Goal: Contribute content: Contribute content

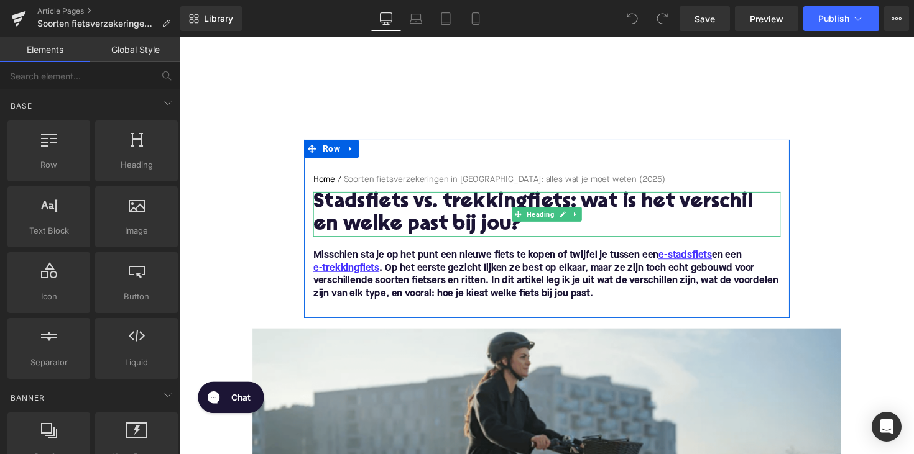
click at [424, 202] on h1 "Stadsfiets vs. trekkingfiets: wat is het verschil en welke past bij jou?" at bounding box center [555, 219] width 479 height 46
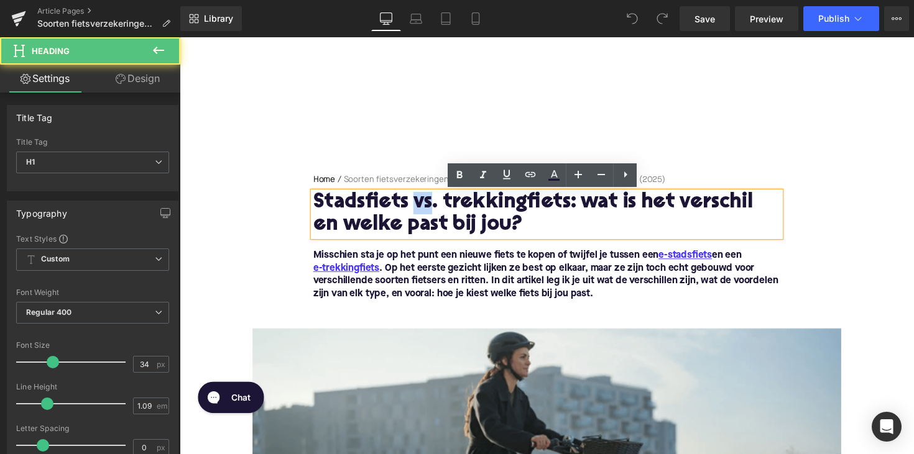
click at [424, 202] on h1 "Stadsfiets vs. trekkingfiets: wat is het verschil en welke past bij jou?" at bounding box center [555, 219] width 479 height 46
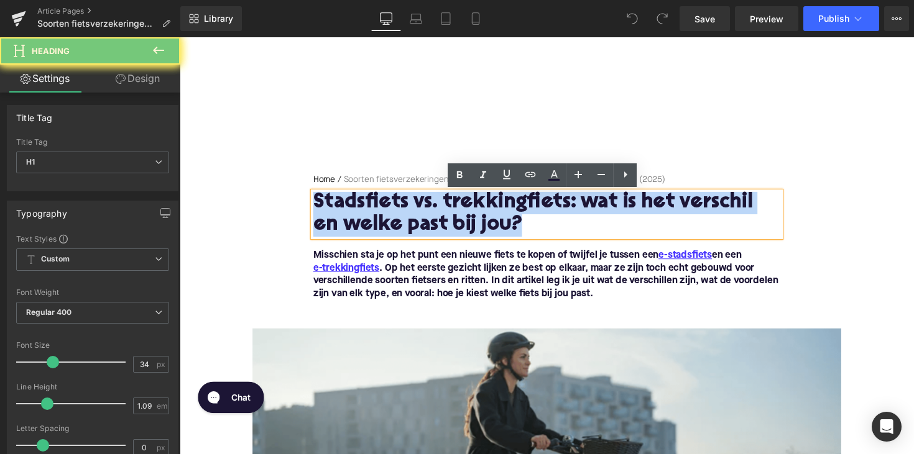
click at [424, 202] on h1 "Stadsfiets vs. trekkingfiets: wat is het verschil en welke past bij jou?" at bounding box center [555, 219] width 479 height 46
paste div
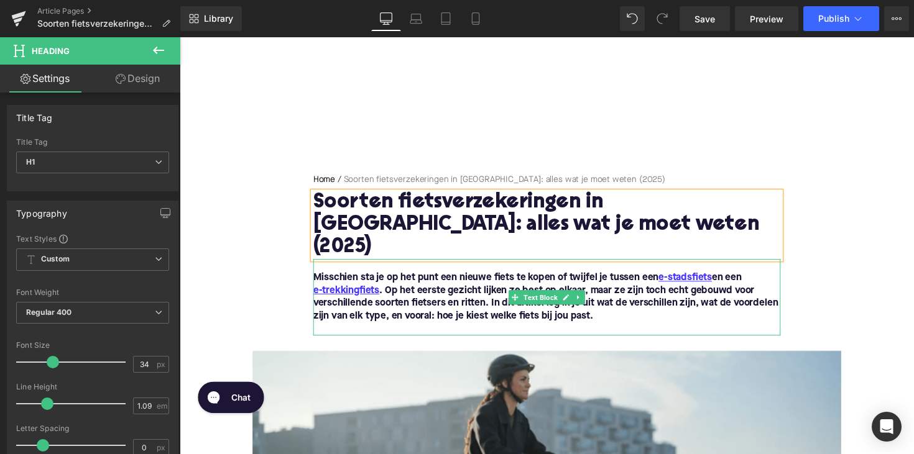
click at [460, 279] on font "Misschien sta je op het punt een nieuwe fiets te kopen of twijfel je tussen een…" at bounding box center [554, 303] width 476 height 49
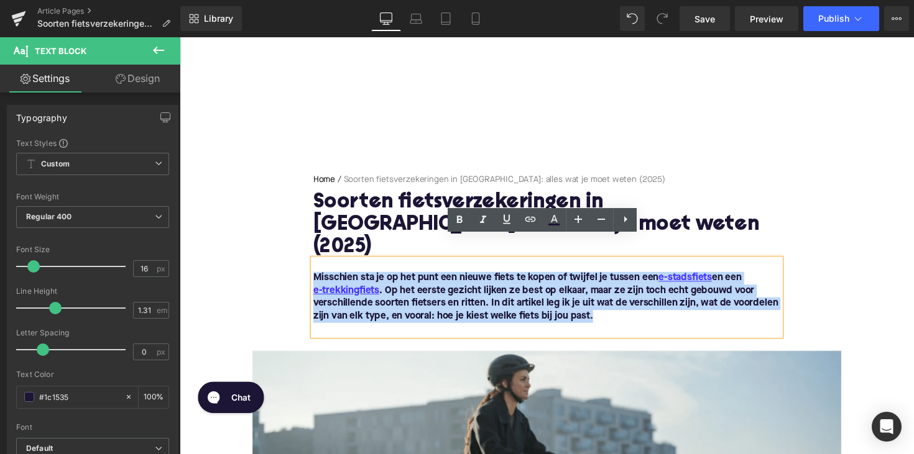
drag, startPoint x: 610, startPoint y: 299, endPoint x: 305, endPoint y: 265, distance: 307.1
click at [307, 265] on div "Home / Soorten fietsverzekeringen in [GEOGRAPHIC_DATA]: alles wat je moet weten…" at bounding box center [555, 260] width 497 height 166
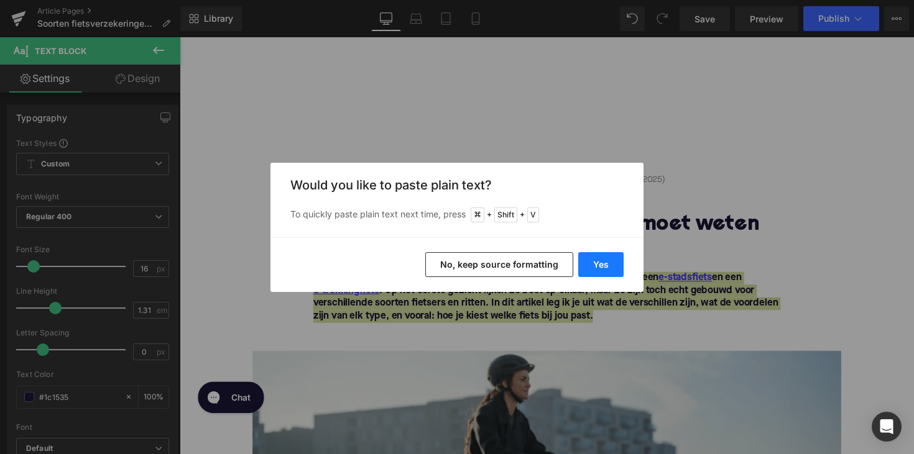
click at [600, 260] on button "Yes" at bounding box center [600, 264] width 45 height 25
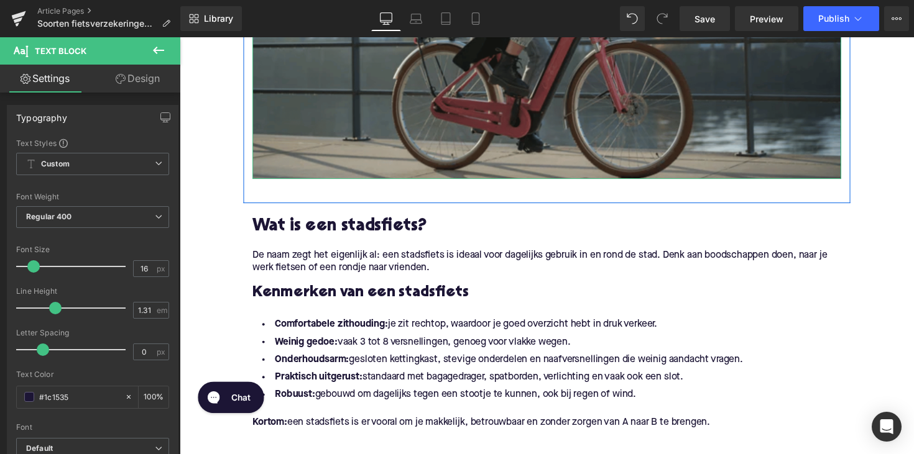
scroll to position [507, 0]
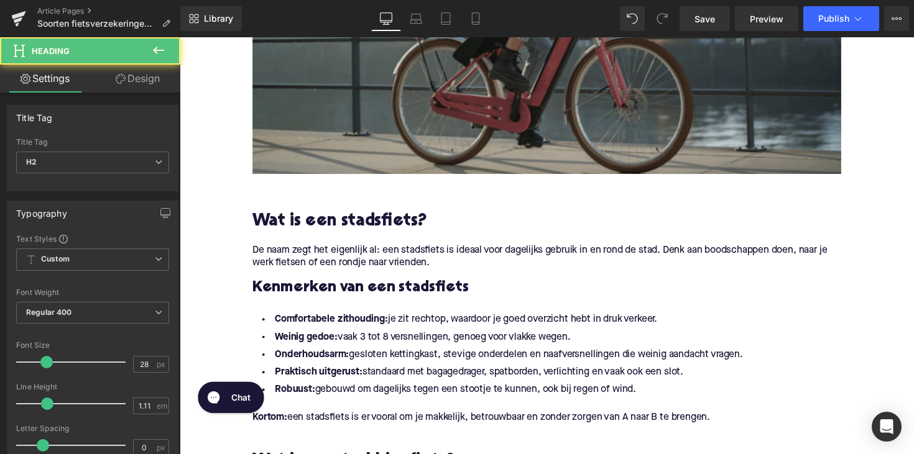
click at [306, 217] on h2 "Wat is een stadsfiets?" at bounding box center [555, 226] width 603 height 19
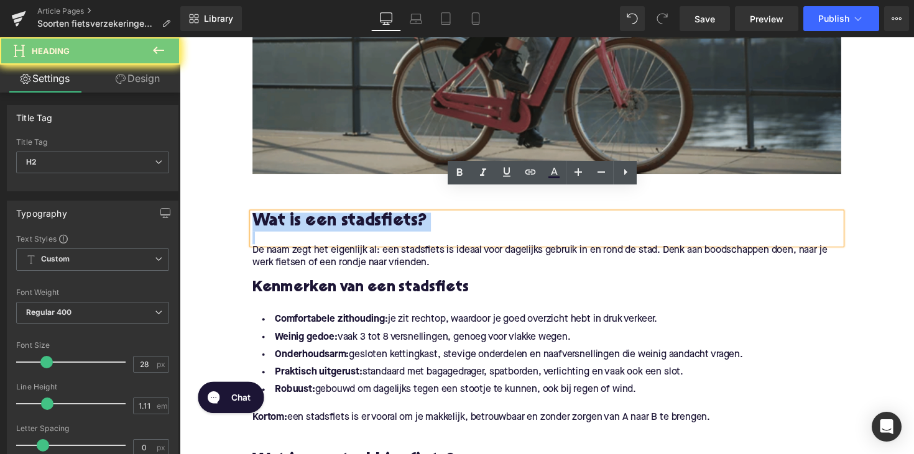
paste div
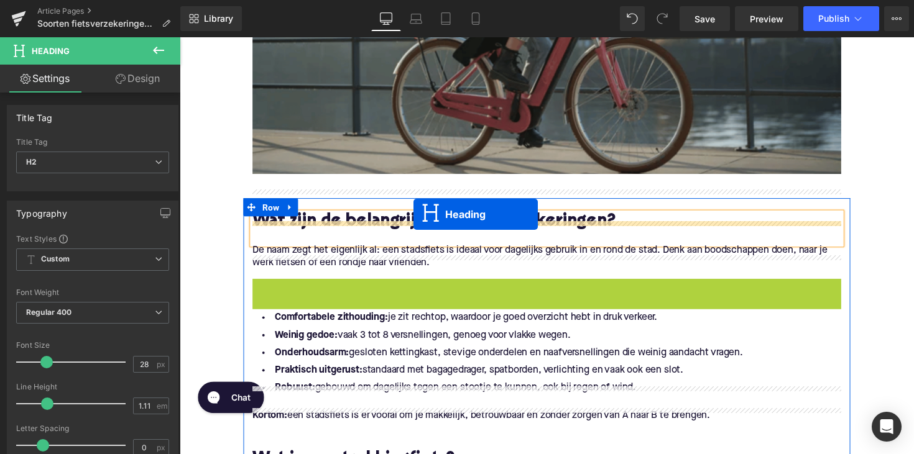
drag, startPoint x: 520, startPoint y: 277, endPoint x: 419, endPoint y: 221, distance: 115.2
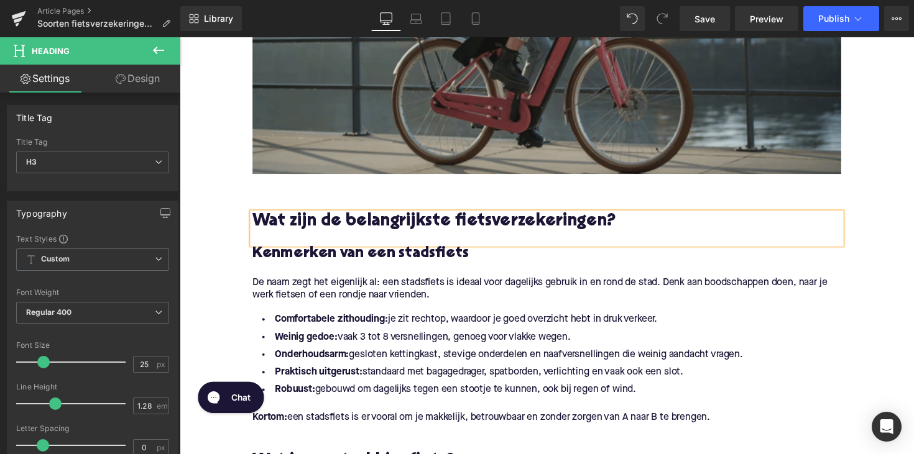
click at [341, 249] on h3 "Kenmerken van een stadsfiets" at bounding box center [555, 259] width 603 height 20
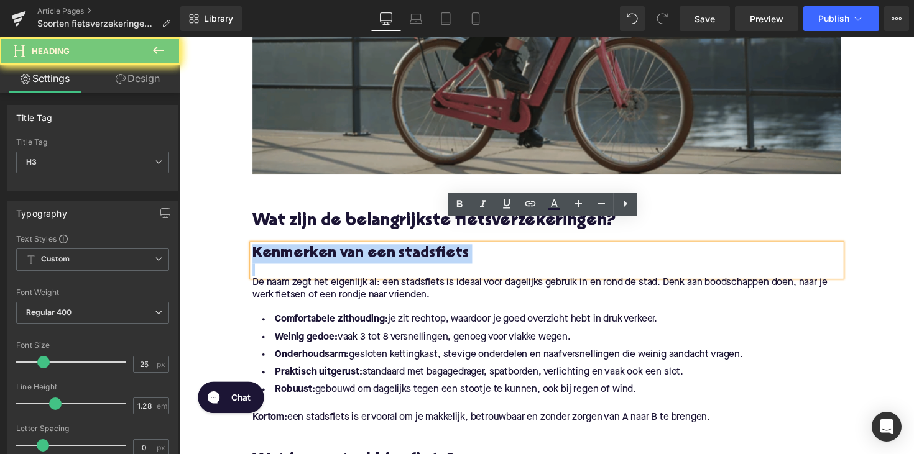
click at [341, 249] on h3 "Kenmerken van een stadsfiets" at bounding box center [555, 259] width 603 height 20
paste div
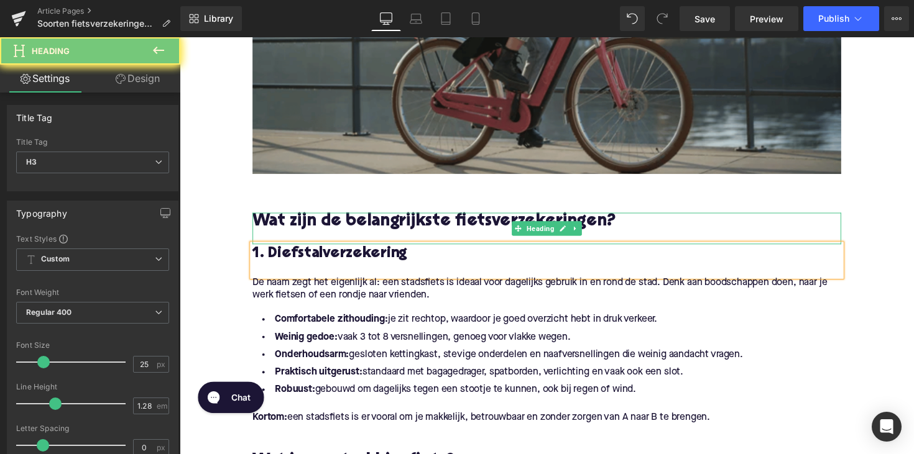
click at [295, 217] on h2 "Wat zijn de belangrijkste fietsverzekeringen?" at bounding box center [555, 226] width 603 height 19
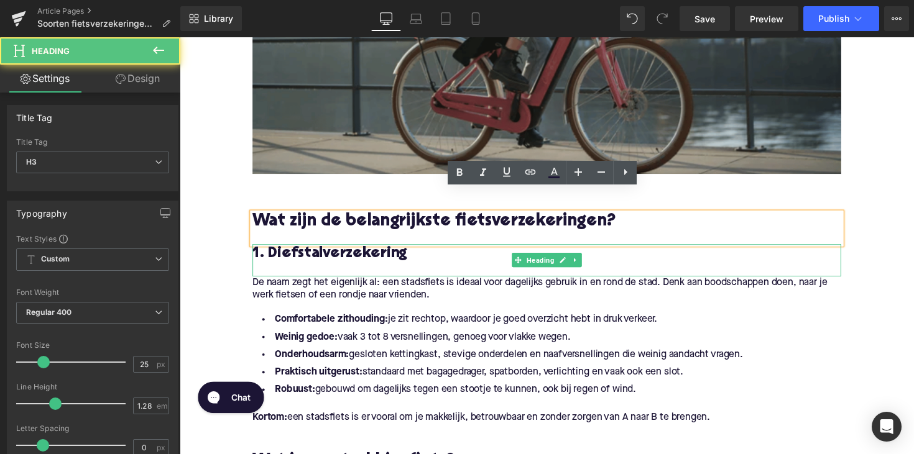
click at [298, 249] on h3 "1. Diefstalverzekering" at bounding box center [555, 259] width 603 height 20
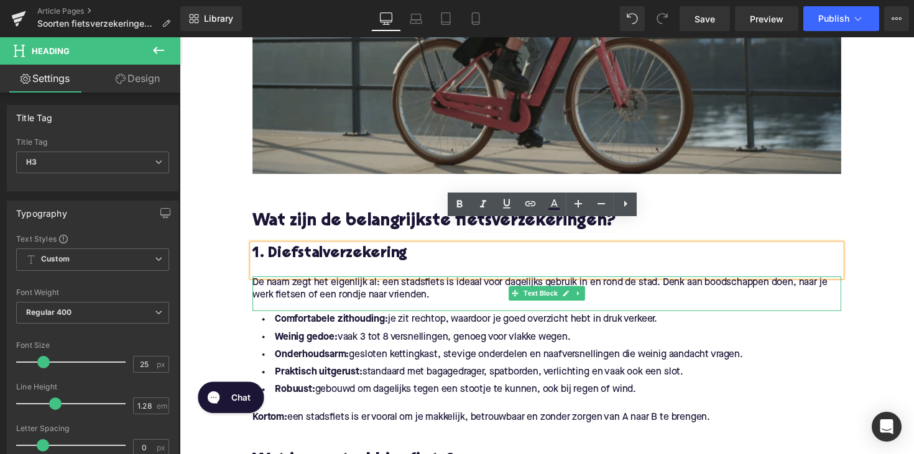
click at [295, 282] on p "De naam zegt het eigenlijk al: een stadsfiets is ideaal voor dagelijks gebruik …" at bounding box center [555, 295] width 603 height 26
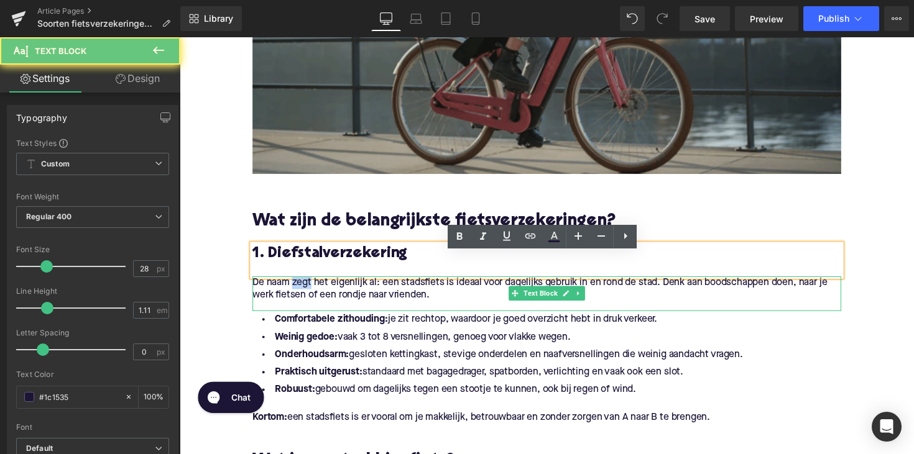
click at [295, 282] on p "De naam zegt het eigenlijk al: een stadsfiets is ideaal voor dagelijks gebruik …" at bounding box center [555, 295] width 603 height 26
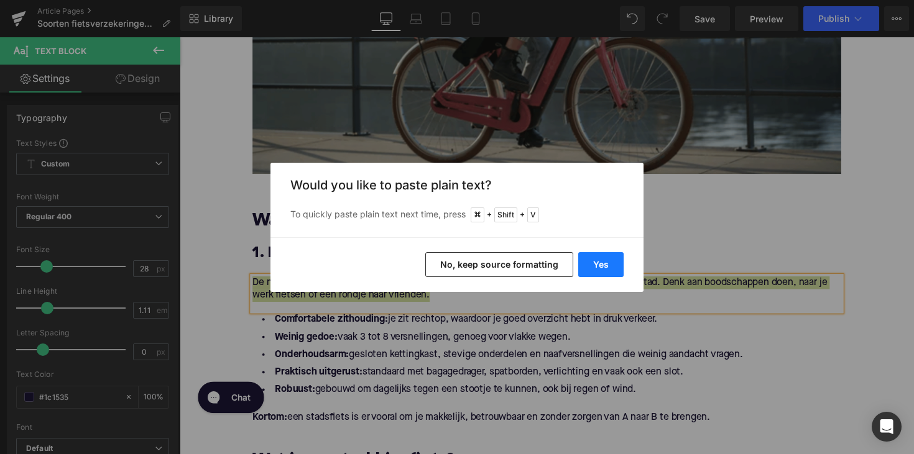
click at [597, 258] on button "Yes" at bounding box center [600, 264] width 45 height 25
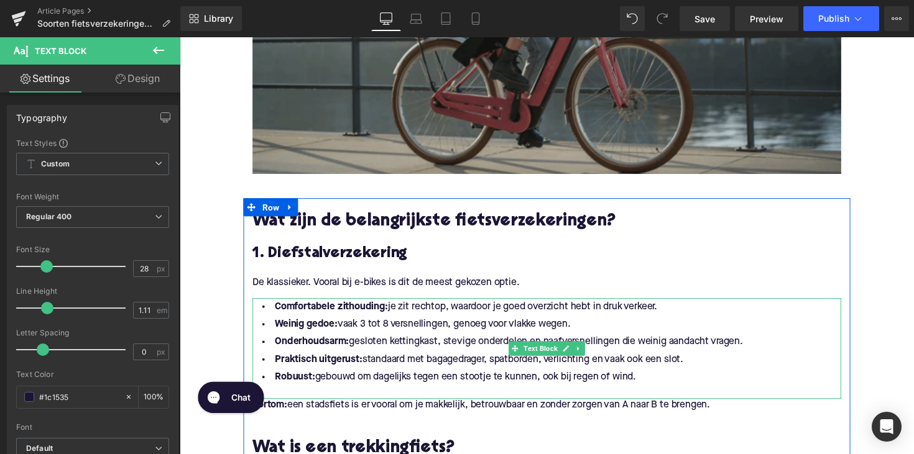
click at [650, 377] on li "Robuust: gebouwd om dagelijks tegen een stootje te kunnen, ook bij regen of win…" at bounding box center [555, 386] width 603 height 18
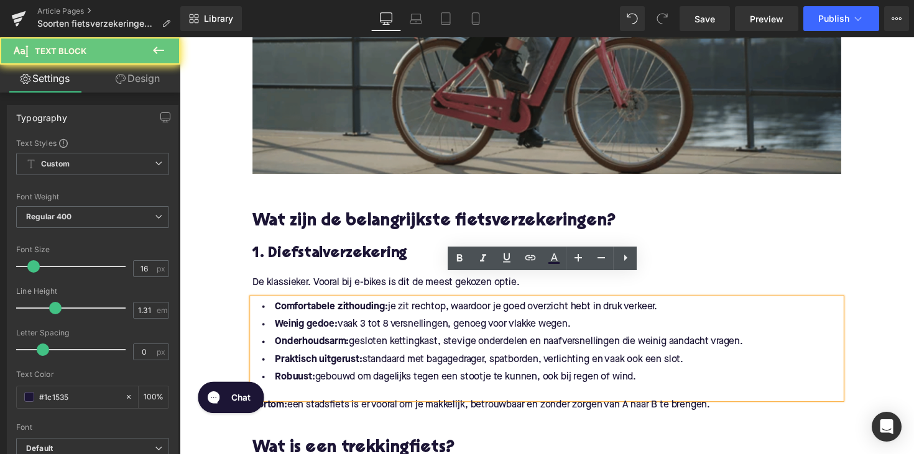
click at [651, 377] on li "Robuust: gebouwd om dagelijks tegen een stootje te kunnen, ook bij regen of win…" at bounding box center [555, 386] width 603 height 18
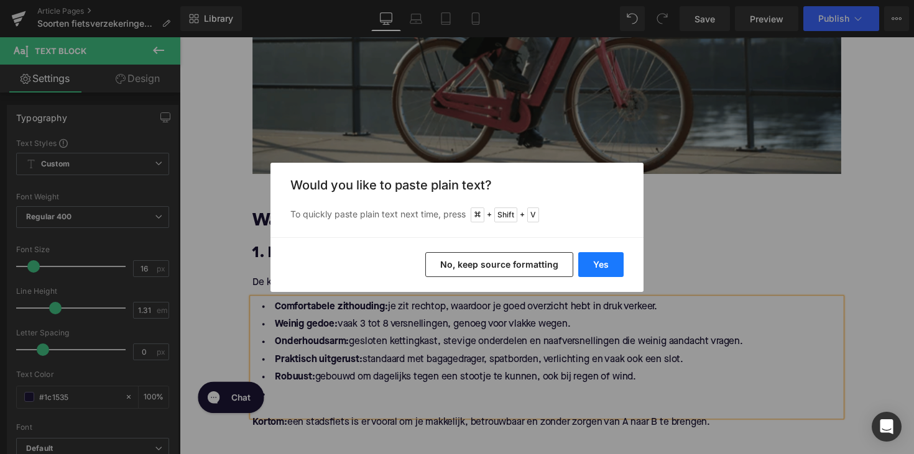
click at [595, 260] on button "Yes" at bounding box center [600, 264] width 45 height 25
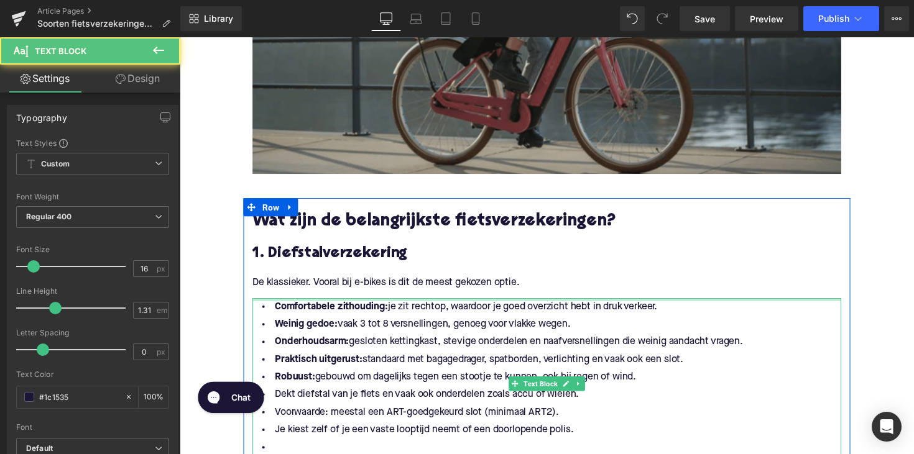
drag, startPoint x: 653, startPoint y: 362, endPoint x: 256, endPoint y: 282, distance: 405.0
click at [256, 305] on div "Comfortabele zithouding: je zit rechtop, waardoor je goed overzicht hebt in dru…" at bounding box center [555, 392] width 603 height 175
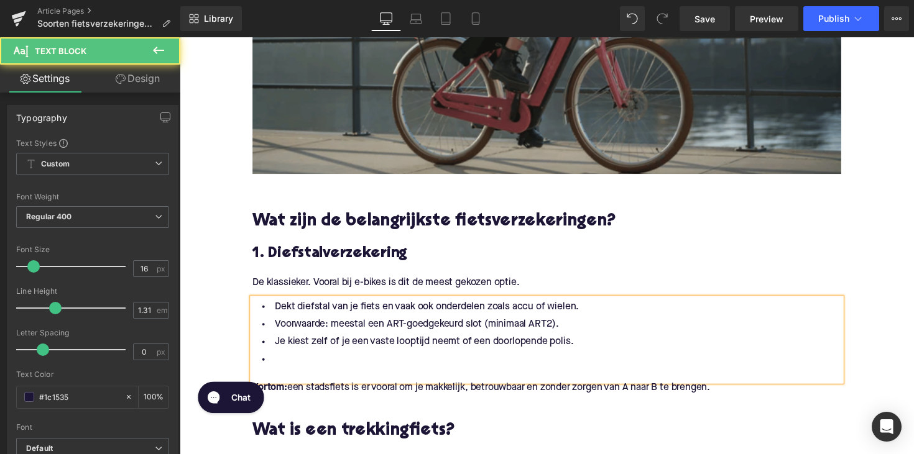
click at [299, 341] on li "Je kiest zelf of je een vaste looptijd neemt of een doorlopende polis." at bounding box center [555, 350] width 603 height 18
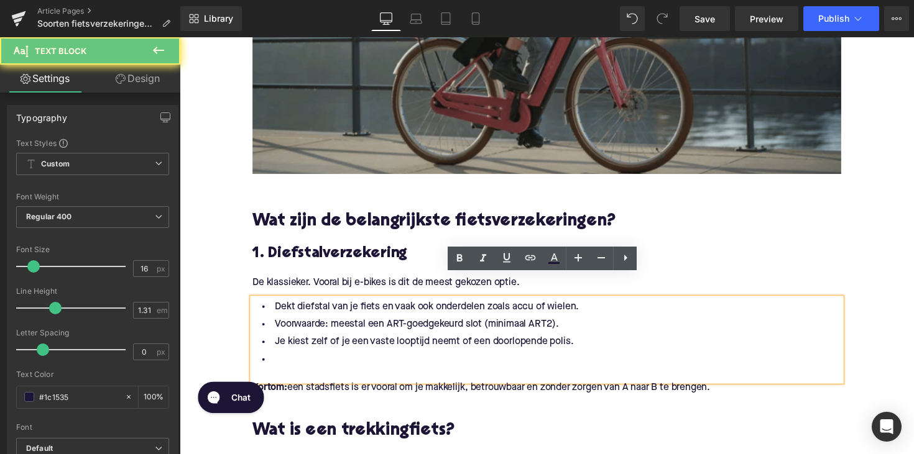
click at [298, 359] on li at bounding box center [555, 368] width 603 height 18
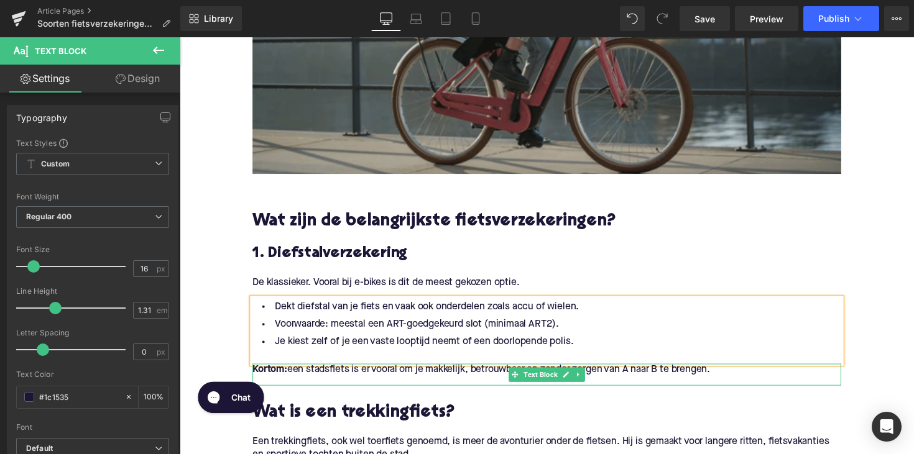
click at [773, 372] on p "Kortom: een stadsfiets is er vooral om je makkelijk, betrouwbaar en zonder zorg…" at bounding box center [555, 378] width 603 height 13
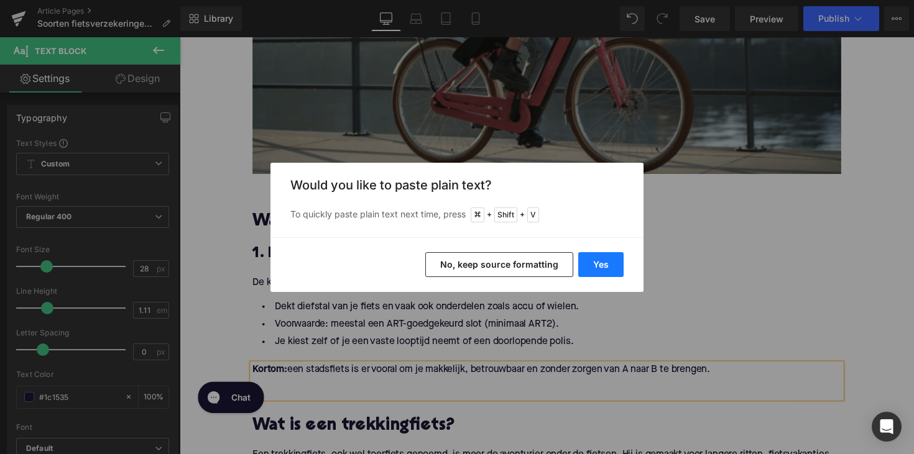
click at [612, 262] on button "Yes" at bounding box center [600, 264] width 45 height 25
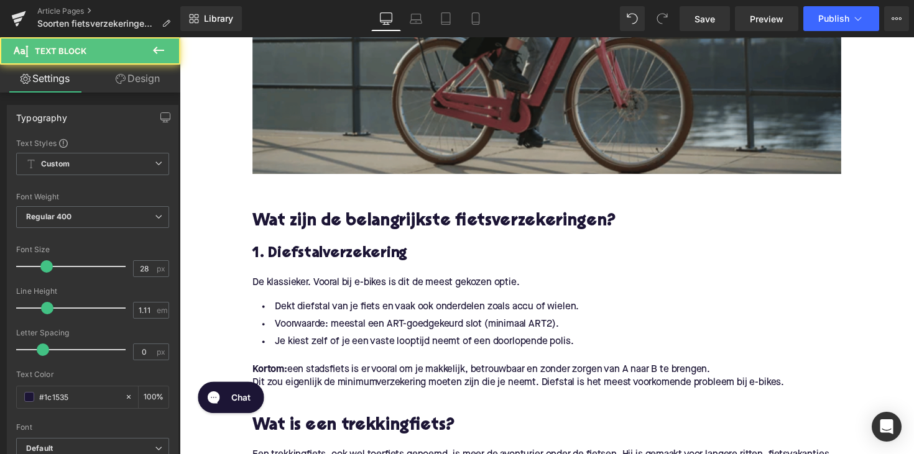
drag, startPoint x: 732, startPoint y: 353, endPoint x: 197, endPoint y: 355, distance: 534.5
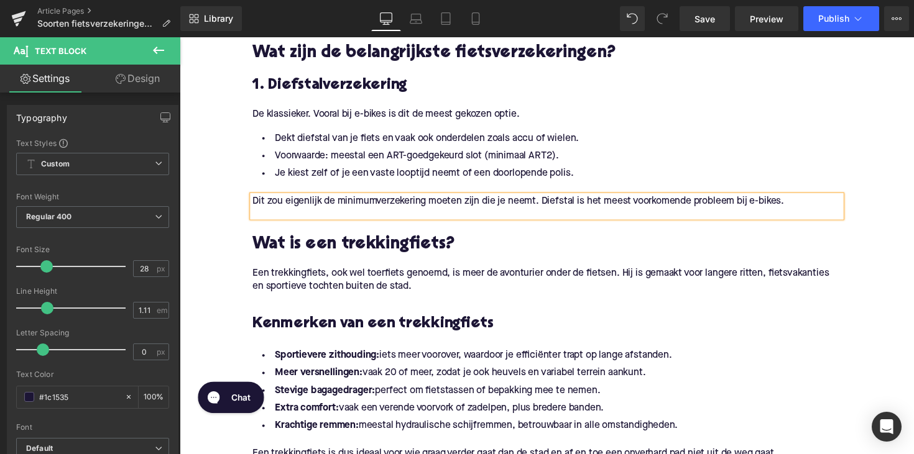
scroll to position [709, 0]
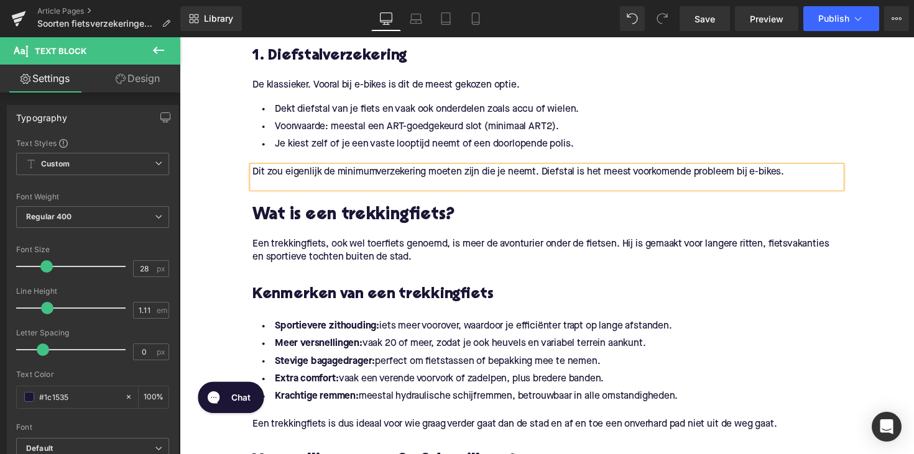
click at [352, 211] on h2 "Wat is een trekkingfiets?" at bounding box center [555, 220] width 603 height 19
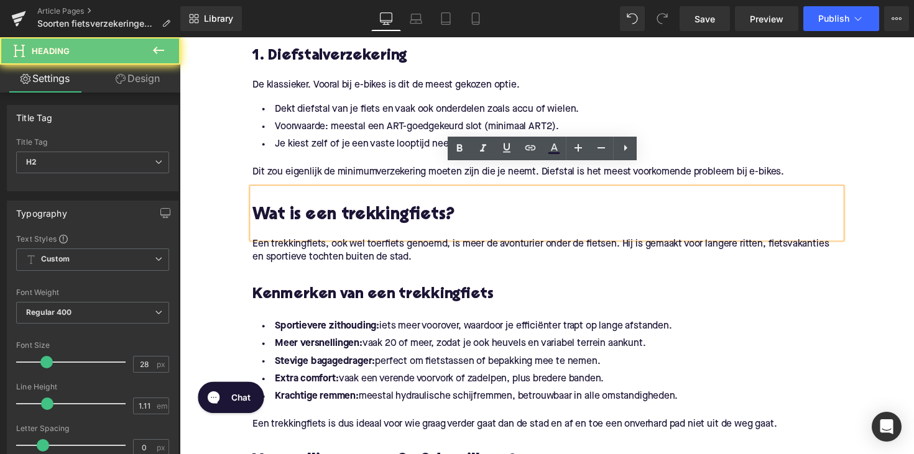
click at [352, 211] on h2 "Wat is een trekkingfiets?" at bounding box center [555, 220] width 603 height 19
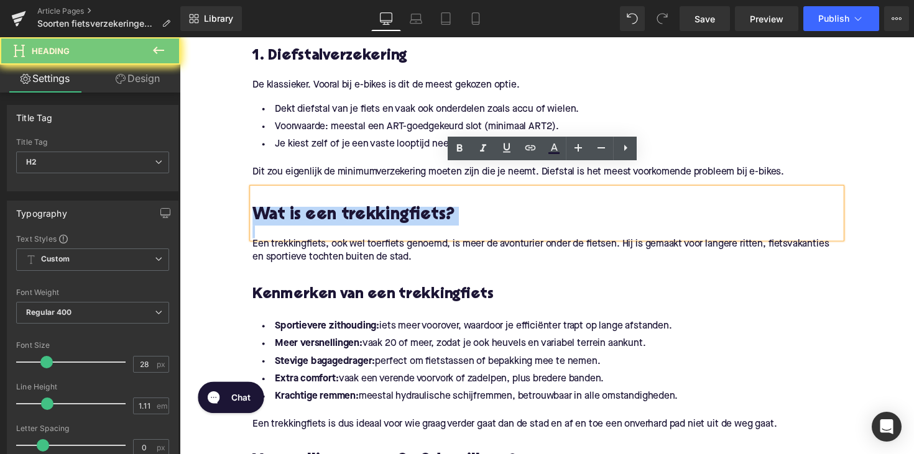
click at [352, 211] on h2 "Wat is een trekkingfiets?" at bounding box center [555, 220] width 603 height 19
paste div
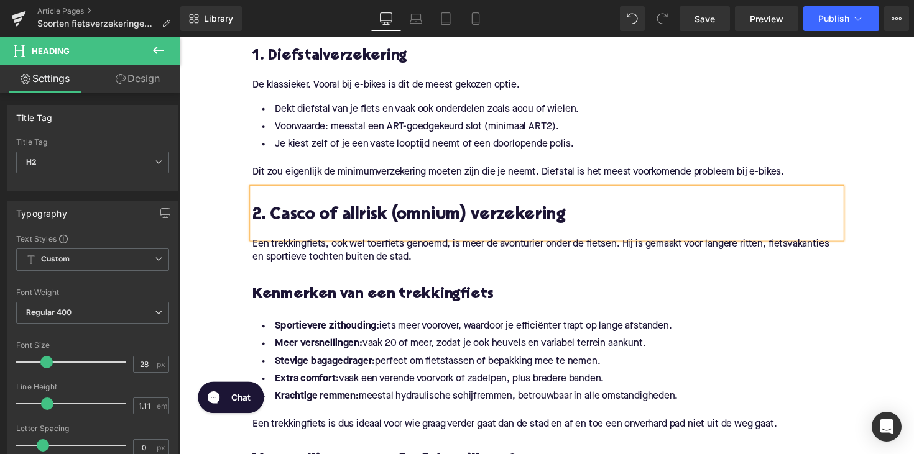
click at [352, 211] on h2 "2. Casco of allrisk (omnium) verzekering" at bounding box center [555, 220] width 603 height 19
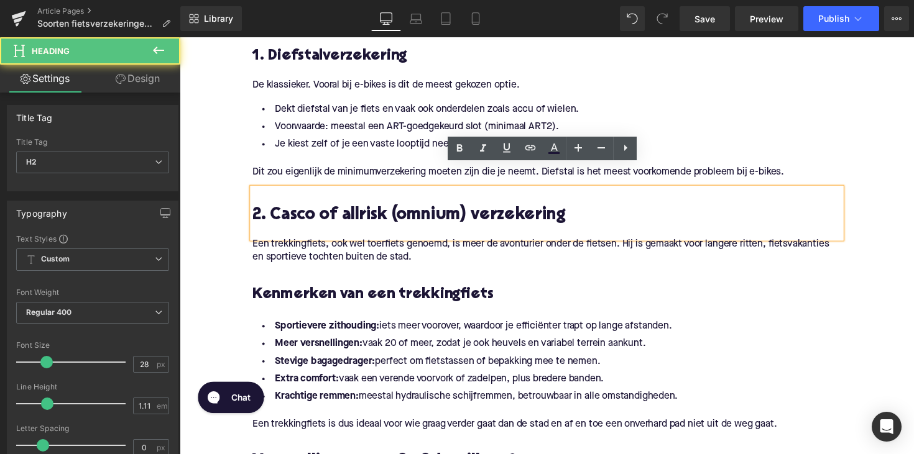
click at [352, 211] on h2 "2. Casco of allrisk (omnium) verzekering" at bounding box center [555, 220] width 603 height 19
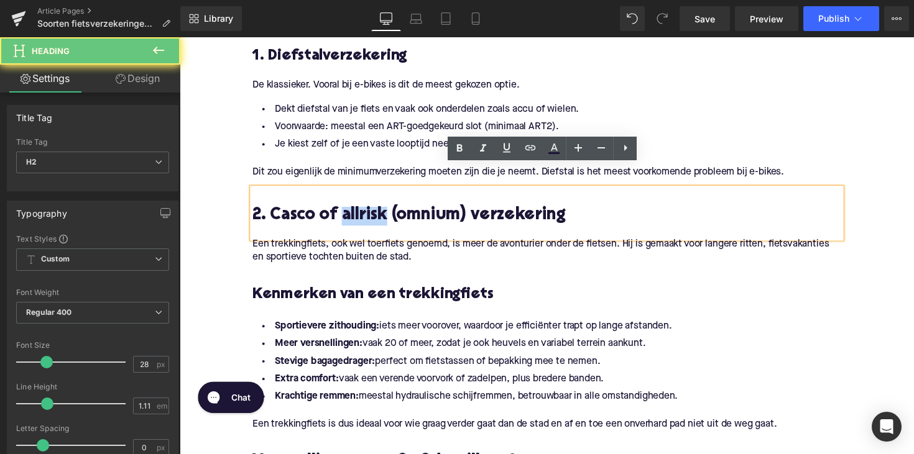
click at [352, 211] on h2 "2. Casco of allrisk (omnium) verzekering" at bounding box center [555, 220] width 603 height 19
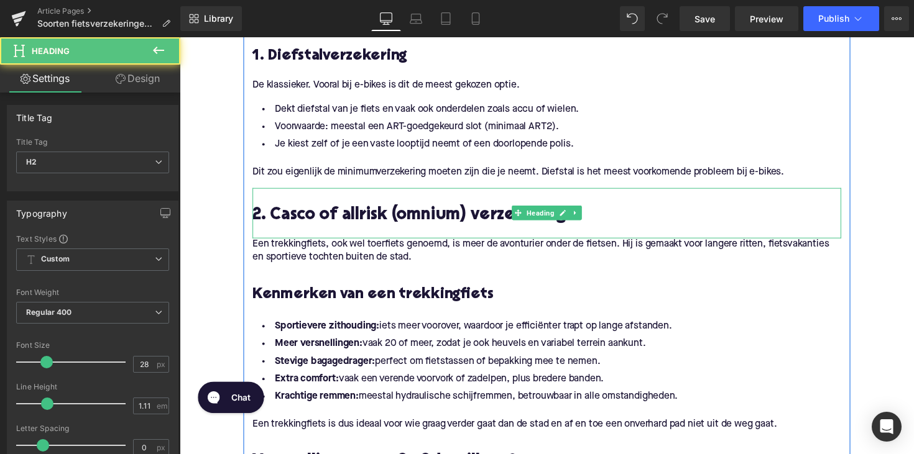
click at [310, 192] on h2 at bounding box center [555, 201] width 603 height 19
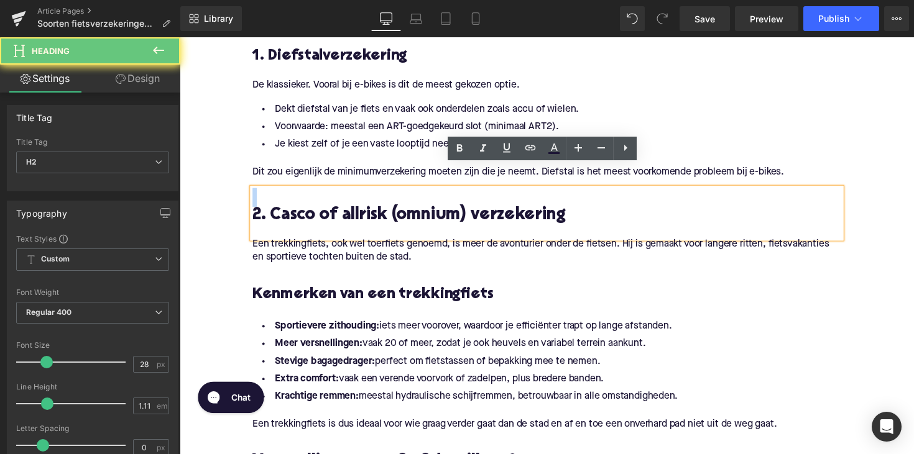
click at [310, 192] on h2 at bounding box center [555, 201] width 603 height 19
click at [310, 211] on h2 "2. Casco of allrisk (omnium) verzekering" at bounding box center [555, 220] width 603 height 19
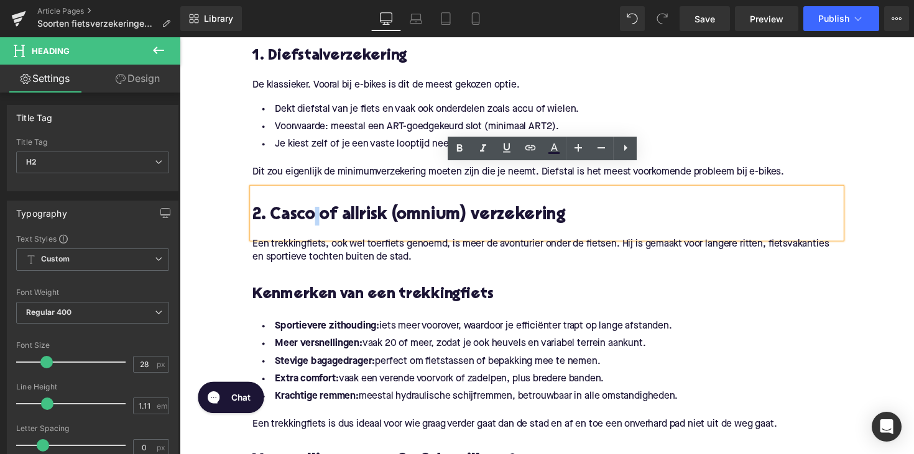
click at [310, 211] on h2 "2. Casco of allrisk (omnium) verzekering" at bounding box center [555, 220] width 603 height 19
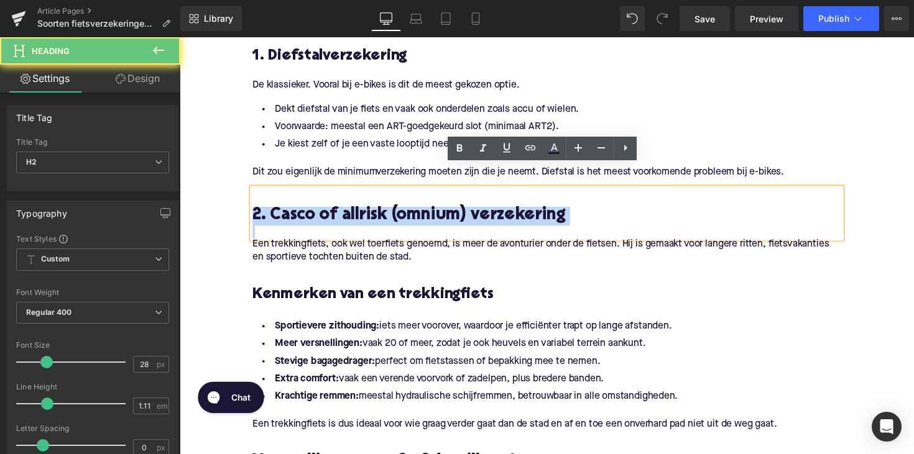
click at [310, 211] on h2 "2. Casco of allrisk (omnium) verzekering" at bounding box center [555, 220] width 603 height 19
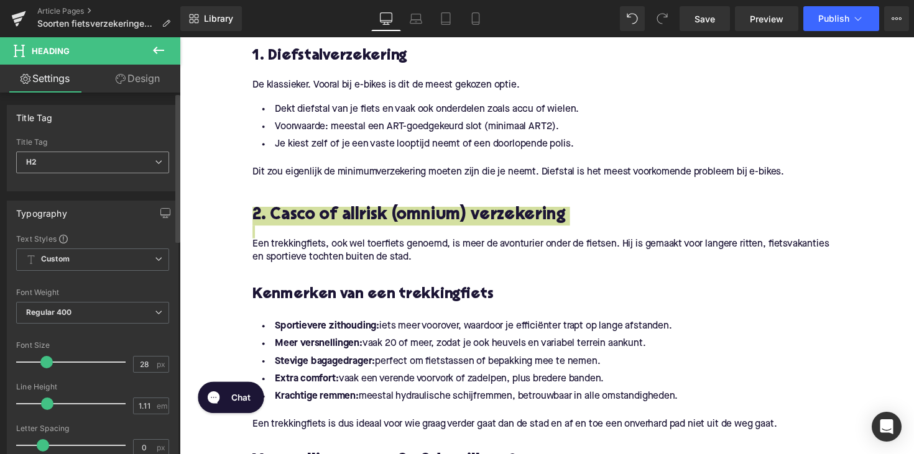
click at [109, 165] on span "H2" at bounding box center [92, 163] width 153 height 22
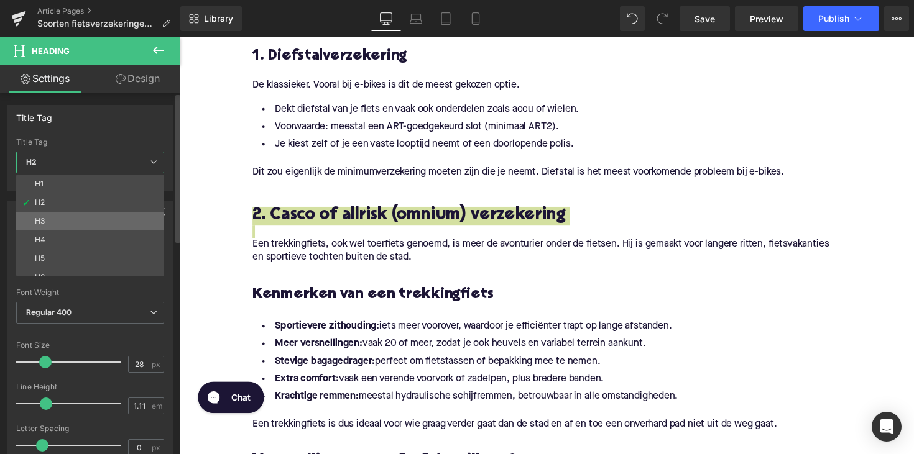
click at [108, 218] on li "H3" at bounding box center [93, 221] width 154 height 19
type input "25"
type input "1.28"
type input "100"
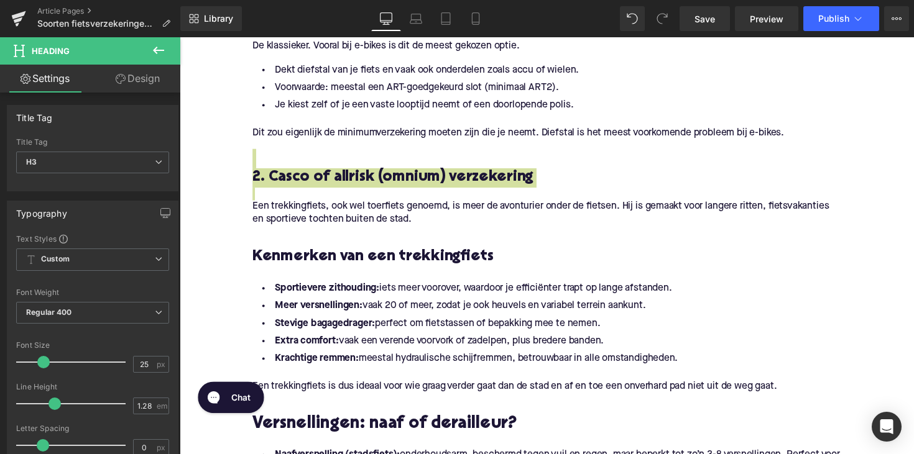
scroll to position [730, 0]
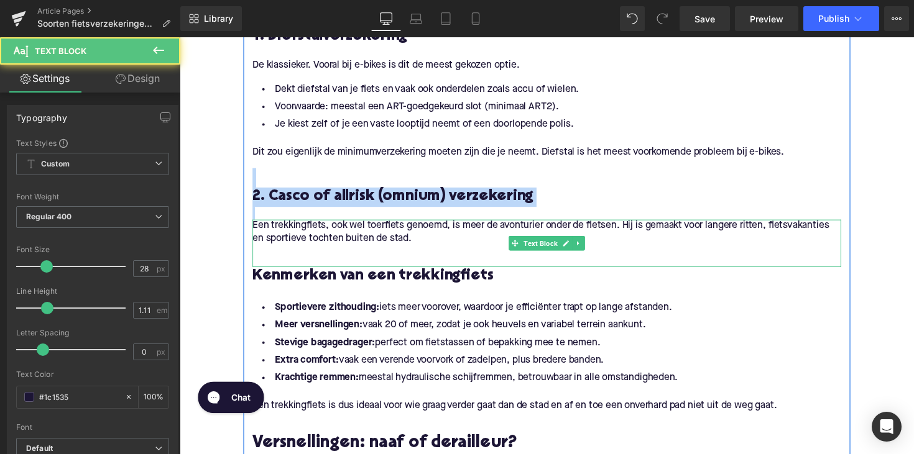
click at [377, 224] on p "Een trekkingfiets, ook wel toerfiets genoemd, is meer de avonturier onder de fi…" at bounding box center [555, 237] width 603 height 26
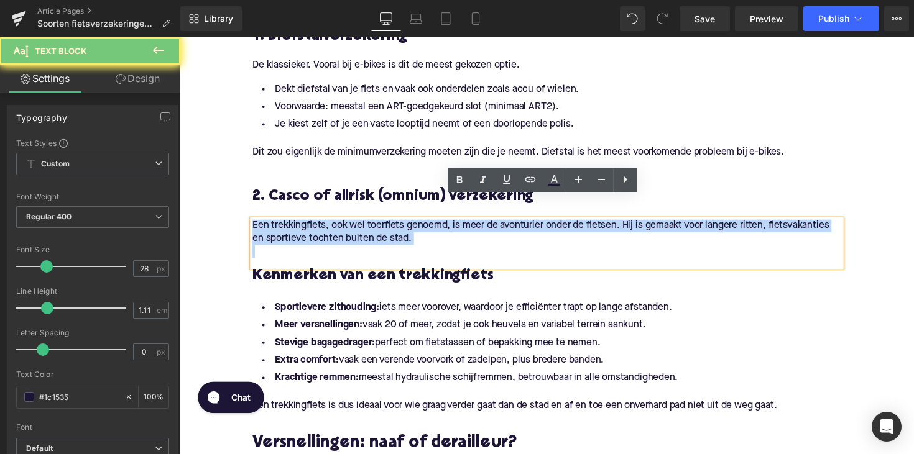
click at [377, 224] on p "Een trekkingfiets, ook wel toerfiets genoemd, is meer de avonturier onder de fi…" at bounding box center [555, 237] width 603 height 26
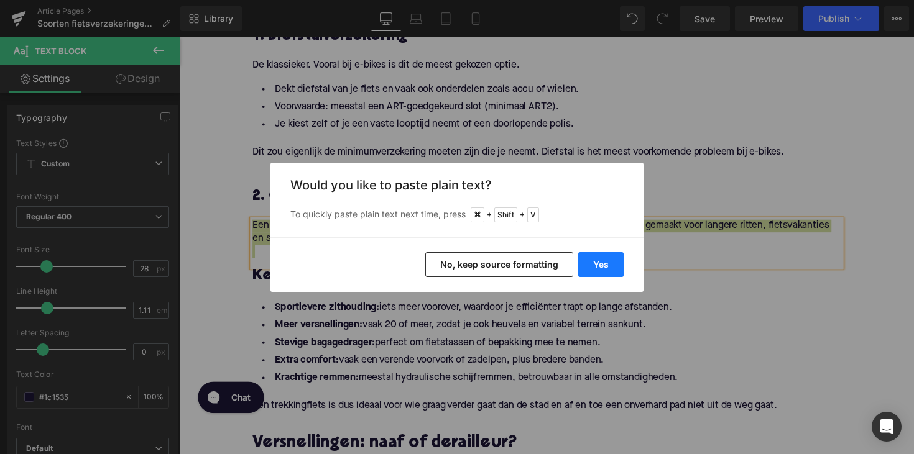
click at [597, 261] on button "Yes" at bounding box center [600, 264] width 45 height 25
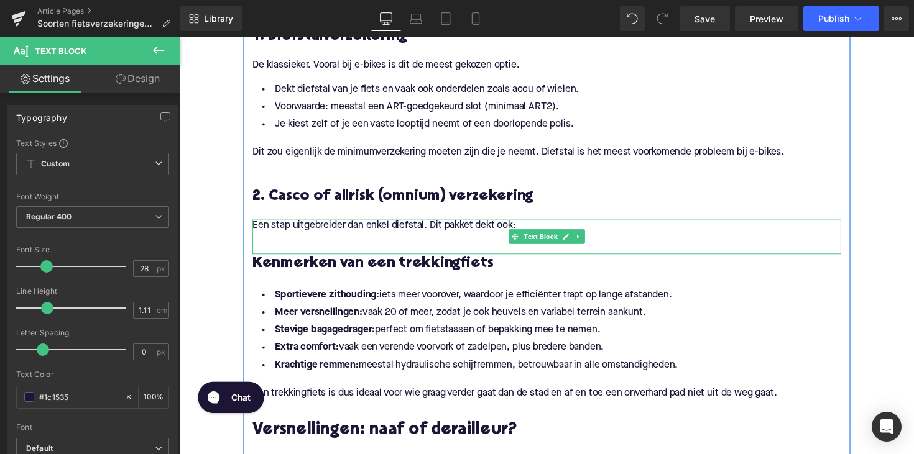
click at [282, 237] on p at bounding box center [555, 243] width 603 height 13
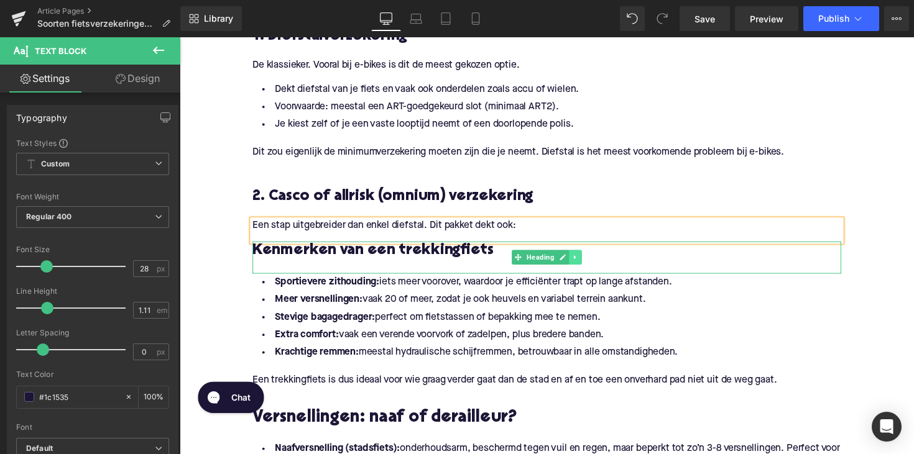
click at [585, 259] on icon at bounding box center [585, 262] width 7 height 7
click at [588, 260] on icon at bounding box center [591, 263] width 7 height 7
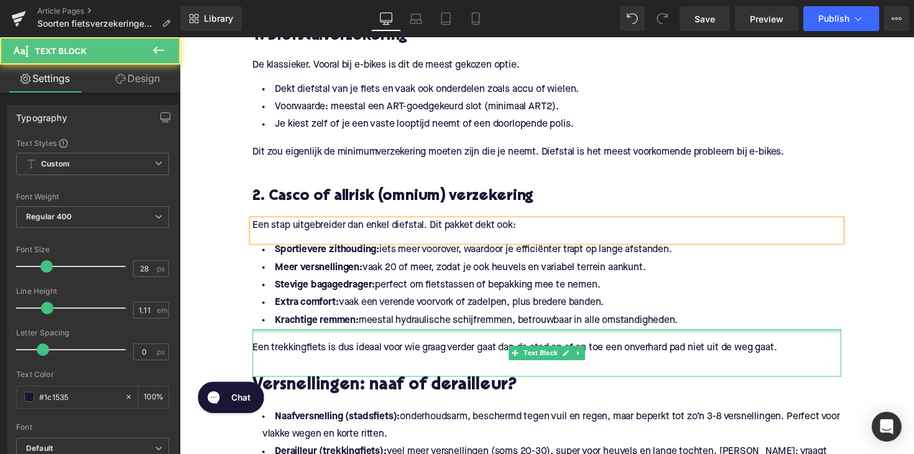
click at [669, 337] on div at bounding box center [555, 338] width 603 height 3
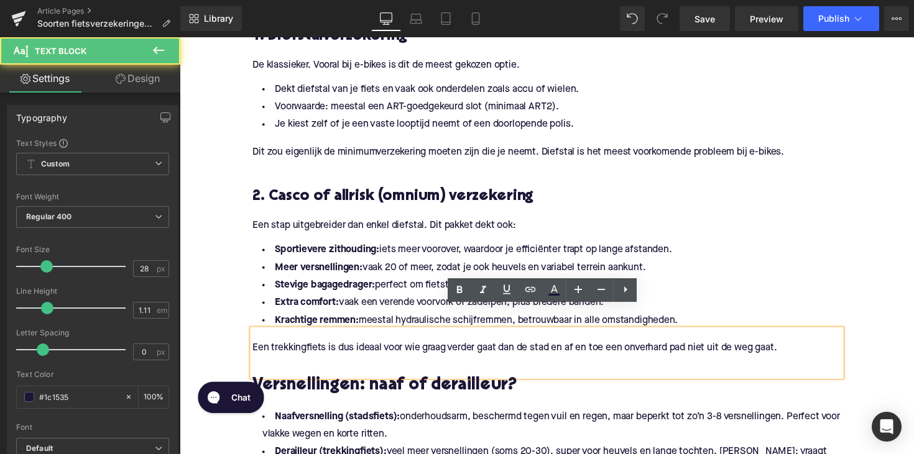
click at [685, 319] on li "Krachtige remmen: meestal hydraulische schijfremmen, betrouwbaar in alle omstan…" at bounding box center [555, 328] width 603 height 18
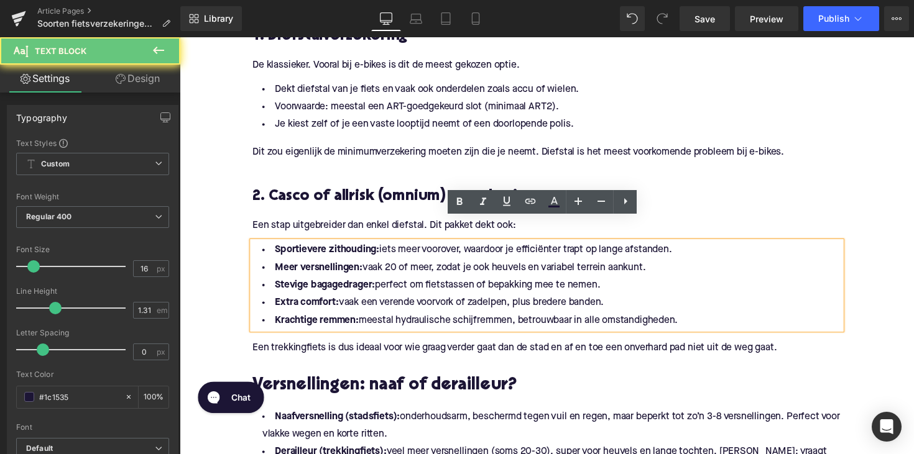
click at [692, 319] on li "Krachtige remmen: meestal hydraulische schijfremmen, betrouwbaar in alle omstan…" at bounding box center [555, 328] width 603 height 18
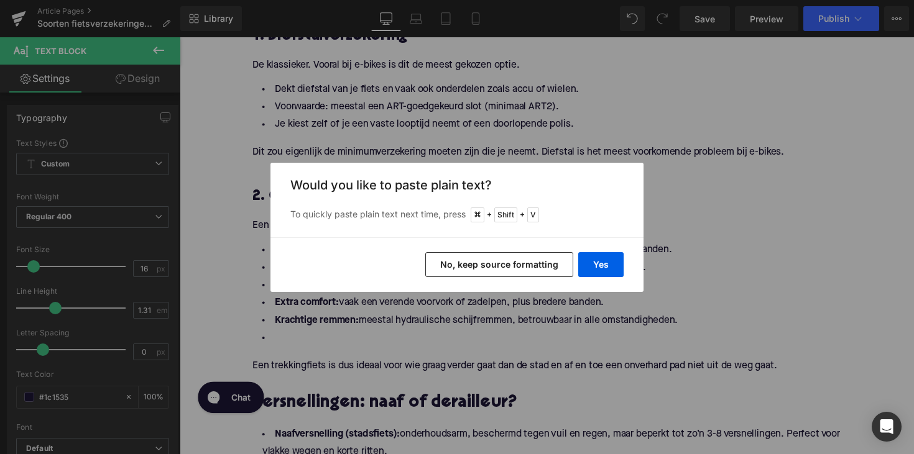
click at [607, 252] on div "Yes No, keep source formatting" at bounding box center [456, 264] width 373 height 55
click at [607, 261] on button "Yes" at bounding box center [600, 264] width 45 height 25
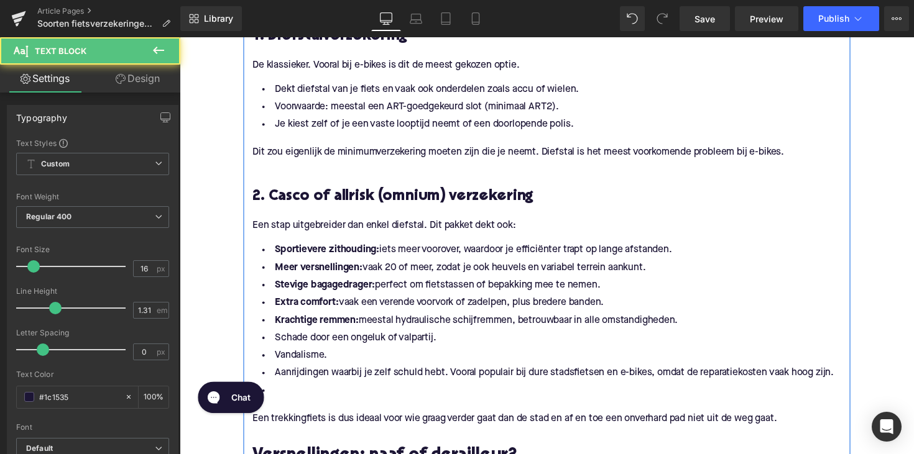
drag, startPoint x: 695, startPoint y: 303, endPoint x: 264, endPoint y: 227, distance: 437.4
click at [264, 247] on ul "Sportievere zithouding: iets meer voorover, waardoor je efficiënter trapt op la…" at bounding box center [555, 328] width 603 height 162
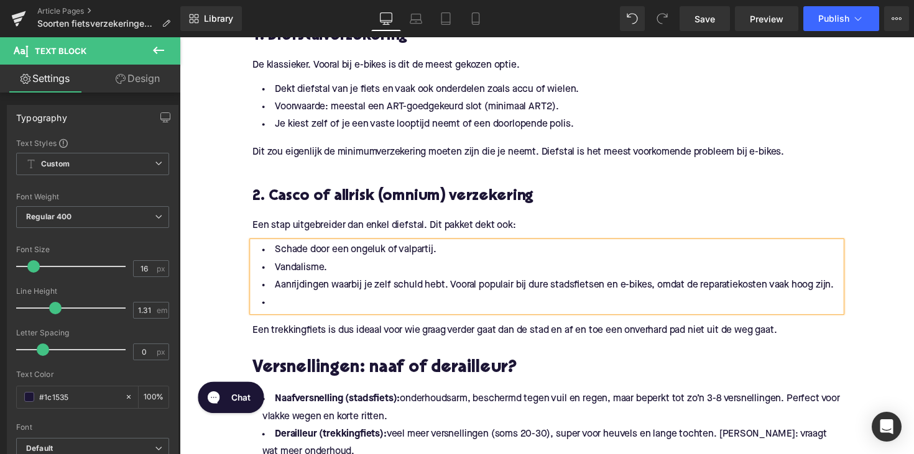
click at [300, 301] on li at bounding box center [555, 310] width 603 height 18
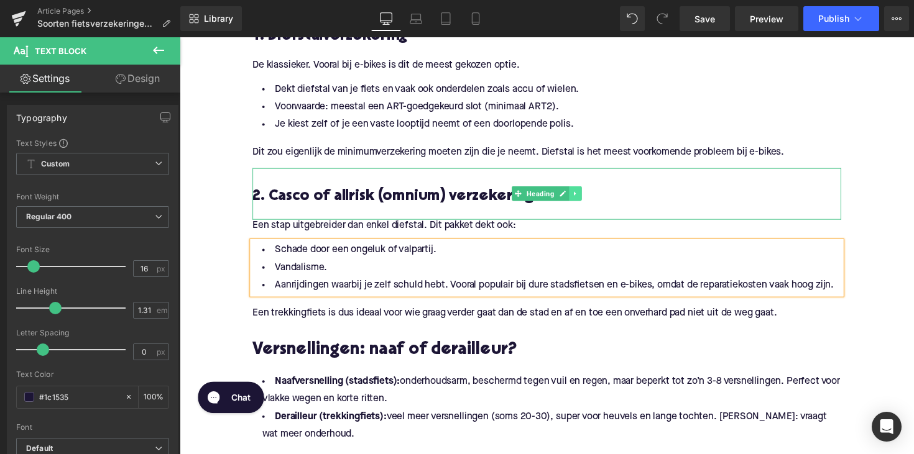
click at [584, 194] on icon at bounding box center [585, 197] width 7 height 7
click at [577, 195] on icon at bounding box center [578, 198] width 7 height 7
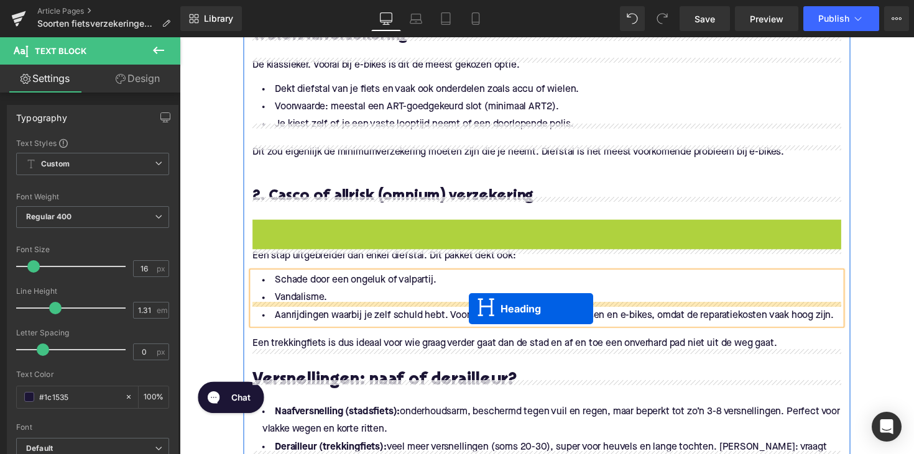
drag, startPoint x: 521, startPoint y: 225, endPoint x: 475, endPoint y: 316, distance: 101.7
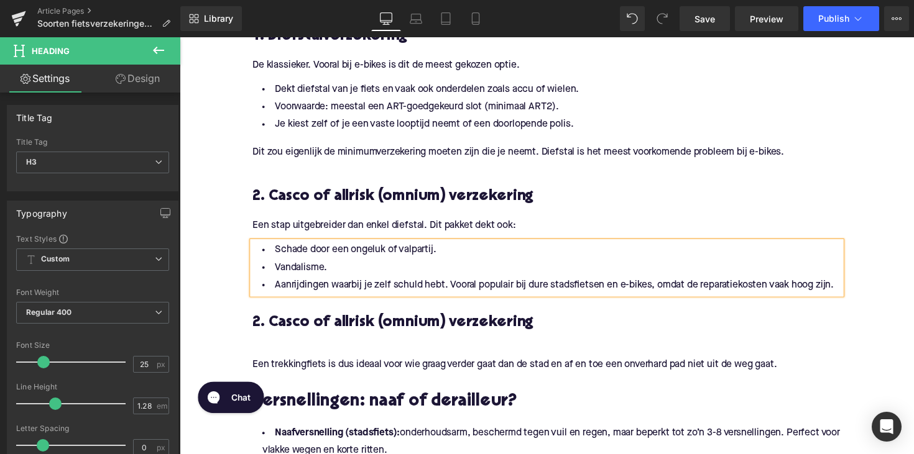
click at [374, 321] on h3 "2. Casco of allrisk (omnium) verzekering" at bounding box center [555, 331] width 603 height 20
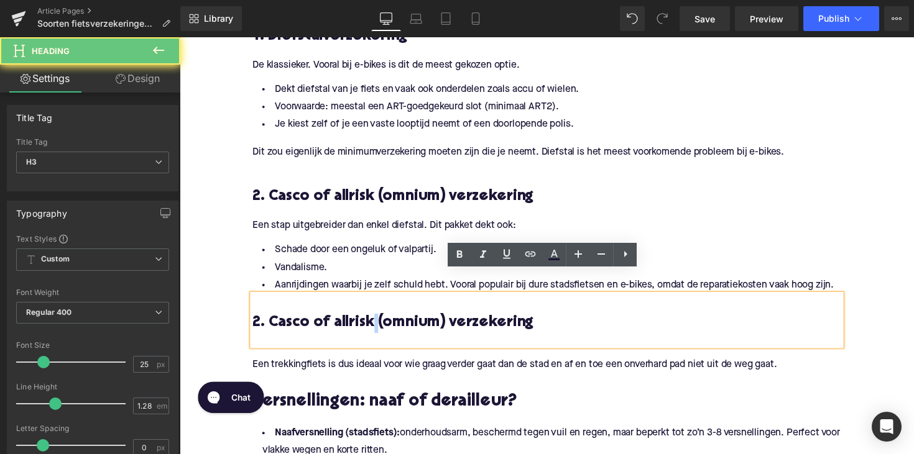
click at [374, 321] on h3 "2. Casco of allrisk (omnium) verzekering" at bounding box center [555, 331] width 603 height 20
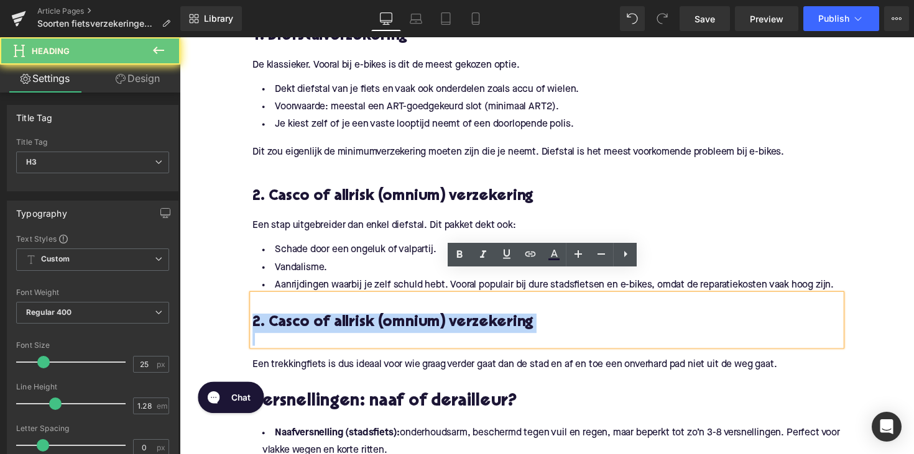
click at [374, 321] on h3 "2. Casco of allrisk (omnium) verzekering" at bounding box center [555, 331] width 603 height 20
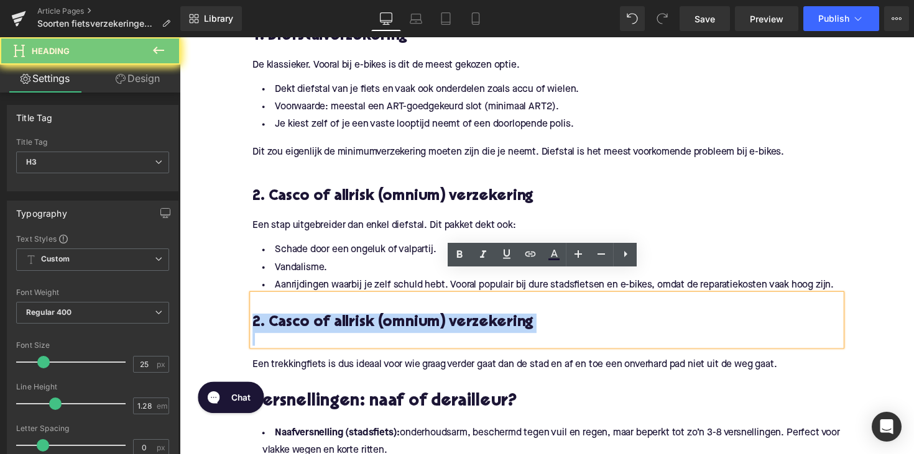
paste div
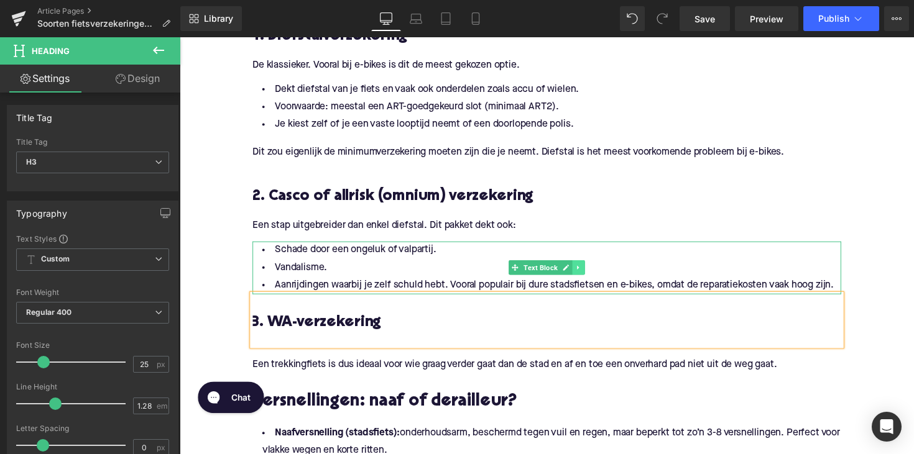
click at [589, 270] on icon at bounding box center [588, 273] width 7 height 7
click at [588, 266] on link at bounding box center [594, 273] width 13 height 15
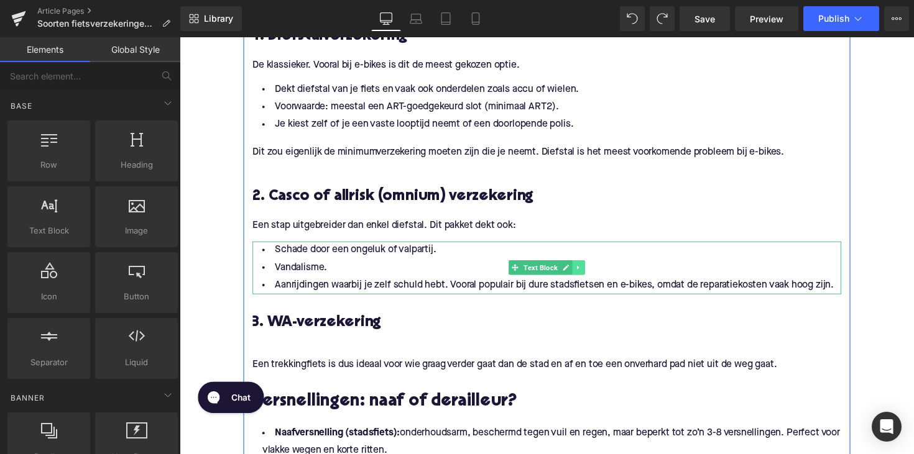
click at [582, 266] on link at bounding box center [588, 273] width 13 height 15
click at [578, 270] on icon at bounding box center [581, 273] width 7 height 7
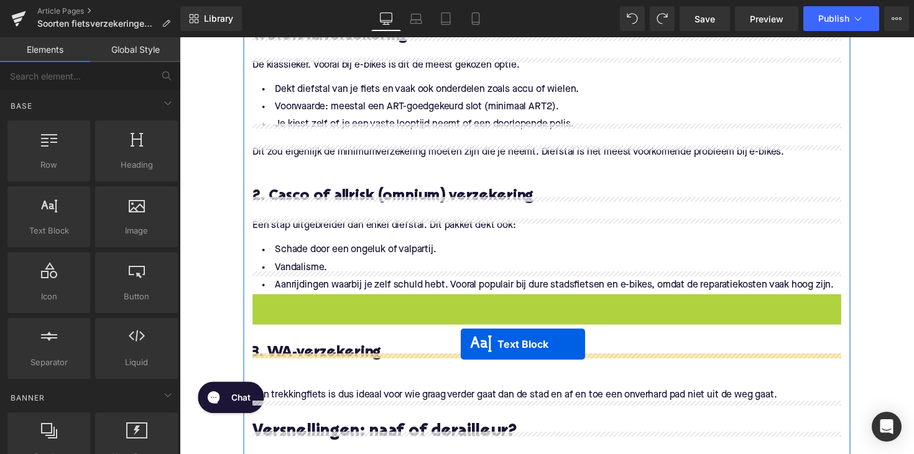
drag, startPoint x: 517, startPoint y: 305, endPoint x: 467, endPoint y: 352, distance: 68.6
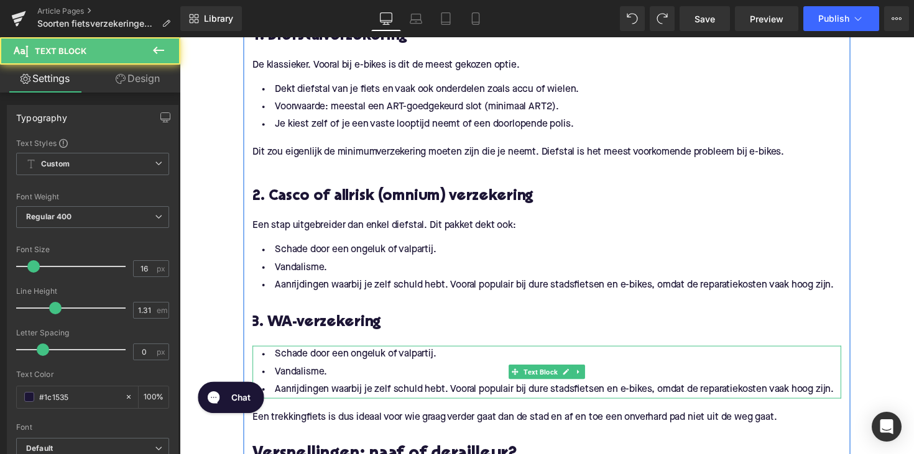
click at [390, 390] on li "Aanrijdingen waarbij je zelf schuld hebt. Vooral populair bij dure stadsfietsen…" at bounding box center [555, 399] width 603 height 18
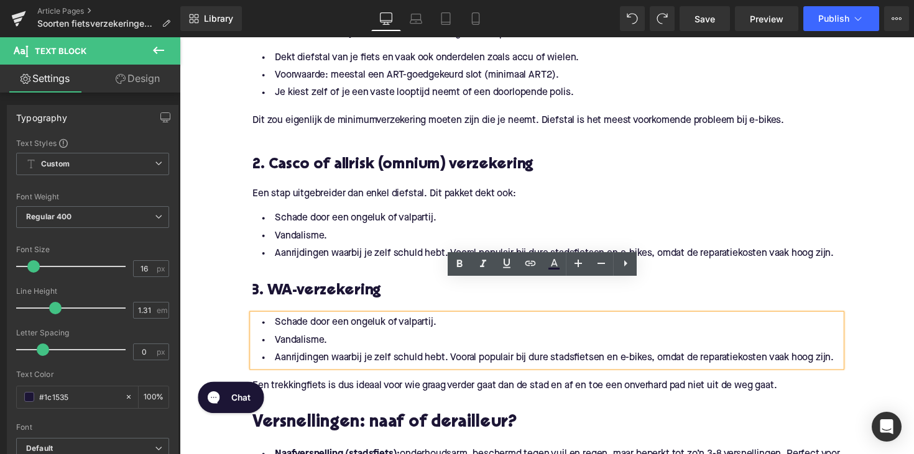
scroll to position [789, 0]
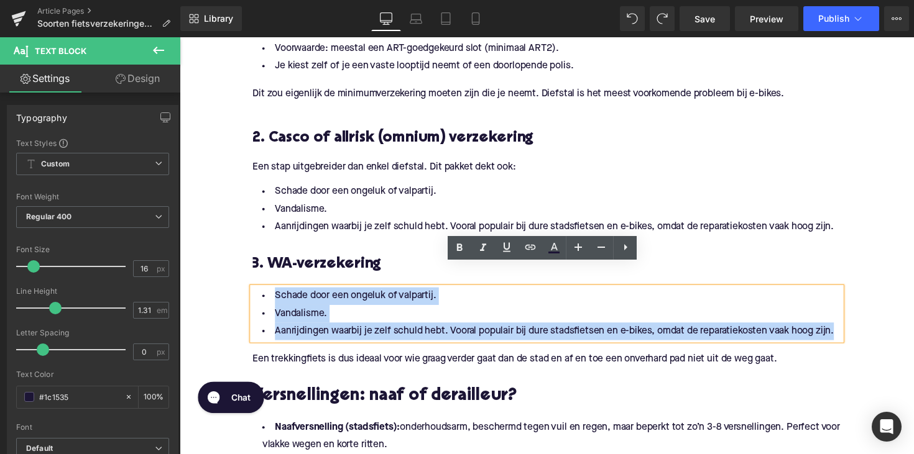
drag, startPoint x: 851, startPoint y: 320, endPoint x: 273, endPoint y: 272, distance: 580.0
click at [273, 294] on ul "Schade door een ongeluk of valpartij. Vandalisme. Aanrijdingen waarbij je zelf …" at bounding box center [555, 321] width 603 height 54
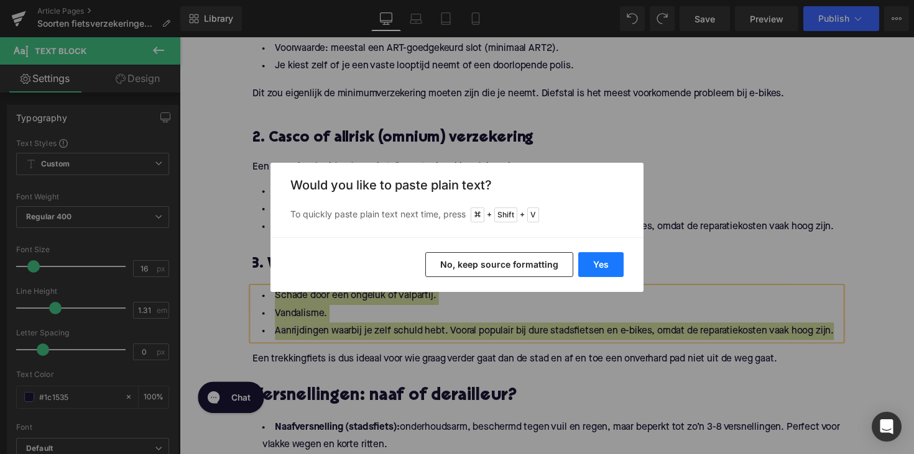
click at [587, 255] on button "Yes" at bounding box center [600, 264] width 45 height 25
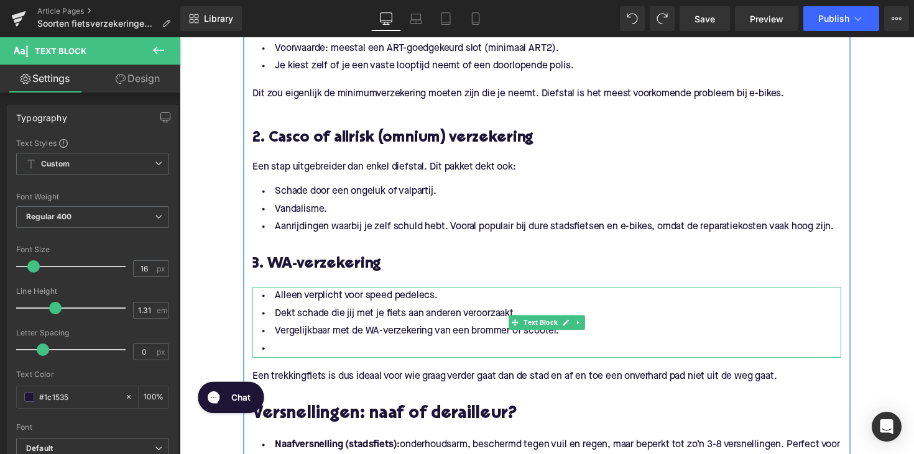
click at [346, 348] on li at bounding box center [555, 357] width 603 height 18
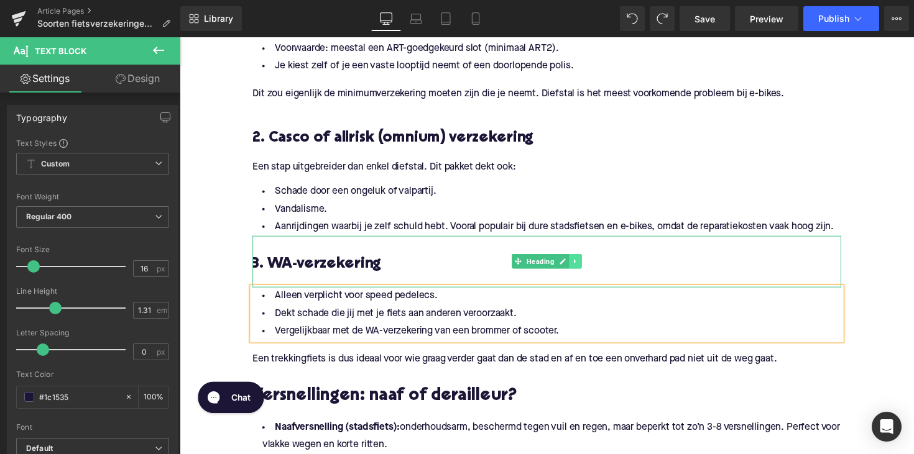
click at [584, 265] on icon at bounding box center [585, 267] width 2 height 4
click at [579, 260] on link at bounding box center [578, 267] width 13 height 15
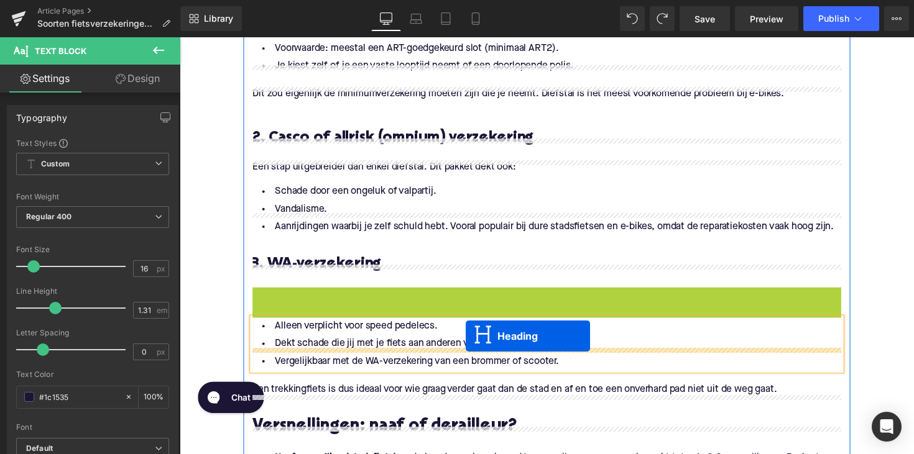
drag, startPoint x: 521, startPoint y: 294, endPoint x: 472, endPoint y: 344, distance: 69.4
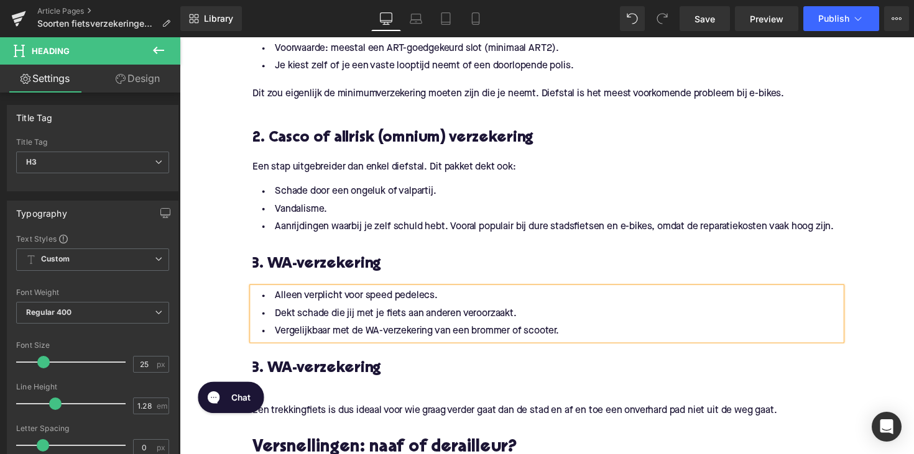
click at [306, 368] on h3 "3. WA-verzekering" at bounding box center [555, 378] width 603 height 20
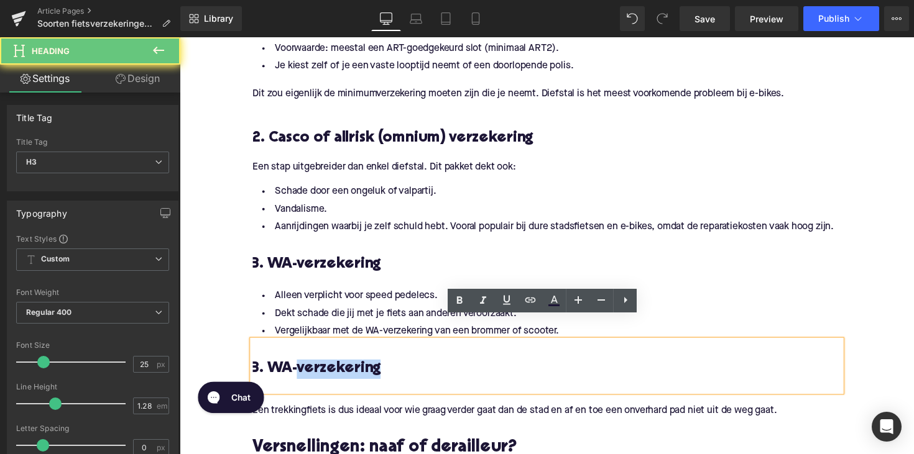
click at [306, 368] on h3 "3. WA-verzekering" at bounding box center [555, 378] width 603 height 20
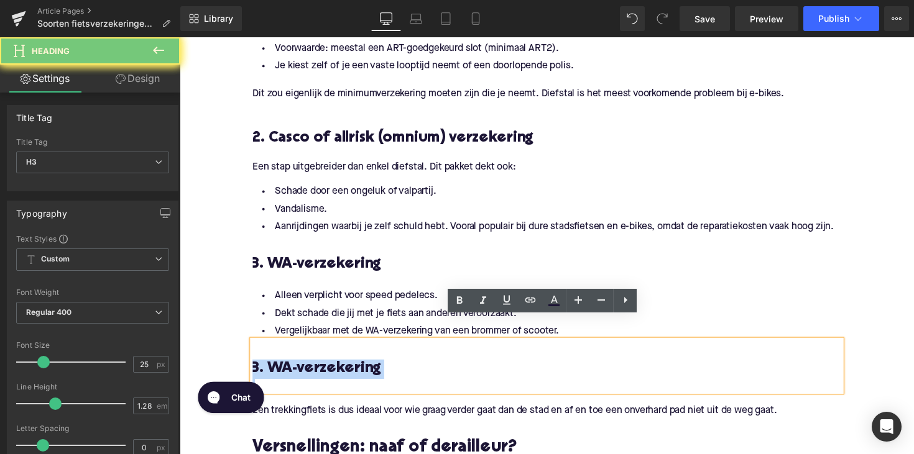
paste div
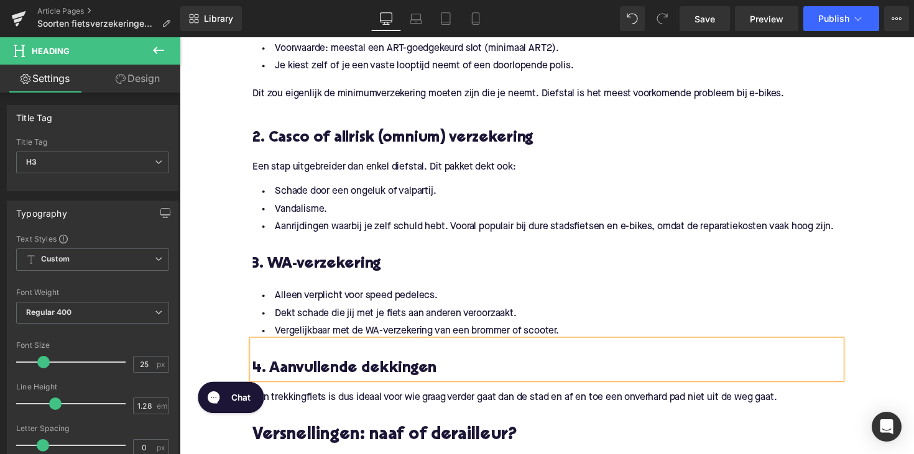
click at [342, 401] on p "Een trekkingfiets is dus ideaal voor wie graag verder gaat dan de stad en af en…" at bounding box center [555, 407] width 603 height 13
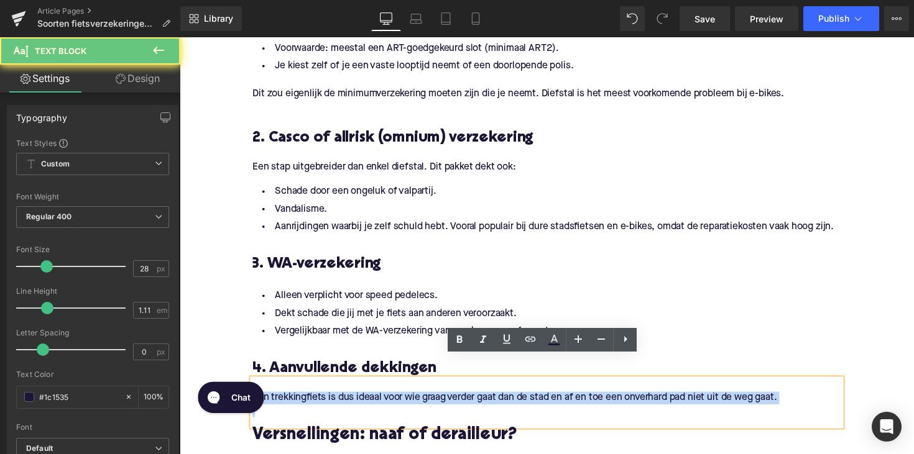
click at [342, 401] on p "Een trekkingfiets is dus ideaal voor wie graag verder gaat dan de stad en af en…" at bounding box center [555, 407] width 603 height 13
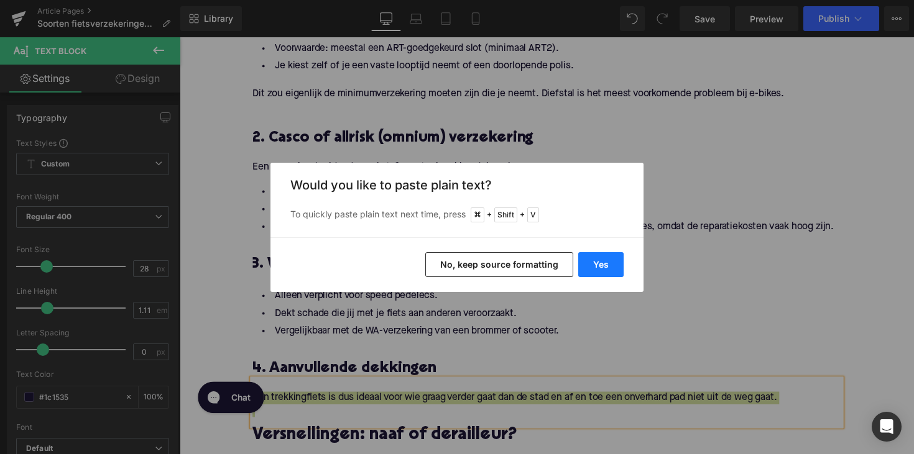
click at [613, 263] on button "Yes" at bounding box center [600, 264] width 45 height 25
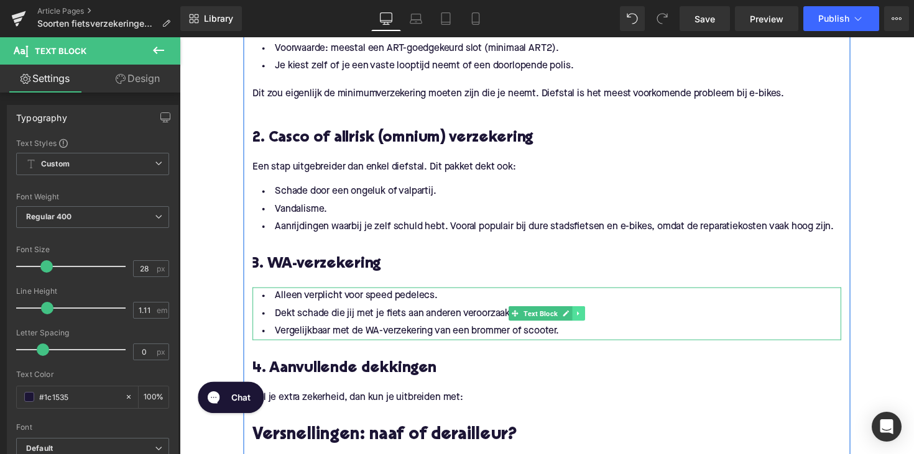
click at [587, 317] on icon at bounding box center [588, 320] width 7 height 7
click at [578, 318] on icon at bounding box center [581, 321] width 7 height 7
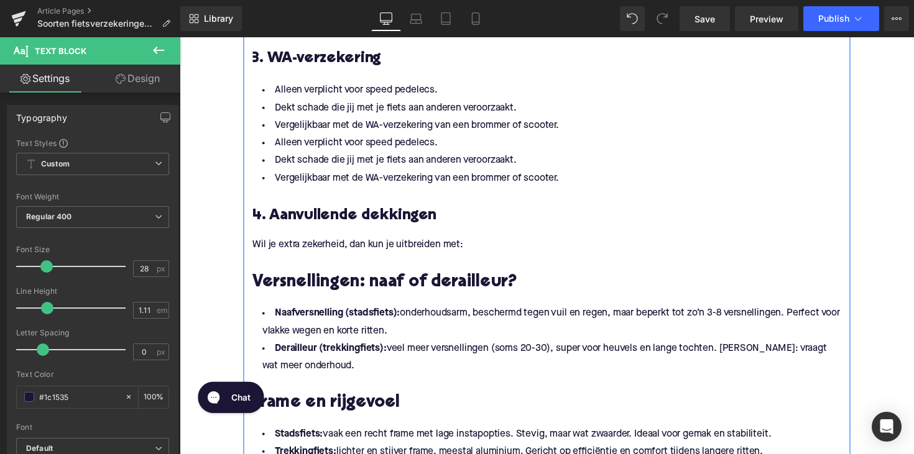
scroll to position [953, 0]
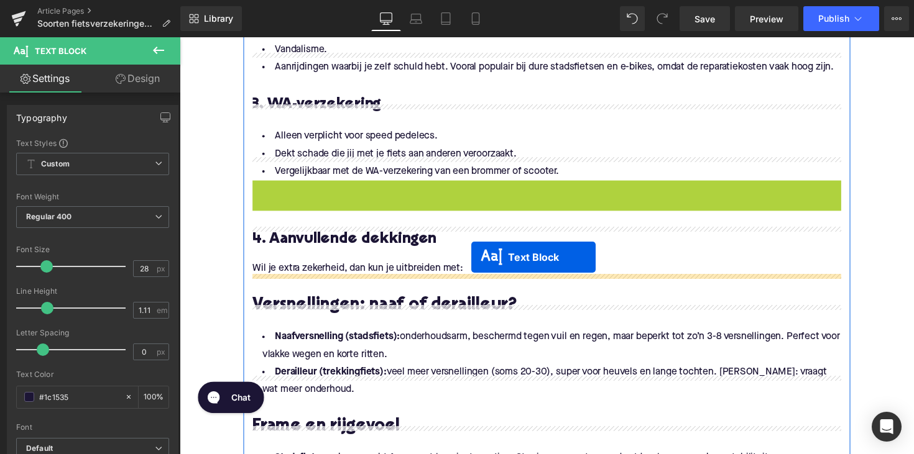
drag, startPoint x: 518, startPoint y: 190, endPoint x: 479, endPoint y: 263, distance: 82.6
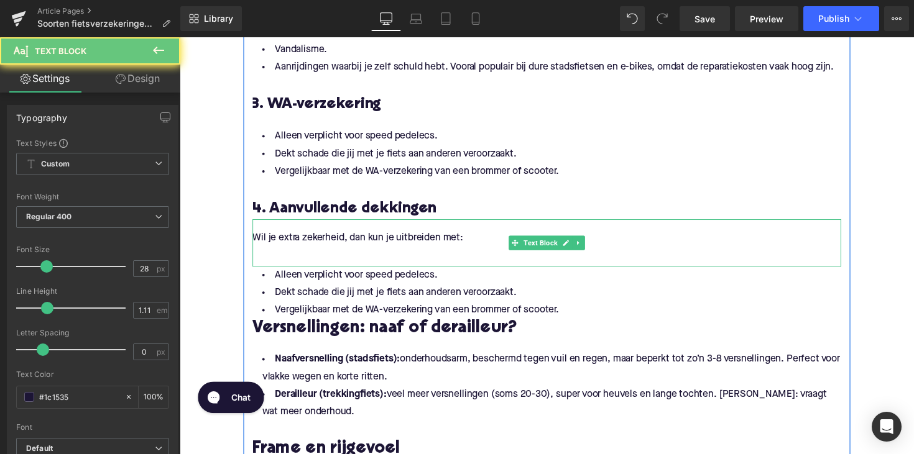
click at [370, 250] on p at bounding box center [555, 256] width 603 height 13
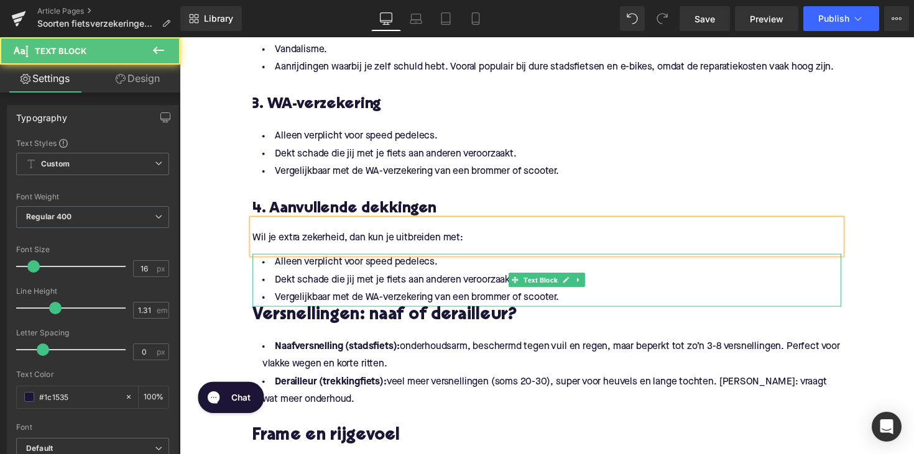
click at [398, 295] on li "Vergelijkbaar met de WA-verzekering van een brommer of scooter." at bounding box center [555, 304] width 603 height 18
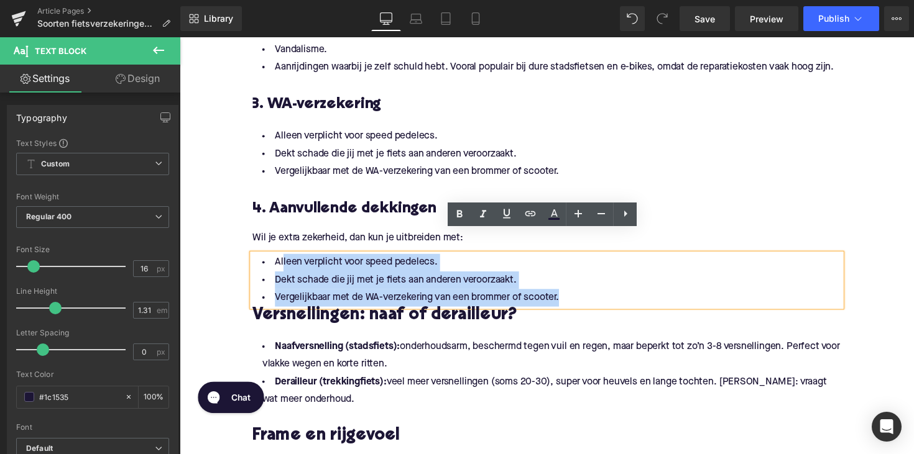
drag, startPoint x: 612, startPoint y: 278, endPoint x: 280, endPoint y: 242, distance: 333.2
click at [280, 259] on ul "Alleen verplicht voor speed pedelecs. Dekt schade die jij met je fiets aan ande…" at bounding box center [555, 286] width 603 height 54
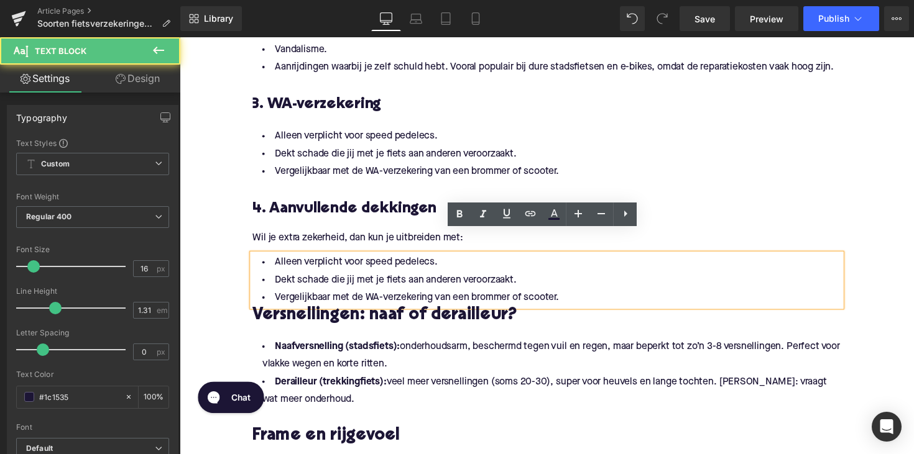
click at [271, 259] on li "Alleen verplicht voor speed pedelecs." at bounding box center [555, 268] width 603 height 18
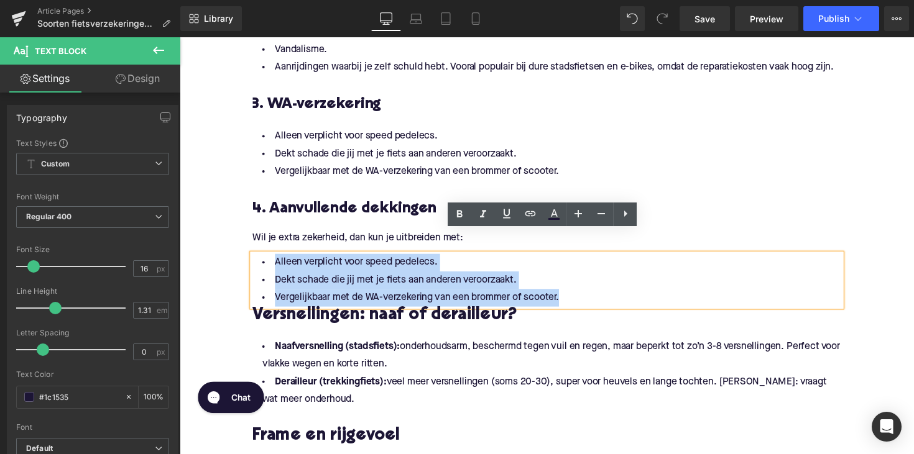
drag, startPoint x: 271, startPoint y: 242, endPoint x: 569, endPoint y: 275, distance: 300.1
click at [569, 275] on ul "Alleen verplicht voor speed pedelecs. Dekt schade die jij met je fiets aan ande…" at bounding box center [555, 286] width 603 height 54
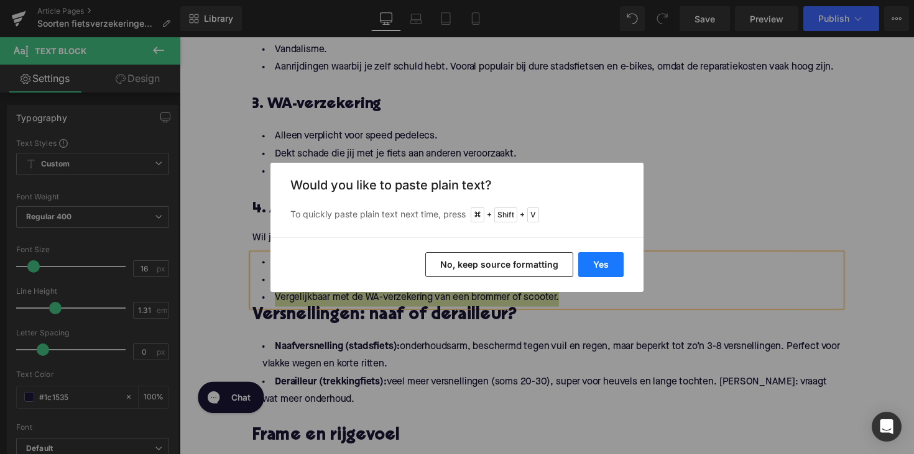
click at [592, 263] on button "Yes" at bounding box center [600, 264] width 45 height 25
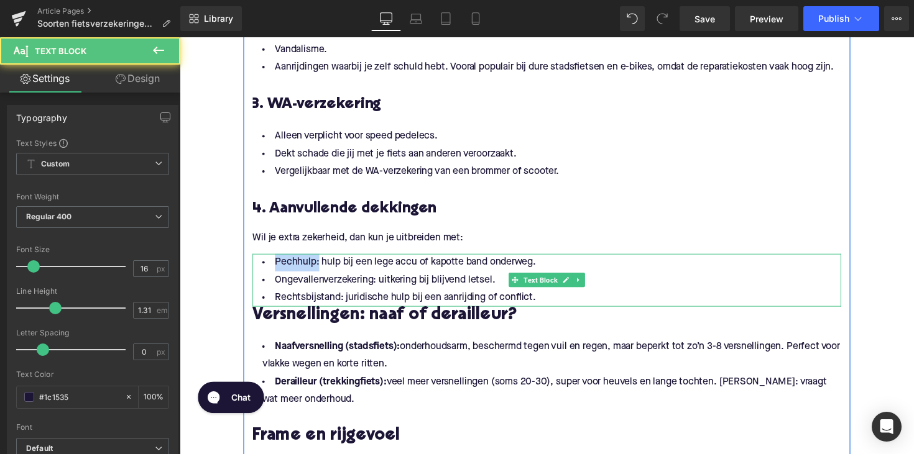
drag, startPoint x: 315, startPoint y: 245, endPoint x: 263, endPoint y: 245, distance: 52.2
click at [263, 259] on li "Pechhulp: hulp bij een lege accu of kapotte band onderweg." at bounding box center [555, 268] width 603 height 18
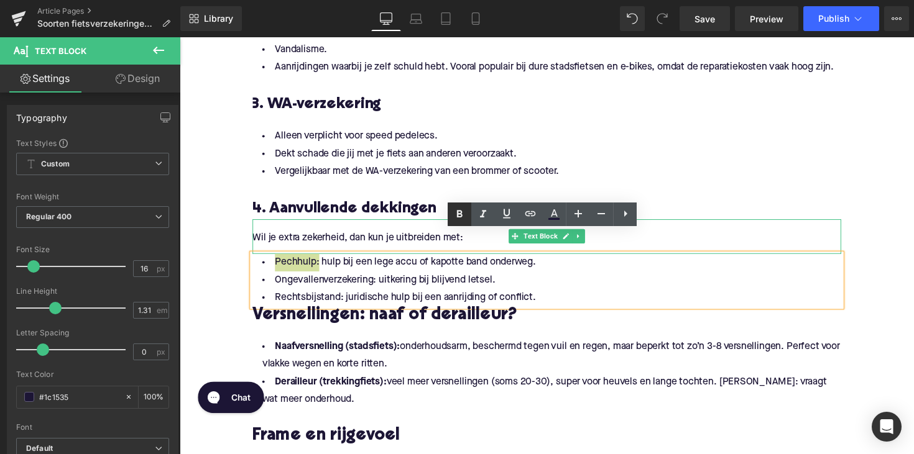
drag, startPoint x: 461, startPoint y: 211, endPoint x: 154, endPoint y: 211, distance: 307.6
click at [461, 211] on icon at bounding box center [460, 213] width 6 height 7
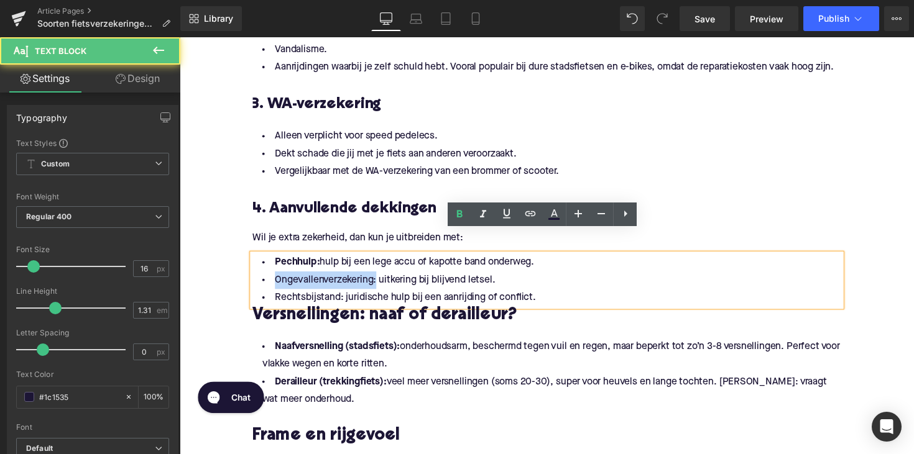
drag, startPoint x: 376, startPoint y: 265, endPoint x: 218, endPoint y: 264, distance: 157.9
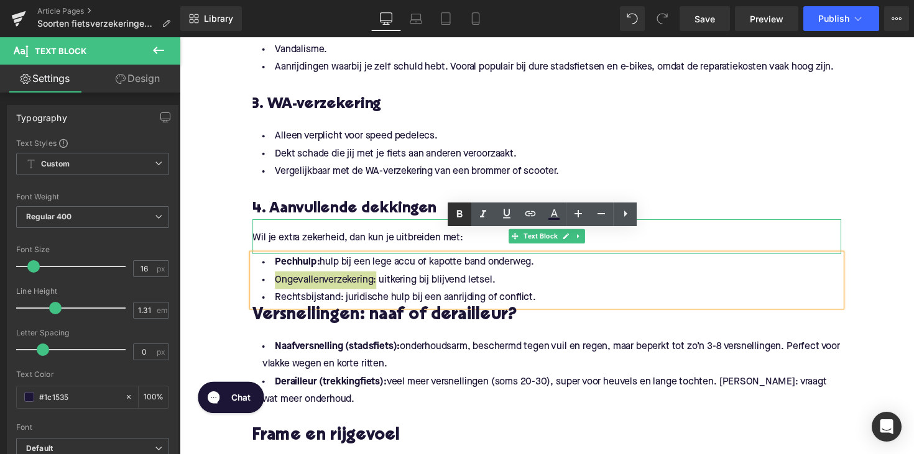
click at [462, 221] on icon at bounding box center [459, 214] width 15 height 15
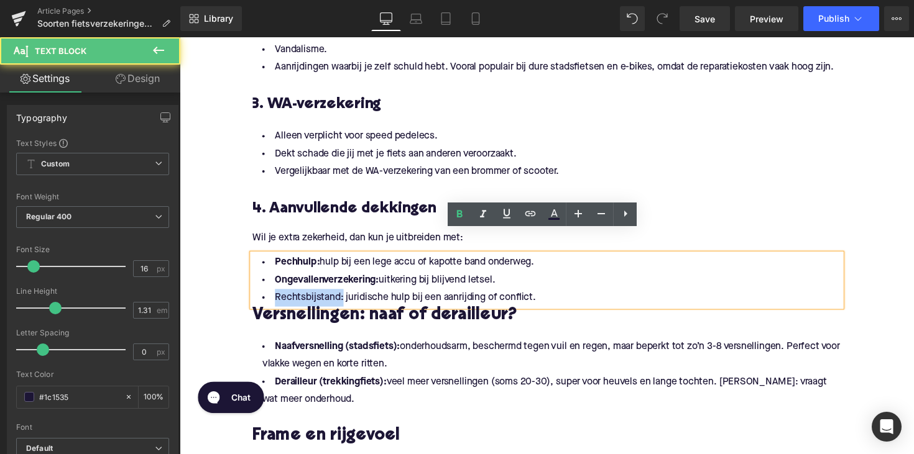
drag, startPoint x: 339, startPoint y: 281, endPoint x: 261, endPoint y: 281, distance: 78.3
click at [261, 295] on li "Rechtsbijstand: juridische hulp bij een aanrijding of conflict." at bounding box center [555, 304] width 603 height 18
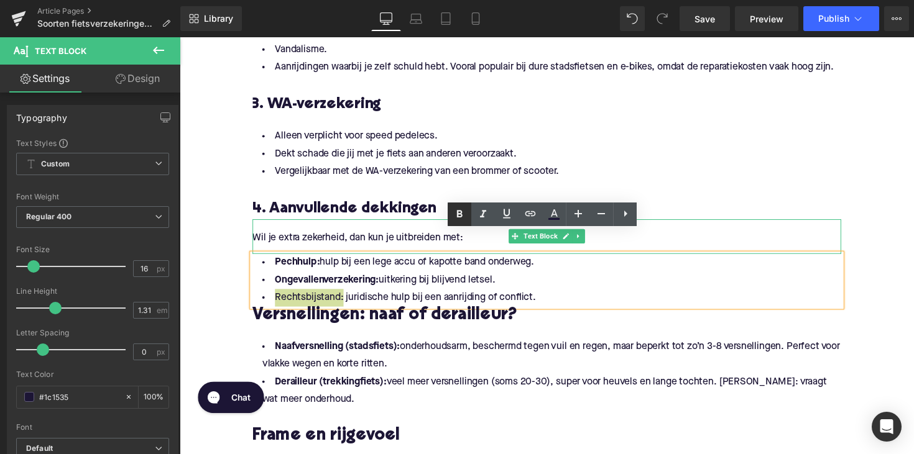
click at [464, 214] on icon at bounding box center [459, 214] width 15 height 15
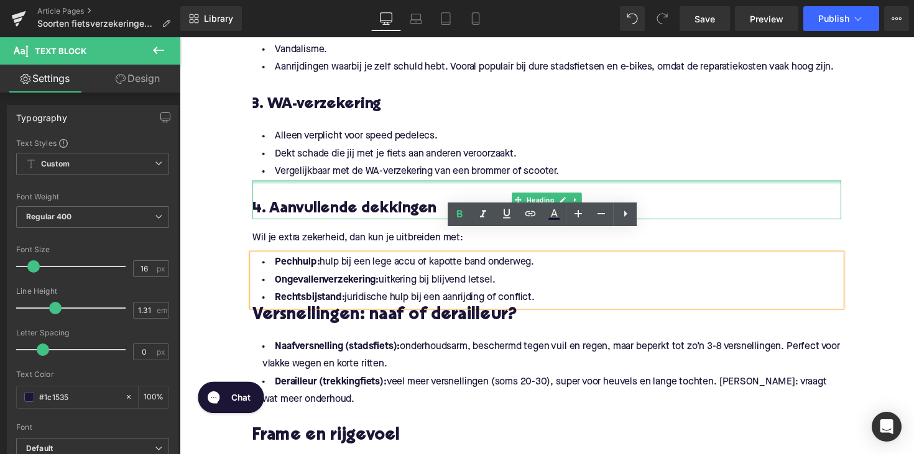
click at [398, 184] on div at bounding box center [555, 185] width 603 height 3
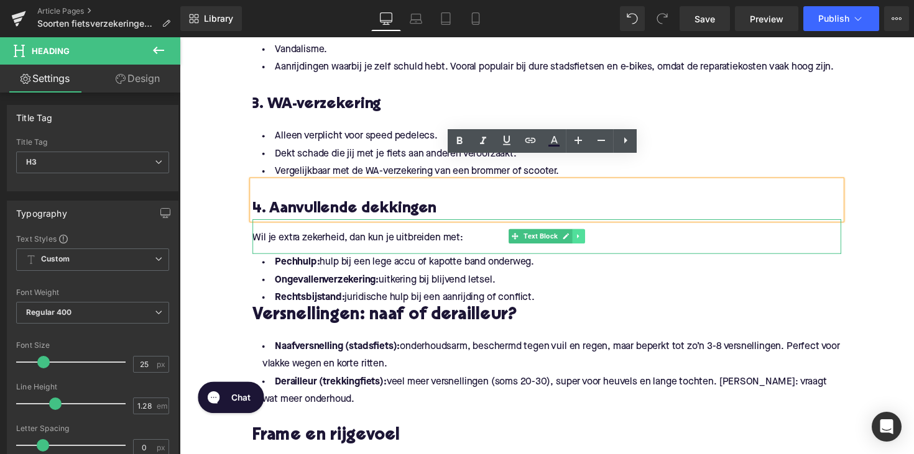
click at [591, 234] on link at bounding box center [588, 241] width 13 height 15
click at [578, 237] on icon at bounding box center [581, 240] width 7 height 7
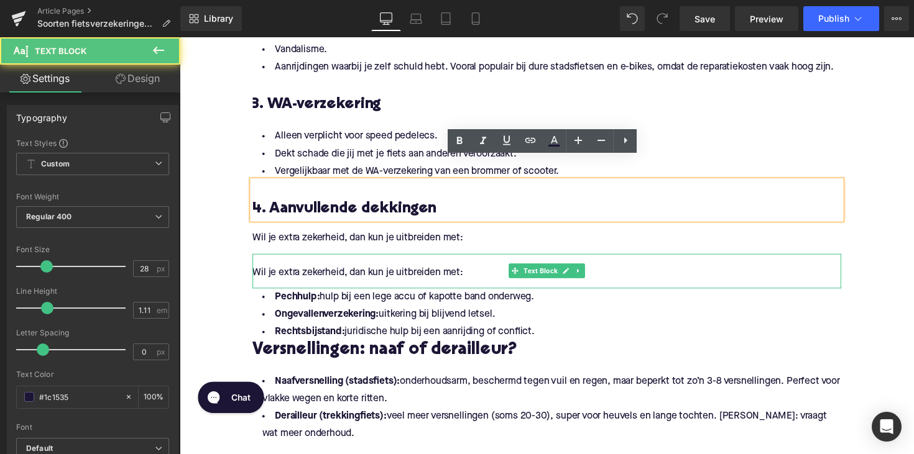
drag, startPoint x: 514, startPoint y: 253, endPoint x: 513, endPoint y: 259, distance: 6.3
click at [513, 272] on p "Wil je extra zekerheid, dan kun je uitbreiden met:" at bounding box center [555, 278] width 603 height 13
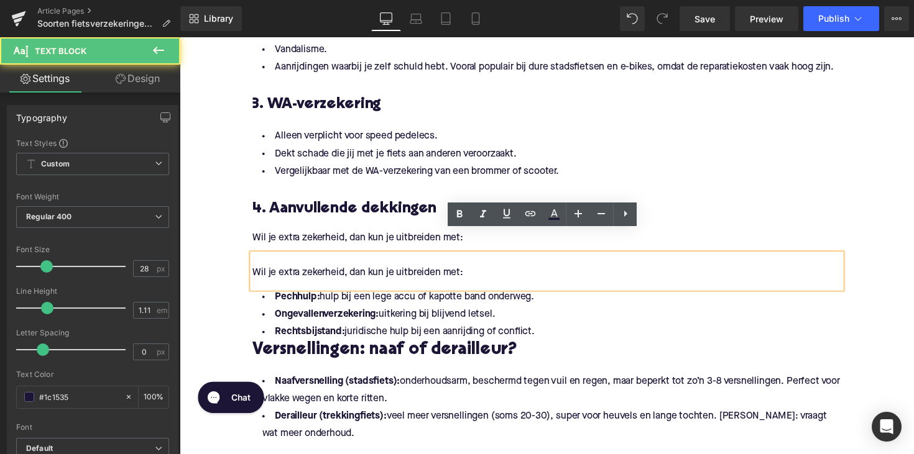
click at [433, 204] on h3 "4. Aanvullende dekkingen" at bounding box center [555, 214] width 603 height 20
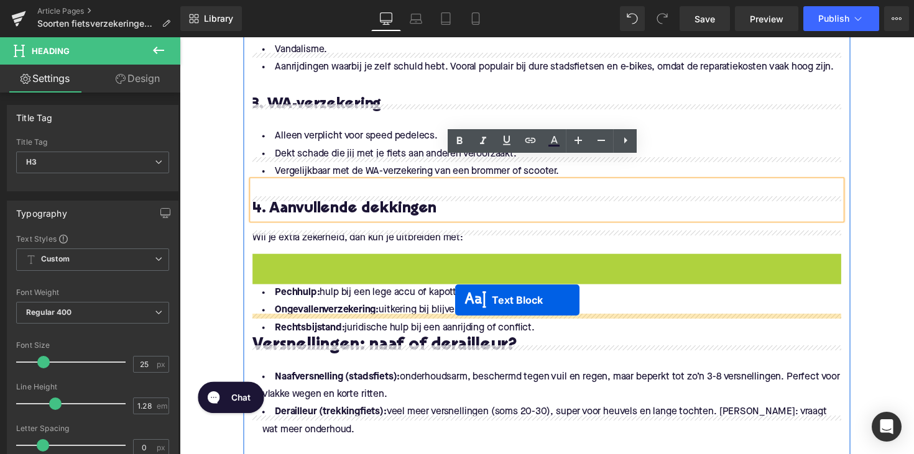
drag, startPoint x: 518, startPoint y: 251, endPoint x: 460, endPoint y: 308, distance: 80.9
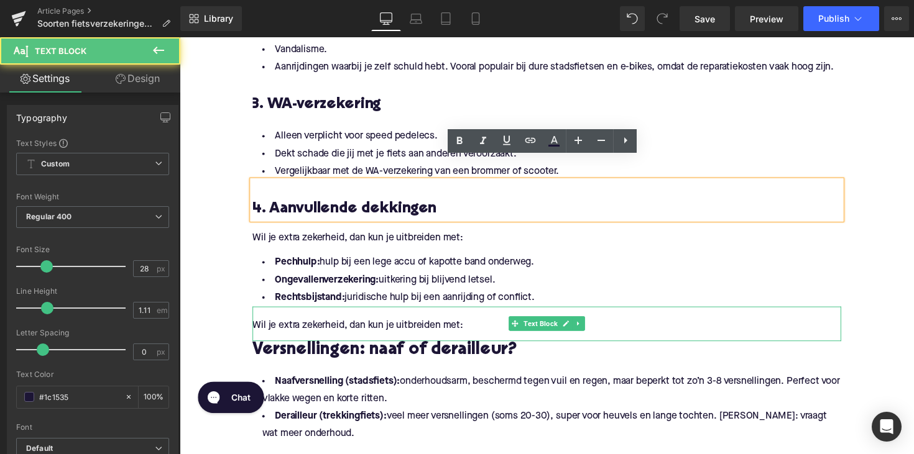
click at [381, 326] on p "Wil je extra zekerheid, dan kun je uitbreiden met:" at bounding box center [555, 332] width 603 height 13
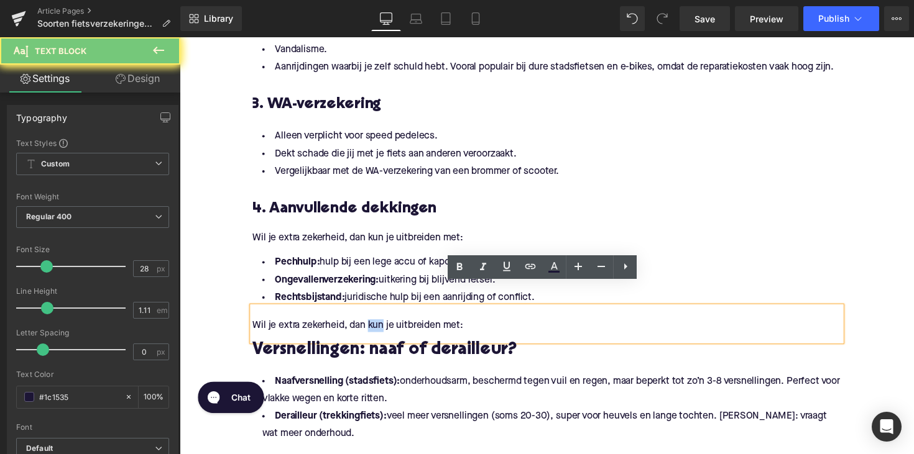
click at [381, 326] on p "Wil je extra zekerheid, dan kun je uitbreiden met:" at bounding box center [555, 332] width 603 height 13
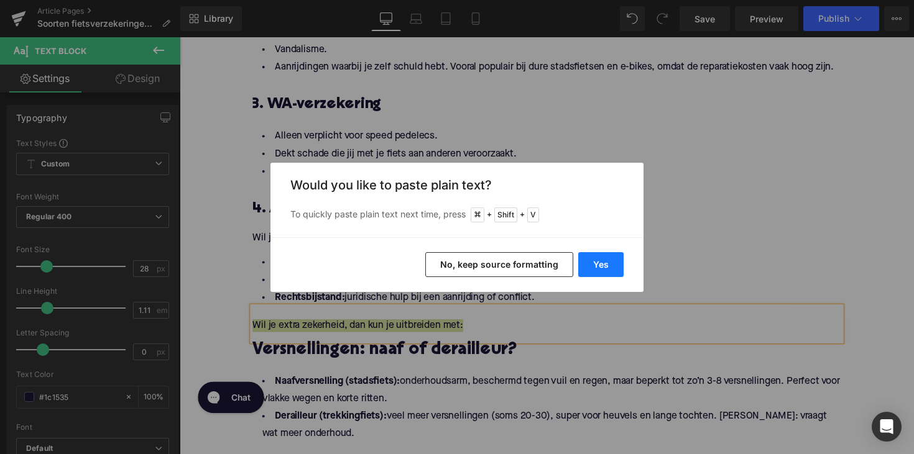
click at [607, 259] on button "Yes" at bounding box center [600, 264] width 45 height 25
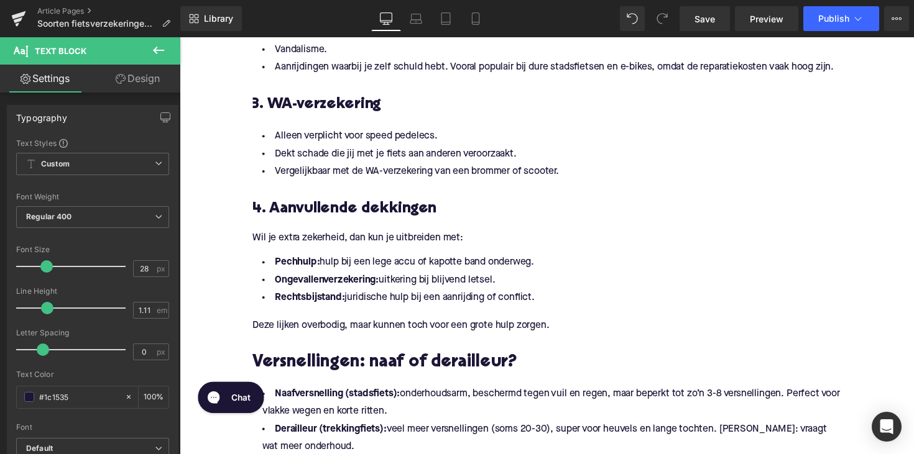
click at [406, 362] on span "Versnellingen: naaf of derailleur?" at bounding box center [389, 370] width 271 height 17
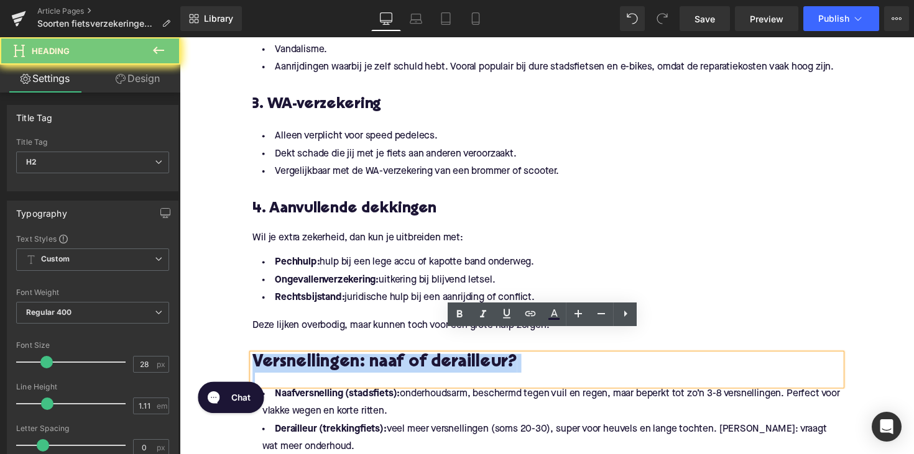
click at [406, 362] on span "Versnellingen: naaf of derailleur?" at bounding box center [389, 370] width 271 height 17
paste div
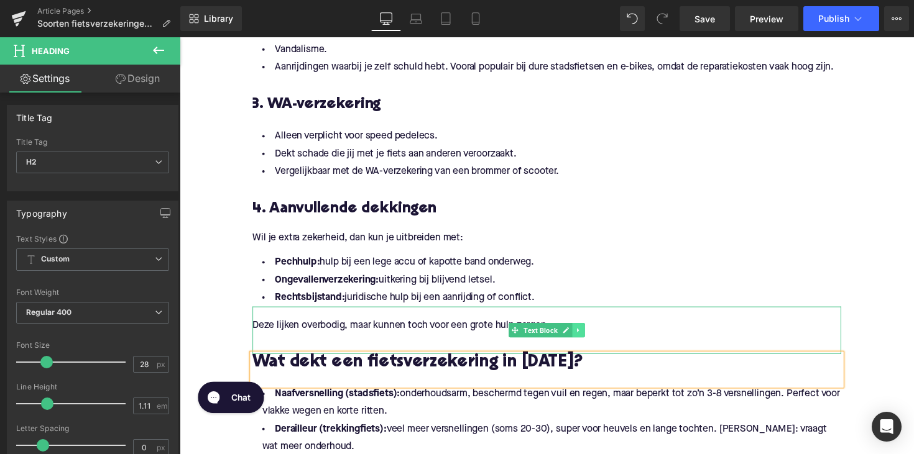
click at [586, 330] on link at bounding box center [588, 337] width 13 height 15
click at [580, 330] on link at bounding box center [582, 337] width 13 height 15
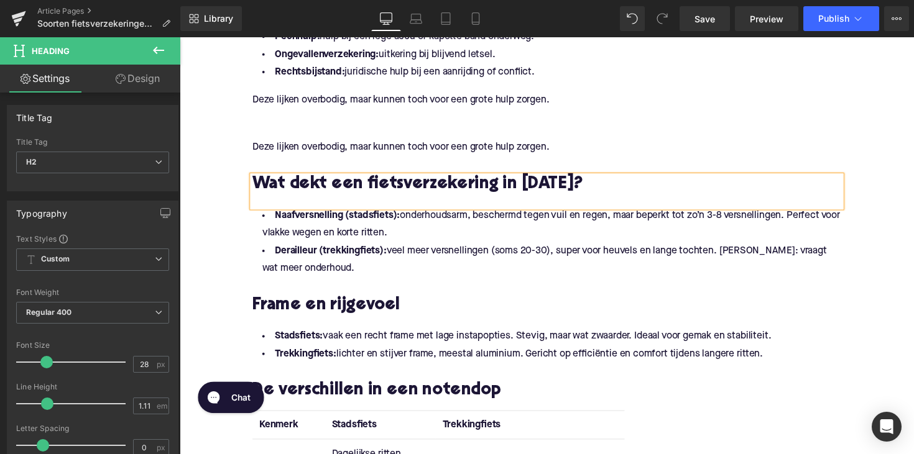
scroll to position [1204, 0]
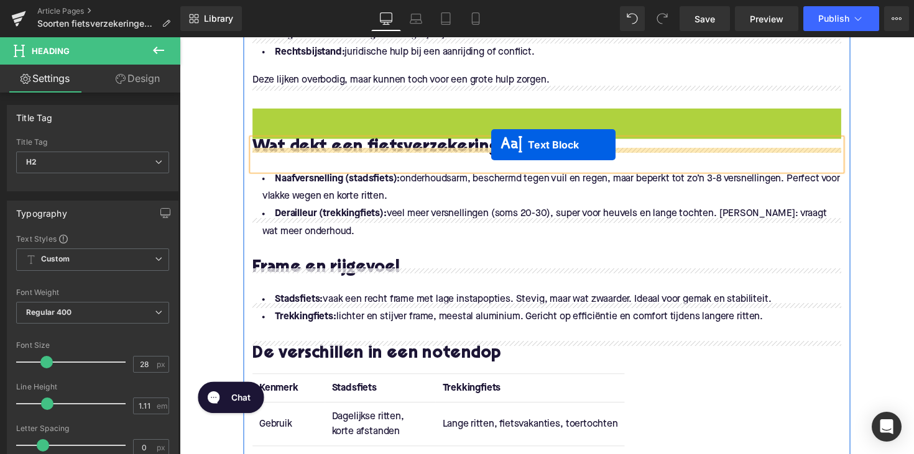
drag, startPoint x: 519, startPoint y: 111, endPoint x: 498, endPoint y: 147, distance: 42.0
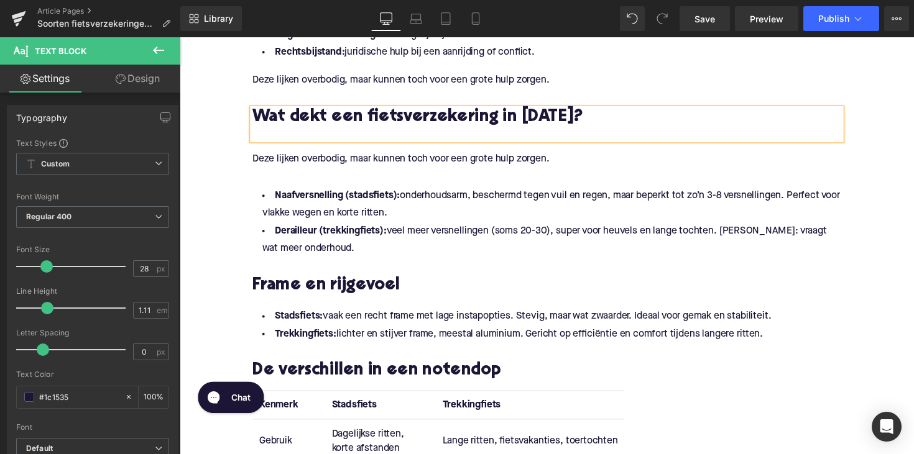
click at [397, 156] on p "Deze lijken overbodig, maar kunnen toch voor een grote hulp zorgen." at bounding box center [555, 162] width 603 height 13
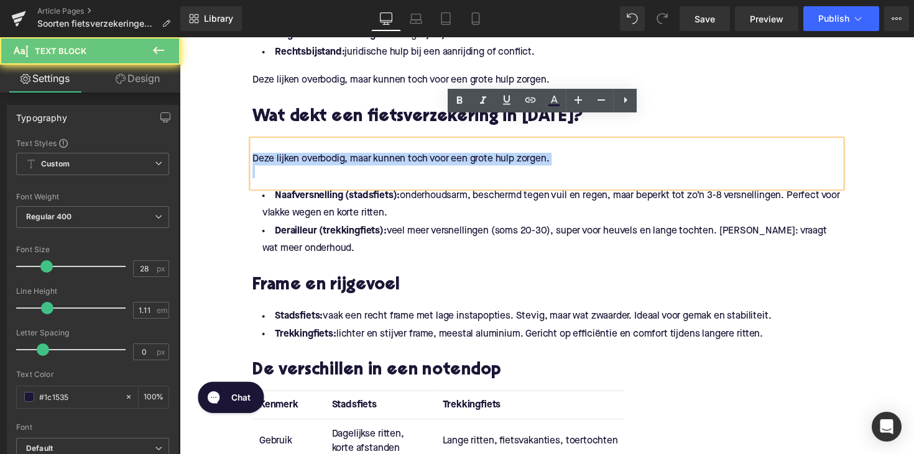
click at [397, 156] on p "Deze lijken overbodig, maar kunnen toch voor een grote hulp zorgen." at bounding box center [555, 162] width 603 height 13
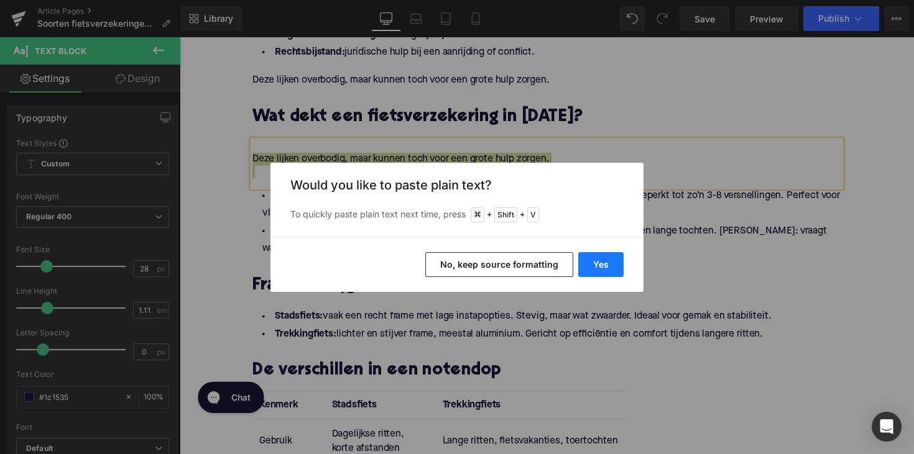
click at [605, 270] on button "Yes" at bounding box center [600, 264] width 45 height 25
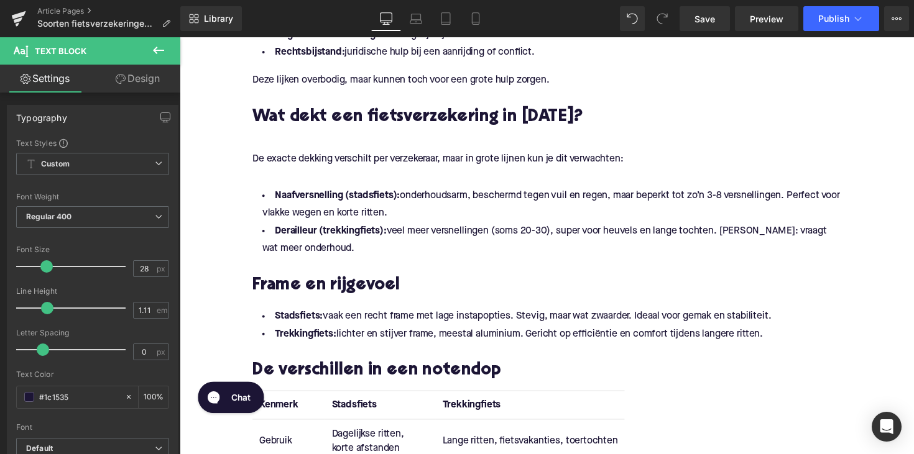
click at [390, 160] on div "De exacte dekking verschilt per verzekeraar, maar in grote lijnen kun je dit ve…" at bounding box center [555, 167] width 603 height 48
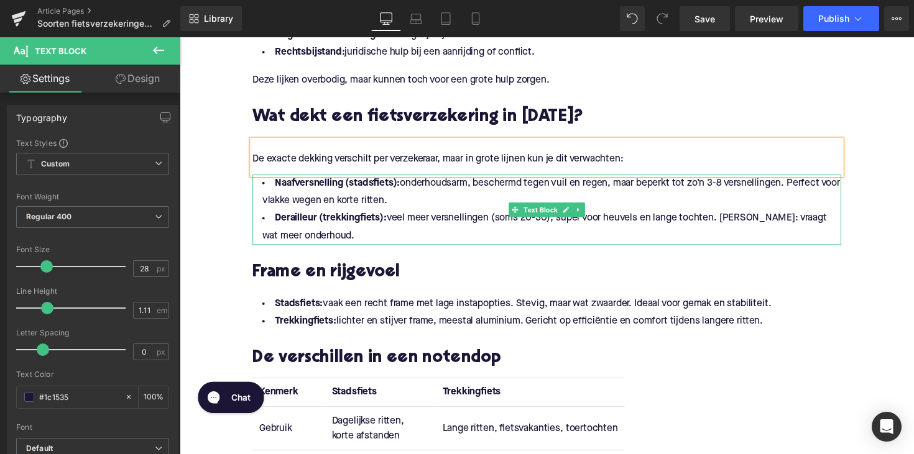
click at [321, 214] on li "Derailleur (trekkingfiets): veel meer versnellingen (soms 20-30), super voor he…" at bounding box center [555, 232] width 603 height 36
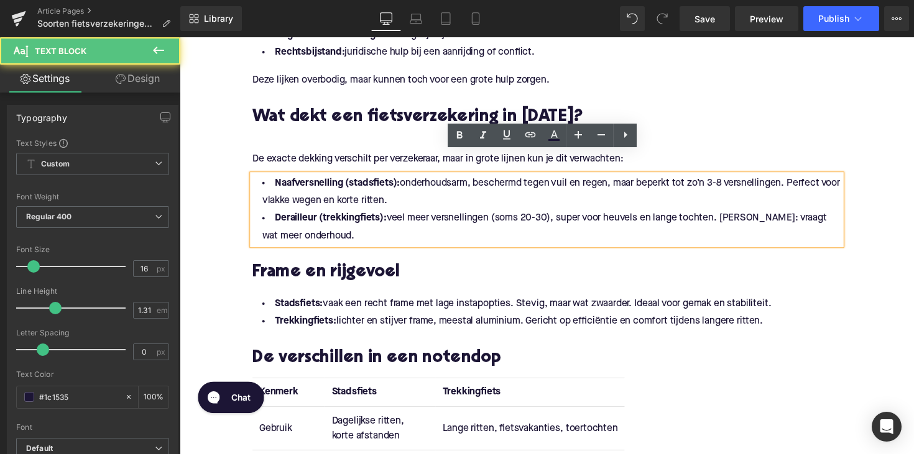
click at [333, 214] on li "Derailleur (trekkingfiets): veel meer versnellingen (soms 20-30), super voor he…" at bounding box center [555, 232] width 603 height 36
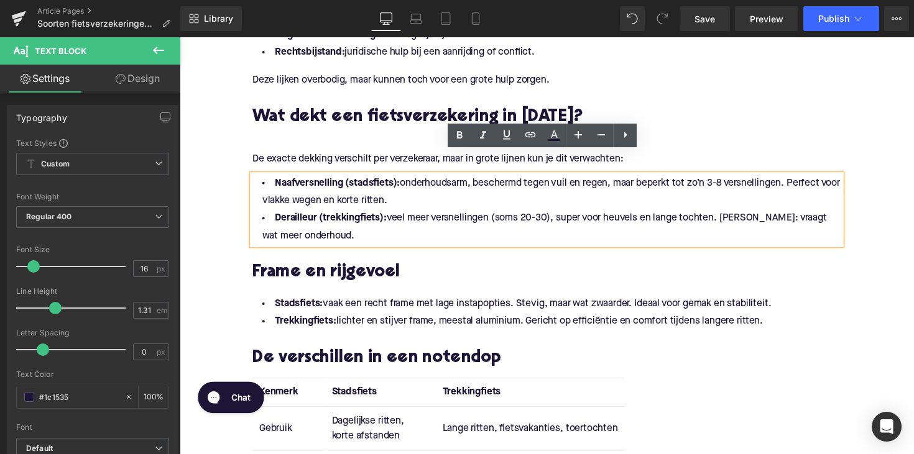
click at [333, 214] on li "Derailleur (trekkingfiets): veel meer versnellingen (soms 20-30), super voor he…" at bounding box center [555, 232] width 603 height 36
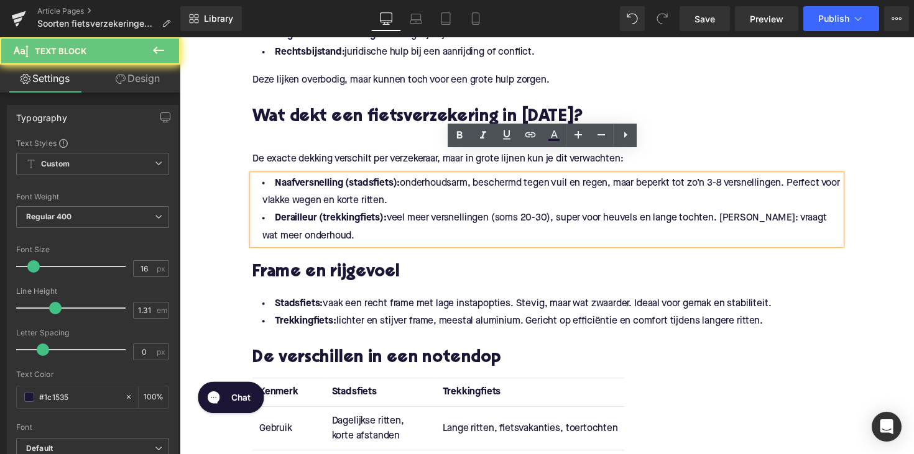
click at [333, 214] on li "Derailleur (trekkingfiets): veel meer versnellingen (soms 20-30), super voor he…" at bounding box center [555, 232] width 603 height 36
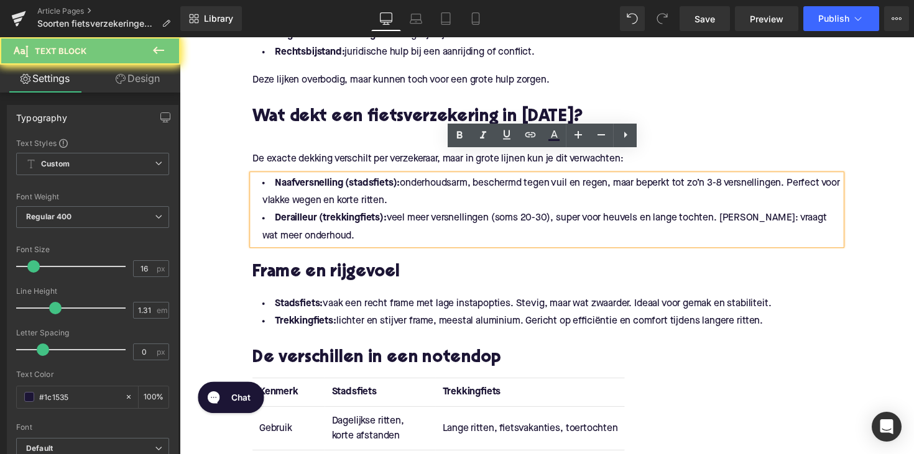
click at [324, 222] on li "Derailleur (trekkingfiets): veel meer versnellingen (soms 20-30), super voor he…" at bounding box center [555, 232] width 603 height 36
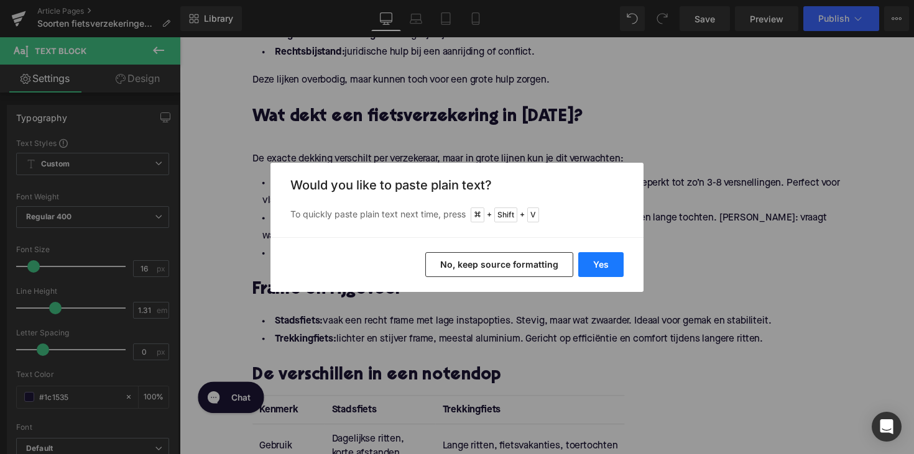
click at [580, 261] on button "Yes" at bounding box center [600, 264] width 45 height 25
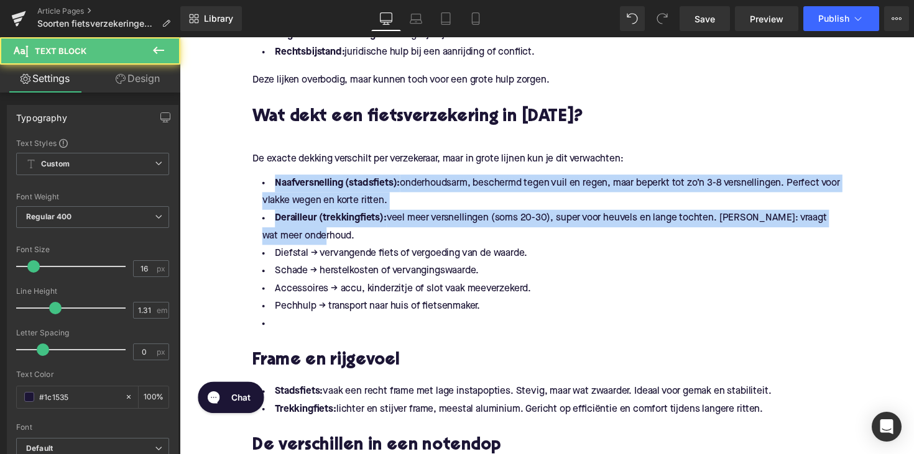
drag, startPoint x: 326, startPoint y: 226, endPoint x: 213, endPoint y: 137, distance: 144.2
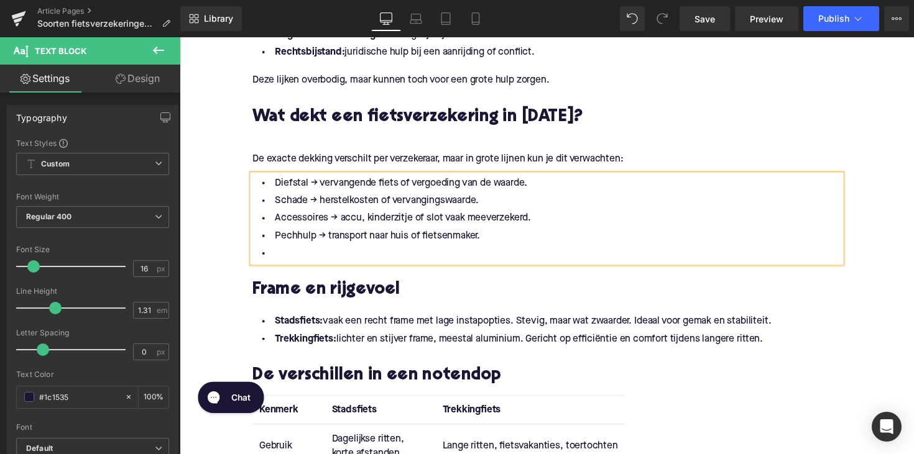
click at [275, 250] on li at bounding box center [555, 259] width 603 height 18
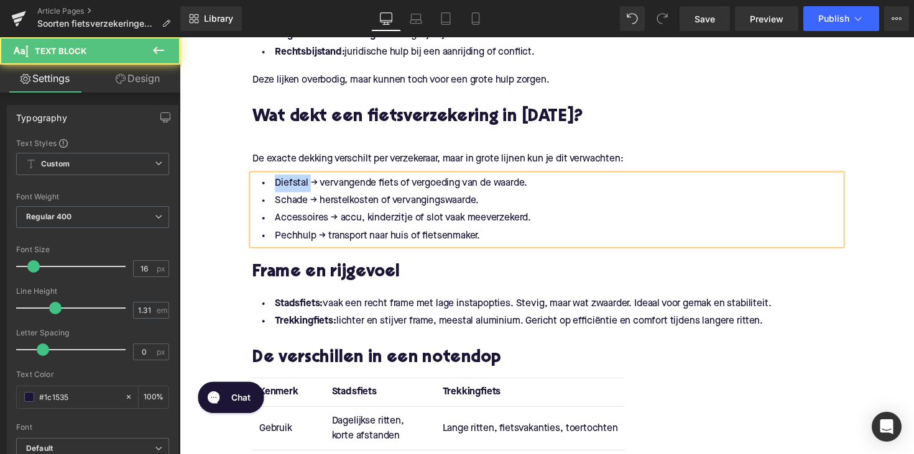
drag, startPoint x: 308, startPoint y: 167, endPoint x: 260, endPoint y: 152, distance: 49.5
click at [260, 178] on div "Diefstal → vervangende fiets of vergoeding van de waarde. Schade → herstelkoste…" at bounding box center [555, 214] width 603 height 72
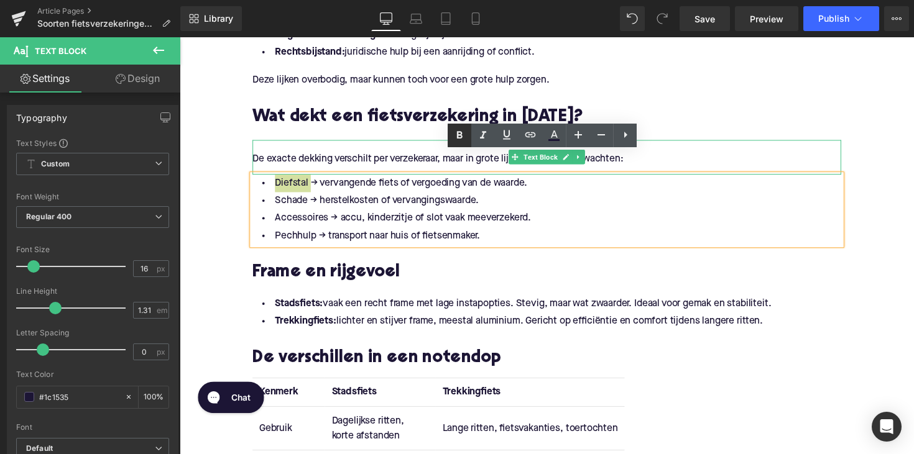
drag, startPoint x: 462, startPoint y: 141, endPoint x: 252, endPoint y: 112, distance: 212.0
click at [462, 141] on icon at bounding box center [459, 135] width 15 height 15
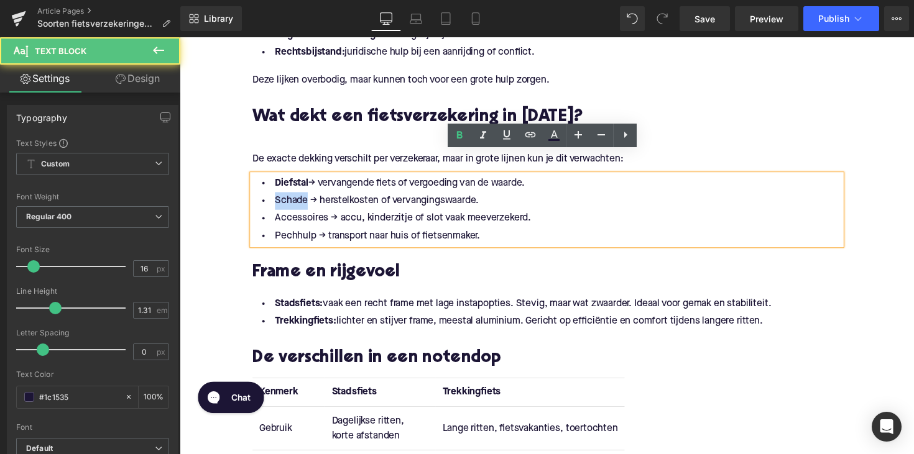
drag, startPoint x: 305, startPoint y: 183, endPoint x: 254, endPoint y: 183, distance: 51.0
click at [254, 196] on li "Schade → herstelkosten of vervangingswaarde." at bounding box center [555, 205] width 603 height 18
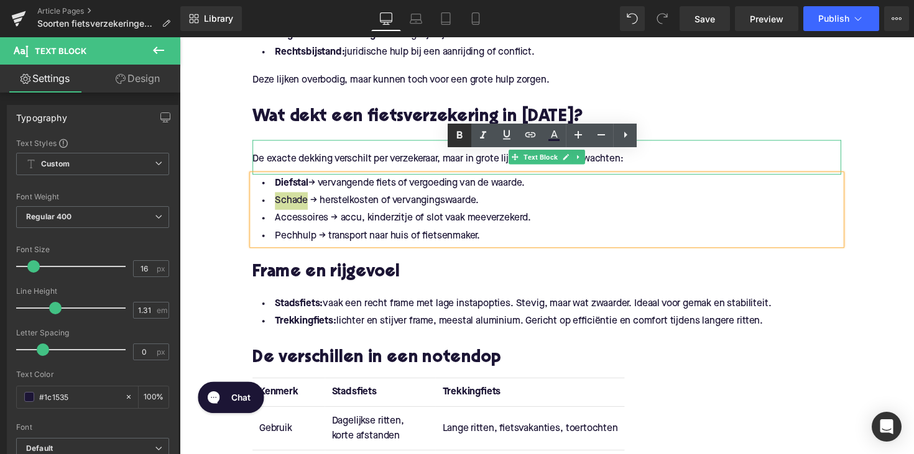
click at [467, 133] on icon at bounding box center [459, 135] width 15 height 15
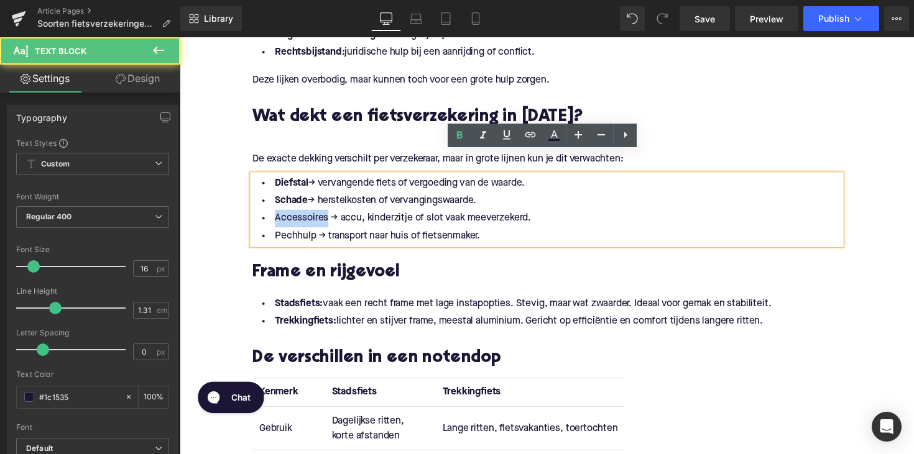
drag, startPoint x: 324, startPoint y: 199, endPoint x: 259, endPoint y: 199, distance: 65.9
click at [259, 214] on li "Accessoires → accu, kinderzitje of slot vaak meeverzekerd." at bounding box center [555, 223] width 603 height 18
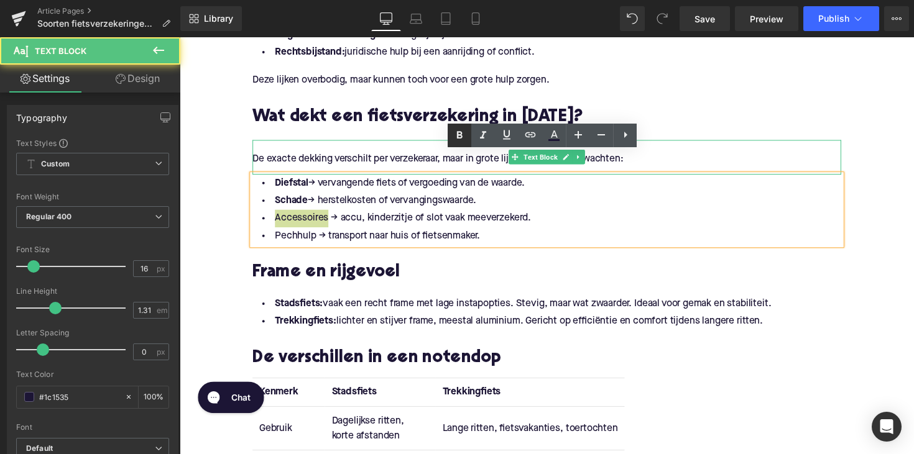
click at [449, 141] on link at bounding box center [459, 136] width 24 height 24
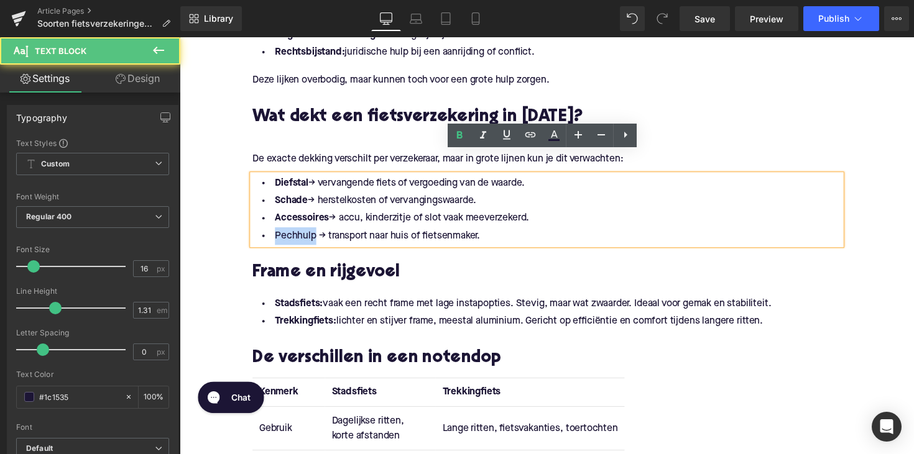
drag, startPoint x: 308, startPoint y: 219, endPoint x: 261, endPoint y: 221, distance: 46.7
click at [261, 232] on li "Pechhulp → transport naar huis of fietsenmaker." at bounding box center [555, 241] width 603 height 18
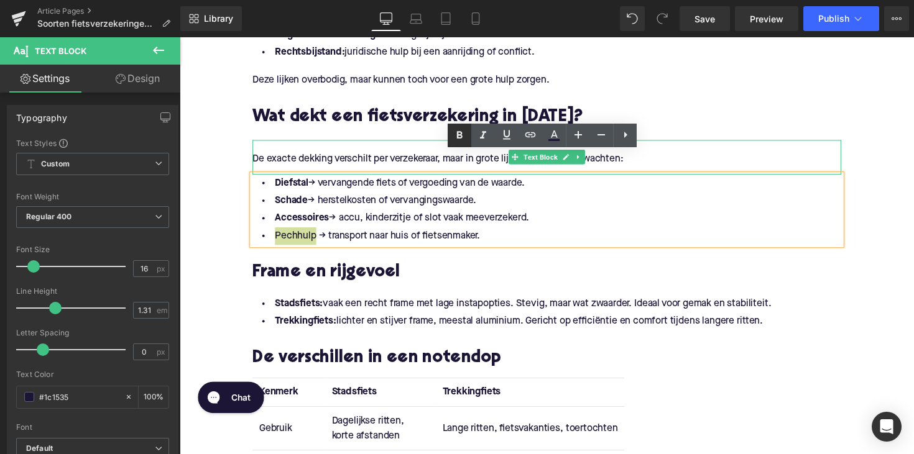
click at [451, 135] on link at bounding box center [459, 136] width 24 height 24
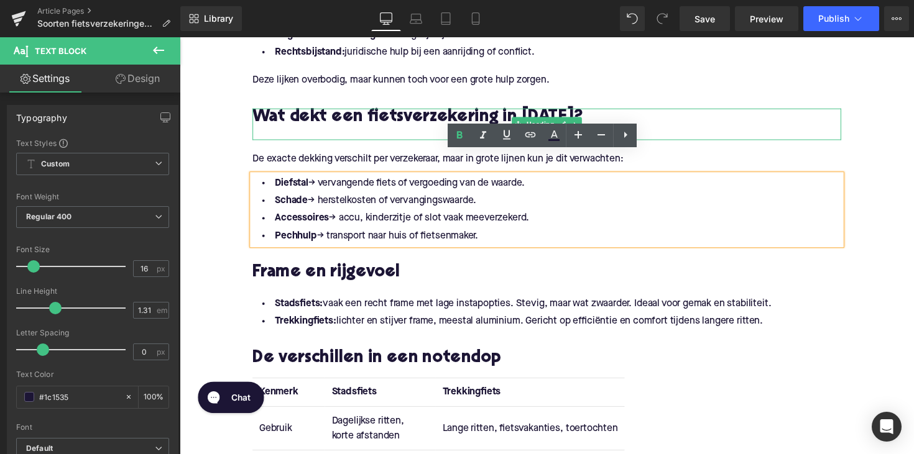
click at [380, 130] on div at bounding box center [555, 136] width 603 height 13
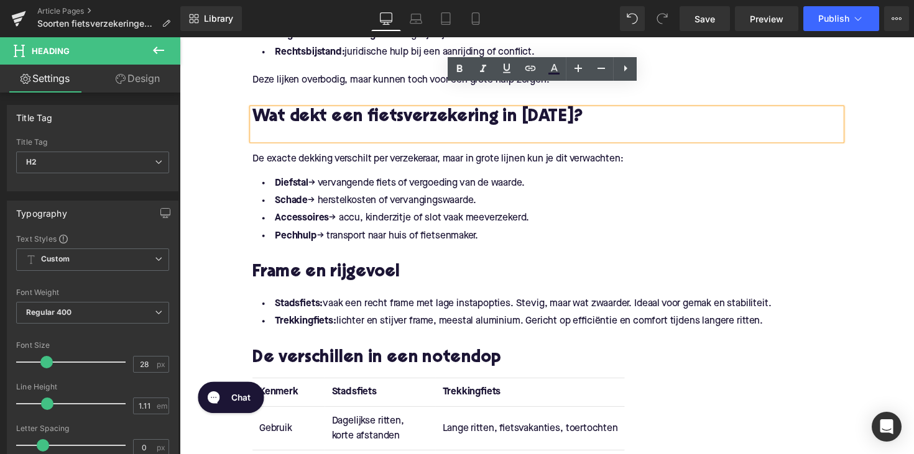
scroll to position [1198, 0]
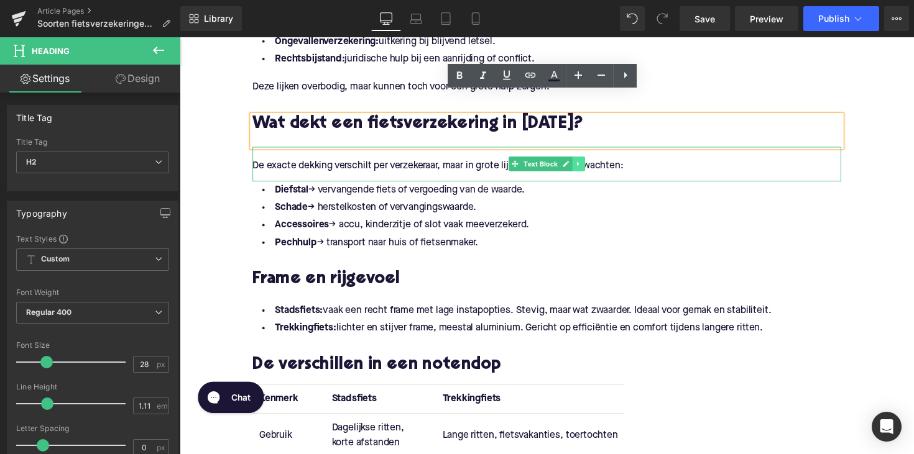
click at [582, 160] on link at bounding box center [588, 167] width 13 height 15
click at [576, 160] on link at bounding box center [582, 167] width 13 height 15
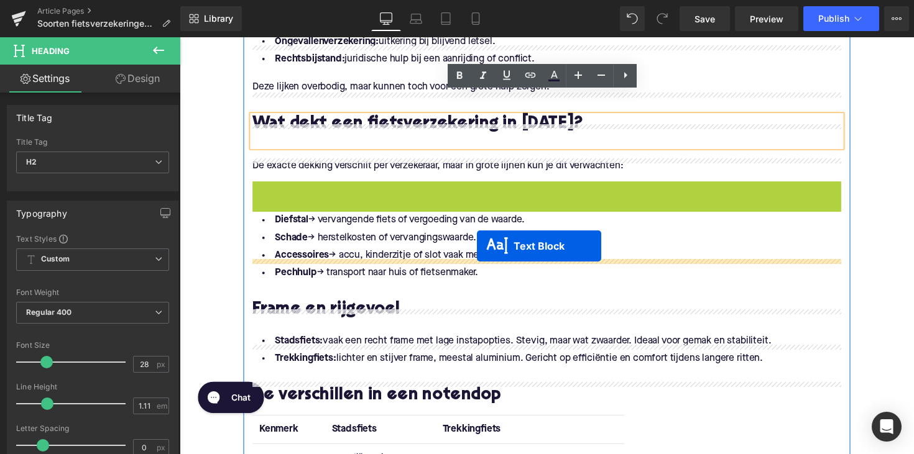
drag, startPoint x: 515, startPoint y: 178, endPoint x: 484, endPoint y: 251, distance: 79.6
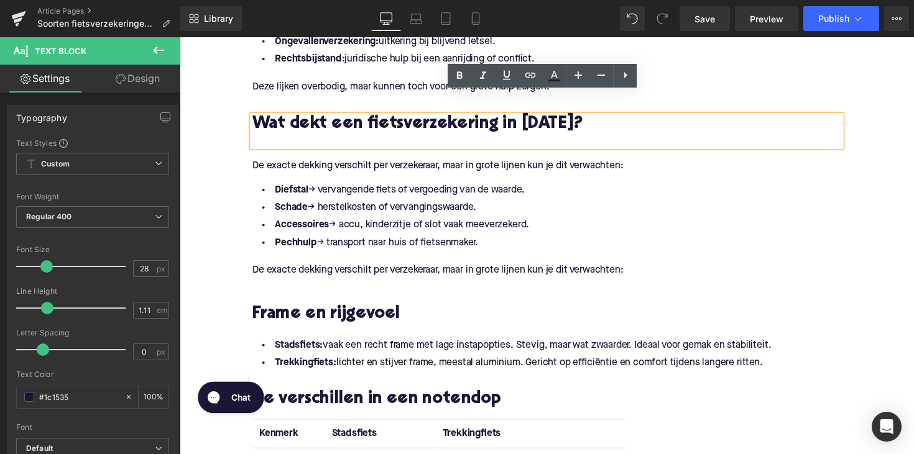
click at [312, 270] on p "De exacte dekking verschilt per verzekeraar, maar in grote lijnen kun je dit ve…" at bounding box center [555, 276] width 603 height 13
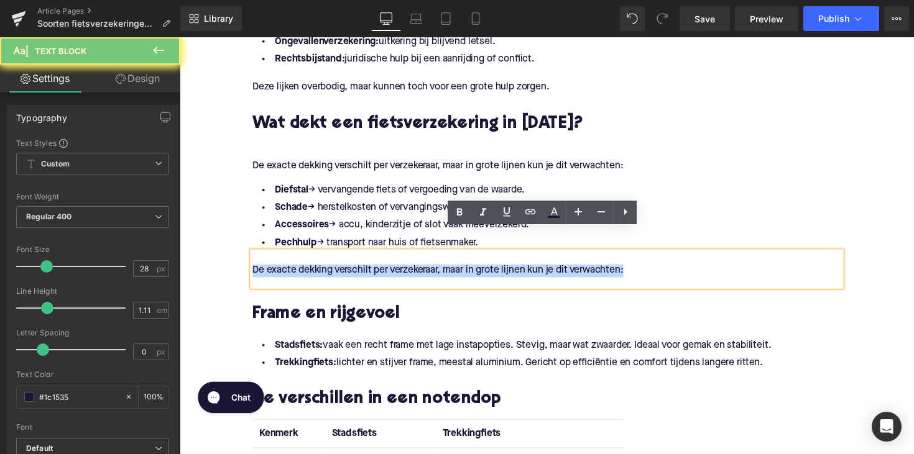
click at [312, 270] on p "De exacte dekking verschilt per verzekeraar, maar in grote lijnen kun je dit ve…" at bounding box center [555, 276] width 603 height 13
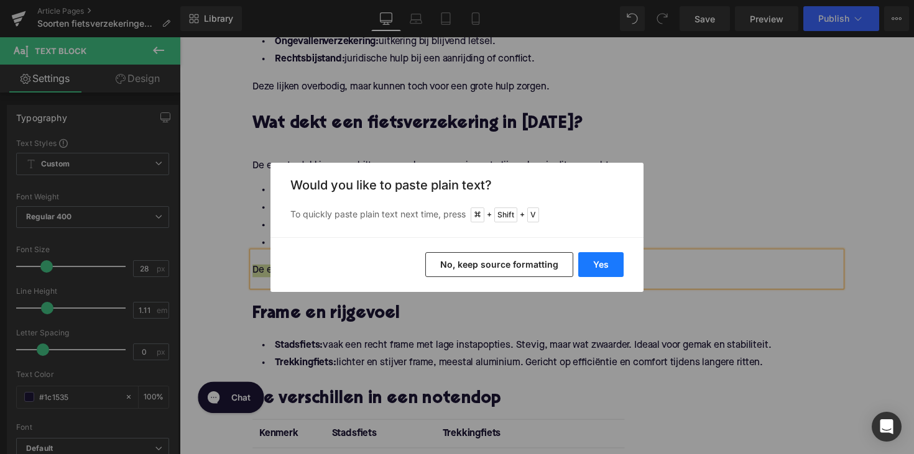
click at [585, 264] on button "Yes" at bounding box center [600, 264] width 45 height 25
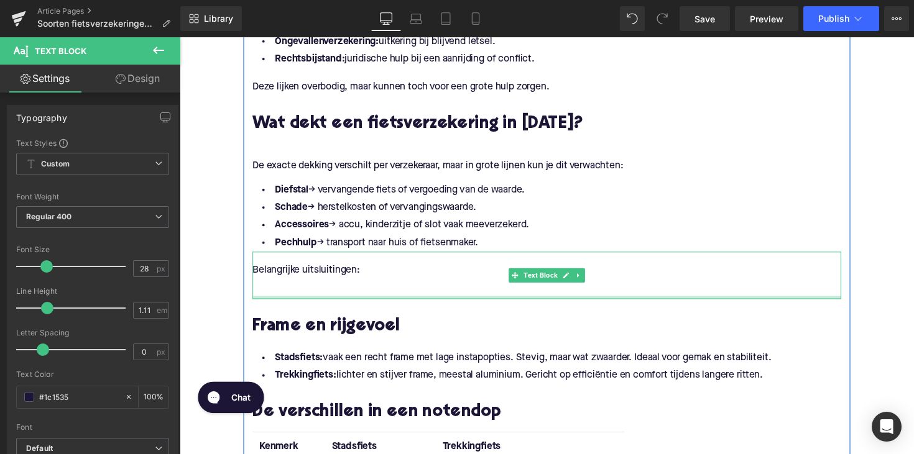
click at [329, 270] on p "Belangrijke uitsluitingen:" at bounding box center [555, 276] width 603 height 13
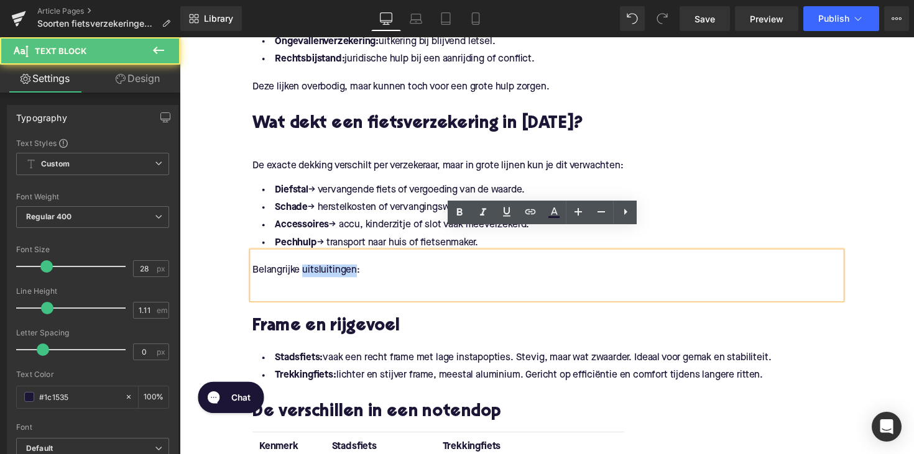
click at [329, 270] on p "Belangrijke uitsluitingen:" at bounding box center [555, 276] width 603 height 13
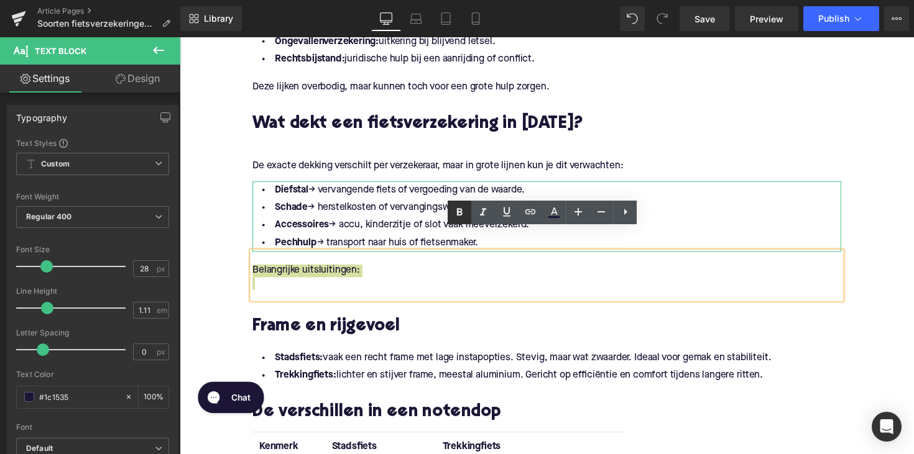
click at [456, 214] on icon at bounding box center [459, 212] width 15 height 15
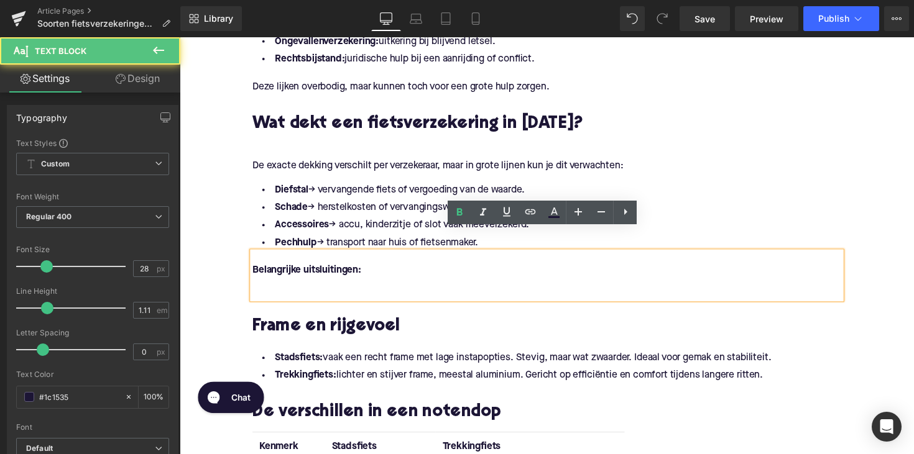
click at [367, 283] on p at bounding box center [555, 289] width 603 height 13
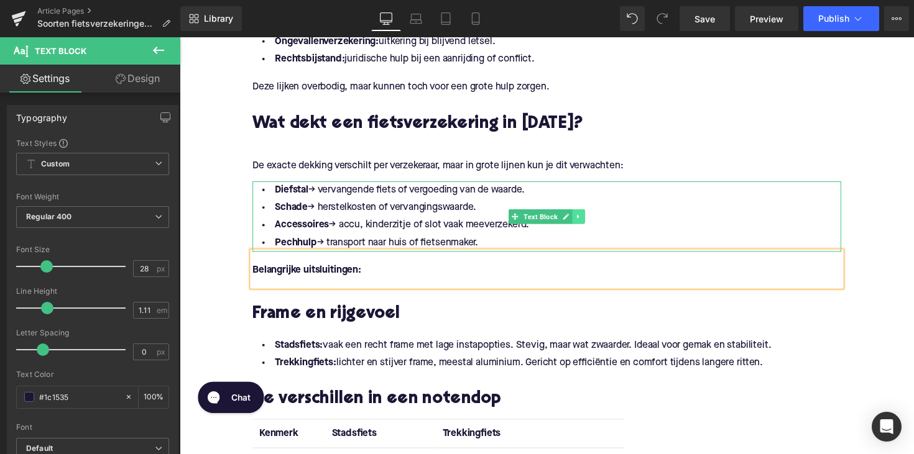
click at [587, 218] on icon at bounding box center [588, 221] width 7 height 7
click at [579, 218] on icon at bounding box center [581, 221] width 7 height 7
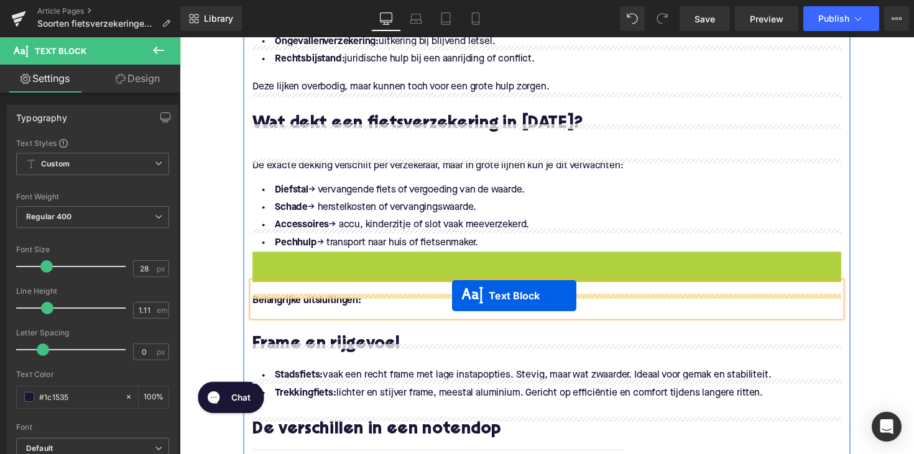
drag, startPoint x: 519, startPoint y: 270, endPoint x: 459, endPoint y: 302, distance: 68.4
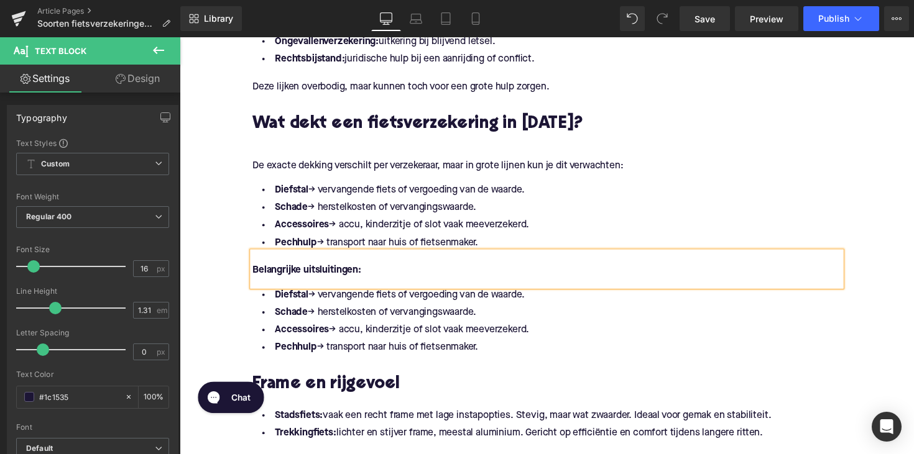
click at [491, 347] on li "Pechhulp → transport naar huis of fietsenmaker." at bounding box center [555, 356] width 603 height 18
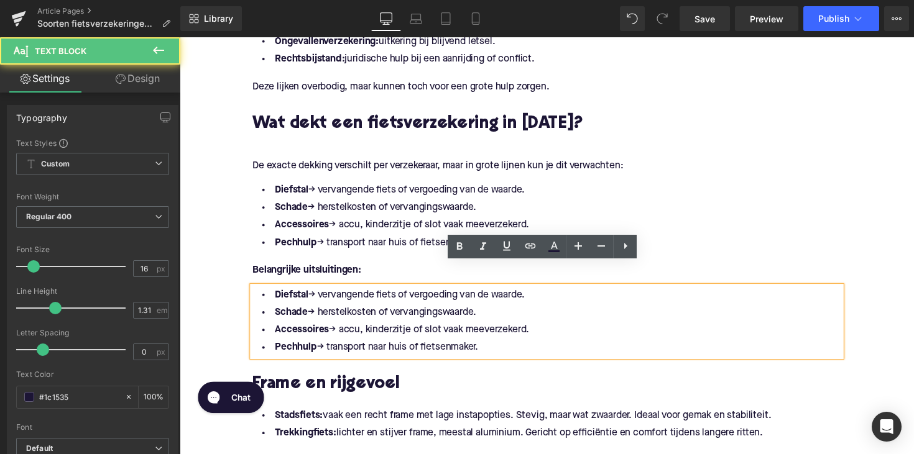
click at [491, 347] on li "Pechhulp → transport naar huis of fietsenmaker." at bounding box center [555, 356] width 603 height 18
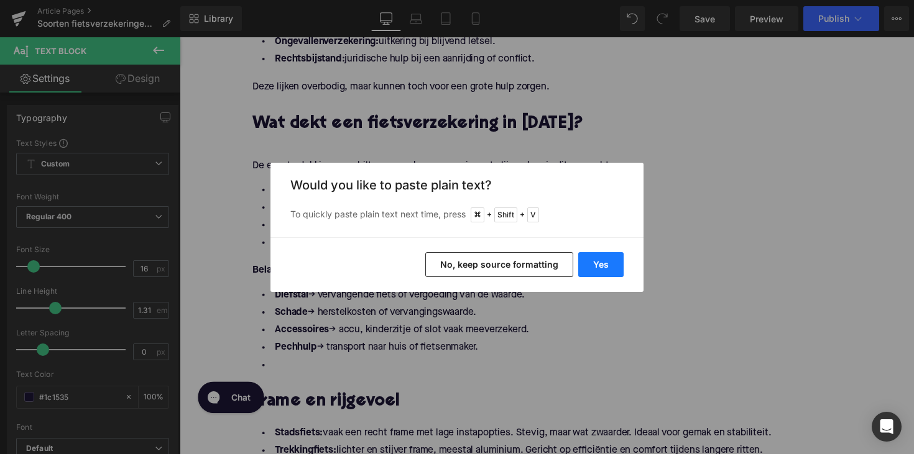
drag, startPoint x: 608, startPoint y: 270, endPoint x: 291, endPoint y: 306, distance: 319.6
click at [608, 270] on button "Yes" at bounding box center [600, 264] width 45 height 25
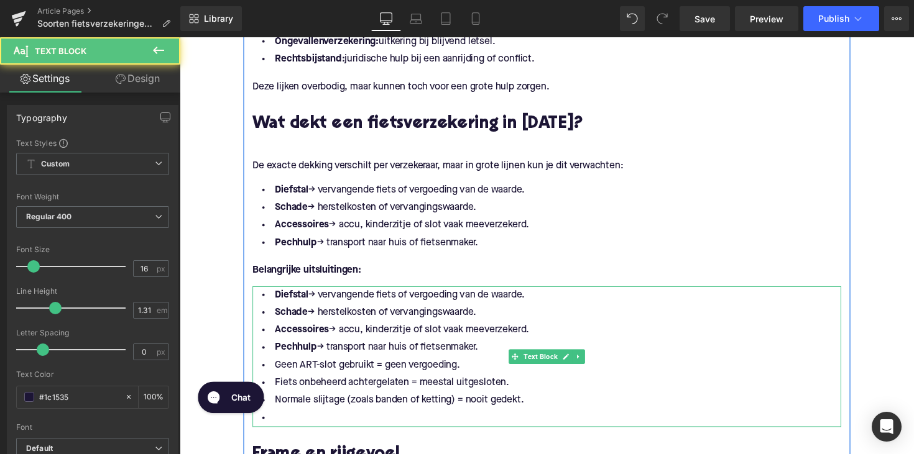
drag, startPoint x: 498, startPoint y: 335, endPoint x: 262, endPoint y: 281, distance: 242.3
click at [262, 293] on ul "Diefstal → vervangende fiets of vergoeding van de waarde. Schade → herstelkoste…" at bounding box center [555, 365] width 603 height 144
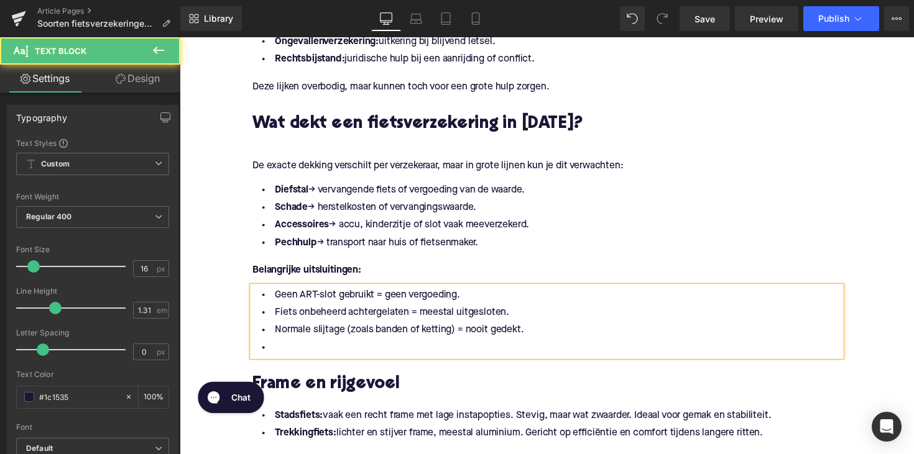
click at [310, 347] on li at bounding box center [555, 356] width 603 height 18
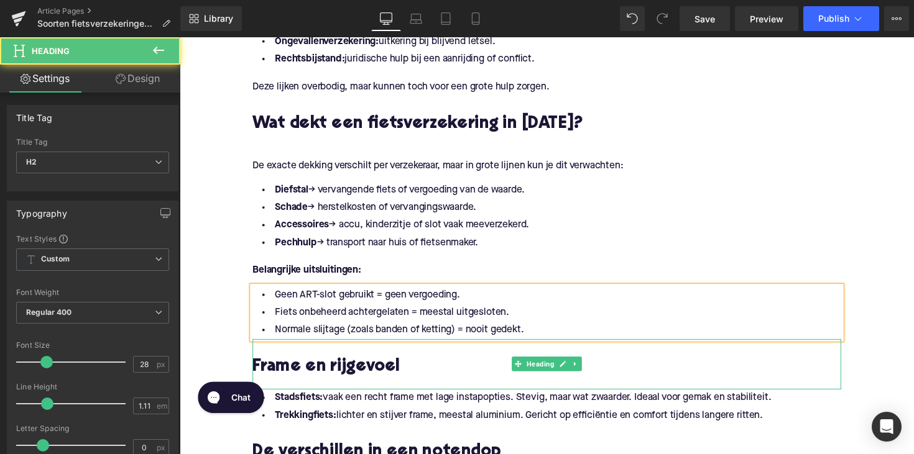
click at [358, 366] on h2 "Frame en rijgevoel" at bounding box center [555, 375] width 603 height 19
paste div
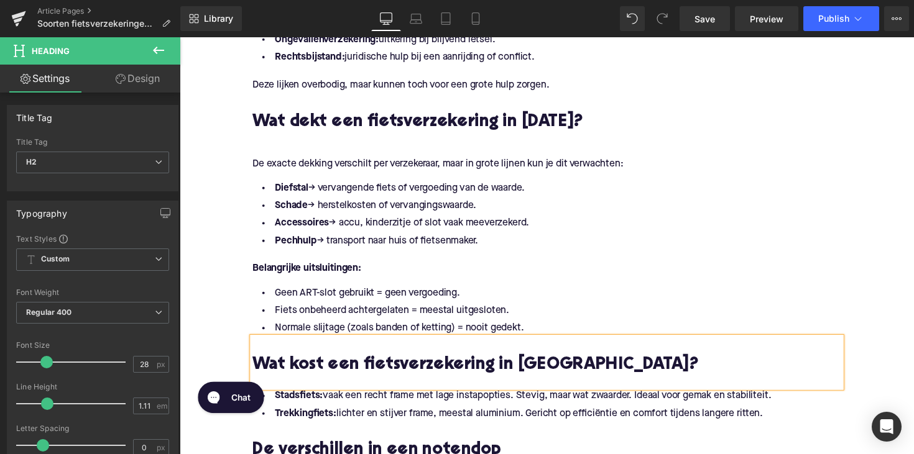
scroll to position [1197, 0]
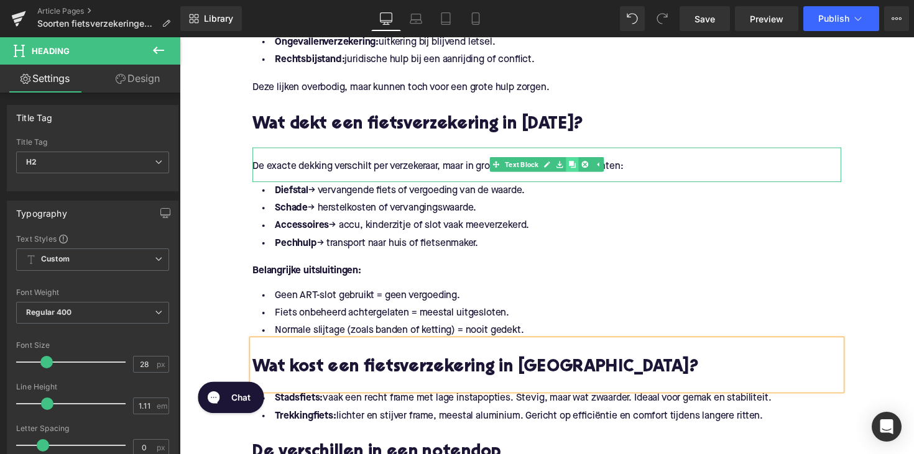
click at [578, 165] on icon at bounding box center [581, 168] width 7 height 7
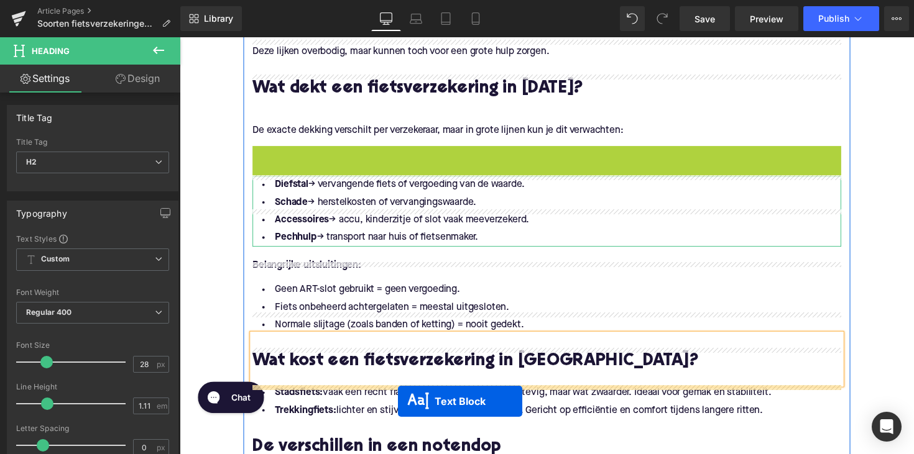
scroll to position [1284, 0]
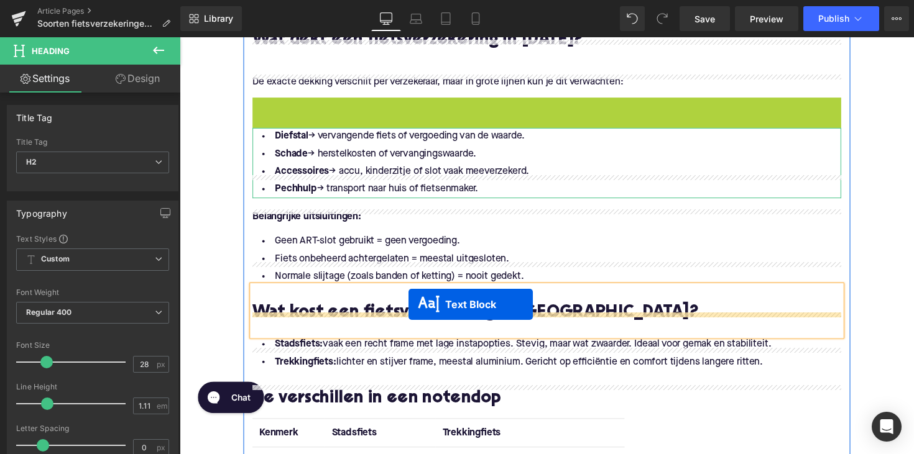
drag, startPoint x: 516, startPoint y: 179, endPoint x: 414, endPoint y: 311, distance: 167.5
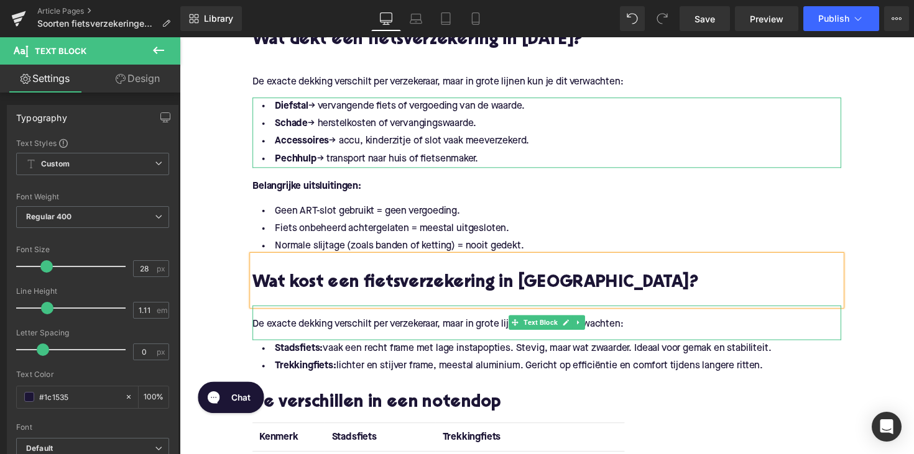
click at [349, 325] on p "De exacte dekking verschilt per verzekeraar, maar in grote lijnen kun je dit ve…" at bounding box center [555, 331] width 603 height 13
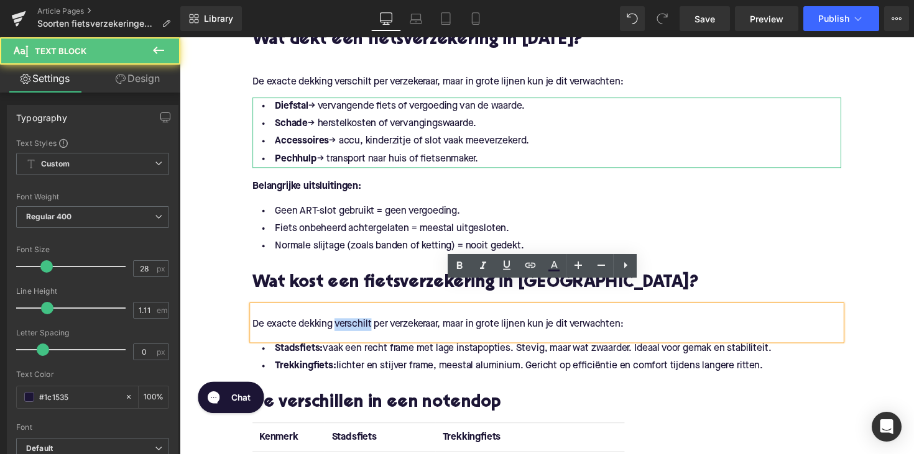
click at [349, 325] on p "De exacte dekking verschilt per verzekeraar, maar in grote lijnen kun je dit ve…" at bounding box center [555, 331] width 603 height 13
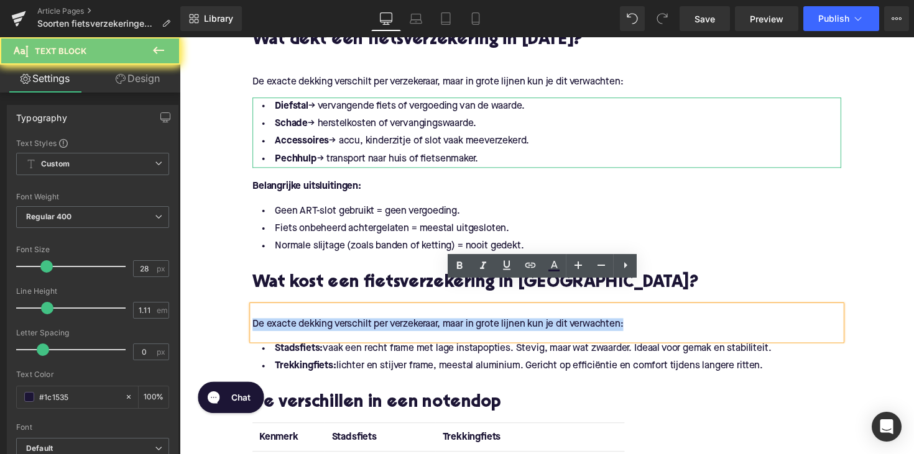
click at [349, 325] on p "De exacte dekking verschilt per verzekeraar, maar in grote lijnen kun je dit ve…" at bounding box center [555, 331] width 603 height 13
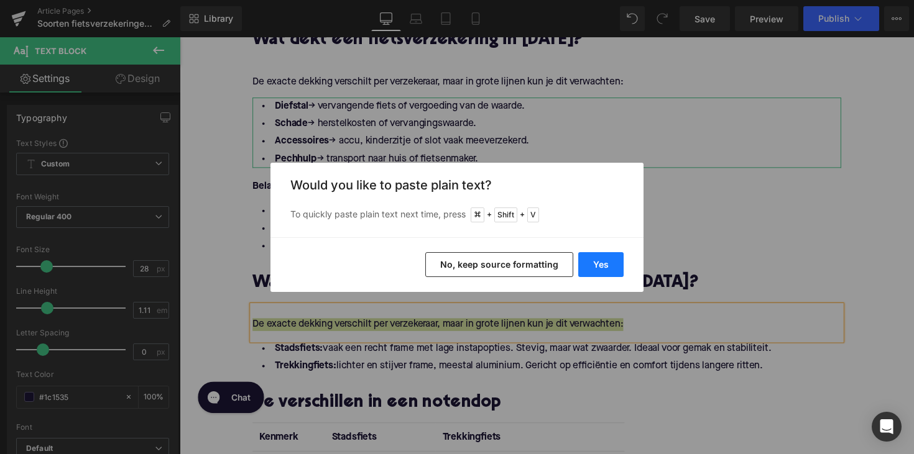
click at [607, 264] on button "Yes" at bounding box center [600, 264] width 45 height 25
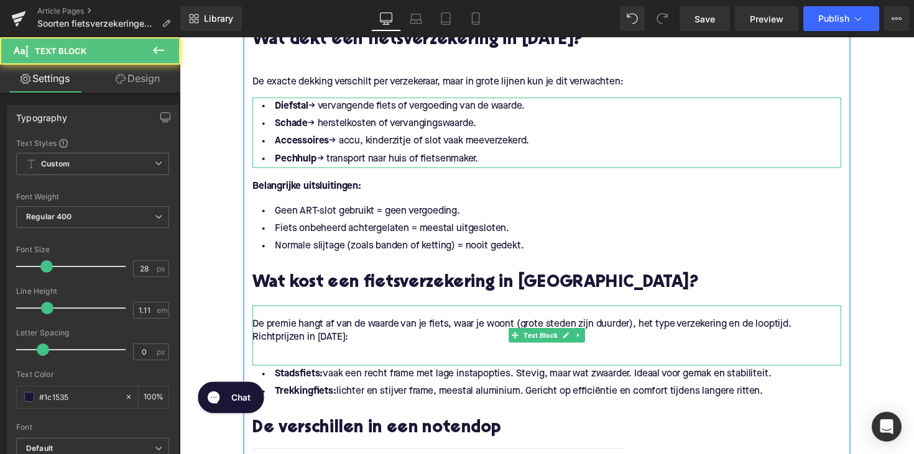
click at [266, 351] on p at bounding box center [555, 357] width 603 height 13
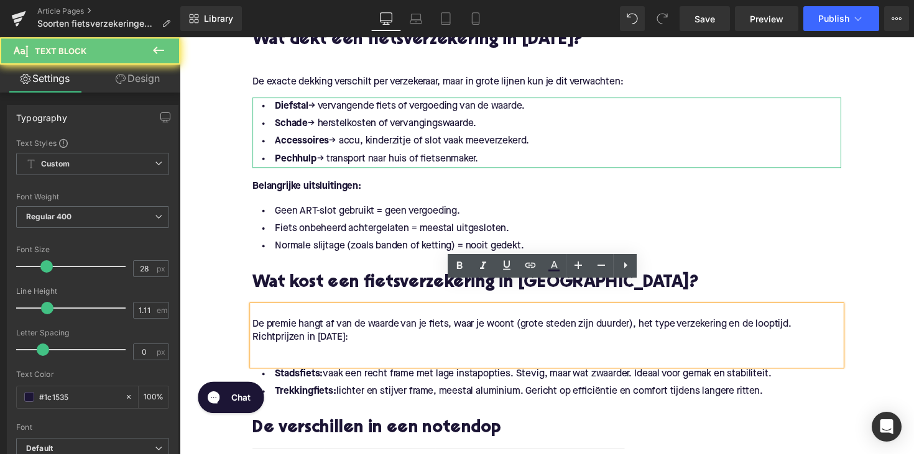
click at [254, 338] on p "Richtprijzen in [DATE]:" at bounding box center [555, 344] width 603 height 13
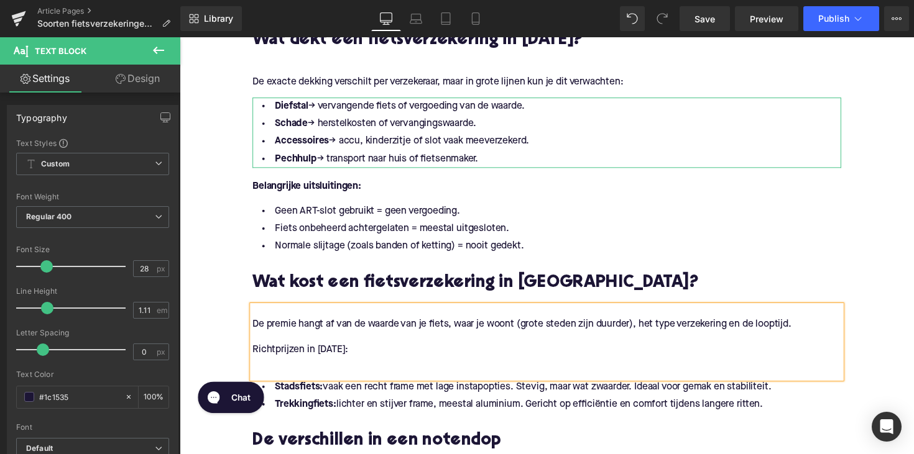
click at [275, 356] on div "De premie hangt af van de waarde van je fiets, waar je woont (grote steden zijn…" at bounding box center [555, 349] width 603 height 75
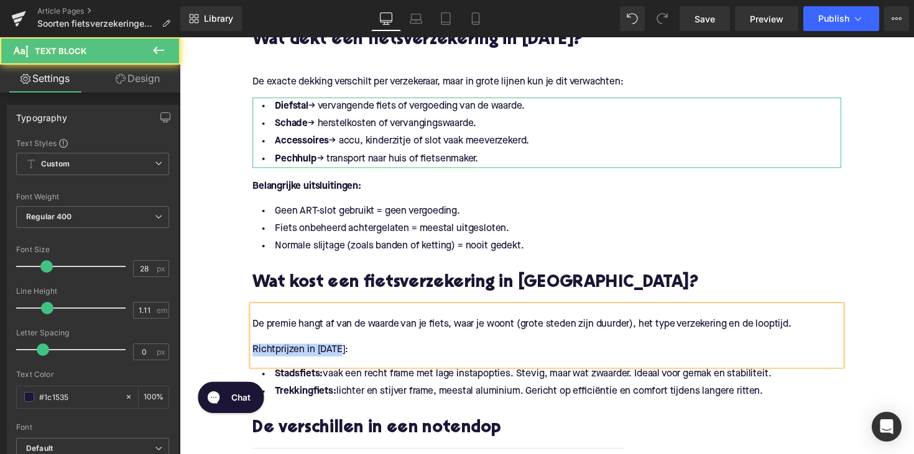
drag, startPoint x: 353, startPoint y: 337, endPoint x: 189, endPoint y: 337, distance: 164.1
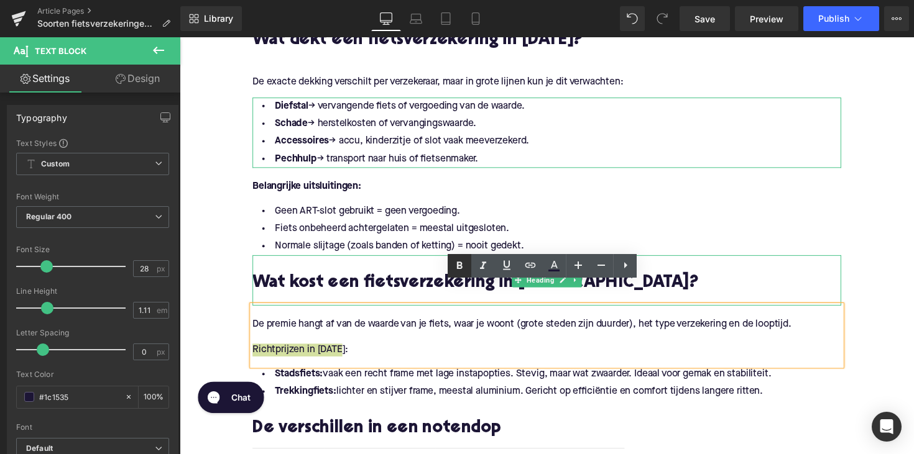
click at [466, 268] on icon at bounding box center [459, 266] width 15 height 15
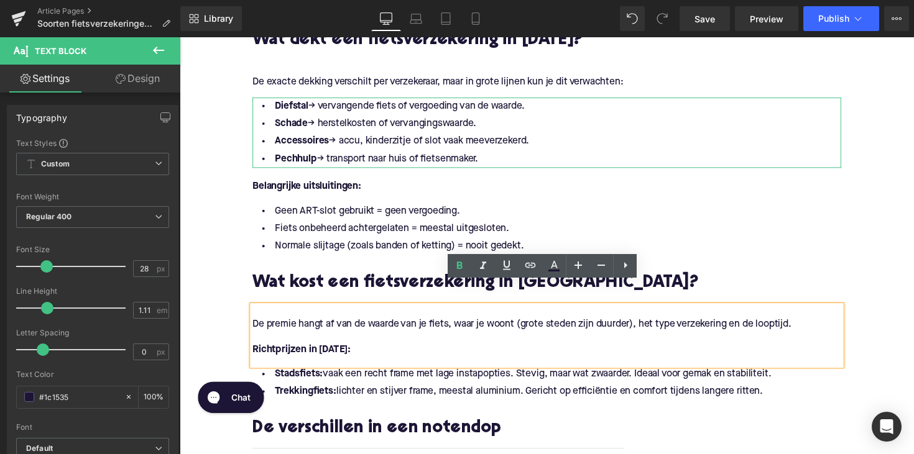
click at [628, 392] on li "Trekkingfiets: lichter en stijver frame, meestal aluminium. Gericht op efficiën…" at bounding box center [555, 401] width 603 height 18
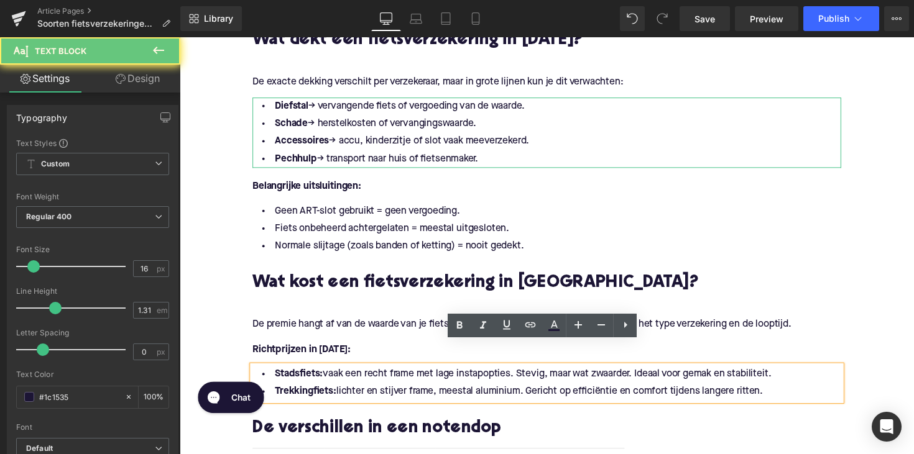
click at [791, 392] on li "Trekkingfiets: lichter en stijver frame, meestal aluminium. Gericht op efficiën…" at bounding box center [555, 401] width 603 height 18
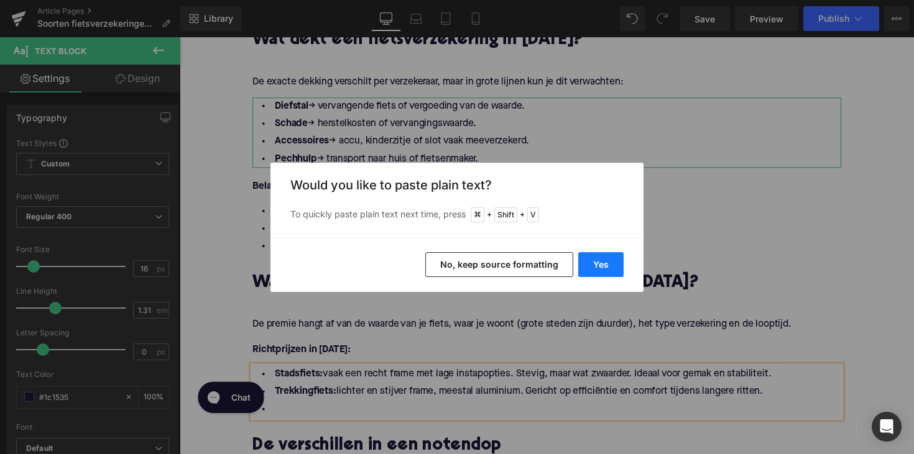
drag, startPoint x: 603, startPoint y: 267, endPoint x: 437, endPoint y: 237, distance: 169.3
click at [603, 267] on button "Yes" at bounding box center [600, 264] width 45 height 25
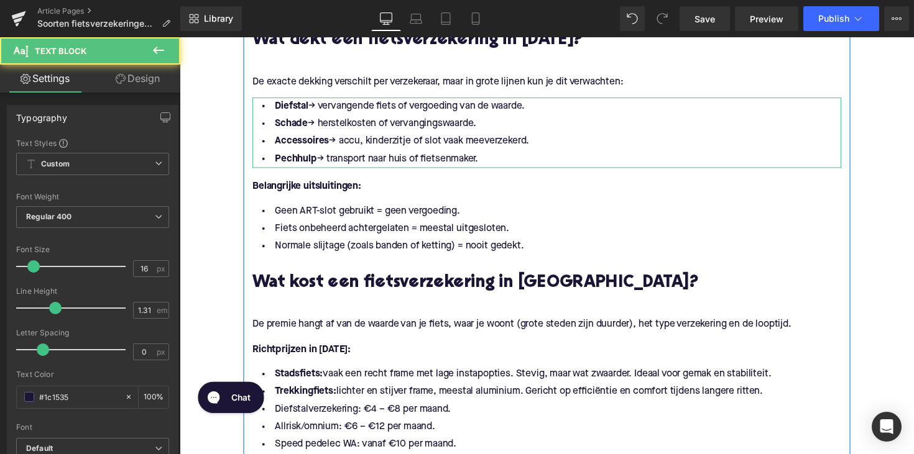
drag, startPoint x: 784, startPoint y: 380, endPoint x: 251, endPoint y: 354, distance: 533.9
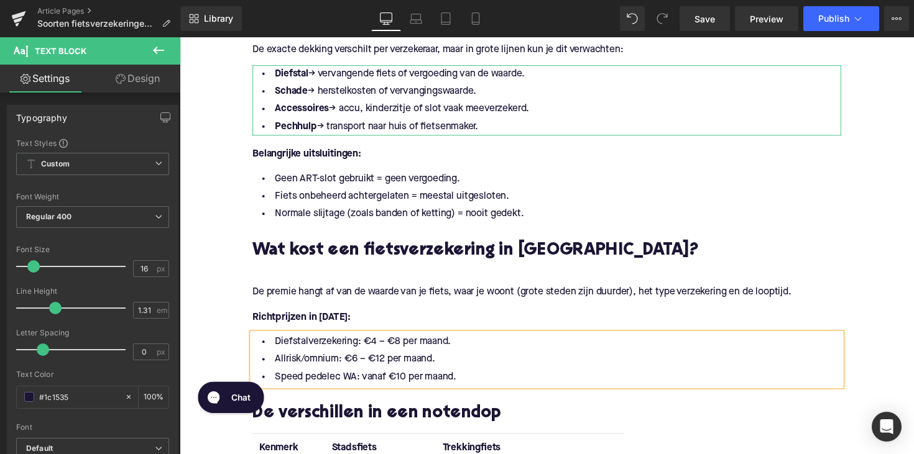
scroll to position [1374, 0]
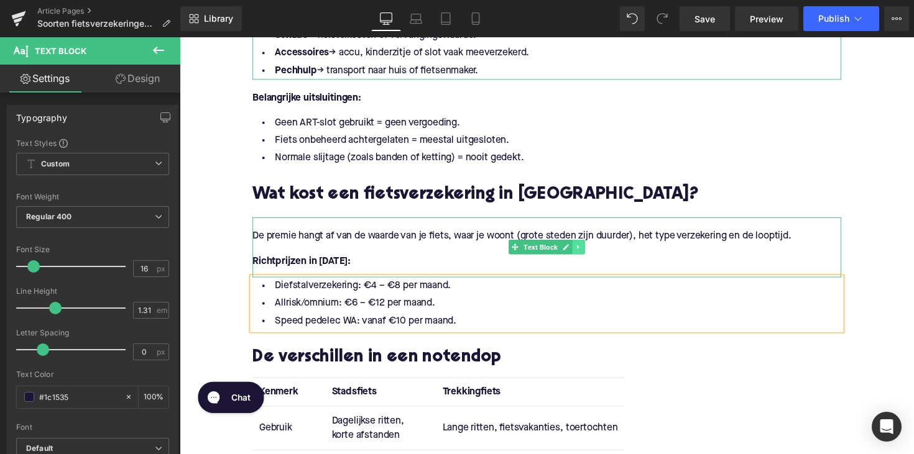
click at [590, 245] on link at bounding box center [588, 252] width 13 height 15
click at [579, 249] on icon at bounding box center [581, 252] width 7 height 7
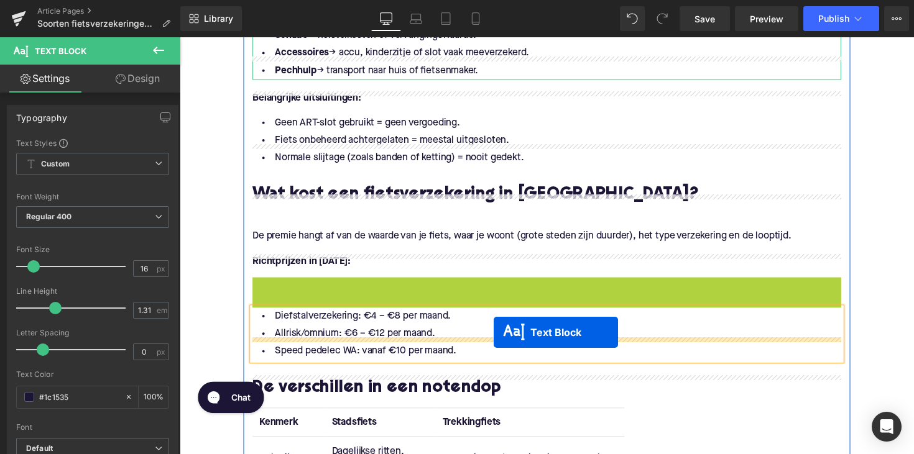
drag, startPoint x: 520, startPoint y: 287, endPoint x: 501, endPoint y: 340, distance: 56.8
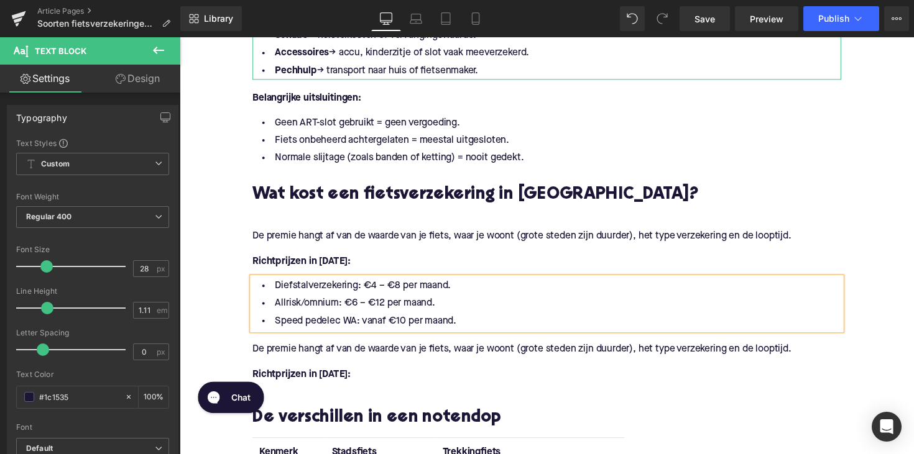
click at [332, 351] on p "De premie hangt af van de waarde van je fiets, waar je woont (grote steden zijn…" at bounding box center [555, 357] width 603 height 13
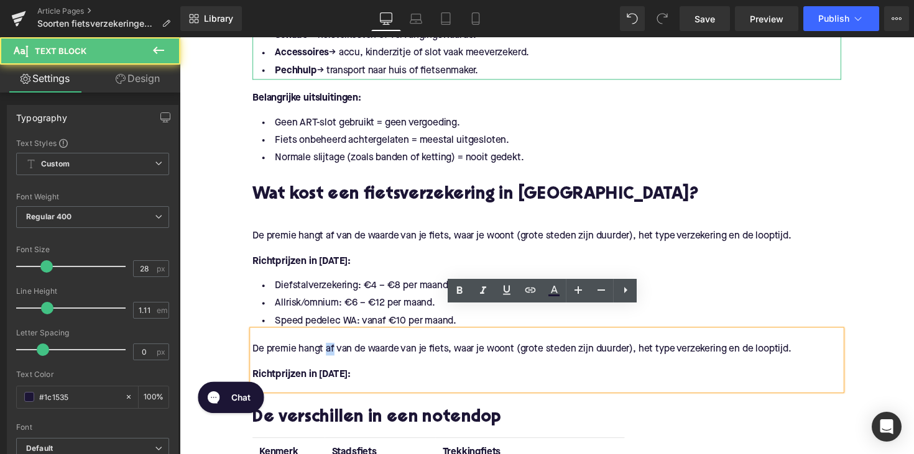
click at [332, 351] on p "De premie hangt af van de waarde van je fiets, waar je woont (grote steden zijn…" at bounding box center [555, 357] width 603 height 13
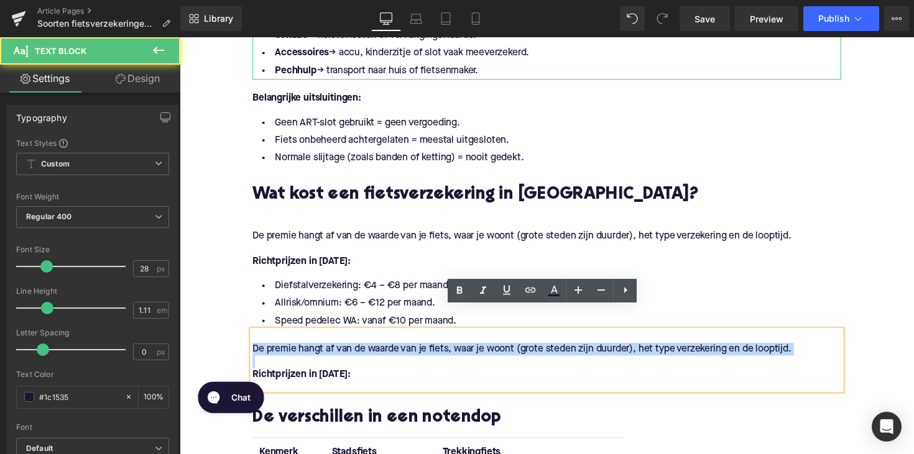
click at [332, 351] on p "De premie hangt af van de waarde van je fiets, waar je woont (grote steden zijn…" at bounding box center [555, 357] width 603 height 13
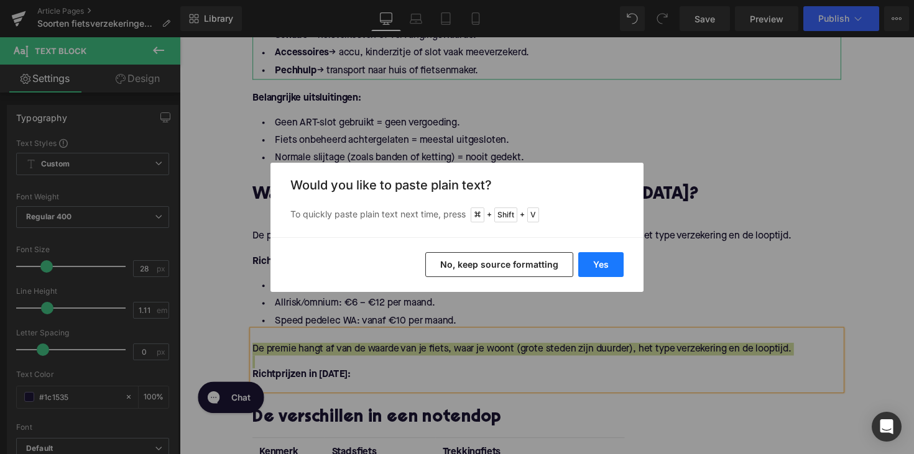
click at [603, 267] on button "Yes" at bounding box center [600, 264] width 45 height 25
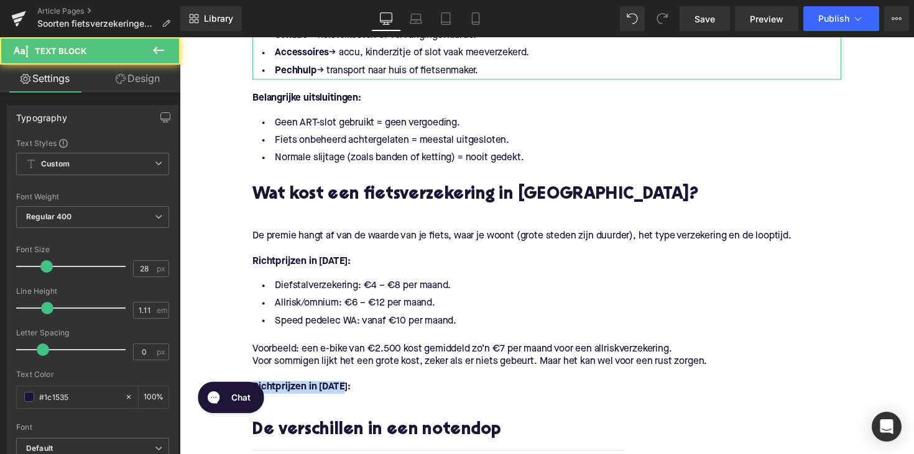
drag, startPoint x: 356, startPoint y: 369, endPoint x: 232, endPoint y: 369, distance: 123.1
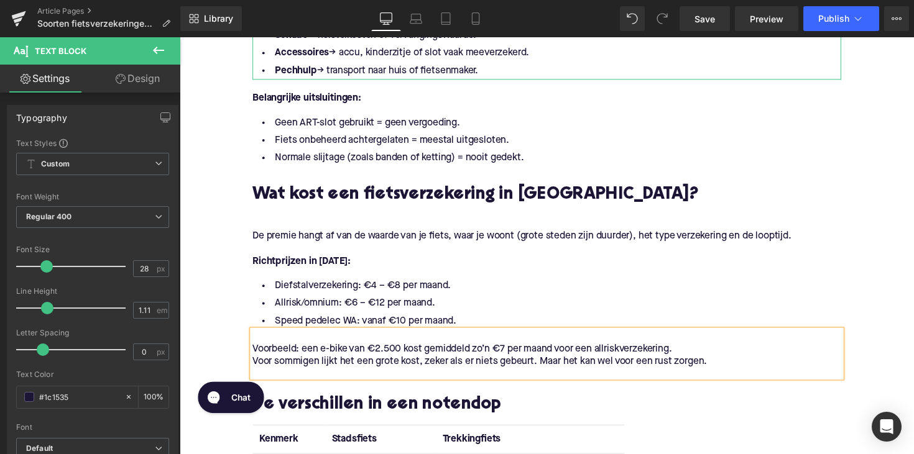
click at [254, 364] on p "Voor sommigen lijkt het een grote kost, zeker als er niets gebeurt. Maar het ka…" at bounding box center [555, 370] width 603 height 13
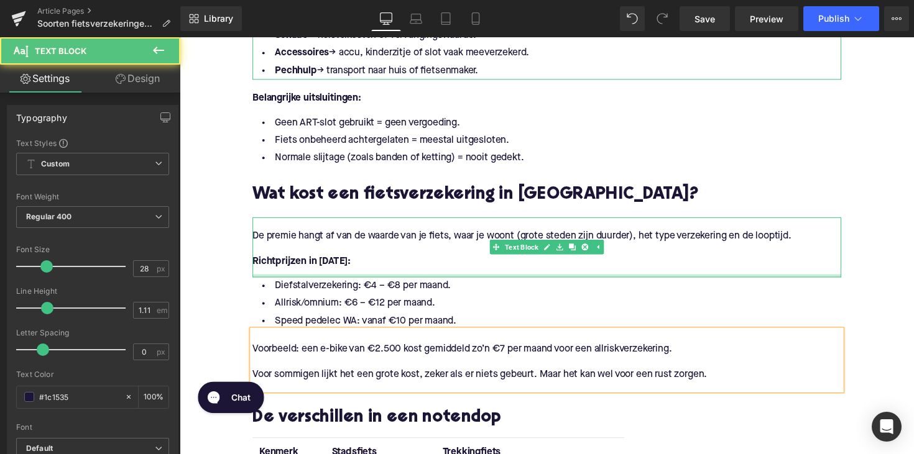
click at [457, 259] on div "De premie hangt af van de waarde van je fiets, waar je woont (grote steden zijn…" at bounding box center [555, 253] width 603 height 62
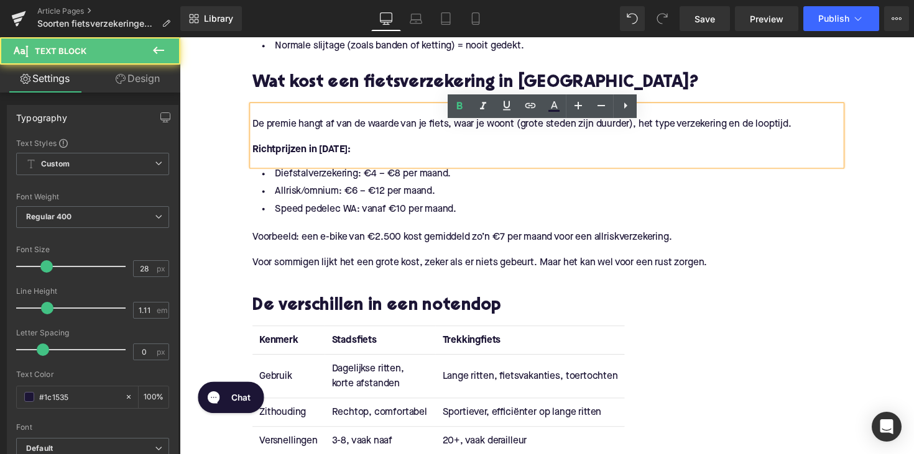
scroll to position [1512, 0]
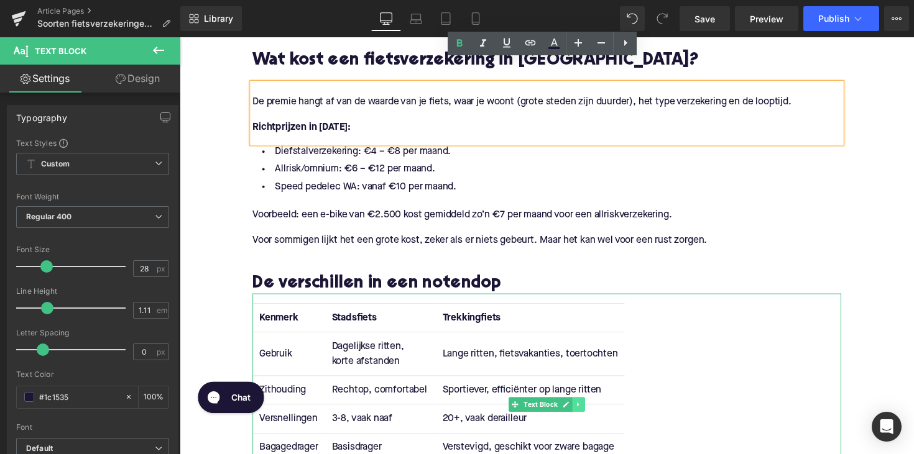
click at [590, 406] on link at bounding box center [588, 413] width 13 height 15
click at [588, 406] on link at bounding box center [594, 413] width 13 height 15
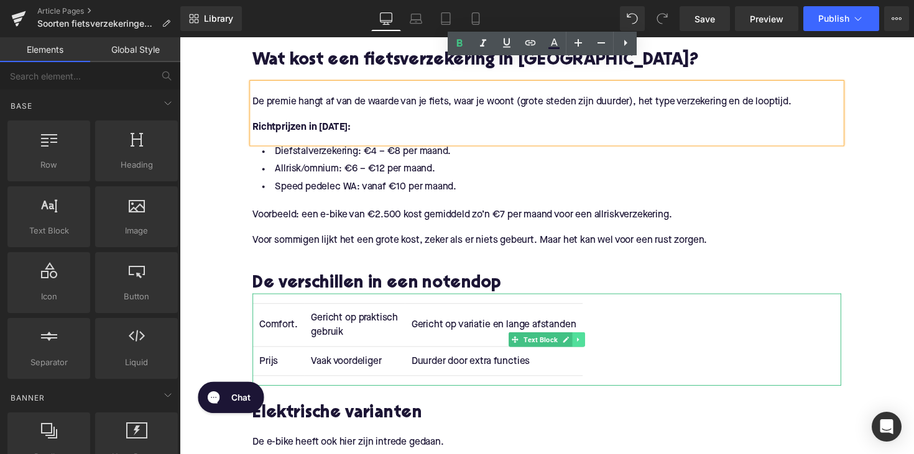
click at [585, 344] on icon at bounding box center [588, 347] width 7 height 7
click at [591, 344] on icon at bounding box center [594, 347] width 7 height 7
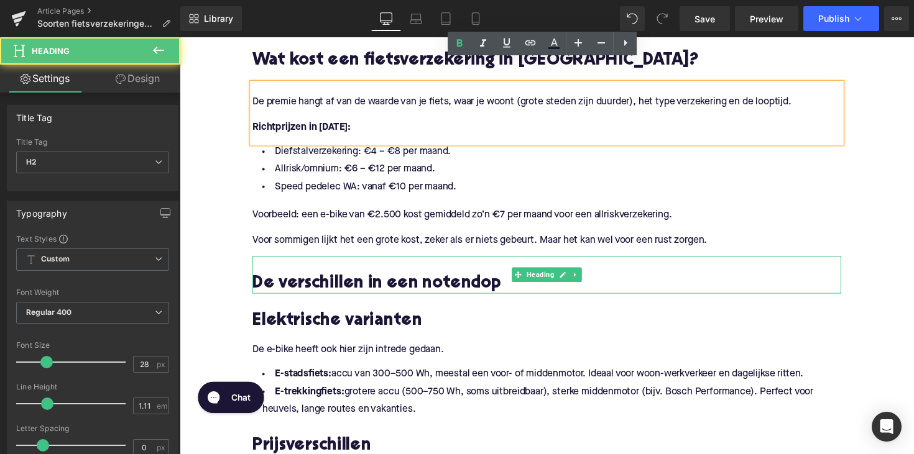
click at [367, 281] on h2 "De verschillen in een notendop" at bounding box center [555, 290] width 603 height 19
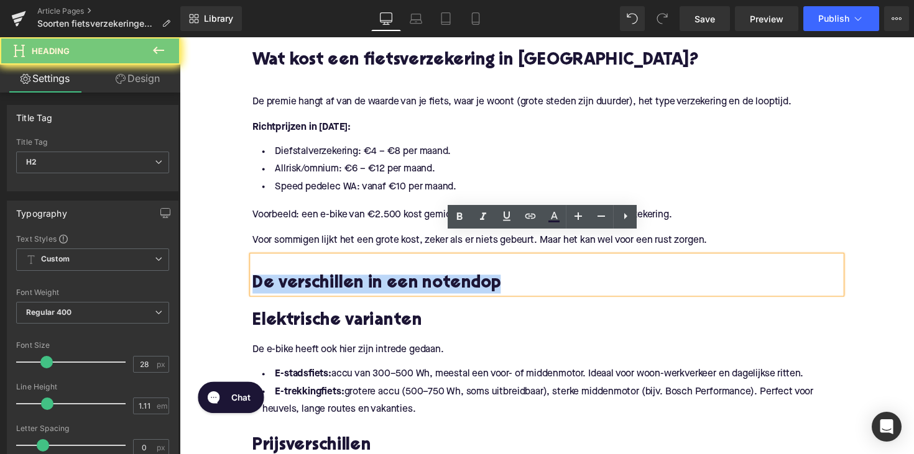
paste div
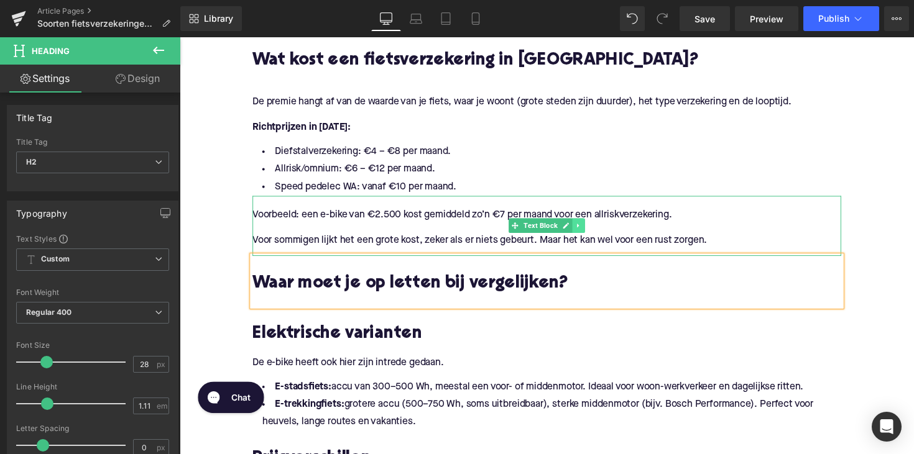
click at [586, 223] on link at bounding box center [588, 230] width 13 height 15
click at [580, 227] on icon at bounding box center [581, 230] width 7 height 7
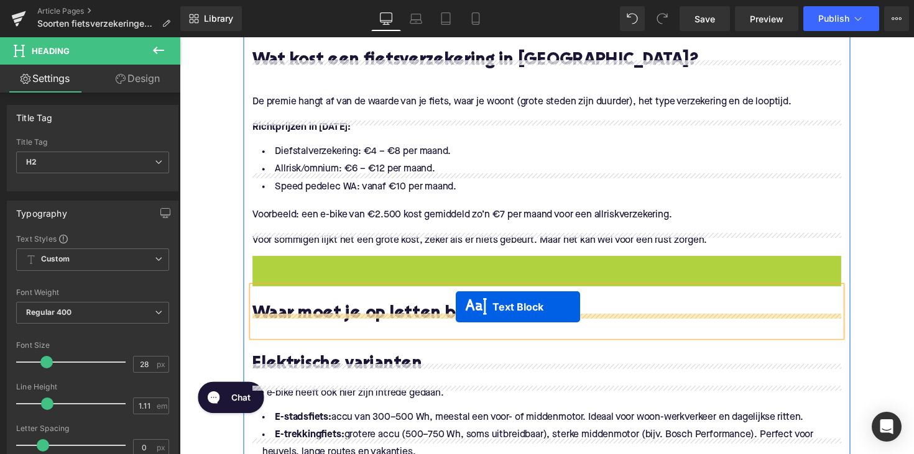
drag, startPoint x: 518, startPoint y: 271, endPoint x: 462, endPoint y: 314, distance: 70.0
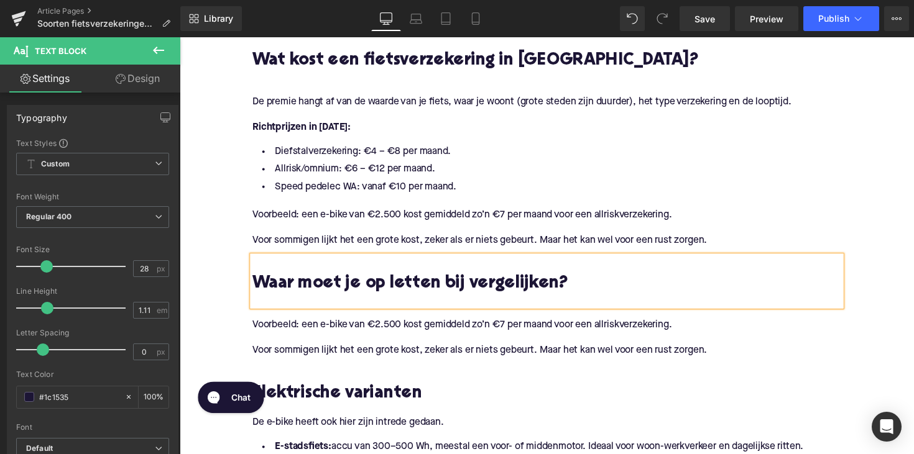
click at [589, 352] on p "Voor sommigen lijkt het een grote kost, zeker als er niets gebeurt. Maar het ka…" at bounding box center [555, 358] width 603 height 13
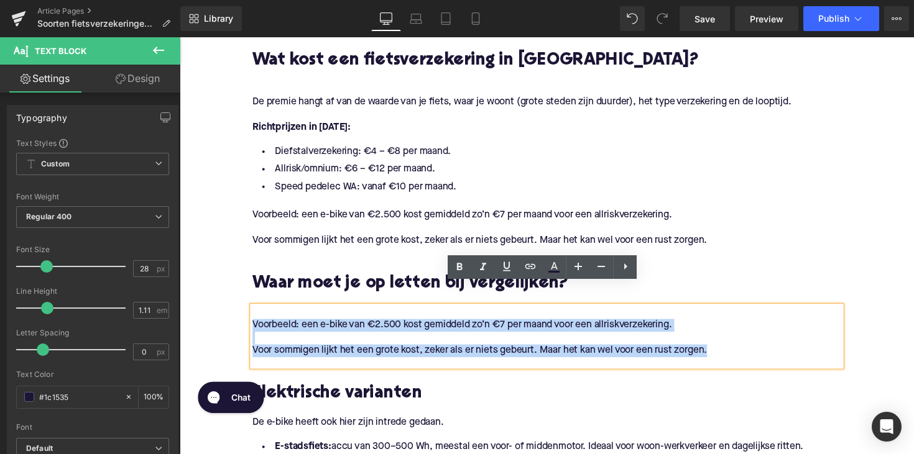
drag, startPoint x: 730, startPoint y: 335, endPoint x: 221, endPoint y: 305, distance: 510.5
click at [221, 305] on div "Home / Soorten fietsverzekeringen in [GEOGRAPHIC_DATA]: alles wat je moet weten…" at bounding box center [556, 266] width 752 height 3271
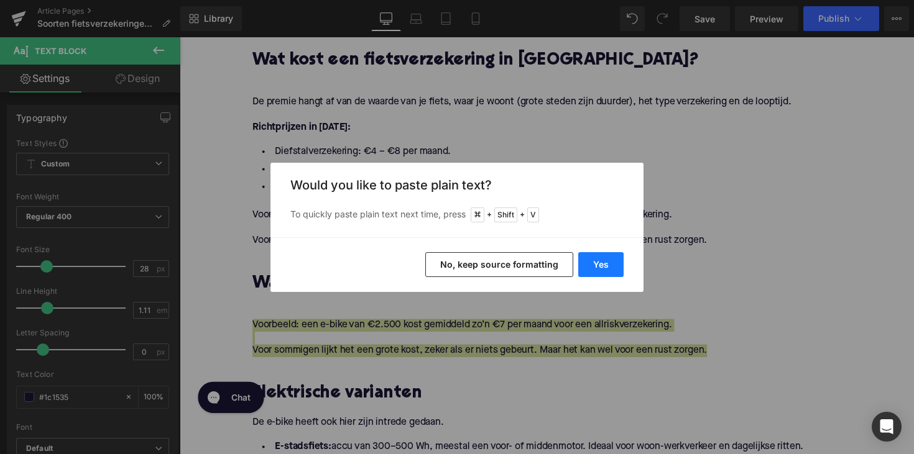
click at [590, 260] on button "Yes" at bounding box center [600, 264] width 45 height 25
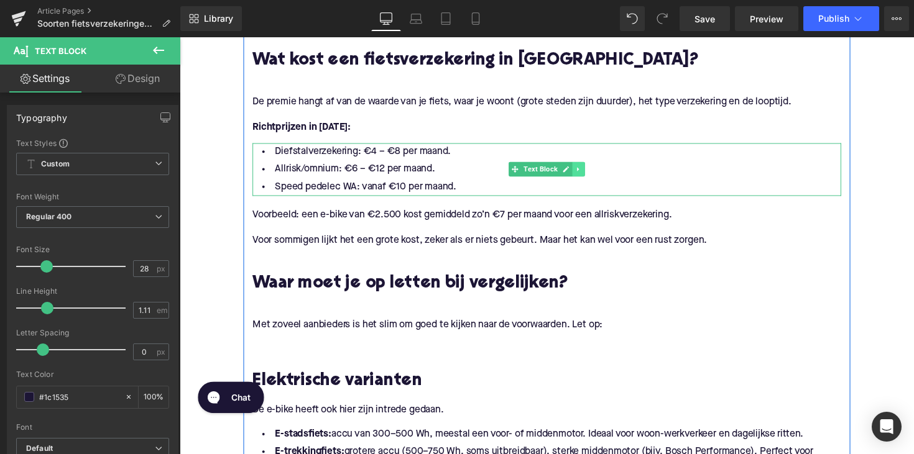
click at [589, 169] on icon at bounding box center [588, 172] width 7 height 7
click at [579, 170] on icon at bounding box center [581, 173] width 7 height 7
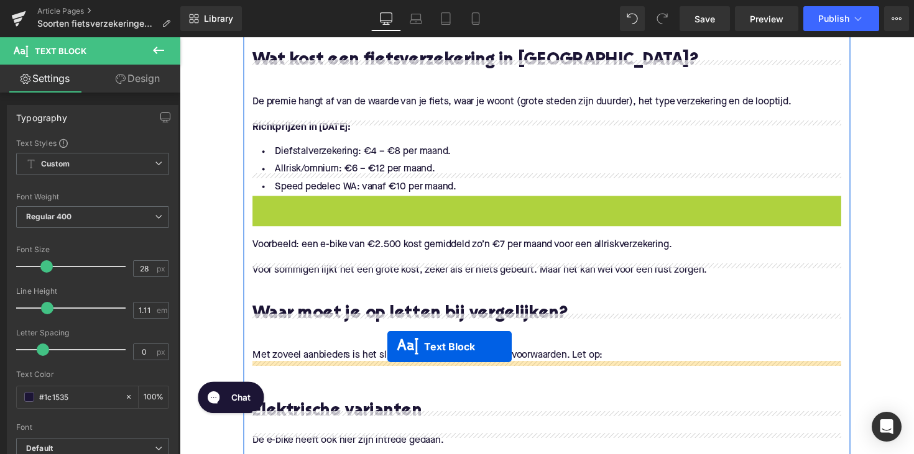
drag, startPoint x: 520, startPoint y: 199, endPoint x: 392, endPoint y: 354, distance: 201.3
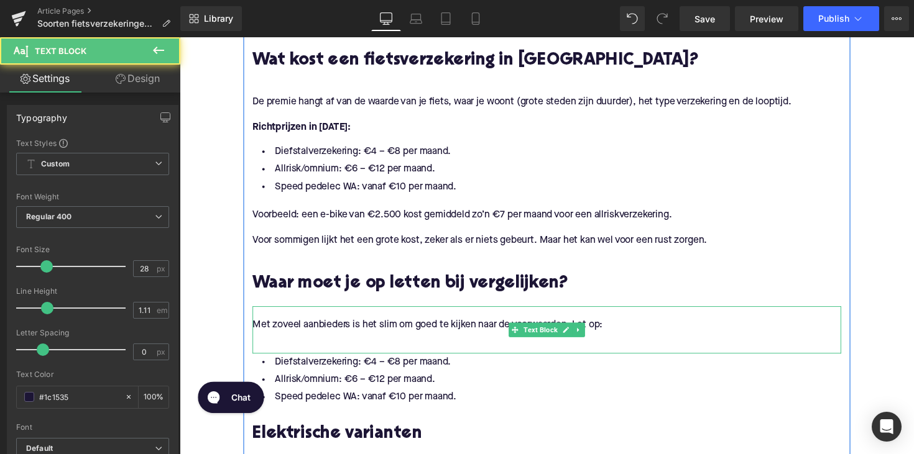
click at [264, 339] on p at bounding box center [555, 345] width 603 height 13
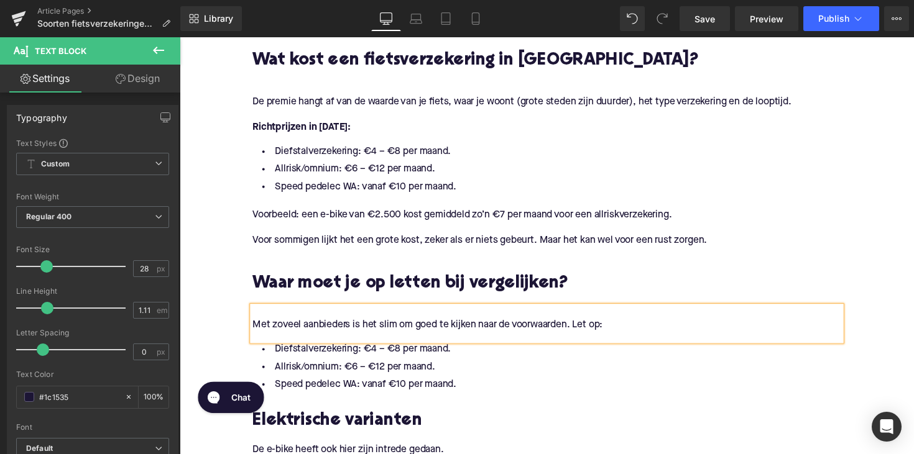
click at [371, 385] on li "Speed pedelec WA: vanaf €10 per maand." at bounding box center [555, 394] width 603 height 18
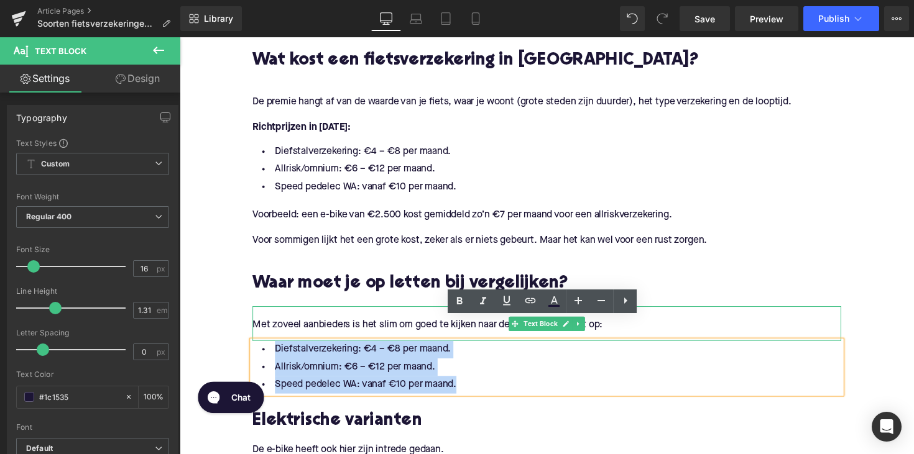
drag, startPoint x: 467, startPoint y: 370, endPoint x: 257, endPoint y: 321, distance: 215.7
click at [257, 321] on div "Wat zijn de belangrijkste fietsverzekeringen? Heading 1. Diefstalverzekering He…" at bounding box center [556, 340] width 622 height 2254
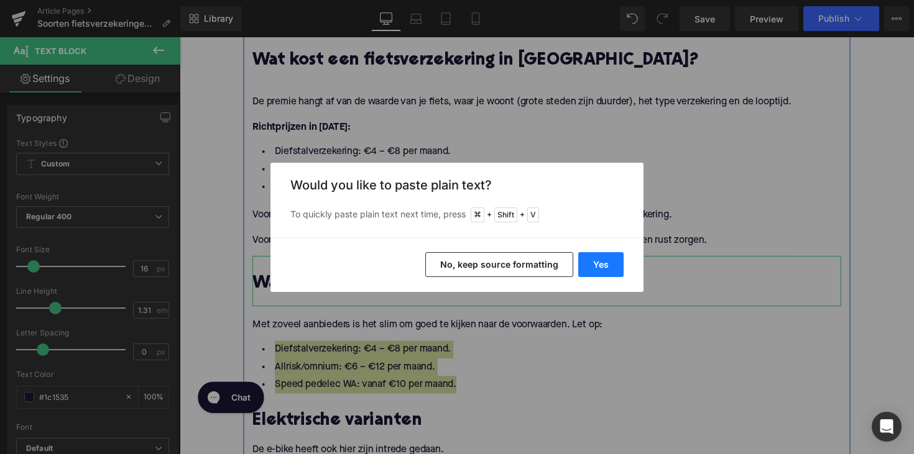
click at [596, 266] on button "Yes" at bounding box center [600, 264] width 45 height 25
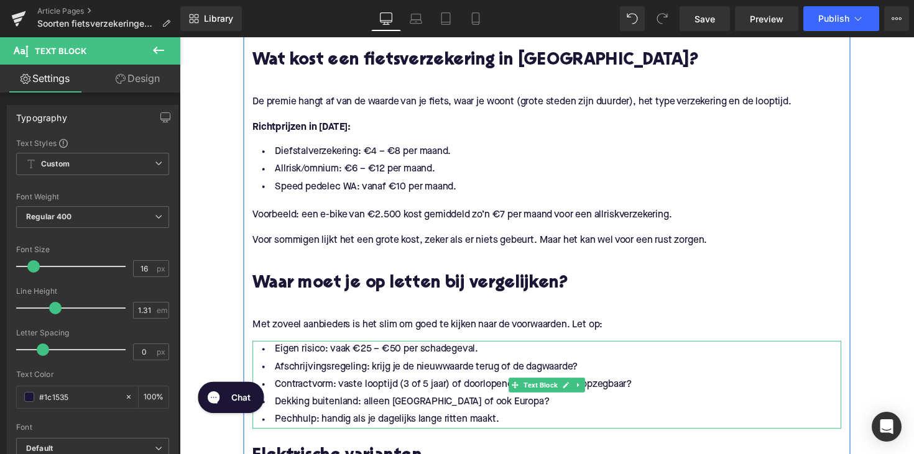
scroll to position [1605, 0]
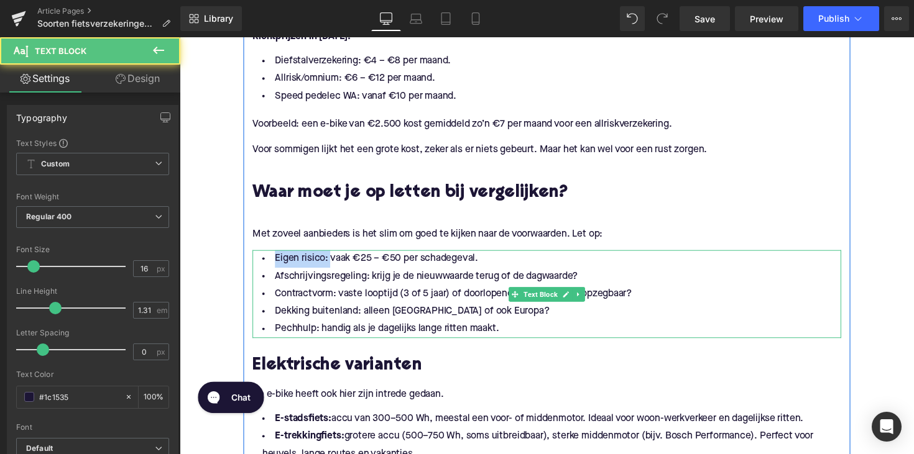
drag, startPoint x: 328, startPoint y: 242, endPoint x: 262, endPoint y: 242, distance: 65.3
click at [262, 255] on li "Eigen risico: vaak €25 – €50 per schadegeval." at bounding box center [555, 264] width 603 height 18
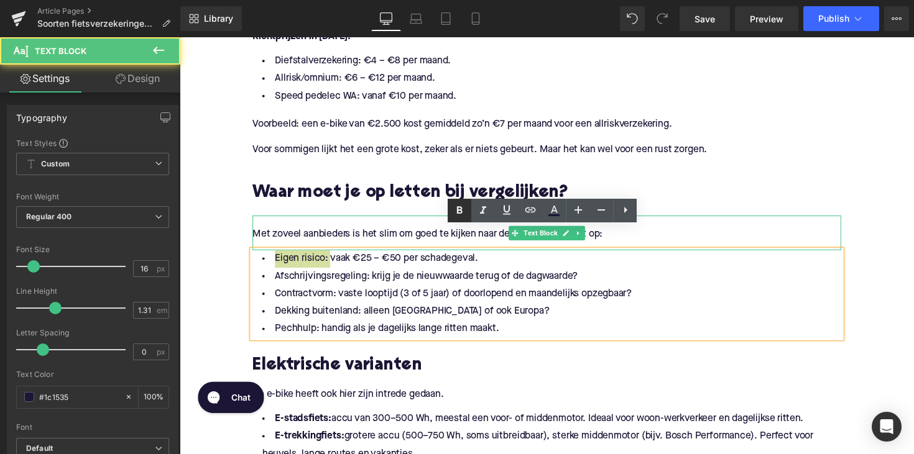
click at [456, 208] on icon at bounding box center [459, 210] width 15 height 15
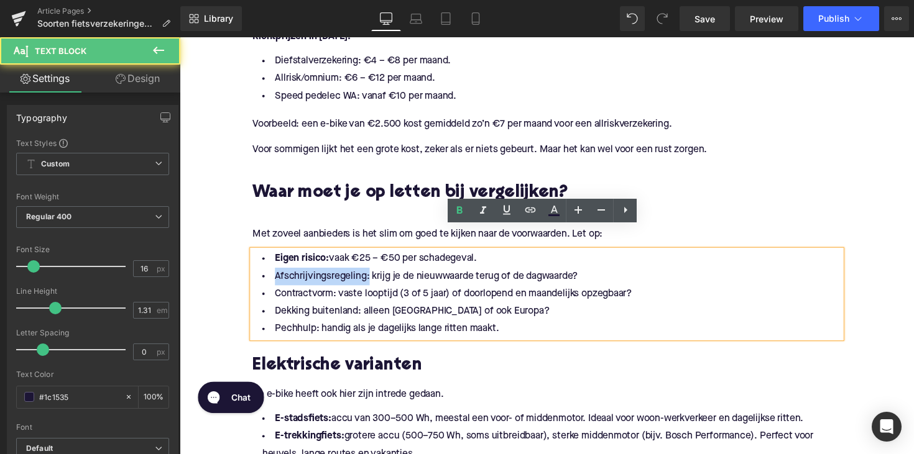
drag, startPoint x: 353, startPoint y: 262, endPoint x: 214, endPoint y: 262, distance: 138.6
click at [214, 262] on div "Home / Soorten fietsverzekeringen in [GEOGRAPHIC_DATA]: alles wat je moet weten…" at bounding box center [556, 205] width 752 height 3335
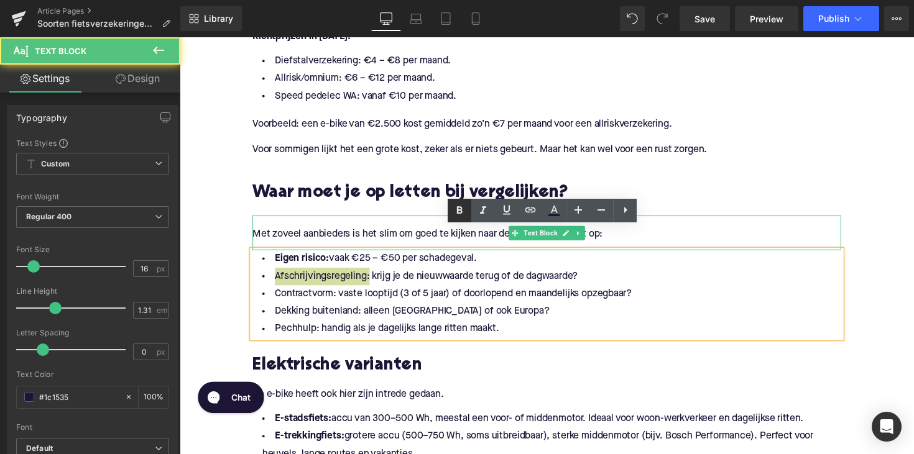
drag, startPoint x: 457, startPoint y: 203, endPoint x: 194, endPoint y: 219, distance: 263.4
click at [457, 203] on link at bounding box center [459, 211] width 24 height 24
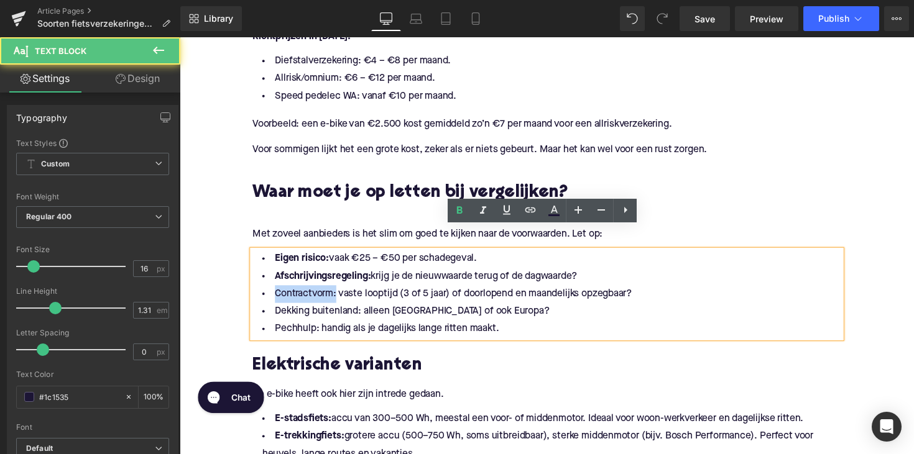
drag, startPoint x: 286, startPoint y: 280, endPoint x: 252, endPoint y: 280, distance: 33.6
click at [254, 291] on li "Contractvorm: vaste looptijd (3 of 5 jaar) of doorlopend en maandelijks opzegba…" at bounding box center [555, 300] width 603 height 18
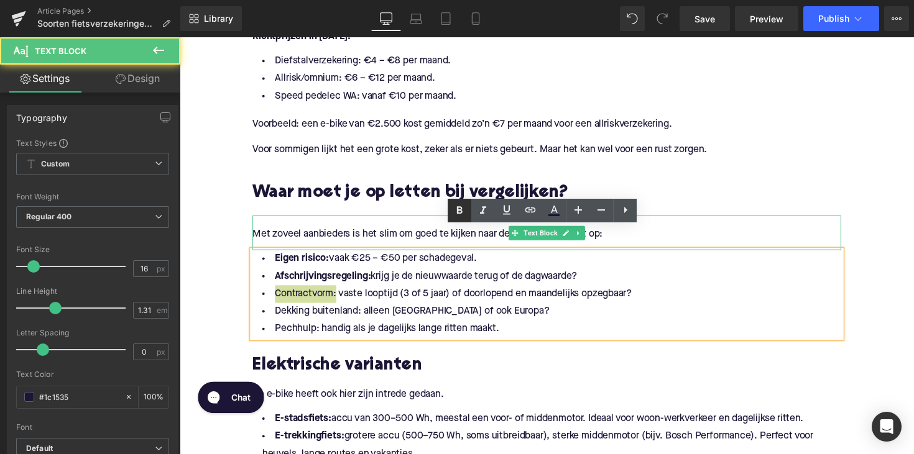
click at [460, 216] on icon at bounding box center [459, 210] width 15 height 15
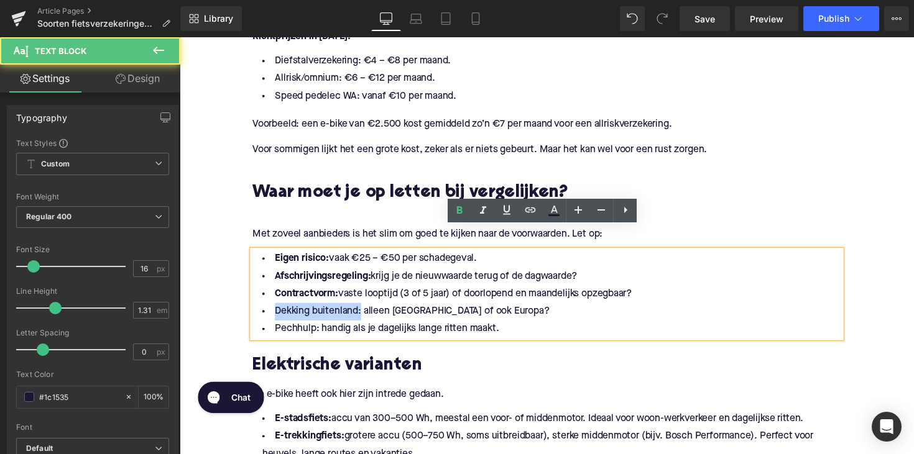
drag, startPoint x: 360, startPoint y: 299, endPoint x: 231, endPoint y: 299, distance: 128.7
click at [231, 299] on div "Home / Soorten fietsverzekeringen in [GEOGRAPHIC_DATA]: alles wat je moet weten…" at bounding box center [556, 205] width 752 height 3335
click at [454, 206] on icon at bounding box center [459, 210] width 15 height 15
drag, startPoint x: 298, startPoint y: 313, endPoint x: 244, endPoint y: 312, distance: 54.7
click at [245, 312] on div "Wat zijn de belangrijkste fietsverzekeringen? Heading 1. Diefstalverzekering He…" at bounding box center [556, 264] width 622 height 2290
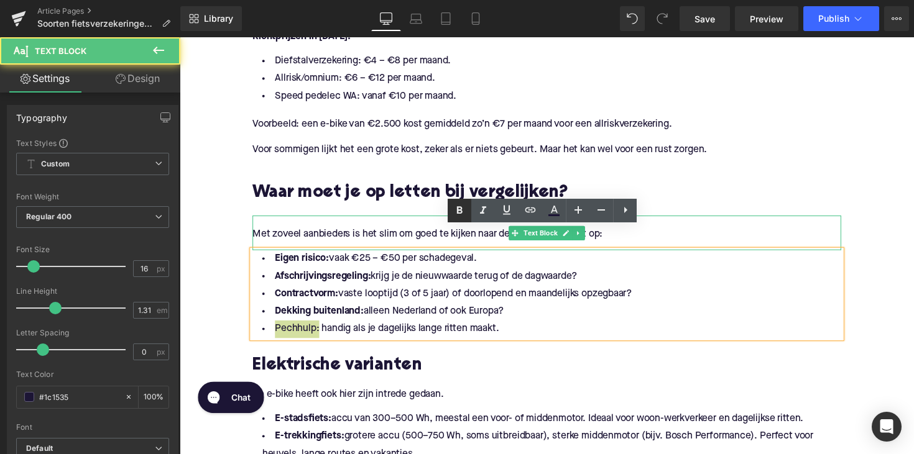
drag, startPoint x: 462, startPoint y: 212, endPoint x: 259, endPoint y: 315, distance: 227.9
click at [462, 212] on icon at bounding box center [460, 209] width 6 height 7
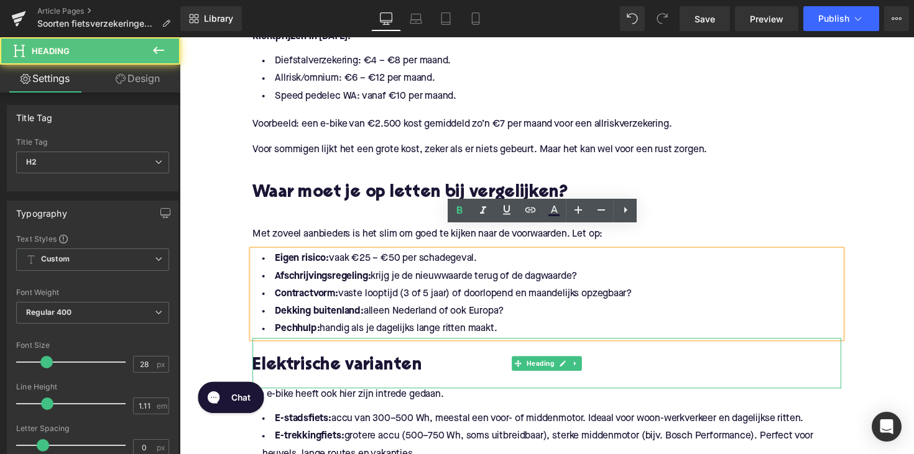
click at [375, 365] on h2 "Elektrische varianten" at bounding box center [555, 374] width 603 height 19
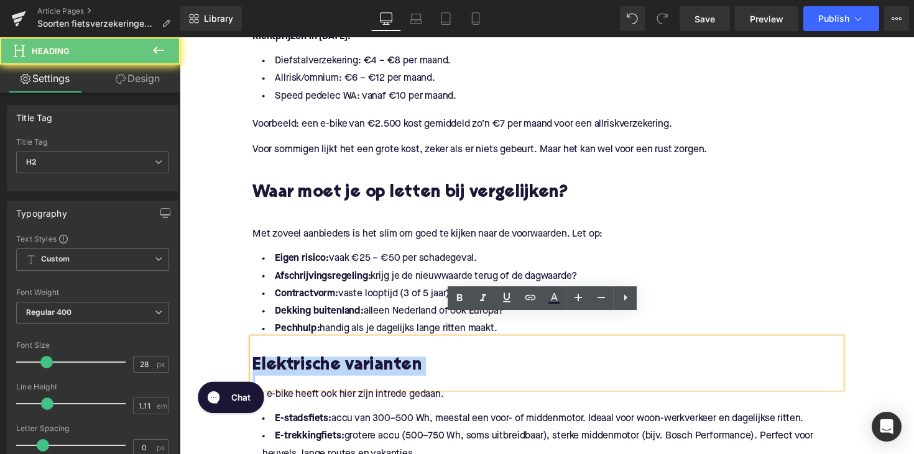
click at [375, 365] on h2 "Elektrische varianten" at bounding box center [555, 374] width 603 height 19
paste div
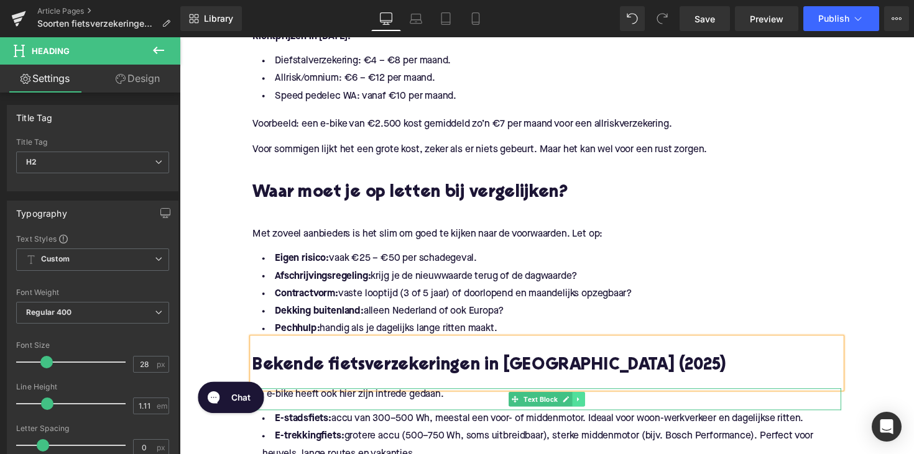
click at [589, 405] on icon at bounding box center [588, 408] width 7 height 7
click at [590, 401] on link at bounding box center [594, 408] width 13 height 15
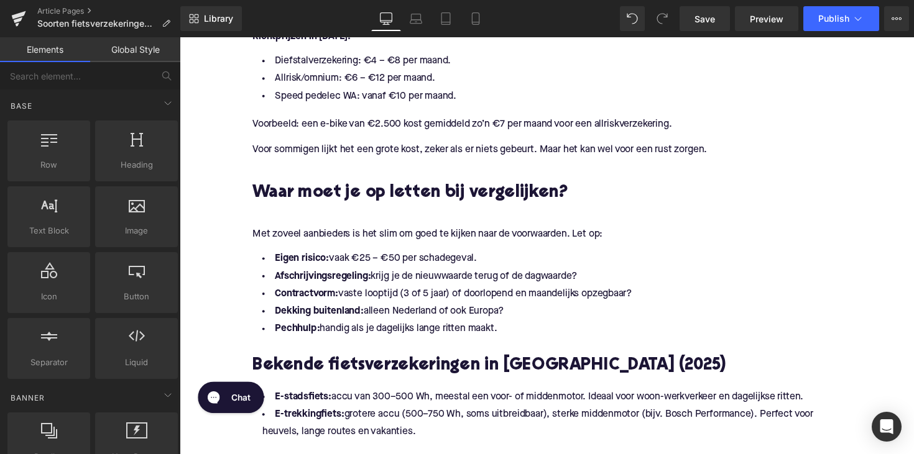
click at [426, 408] on div "Rendering Content" at bounding box center [457, 405] width 76 height 14
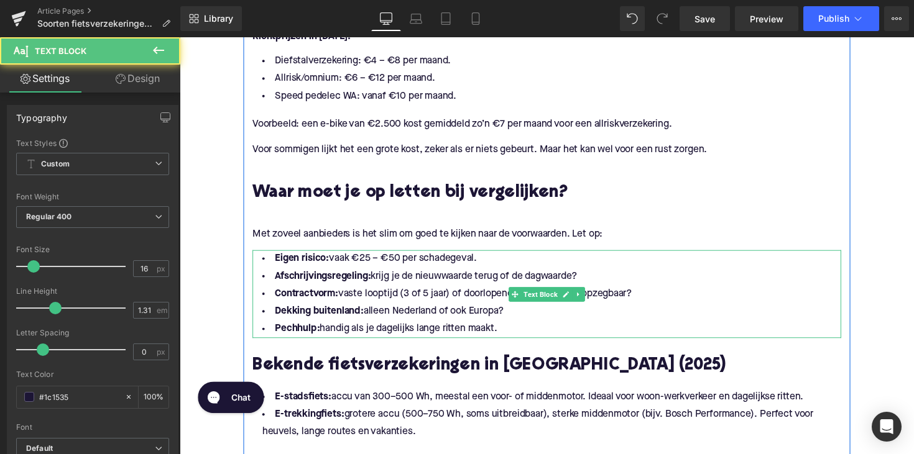
click at [428, 310] on li "Dekking buitenland: alleen [GEOGRAPHIC_DATA] of ook Europa?" at bounding box center [555, 319] width 603 height 18
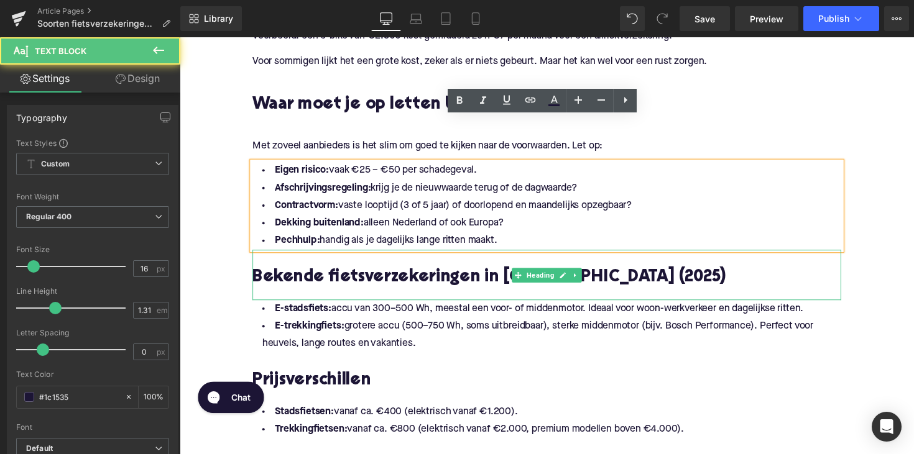
scroll to position [1788, 0]
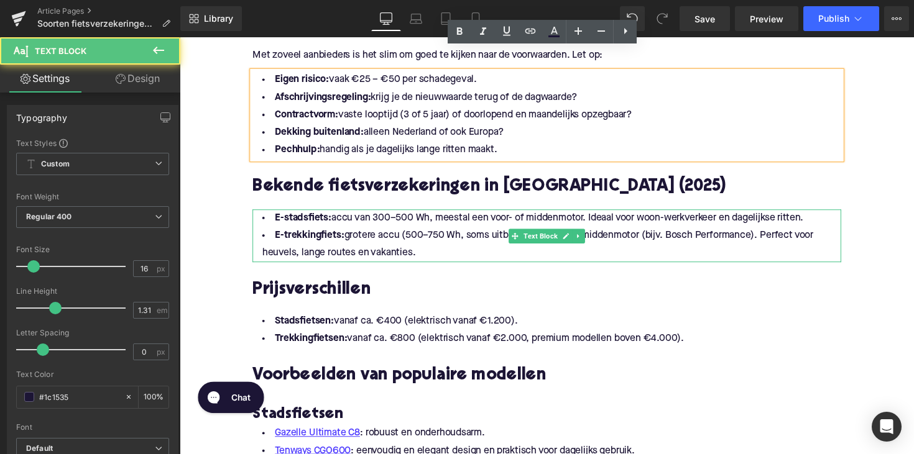
click at [418, 214] on li "E-stadsfiets: accu van 300–500 Wh, meestal een voor- of middenmotor. Ideaal voo…" at bounding box center [555, 223] width 603 height 18
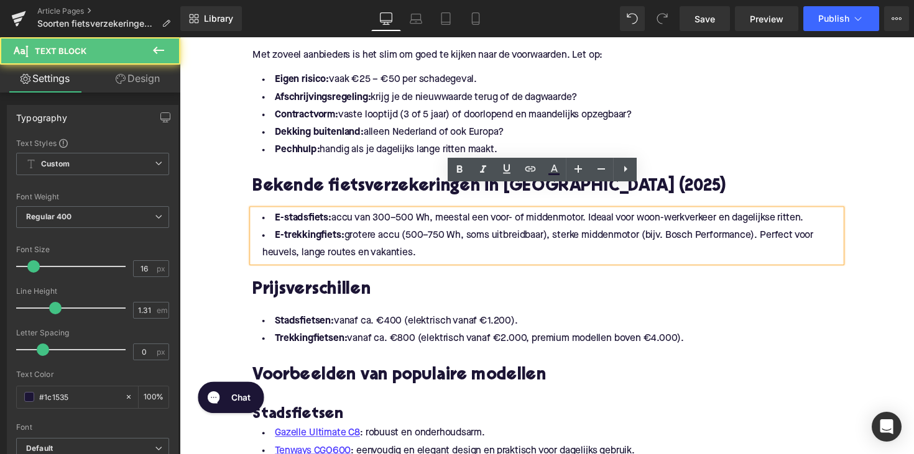
click at [419, 236] on li "E-trekkingfiets: grotere accu (500–750 Wh, soms uitbreidbaar), sterke middenmot…" at bounding box center [555, 250] width 603 height 36
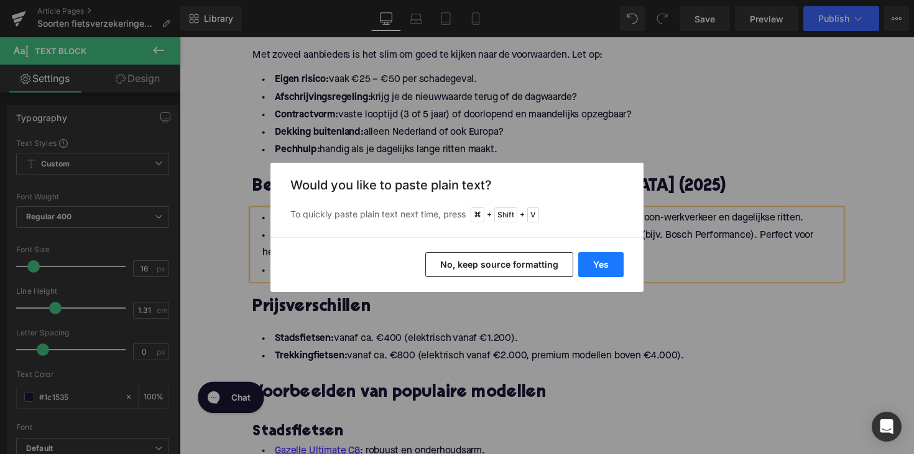
click at [601, 262] on button "Yes" at bounding box center [600, 264] width 45 height 25
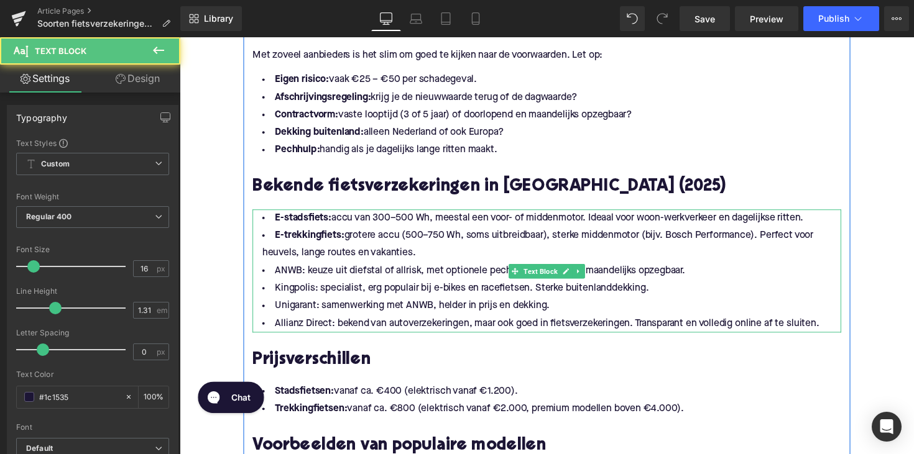
drag, startPoint x: 434, startPoint y: 234, endPoint x: 265, endPoint y: 191, distance: 174.4
click at [265, 214] on div "E-stadsfiets: accu van 300–500 Wh, meestal een voor- of middenmotor. Ideaal voo…" at bounding box center [555, 277] width 603 height 126
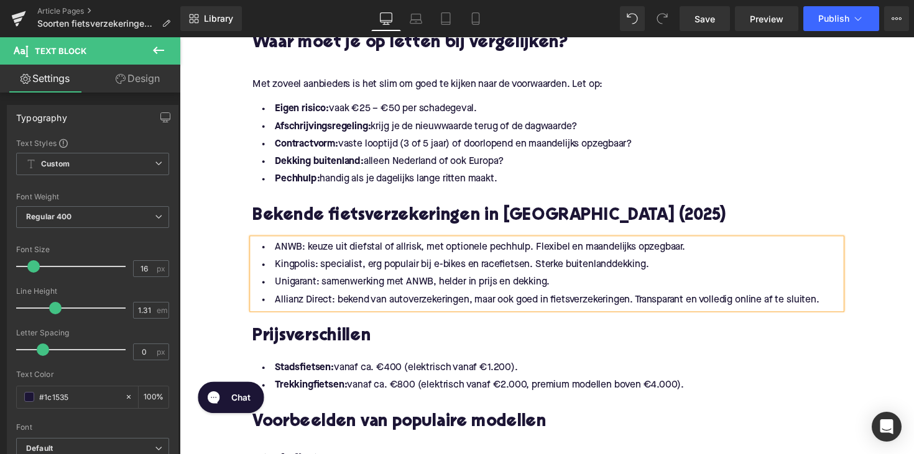
scroll to position [1602, 0]
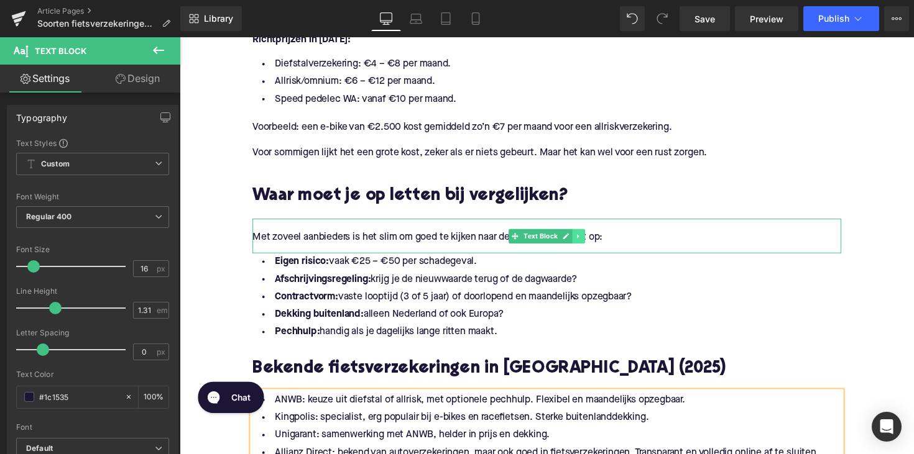
click at [587, 239] on icon at bounding box center [588, 241] width 2 height 4
click at [578, 237] on icon at bounding box center [581, 240] width 7 height 7
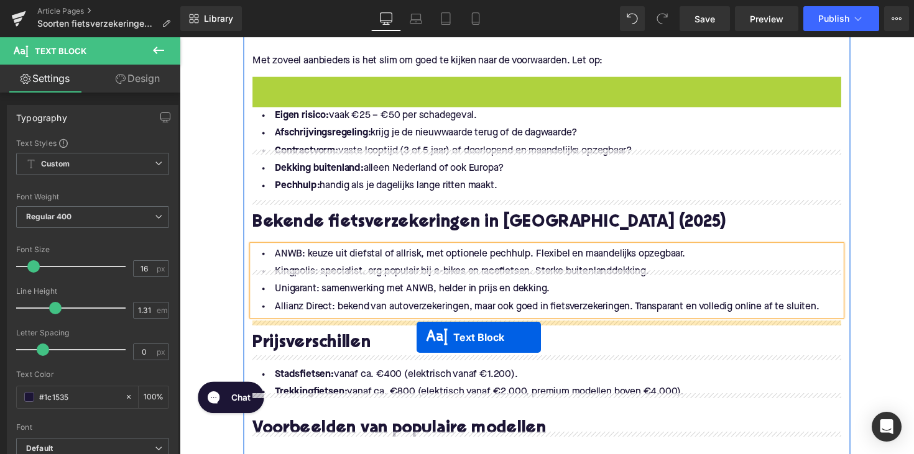
scroll to position [1805, 0]
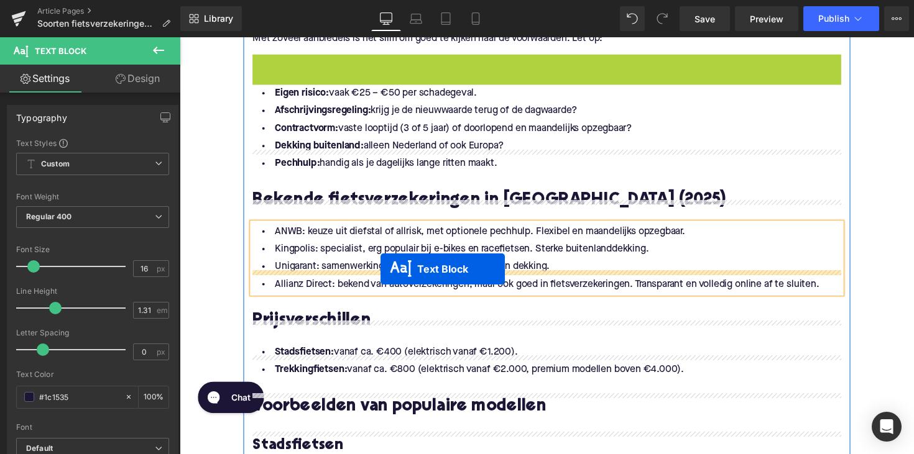
drag, startPoint x: 520, startPoint y: 254, endPoint x: 385, endPoint y: 275, distance: 136.5
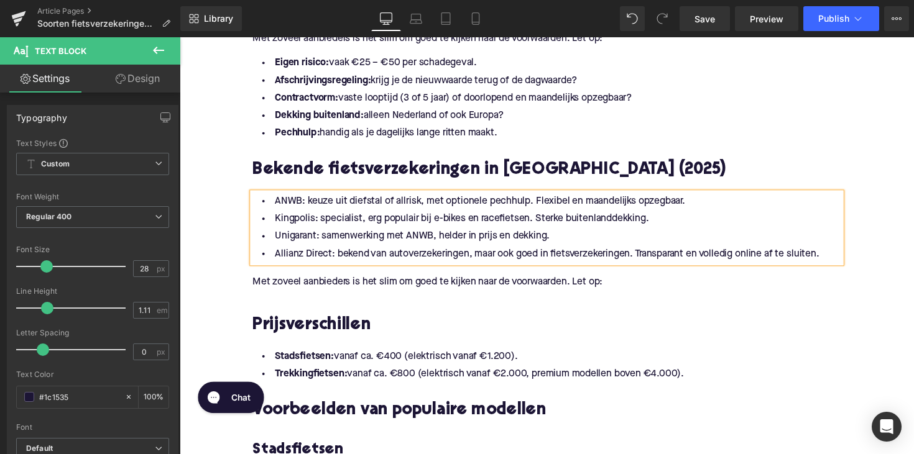
click at [353, 282] on p "Met zoveel aanbieders is het slim om goed te kijken naar de voorwaarden. Let op:" at bounding box center [555, 288] width 603 height 13
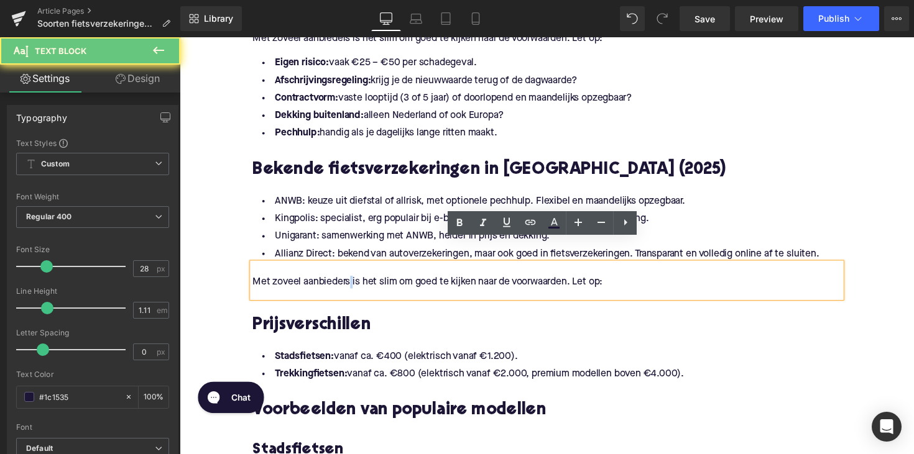
click at [353, 282] on p "Met zoveel aanbieders is het slim om goed te kijken naar de voorwaarden. Let op:" at bounding box center [555, 288] width 603 height 13
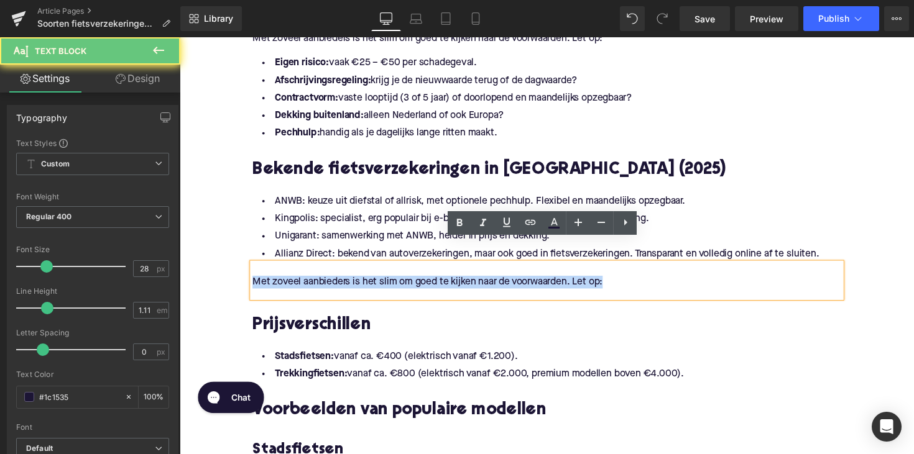
click at [353, 282] on p "Met zoveel aanbieders is het slim om goed te kijken naar de voorwaarden. Let op:" at bounding box center [555, 288] width 603 height 13
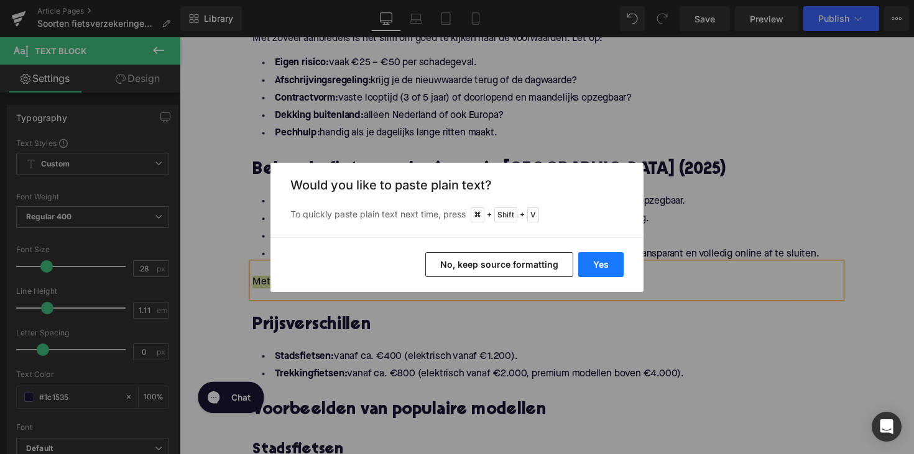
click at [592, 259] on button "Yes" at bounding box center [600, 264] width 45 height 25
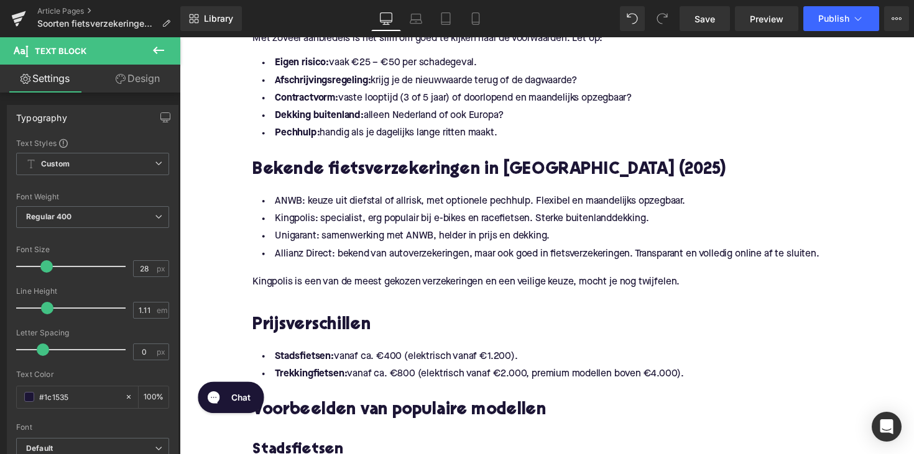
click at [308, 323] on h2 "Prijsverschillen" at bounding box center [555, 332] width 603 height 19
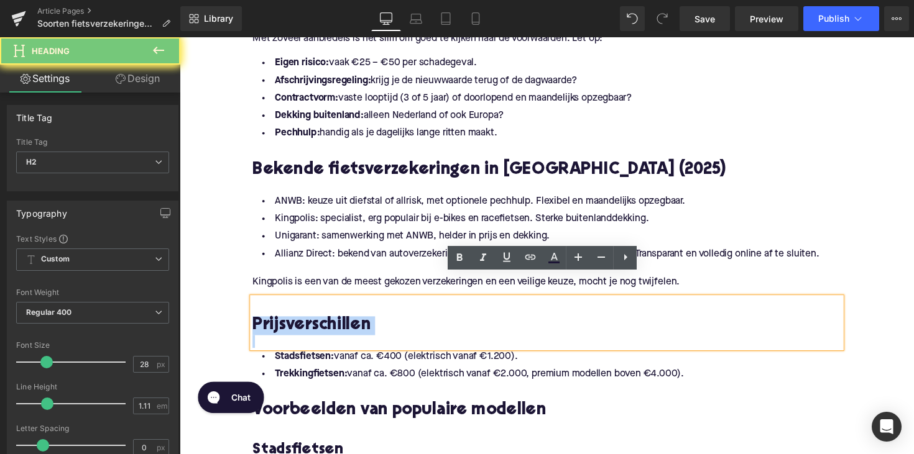
paste div
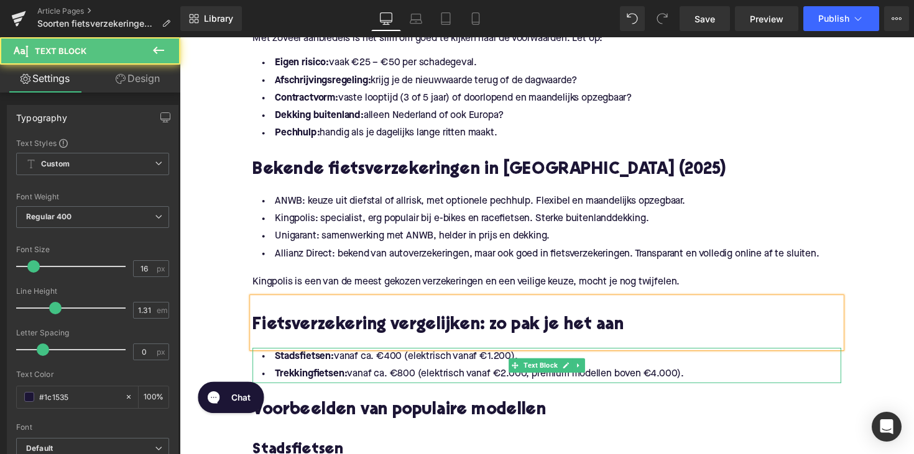
click at [697, 374] on li "Trekkingfietsen: vanaf ca. €800 (elektrisch vanaf €2.000, premium modellen bove…" at bounding box center [555, 383] width 603 height 18
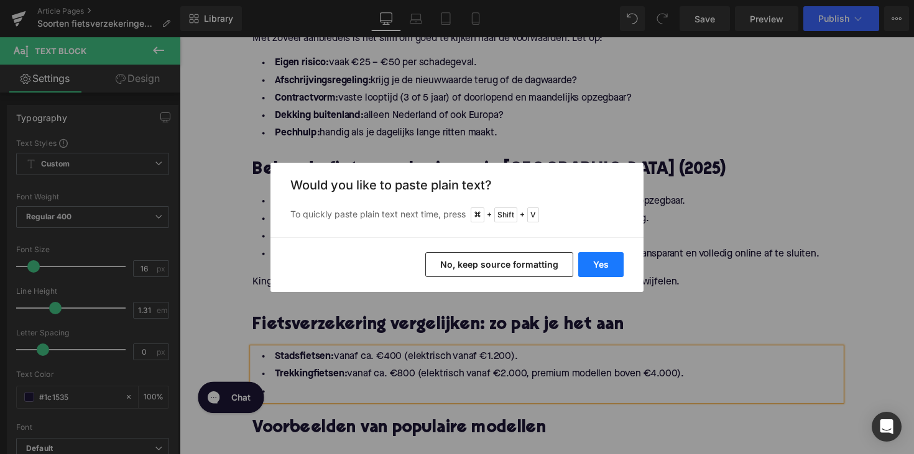
click at [620, 271] on button "Yes" at bounding box center [600, 264] width 45 height 25
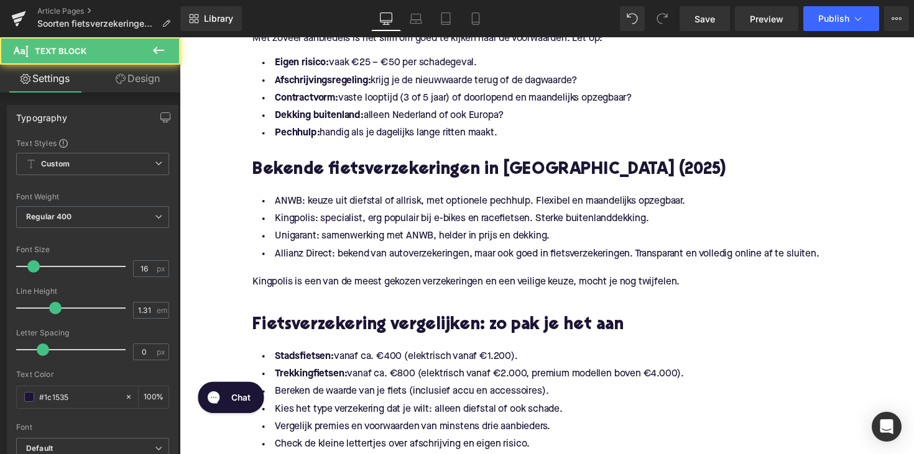
drag, startPoint x: 699, startPoint y: 357, endPoint x: 198, endPoint y: 331, distance: 501.6
click at [198, 331] on div "Home / Soorten fietsverzekeringen in [GEOGRAPHIC_DATA]: alles wat je moet weten…" at bounding box center [556, 74] width 752 height 3474
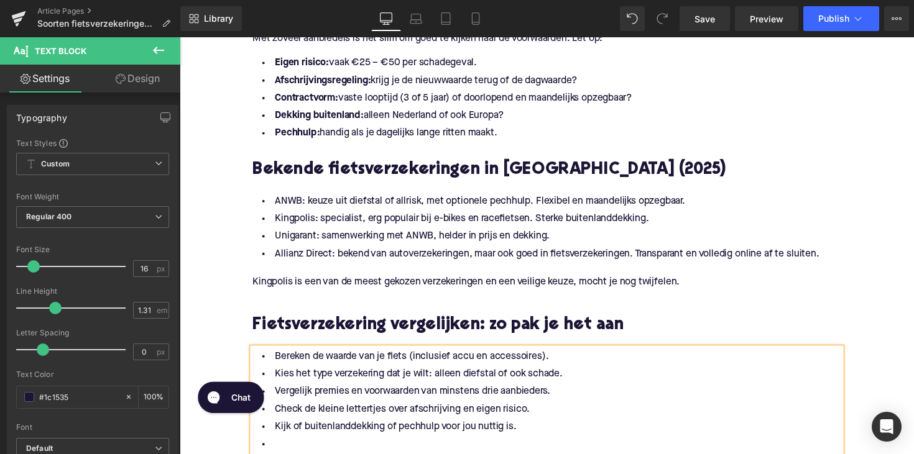
click at [321, 446] on li at bounding box center [555, 455] width 603 height 18
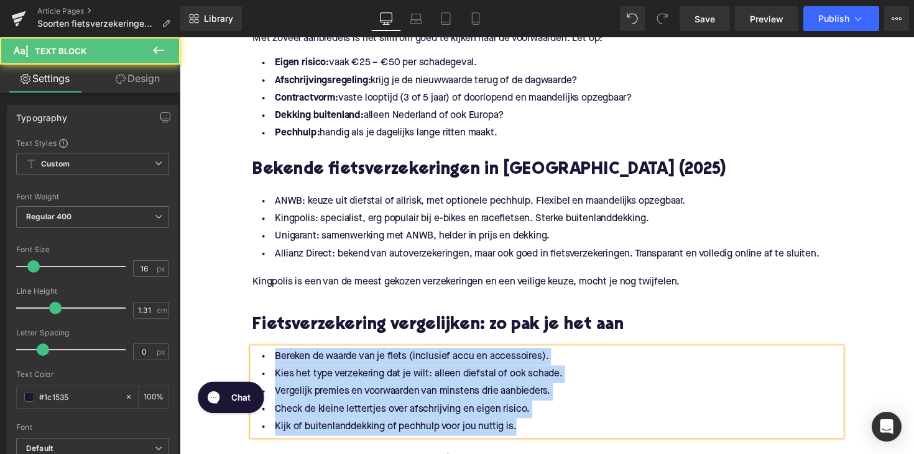
drag, startPoint x: 539, startPoint y: 414, endPoint x: 264, endPoint y: 344, distance: 284.0
click at [264, 356] on ul "Bereken de waarde van je fiets (inclusief accu en accessoires). Kies het type v…" at bounding box center [555, 401] width 603 height 90
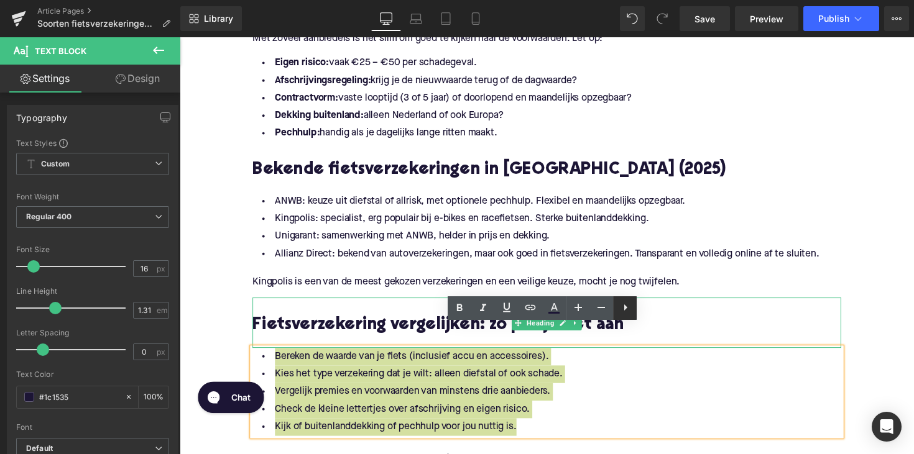
click at [631, 306] on icon at bounding box center [625, 307] width 15 height 15
click at [609, 310] on icon at bounding box center [601, 307] width 15 height 15
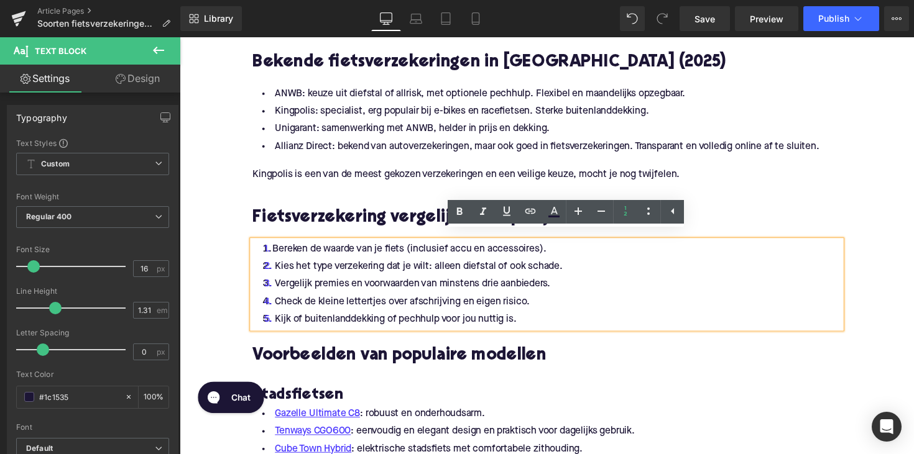
scroll to position [1957, 0]
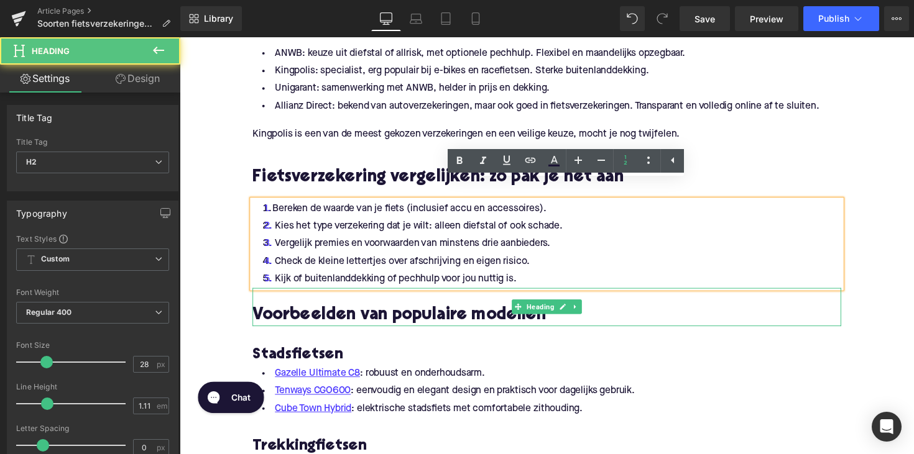
click at [337, 314] on h2 "Voorbeelden van populaire modellen" at bounding box center [555, 323] width 603 height 19
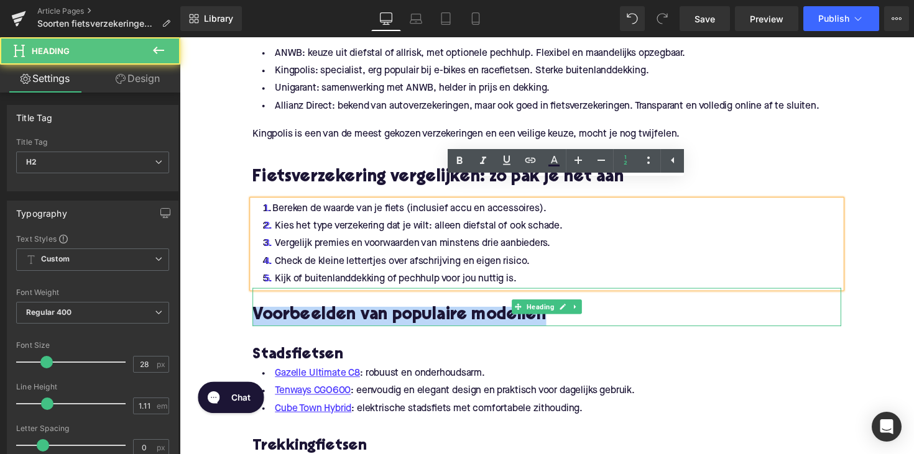
click at [337, 314] on h2 "Voorbeelden van populaire modellen" at bounding box center [555, 323] width 603 height 19
paste div
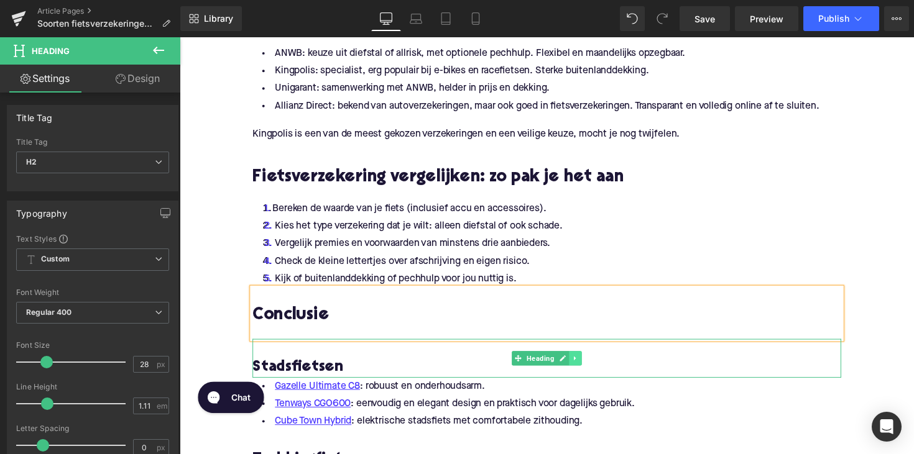
click at [584, 363] on icon at bounding box center [585, 366] width 7 height 7
click at [588, 363] on icon at bounding box center [591, 366] width 7 height 7
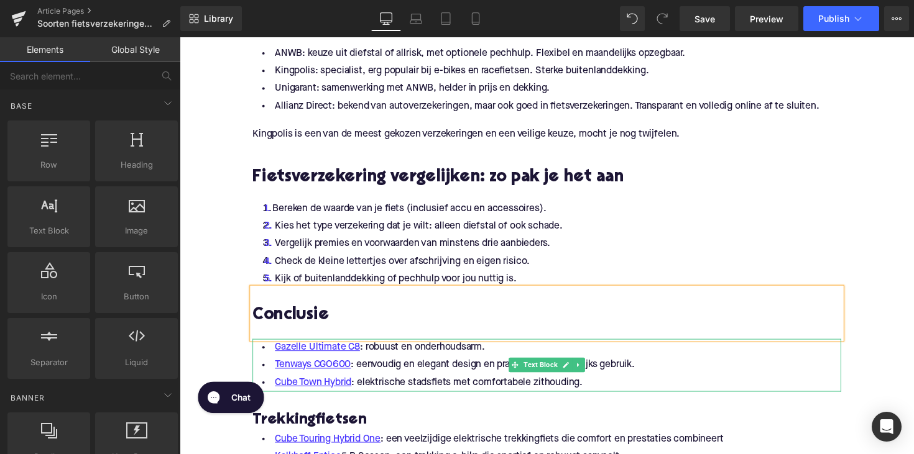
click at [423, 383] on li "Cube Town Hybrid : elektrische stadsfiets met comfortabele zithouding." at bounding box center [555, 392] width 603 height 18
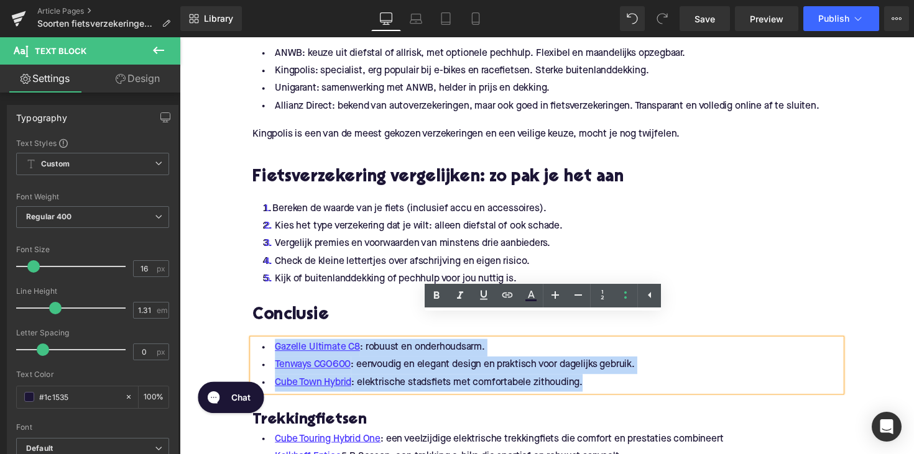
drag, startPoint x: 637, startPoint y: 369, endPoint x: 221, endPoint y: 315, distance: 419.8
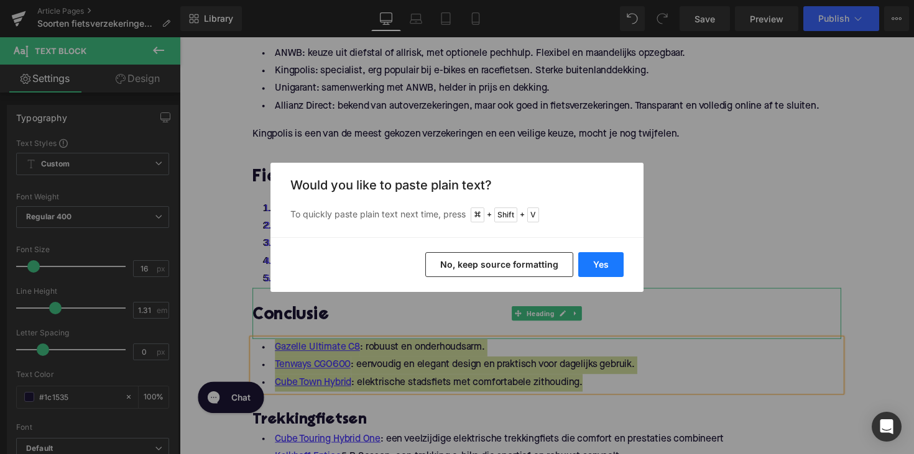
click at [608, 265] on button "Yes" at bounding box center [600, 264] width 45 height 25
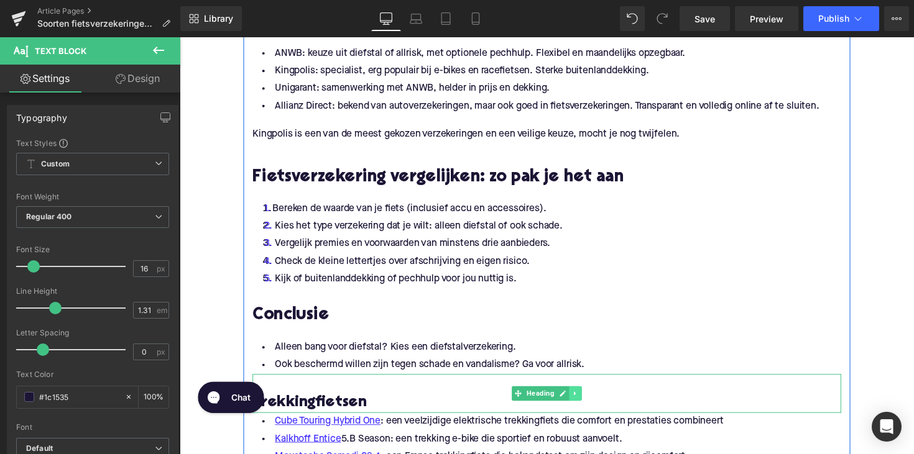
click at [586, 395] on link at bounding box center [585, 402] width 13 height 15
click at [588, 399] on icon at bounding box center [591, 402] width 7 height 7
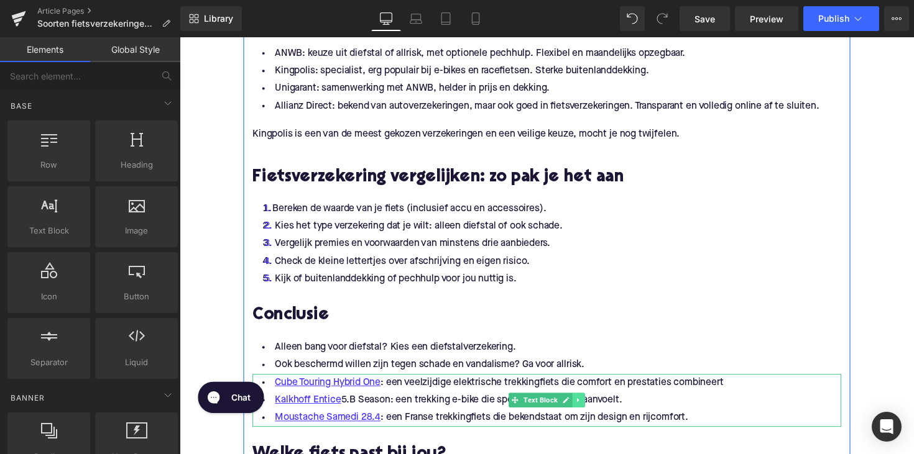
click at [586, 406] on icon at bounding box center [588, 409] width 7 height 7
click at [591, 406] on icon at bounding box center [594, 409] width 7 height 7
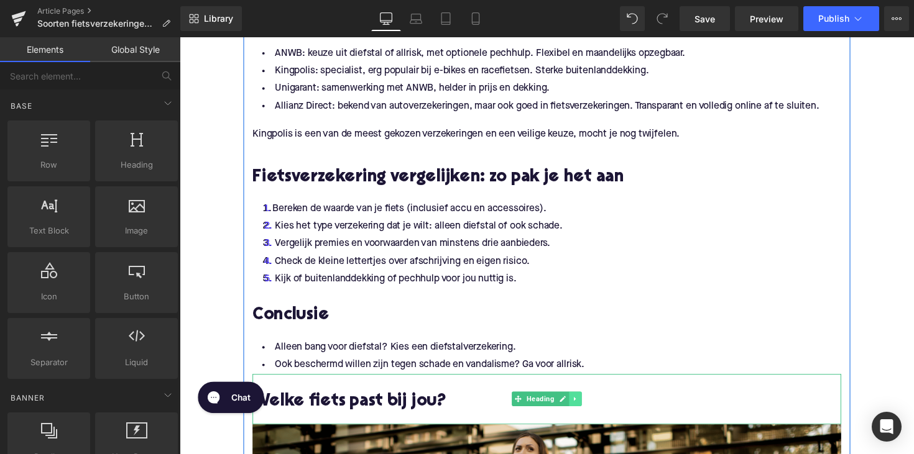
click at [584, 401] on link at bounding box center [585, 408] width 13 height 15
click at [588, 405] on icon at bounding box center [591, 408] width 7 height 7
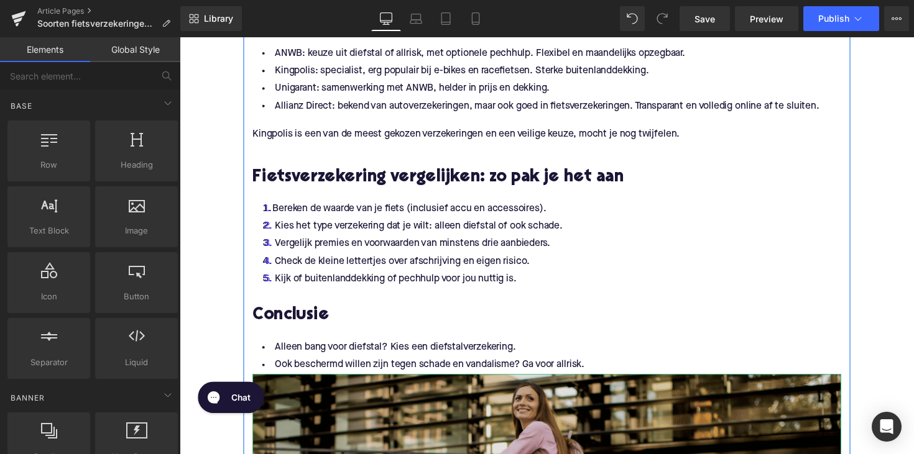
scroll to position [2119, 0]
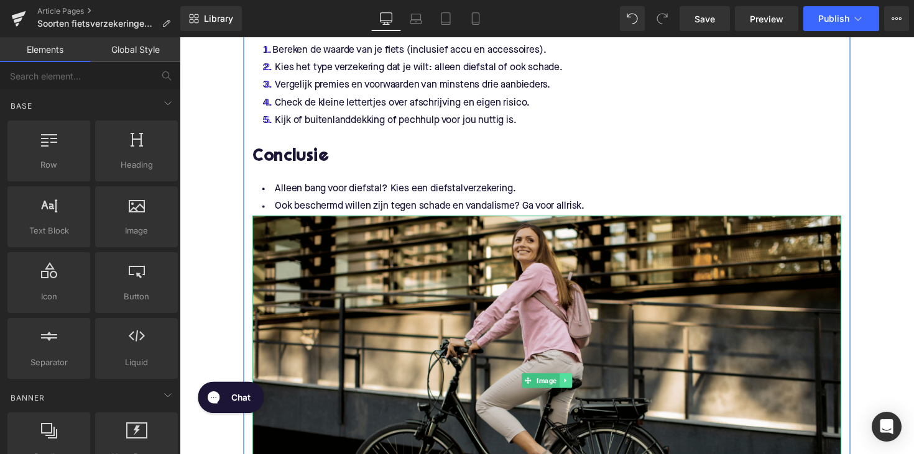
click at [574, 382] on link at bounding box center [575, 389] width 13 height 15
click at [575, 382] on link at bounding box center [581, 389] width 13 height 15
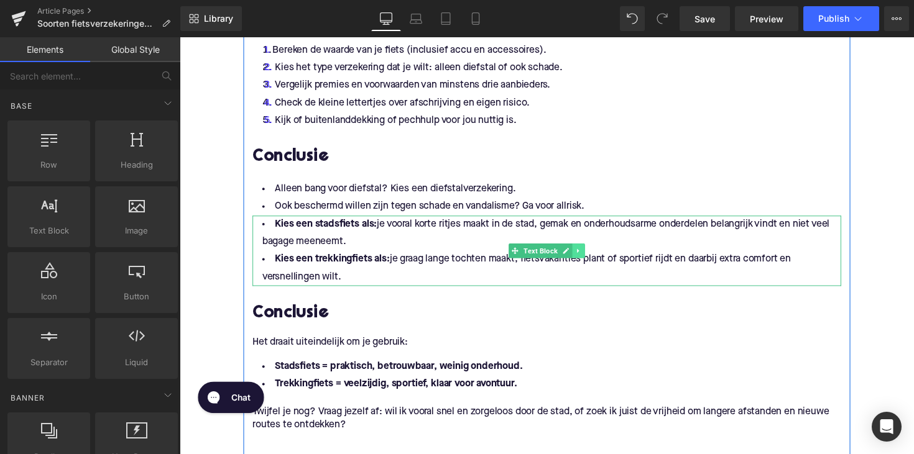
click at [587, 254] on icon at bounding box center [588, 256] width 2 height 4
click at [591, 252] on icon at bounding box center [594, 255] width 7 height 7
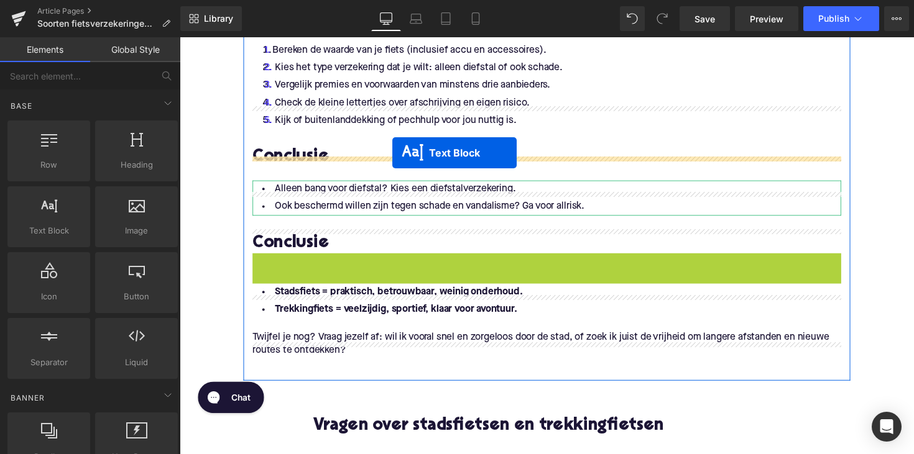
drag, startPoint x: 519, startPoint y: 250, endPoint x: 397, endPoint y: 156, distance: 153.8
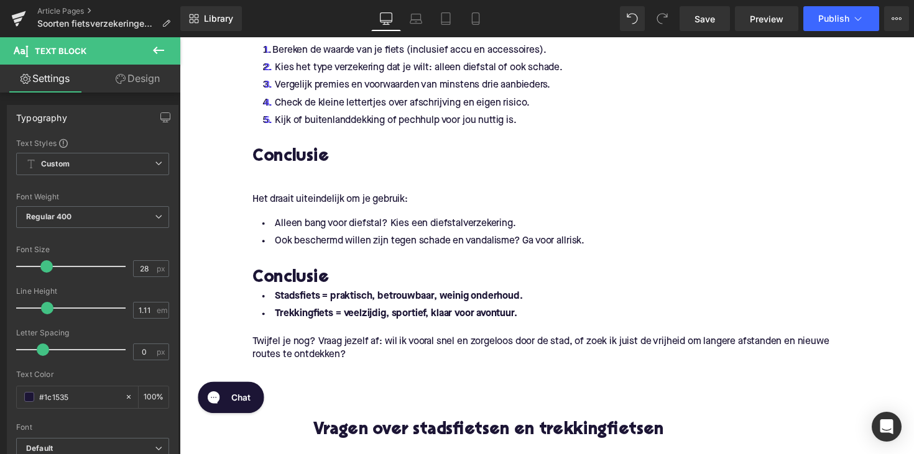
click at [286, 197] on p "Het draait uiteindelijk om je gebruik:" at bounding box center [555, 203] width 603 height 13
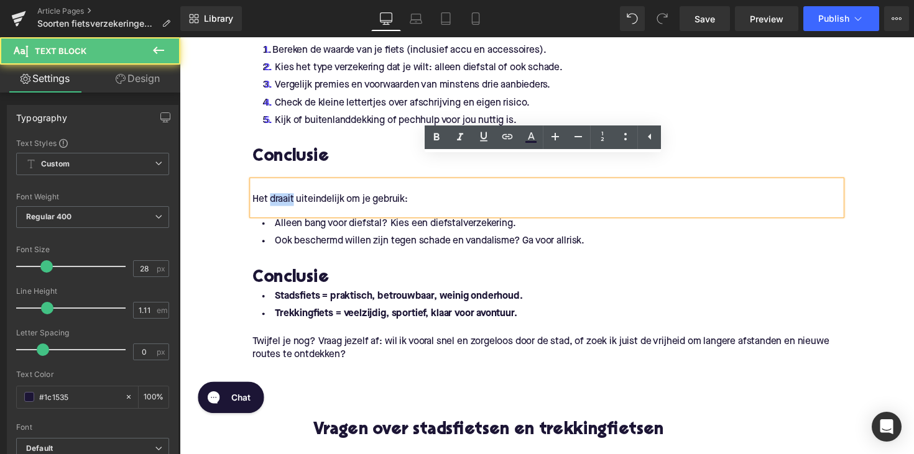
click at [286, 197] on p "Het draait uiteindelijk om je gebruik:" at bounding box center [555, 203] width 603 height 13
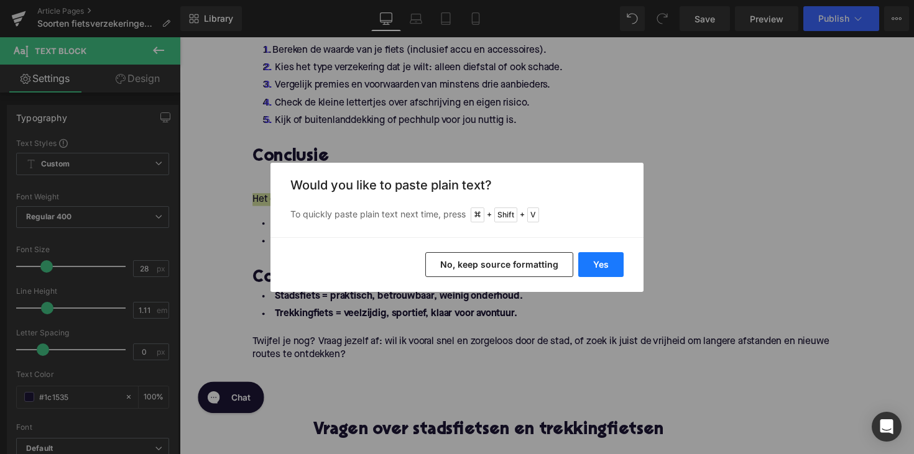
drag, startPoint x: 591, startPoint y: 257, endPoint x: 151, endPoint y: 114, distance: 462.9
click at [591, 257] on button "Yes" at bounding box center [600, 264] width 45 height 25
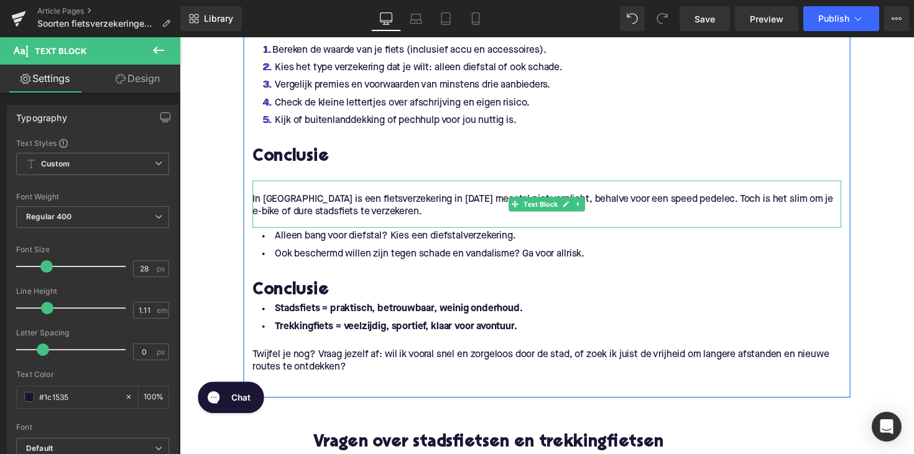
click at [255, 197] on p "In [GEOGRAPHIC_DATA] is een fietsverzekering in [DATE] meestal niet verplicht, …" at bounding box center [555, 210] width 603 height 26
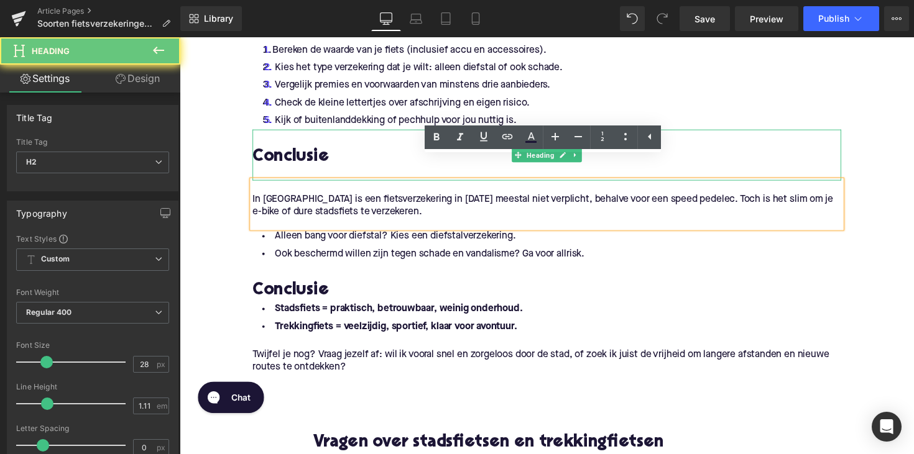
click at [265, 171] on div at bounding box center [555, 177] width 603 height 13
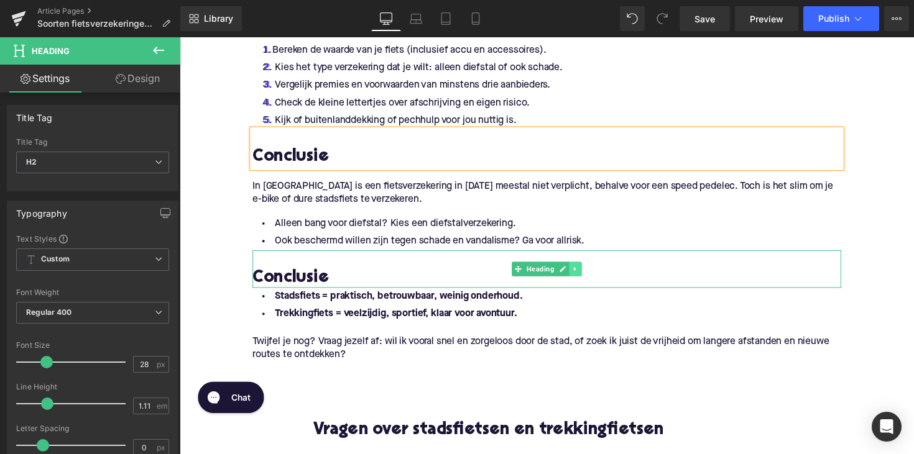
click at [584, 272] on icon at bounding box center [585, 274] width 2 height 4
click at [585, 267] on link at bounding box center [591, 274] width 13 height 15
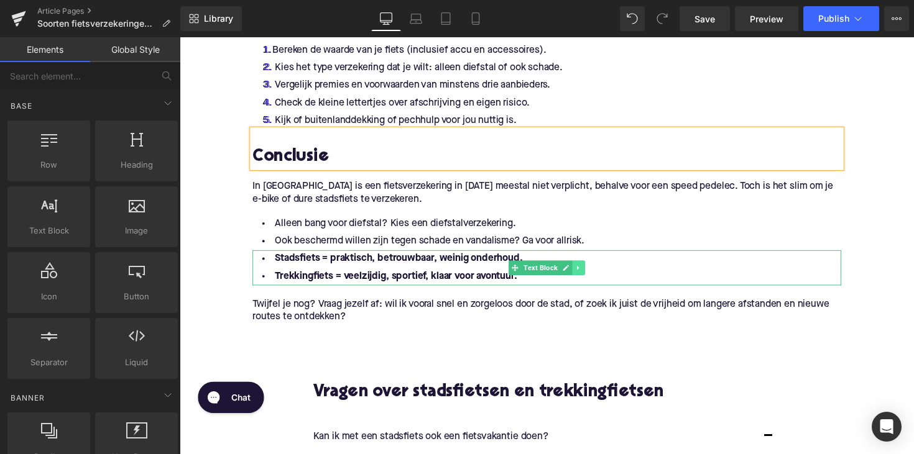
click at [587, 271] on icon at bounding box center [588, 273] width 2 height 4
click at [591, 270] on icon at bounding box center [594, 273] width 7 height 7
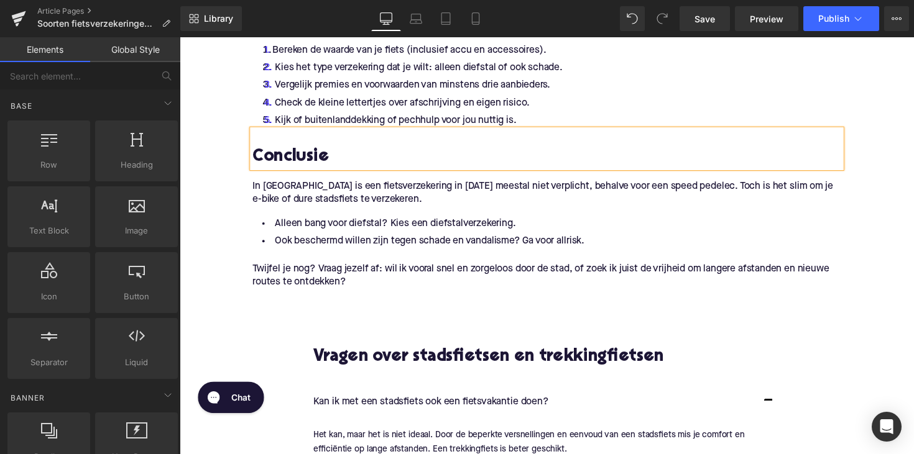
click at [367, 268] on p "Twijfel je nog? Vraag jezelf af: wil ik vooral snel en zorgeloos door de stad, …" at bounding box center [555, 281] width 603 height 26
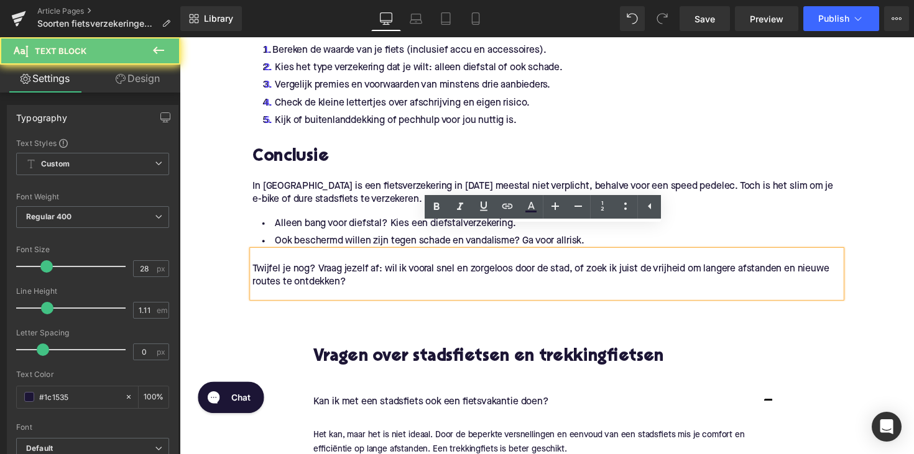
click at [366, 268] on p "Twijfel je nog? Vraag jezelf af: wil ik vooral snel en zorgeloos door de stad, …" at bounding box center [555, 281] width 603 height 26
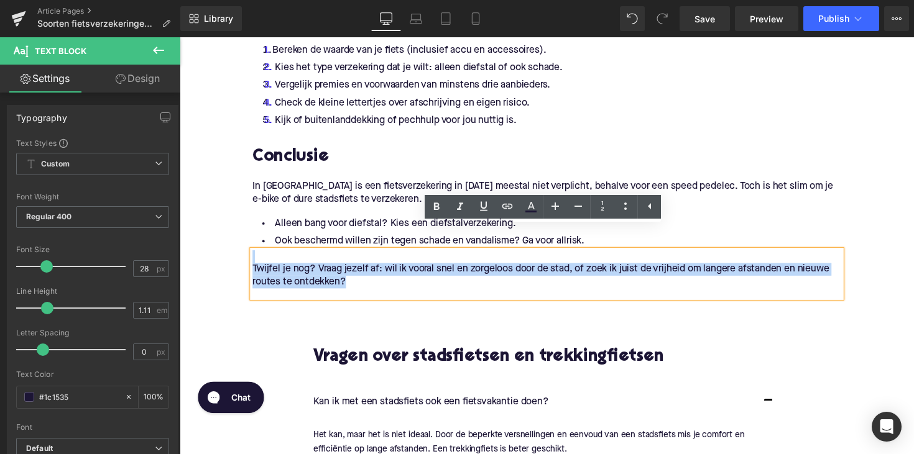
drag, startPoint x: 364, startPoint y: 265, endPoint x: 217, endPoint y: 244, distance: 148.8
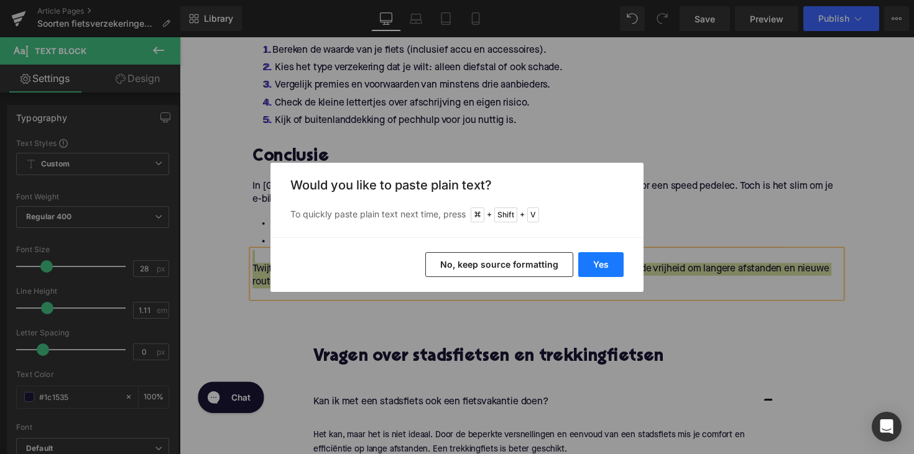
click at [589, 259] on button "Yes" at bounding box center [600, 264] width 45 height 25
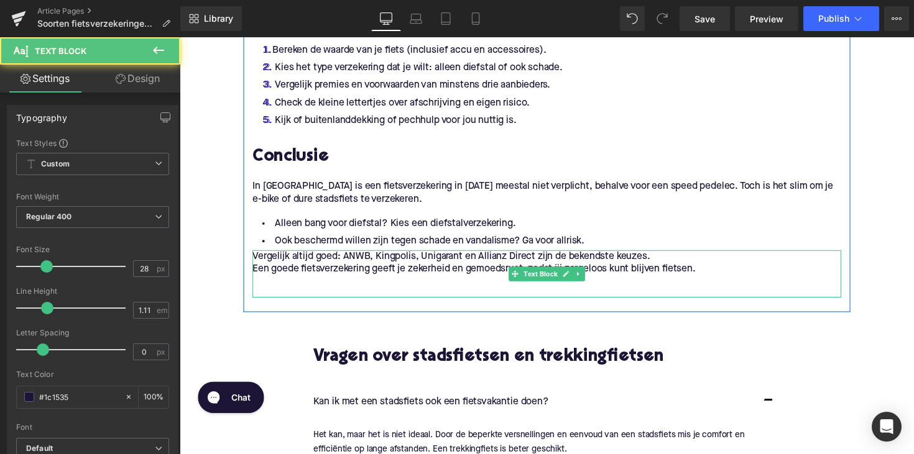
click at [261, 255] on p "Vergelijk altijd goed: ANWB, Kingpolis, Unigarant en Allianz Direct zijn de bek…" at bounding box center [555, 261] width 603 height 13
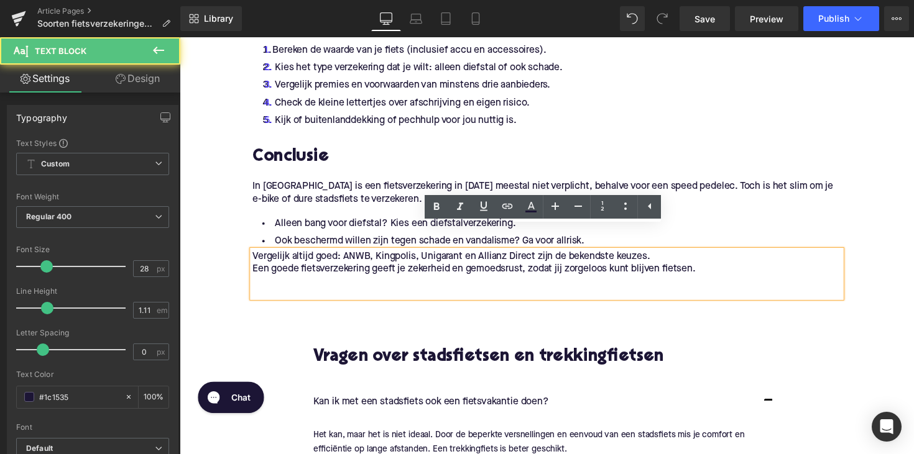
click at [254, 255] on p "Vergelijk altijd goed: ANWB, Kingpolis, Unigarant en Allianz Direct zijn de bek…" at bounding box center [555, 261] width 603 height 13
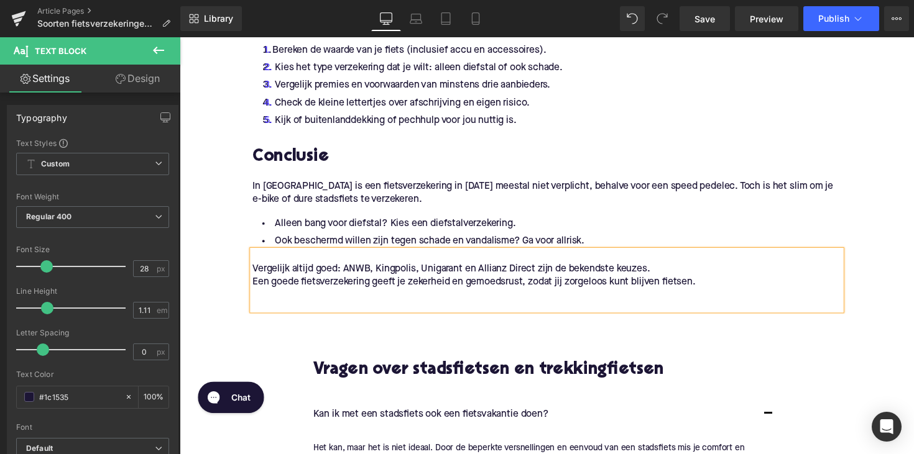
click at [270, 295] on p at bounding box center [555, 301] width 603 height 13
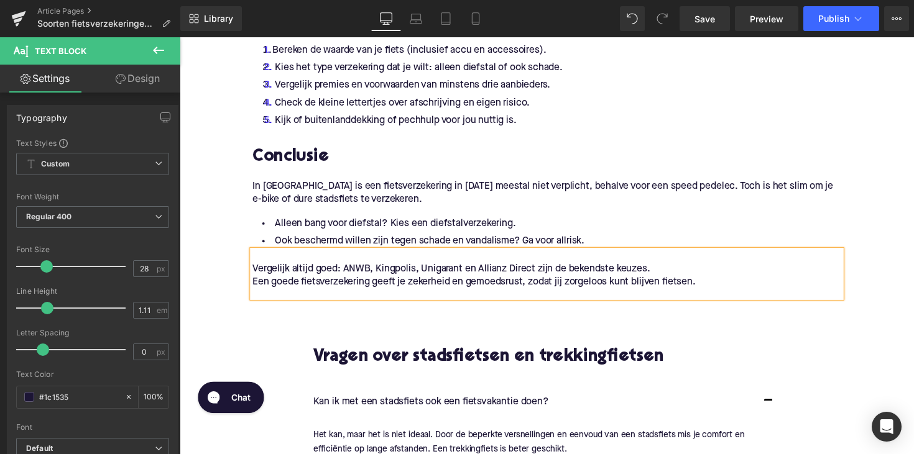
click at [254, 282] on p "Een goede fietsverzekering geeft je zekerheid en gemoedsrust, zodat jij zorgelo…" at bounding box center [555, 288] width 603 height 13
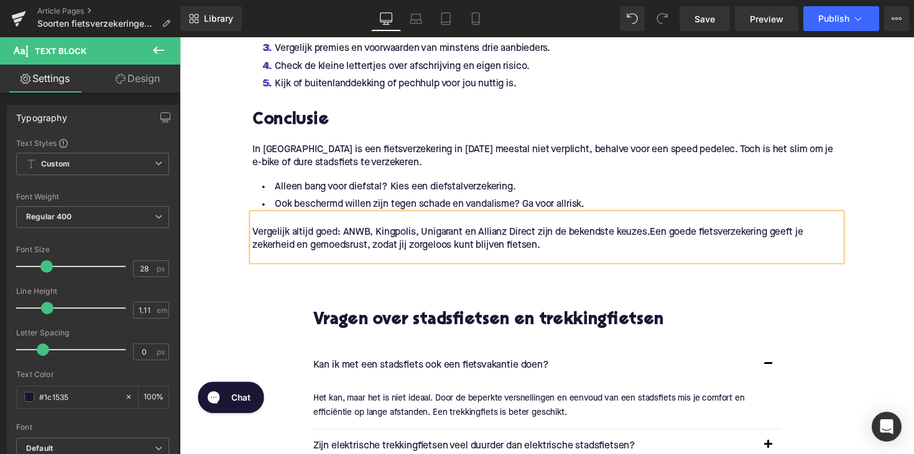
scroll to position [2173, 0]
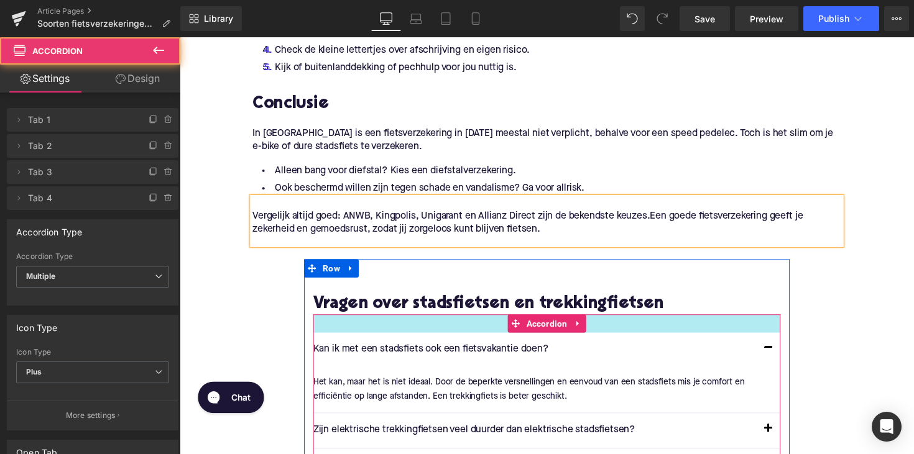
click at [511, 321] on div at bounding box center [555, 330] width 479 height 19
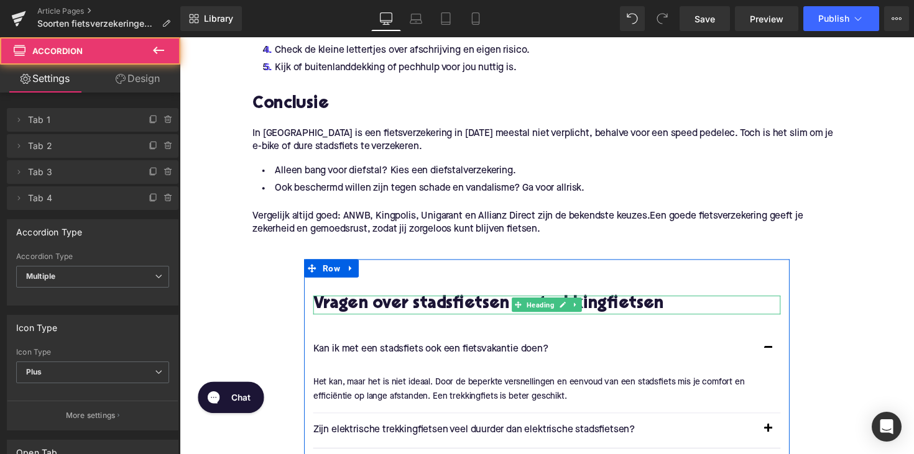
click at [419, 302] on h2 "Vragen over stadsfietsen en trekkingfietsen" at bounding box center [555, 311] width 479 height 19
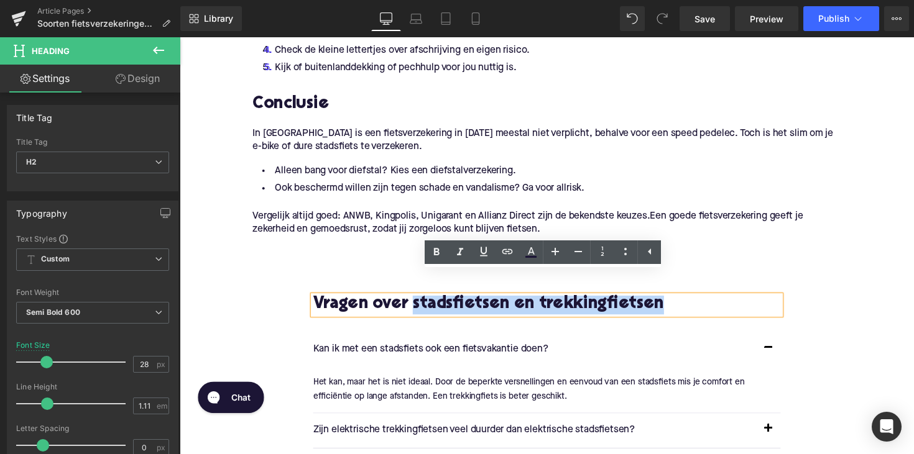
drag, startPoint x: 417, startPoint y: 289, endPoint x: 681, endPoint y: 290, distance: 263.5
click at [681, 302] on h2 "Vragen over stadsfietsen en trekkingfietsen" at bounding box center [555, 311] width 479 height 19
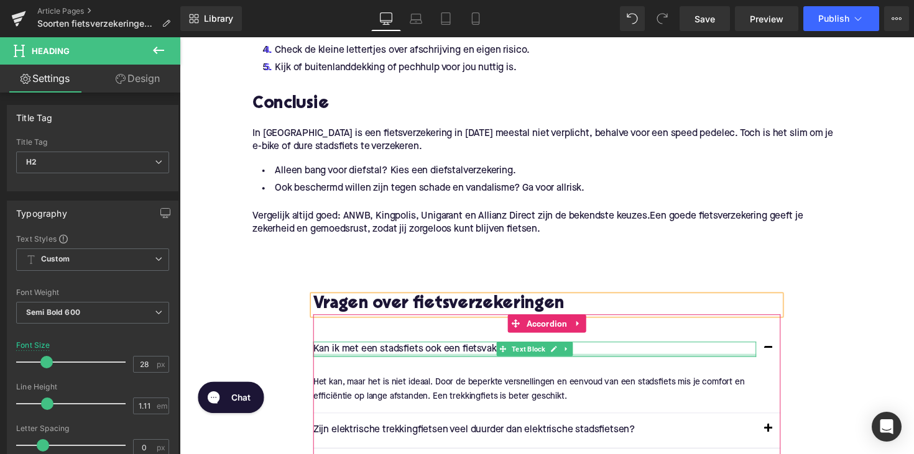
click at [420, 362] on div at bounding box center [543, 363] width 454 height 3
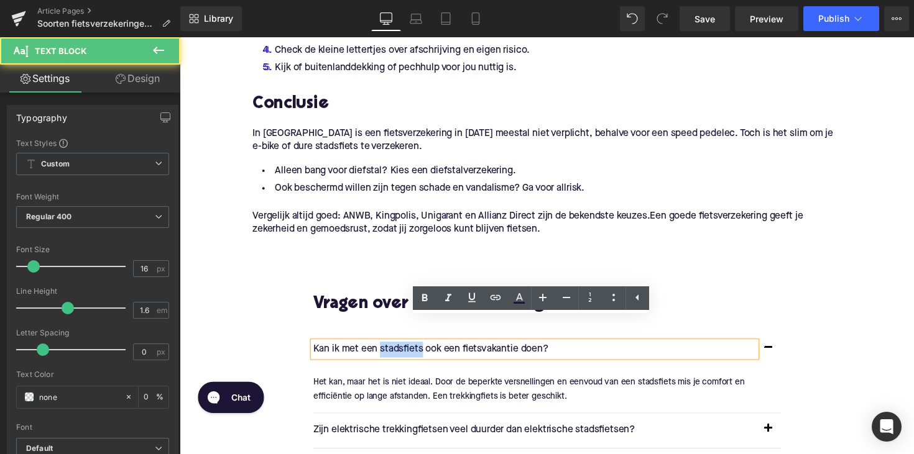
click at [420, 349] on p "Kan ik met een stadsfiets ook een fietsvakantie doen?" at bounding box center [543, 357] width 454 height 16
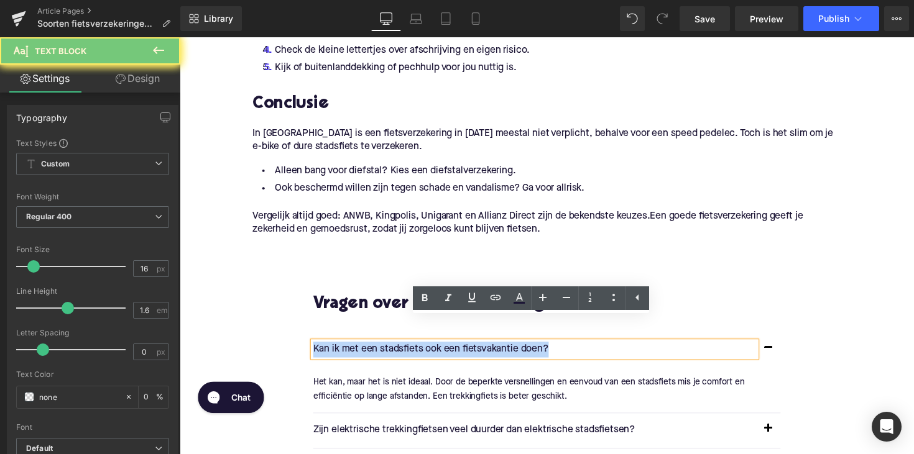
click at [420, 349] on p "Kan ik met een stadsfiets ook een fietsvakantie doen?" at bounding box center [543, 357] width 454 height 16
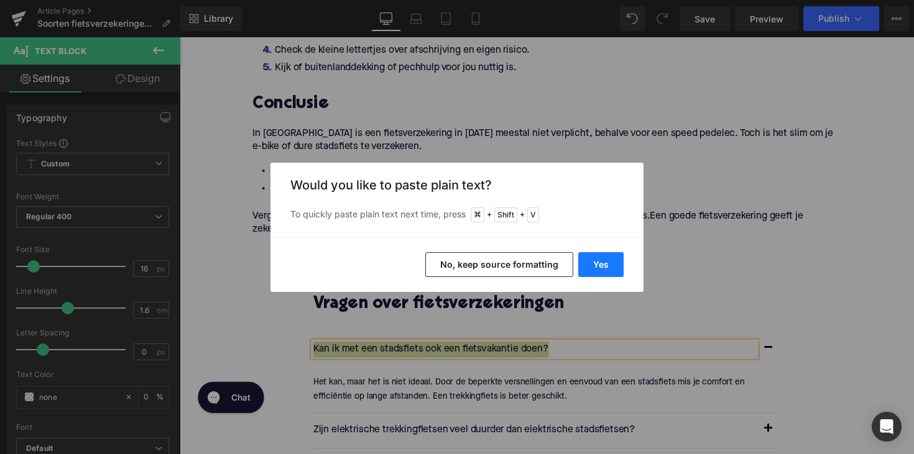
click at [592, 254] on button "Yes" at bounding box center [600, 264] width 45 height 25
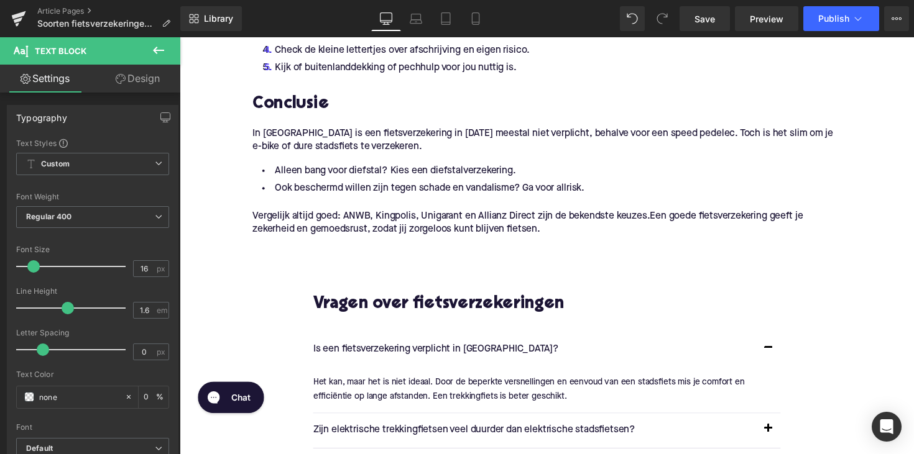
click at [424, 384] on p "Het kan, maar het is niet ideaal. Door de beperkte versnellingen en eenvoud van…" at bounding box center [550, 398] width 469 height 28
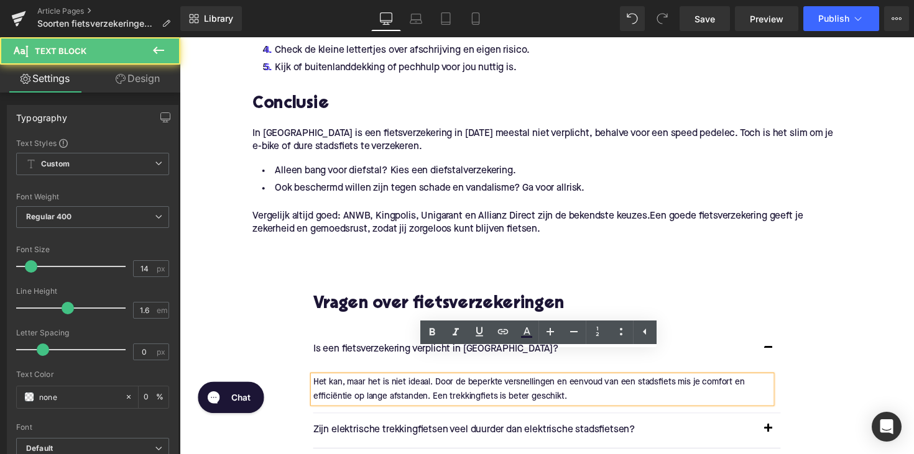
click at [424, 384] on p "Het kan, maar het is niet ideaal. Door de beperkte versnellingen en eenvoud van…" at bounding box center [550, 398] width 469 height 28
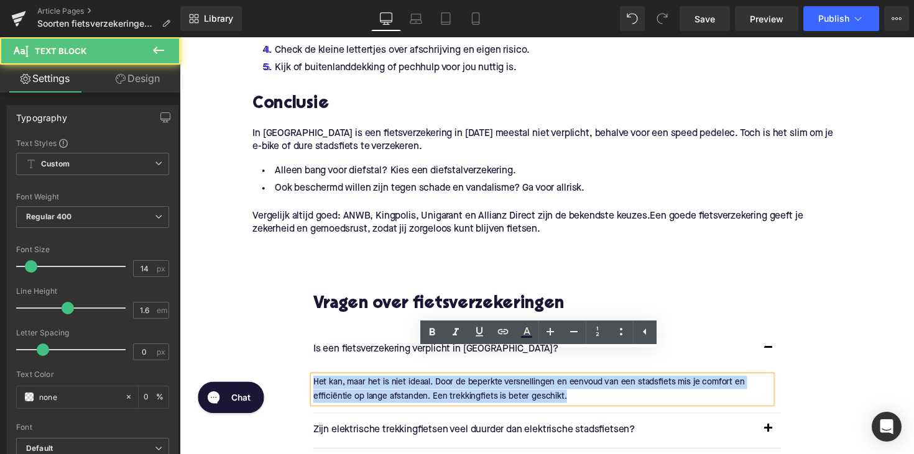
click at [424, 384] on p "Het kan, maar het is niet ideaal. Door de beperkte versnellingen en eenvoud van…" at bounding box center [550, 398] width 469 height 28
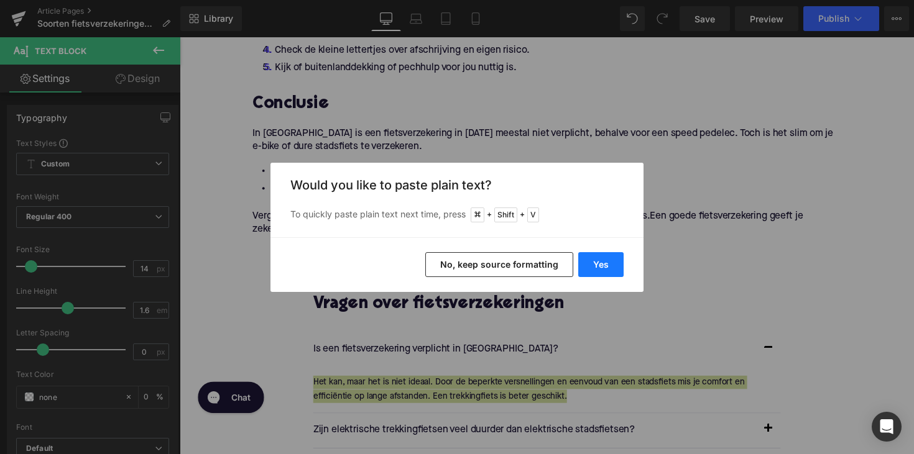
click at [587, 264] on button "Yes" at bounding box center [600, 264] width 45 height 25
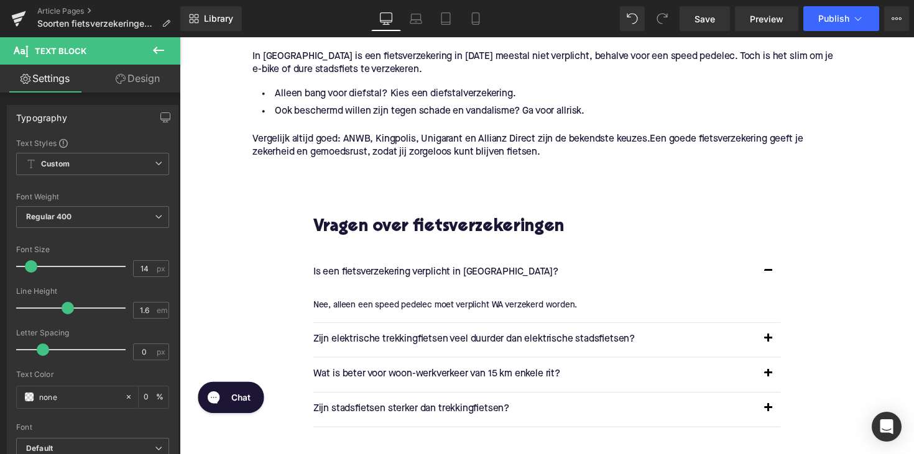
scroll to position [2287, 0]
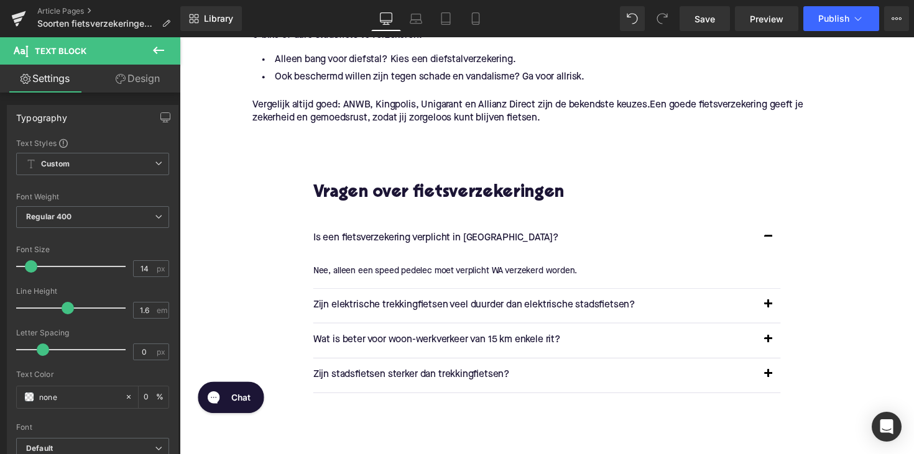
click at [428, 305] on p "Zijn elektrische trekkingfietsen veel duurder dan elektrische stadsfietsen?" at bounding box center [543, 313] width 454 height 16
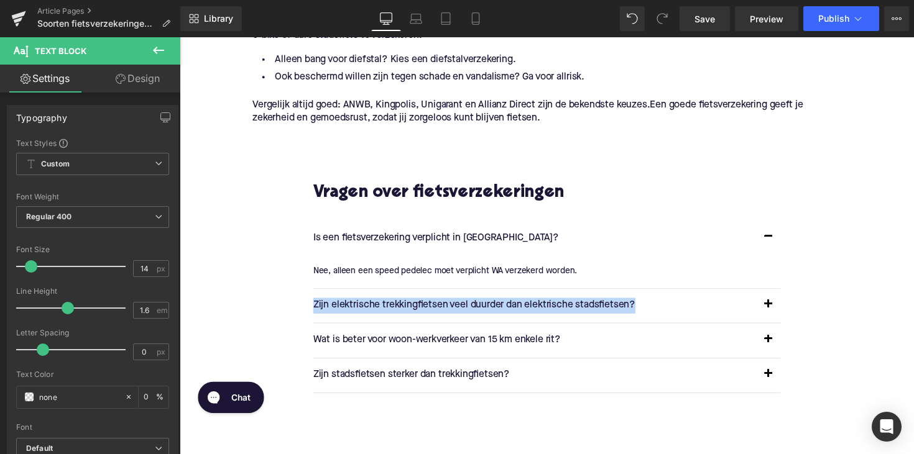
click at [428, 305] on p "Zijn elektrische trekkingfietsen veel duurder dan elektrische stadsfietsen?" at bounding box center [543, 313] width 454 height 16
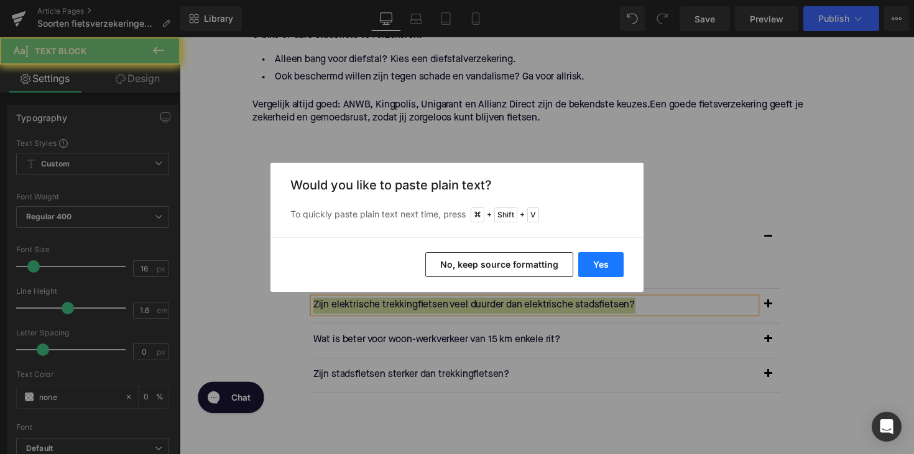
click at [616, 265] on button "Yes" at bounding box center [600, 264] width 45 height 25
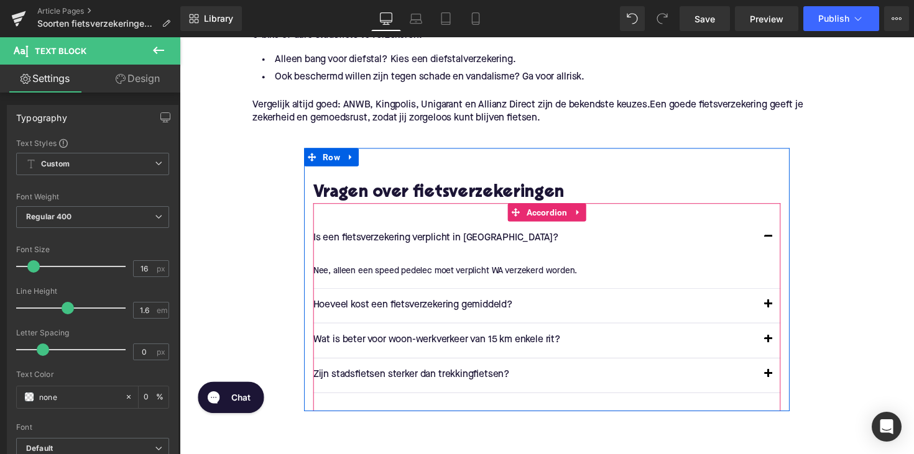
drag, startPoint x: 782, startPoint y: 286, endPoint x: 760, endPoint y: 286, distance: 22.4
click at [782, 295] on button "button" at bounding box center [782, 312] width 25 height 35
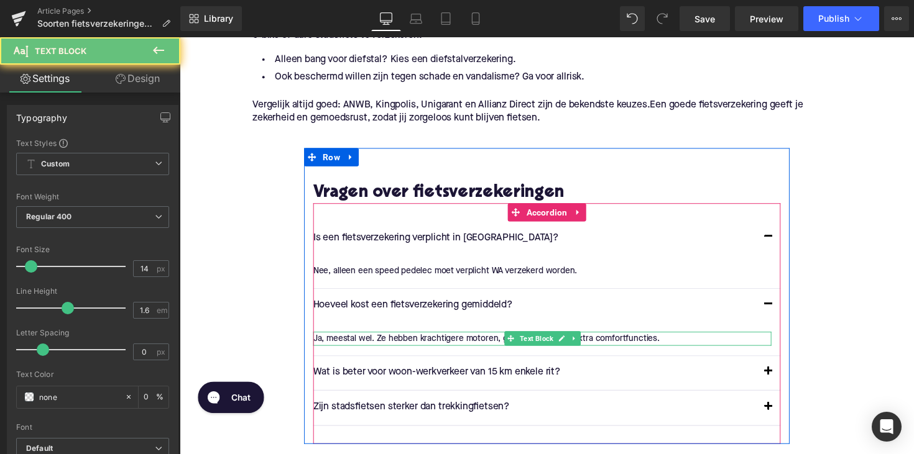
click at [441, 339] on div "Ja, meestal wel. Ze hebben krachtigere motoren, grotere accu’s en extra comfort…" at bounding box center [550, 346] width 469 height 14
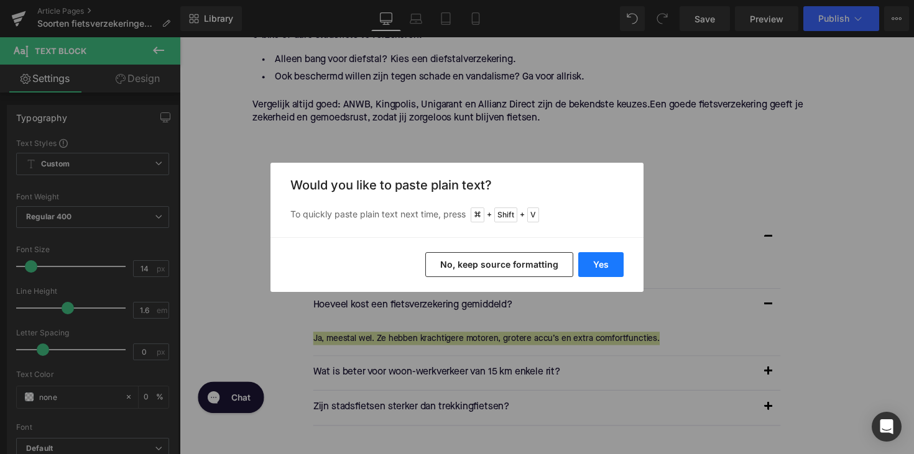
click at [613, 266] on button "Yes" at bounding box center [600, 264] width 45 height 25
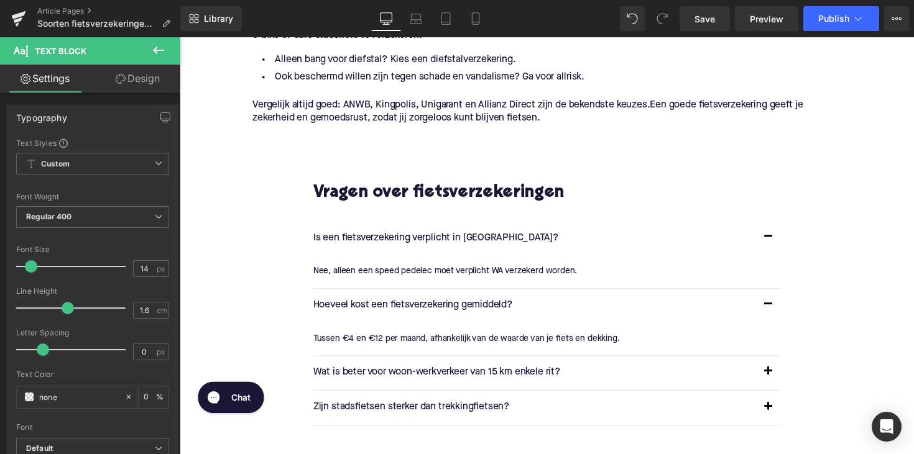
click at [470, 374] on p "Wat is beter voor woon-werkverkeer van 15 km enkele rit?" at bounding box center [543, 382] width 454 height 16
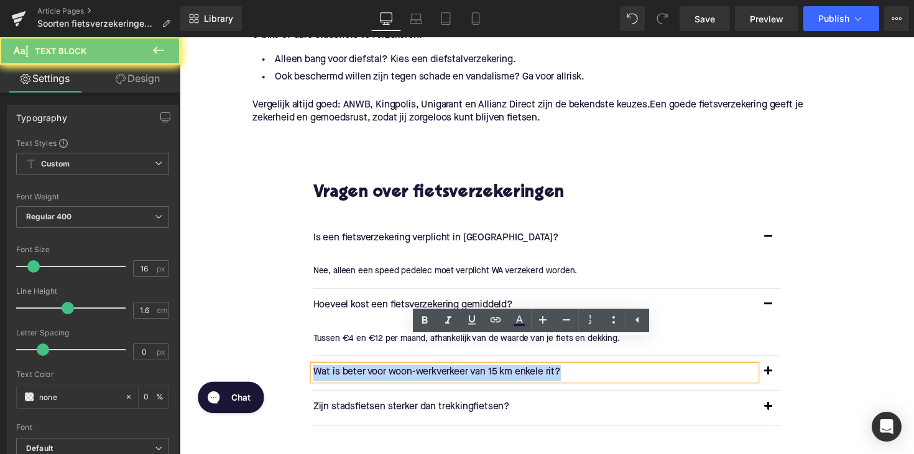
click at [470, 374] on p "Wat is beter voor woon-werkverkeer van 15 km enkele rit?" at bounding box center [543, 382] width 454 height 16
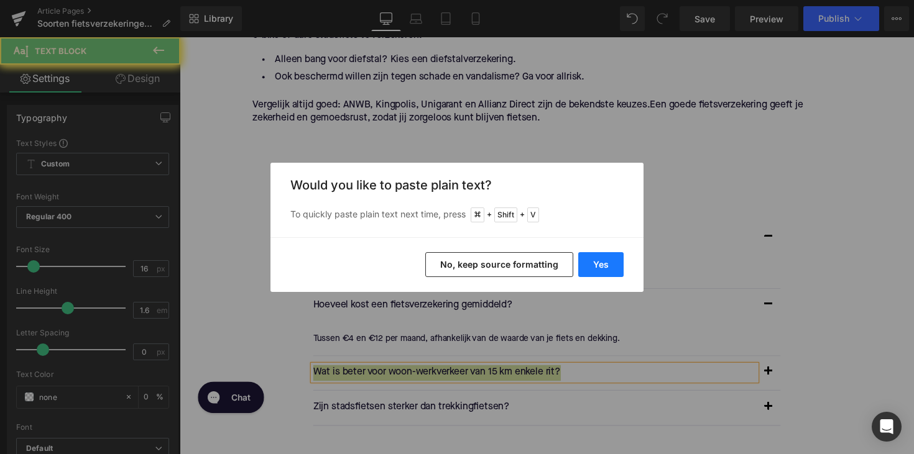
click at [596, 265] on button "Yes" at bounding box center [600, 264] width 45 height 25
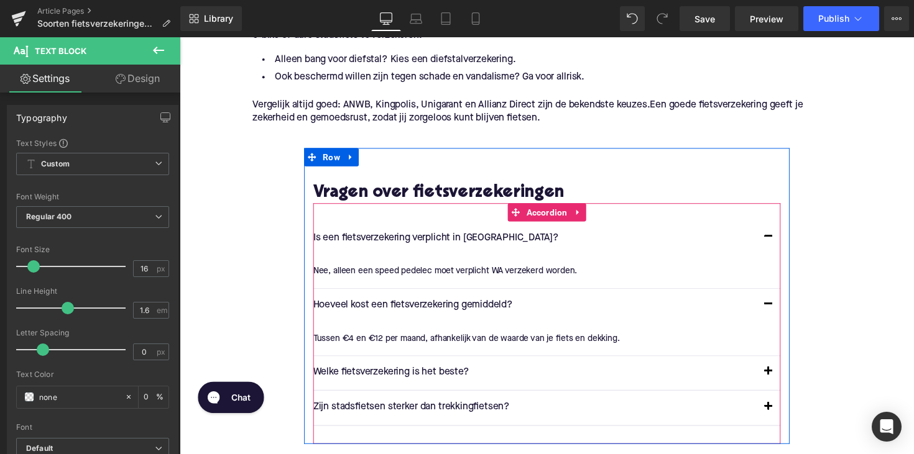
click at [776, 364] on button "button" at bounding box center [782, 381] width 25 height 35
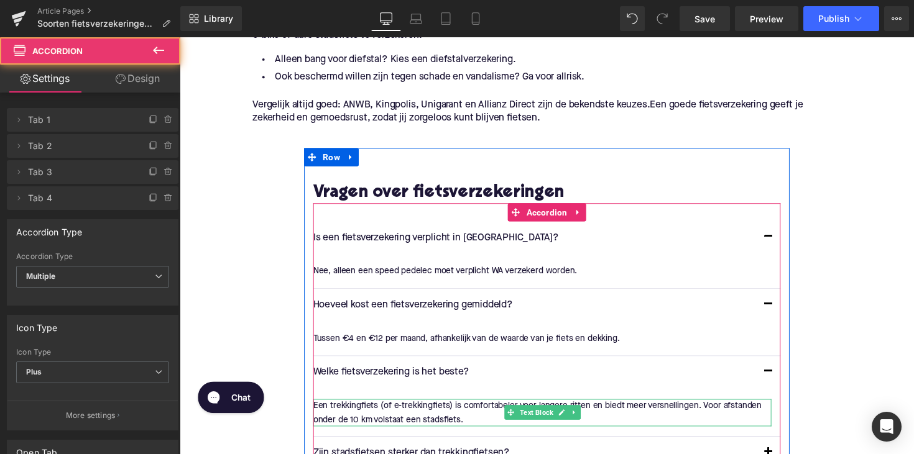
click at [406, 408] on p "Een trekkingfiets (of e-trekkingfiets) is comfortabeler voor langere ritten en …" at bounding box center [550, 422] width 469 height 28
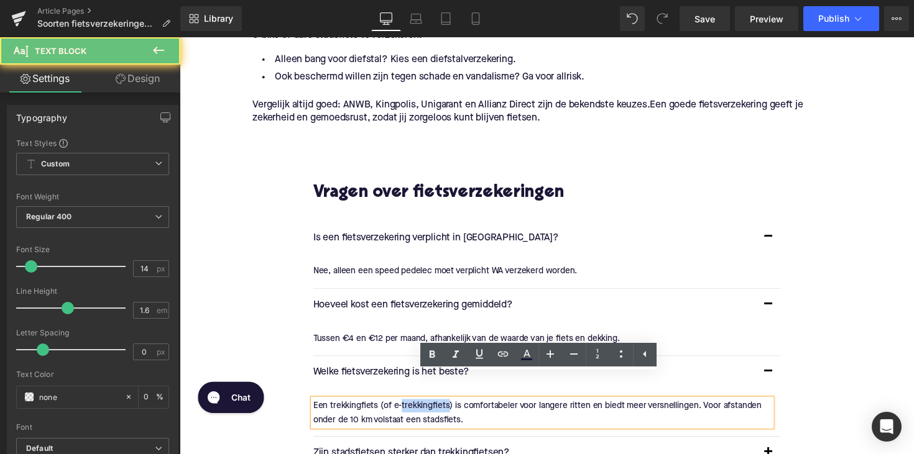
click at [406, 408] on p "Een trekkingfiets (of e-trekkingfiets) is comfortabeler voor langere ritten en …" at bounding box center [550, 422] width 469 height 28
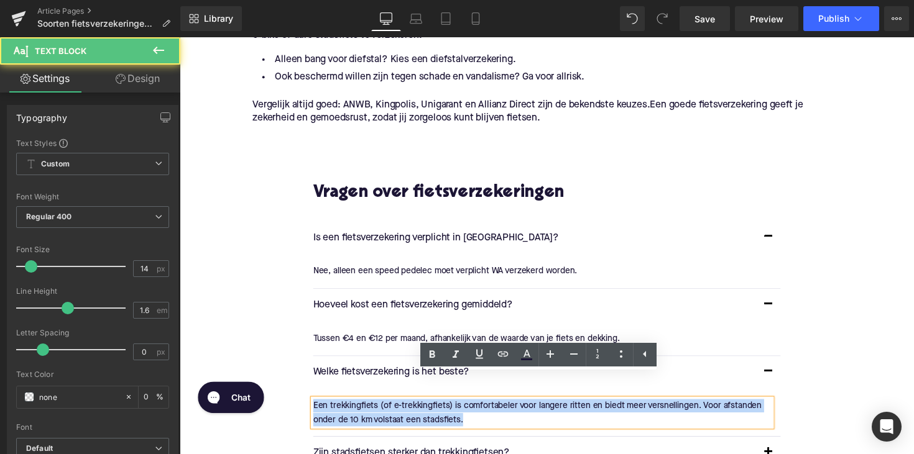
click at [406, 408] on p "Een trekkingfiets (of e-trekkingfiets) is comfortabeler voor langere ritten en …" at bounding box center [550, 422] width 469 height 28
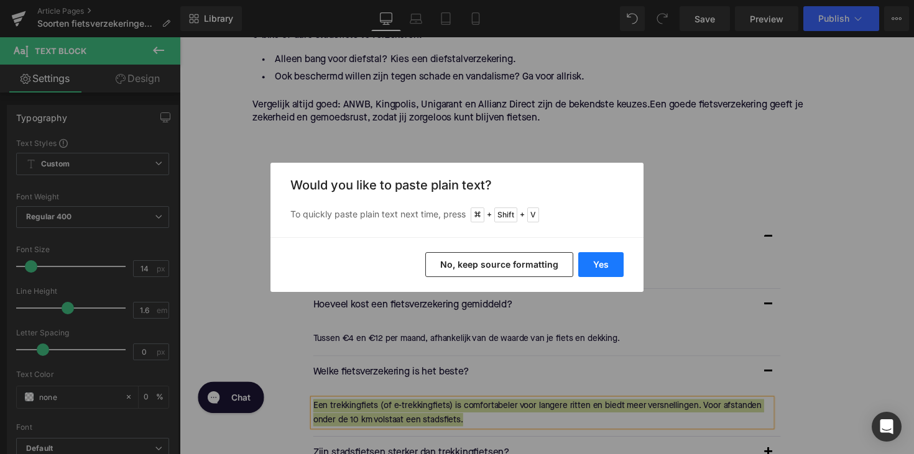
click at [597, 253] on button "Yes" at bounding box center [600, 264] width 45 height 25
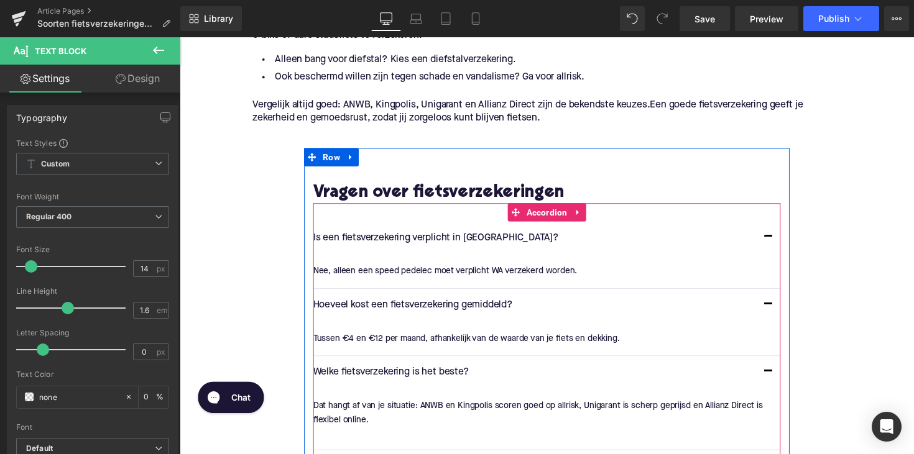
scroll to position [2352, 0]
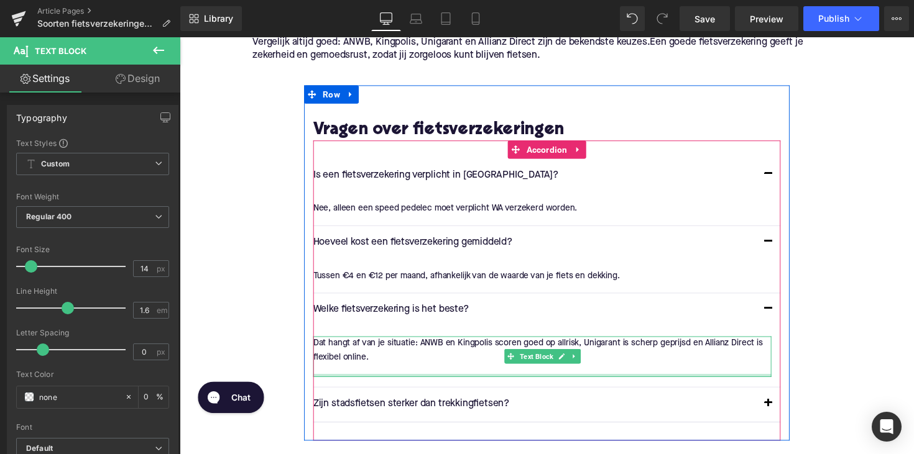
click at [359, 382] on div at bounding box center [550, 383] width 469 height 3
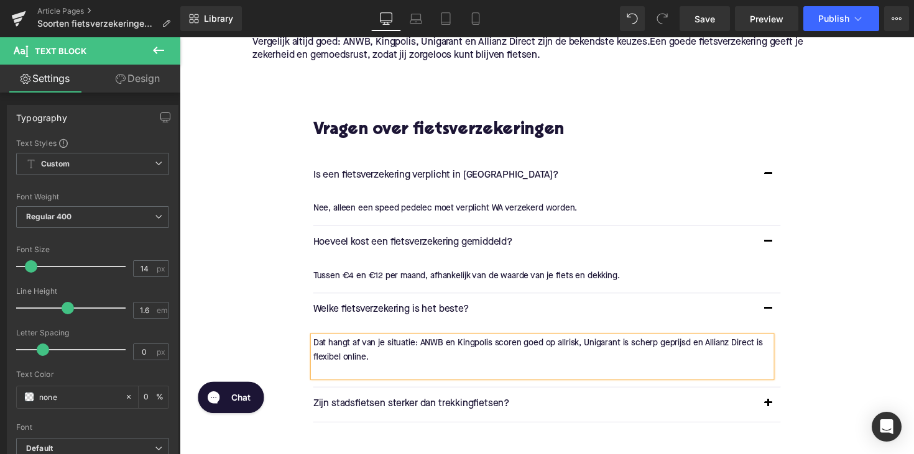
click at [351, 372] on p at bounding box center [550, 379] width 469 height 14
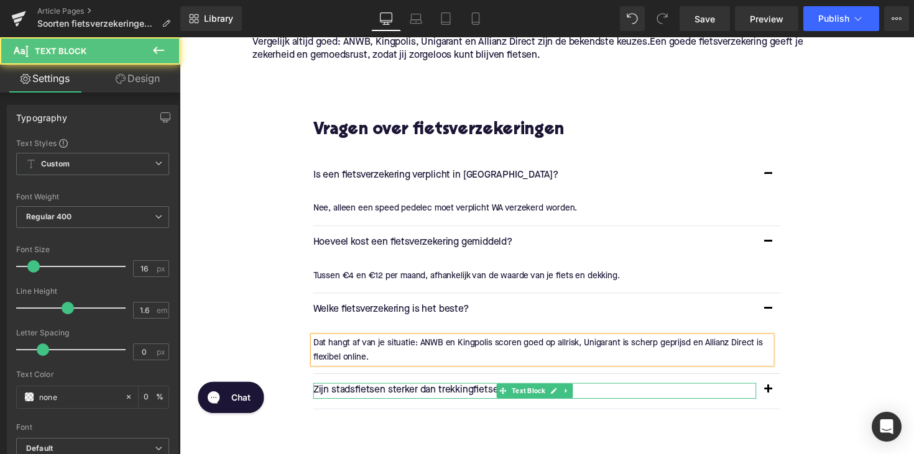
click at [405, 392] on p "Zijn stadsfietsen sterker dan trekkingfietsen?" at bounding box center [543, 400] width 454 height 16
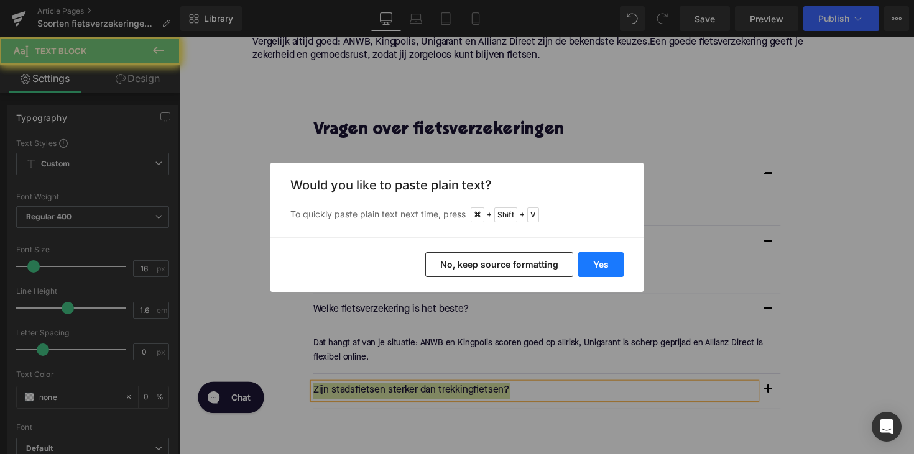
click at [607, 267] on button "Yes" at bounding box center [600, 264] width 45 height 25
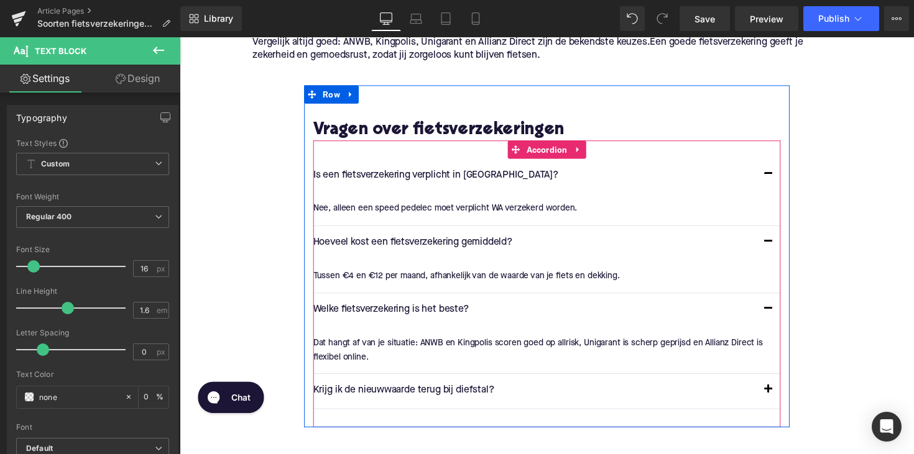
click at [776, 382] on button "button" at bounding box center [782, 399] width 25 height 35
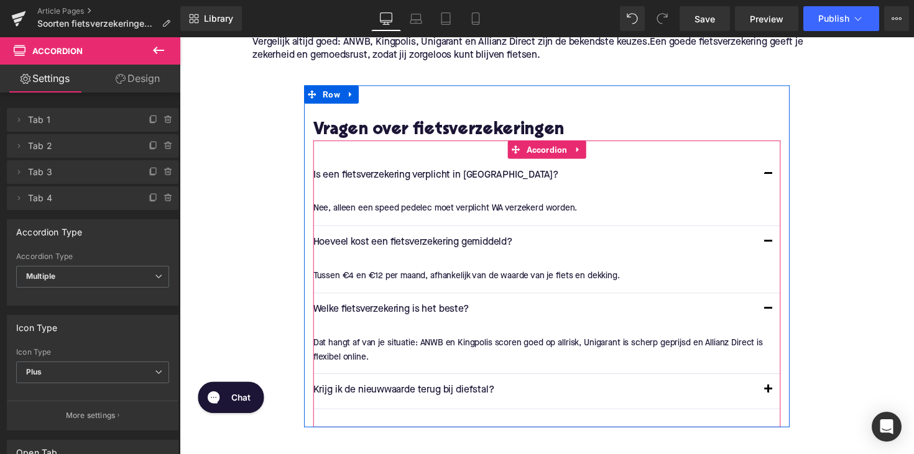
click at [779, 382] on button "button" at bounding box center [782, 399] width 25 height 35
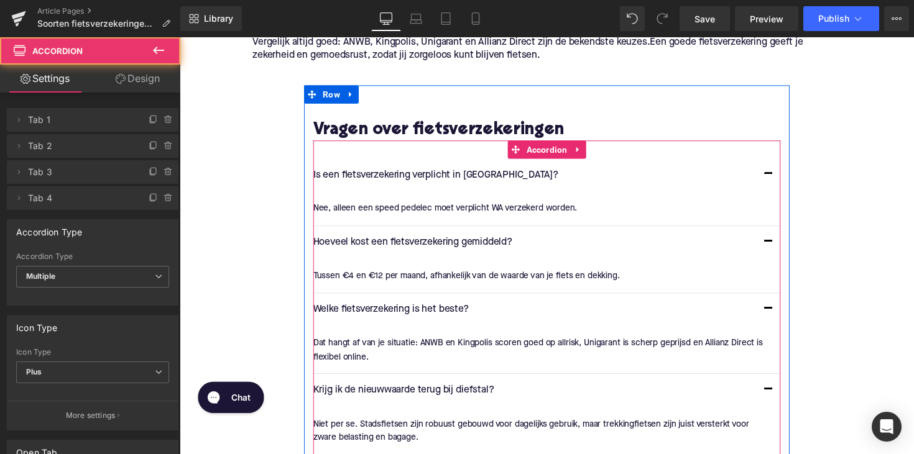
click at [430, 400] on div "Rendering Content" at bounding box center [457, 405] width 76 height 14
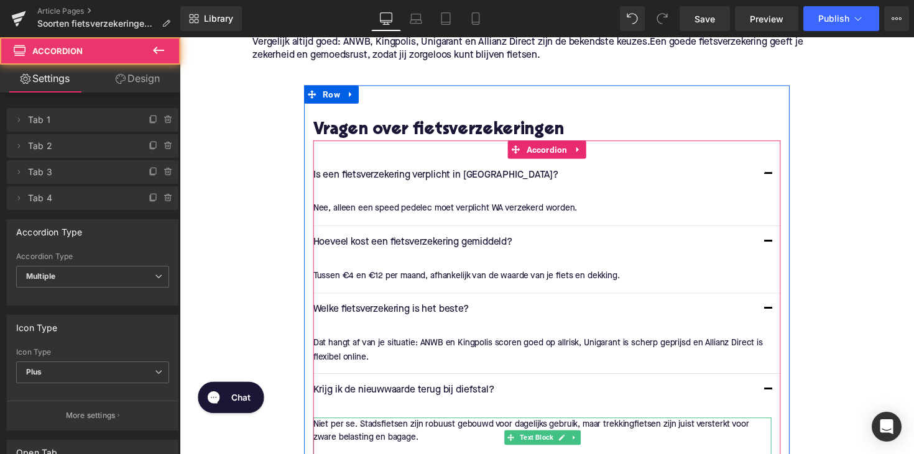
click at [430, 400] on div "Rendering Content" at bounding box center [457, 405] width 76 height 14
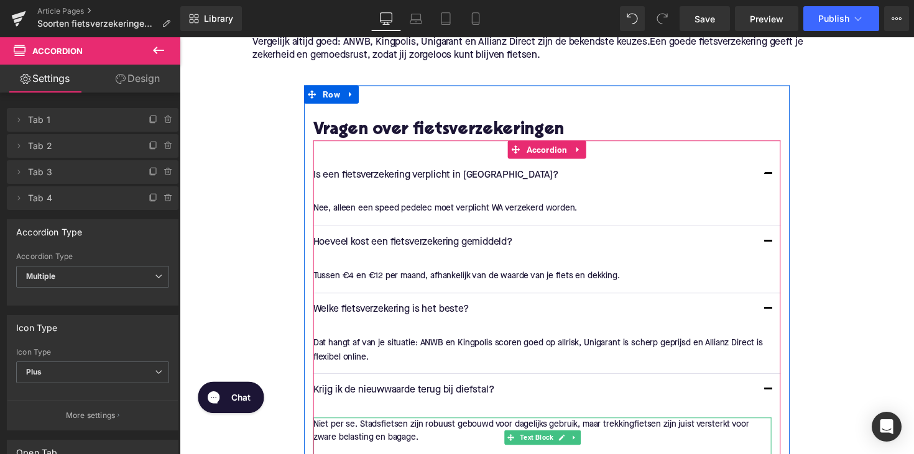
click at [430, 400] on div "Rendering Content" at bounding box center [457, 405] width 76 height 14
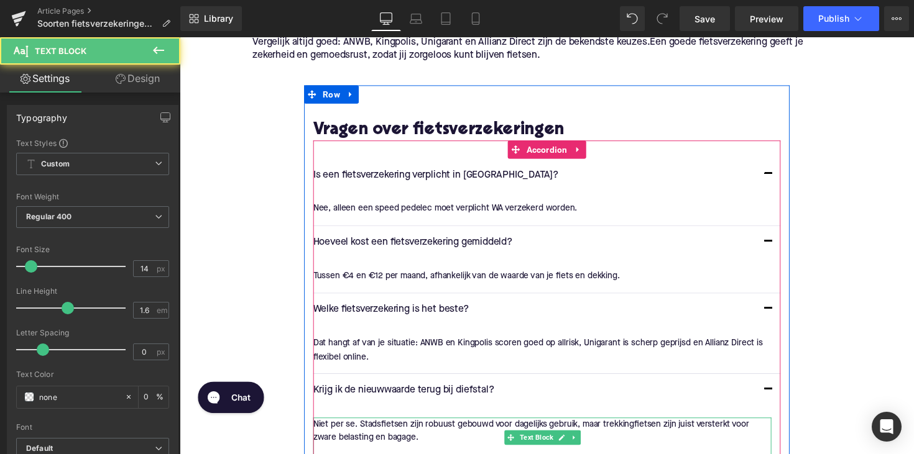
click at [380, 427] on p "Niet per se. Stadsfietsen zijn robuust gebouwd voor dagelijks gebruik, maar tre…" at bounding box center [550, 441] width 469 height 28
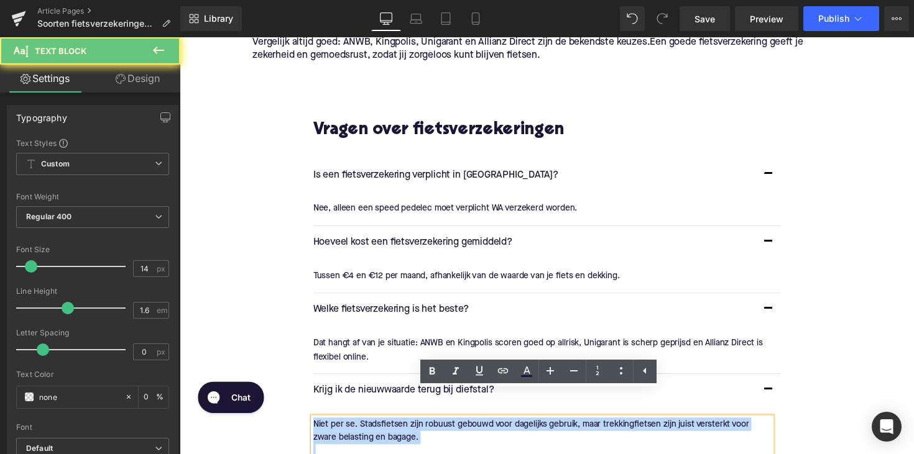
click at [380, 427] on p "Niet per se. Stadsfietsen zijn robuust gebouwd voor dagelijks gebruik, maar tre…" at bounding box center [550, 441] width 469 height 28
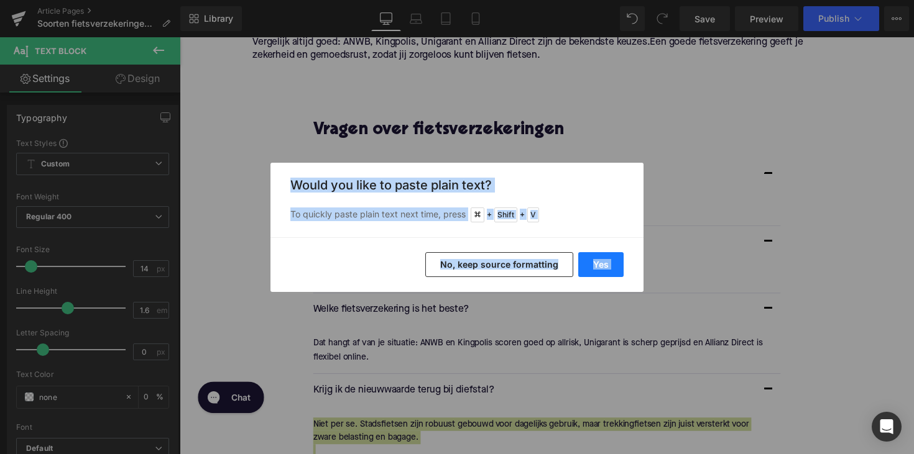
click at [594, 268] on button "Yes" at bounding box center [600, 264] width 45 height 25
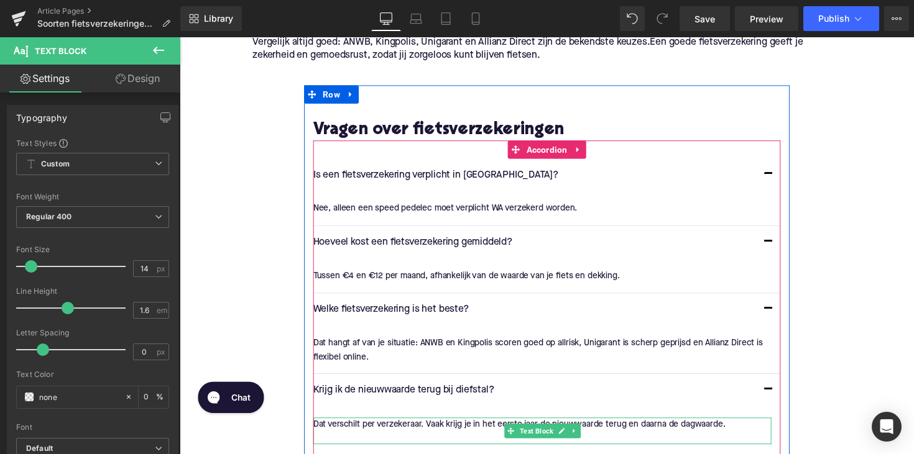
click at [419, 441] on p at bounding box center [550, 448] width 469 height 14
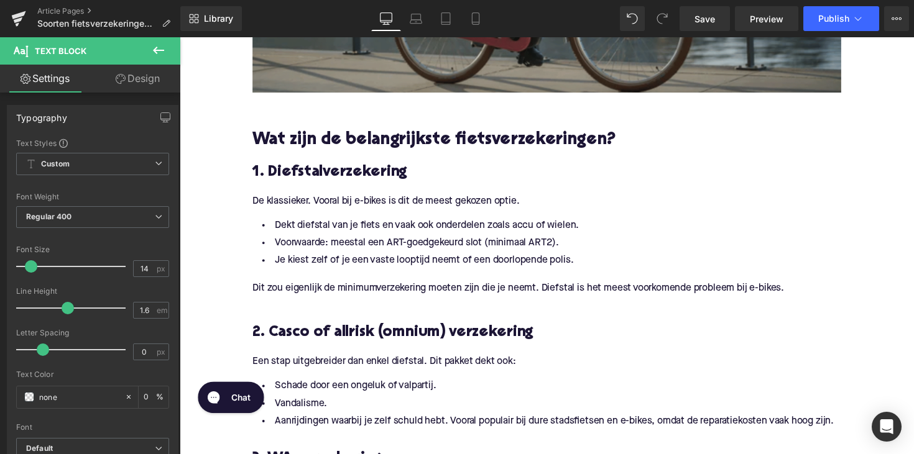
scroll to position [603, 0]
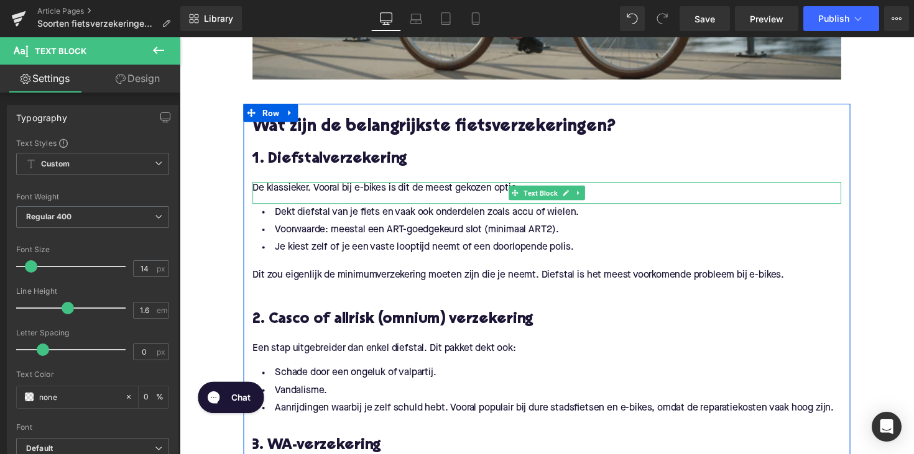
click at [534, 190] on span "Text Block" at bounding box center [549, 197] width 39 height 15
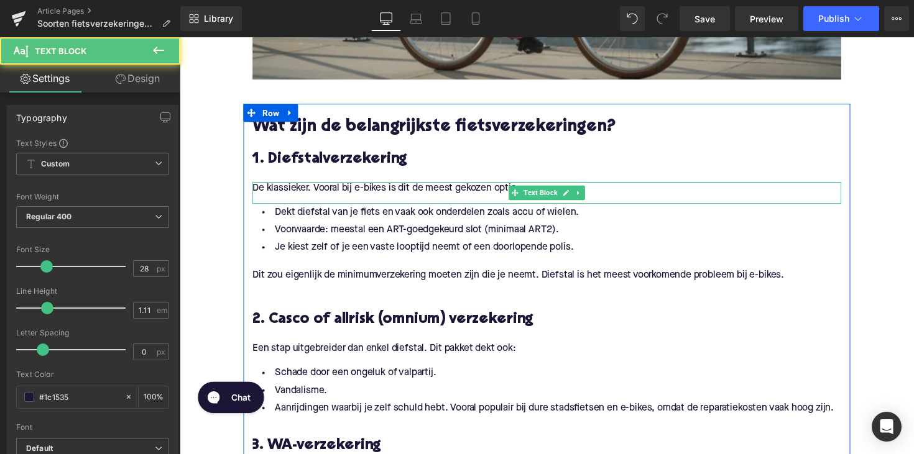
click at [487, 186] on div "De klassieker. Vooral bij e-bikes is dit de meest gekozen optie. Text Block" at bounding box center [555, 197] width 603 height 22
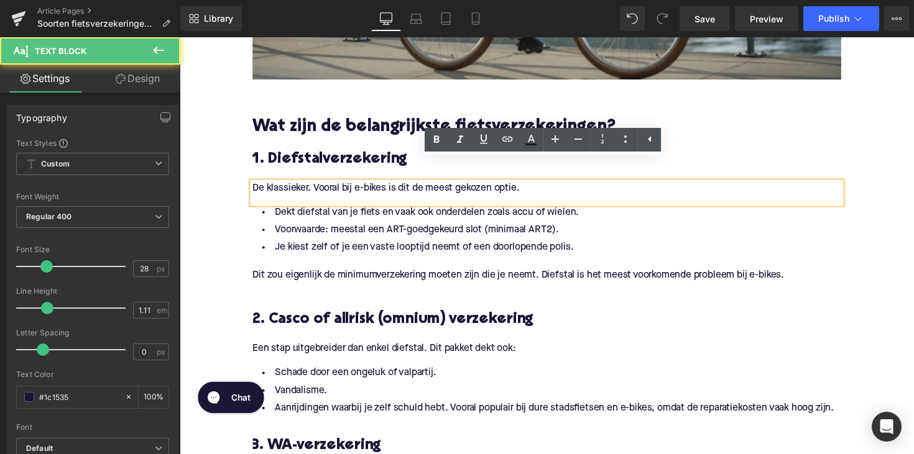
click at [567, 186] on p "De klassieker. Vooral bij e-bikes is dit de meest gekozen optie." at bounding box center [555, 192] width 603 height 13
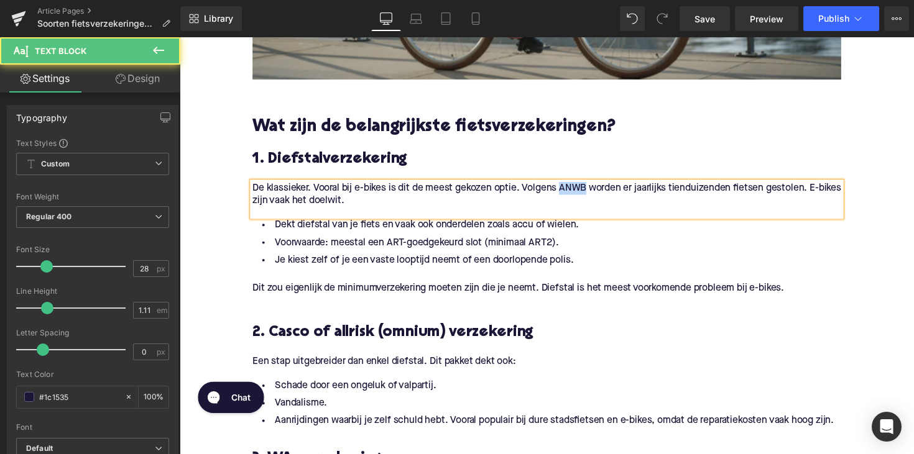
drag, startPoint x: 598, startPoint y: 167, endPoint x: 571, endPoint y: 167, distance: 26.7
click at [571, 186] on p "De klassieker. Vooral bij e-bikes is dit de meest gekozen optie. Volgens ANWB w…" at bounding box center [555, 199] width 603 height 26
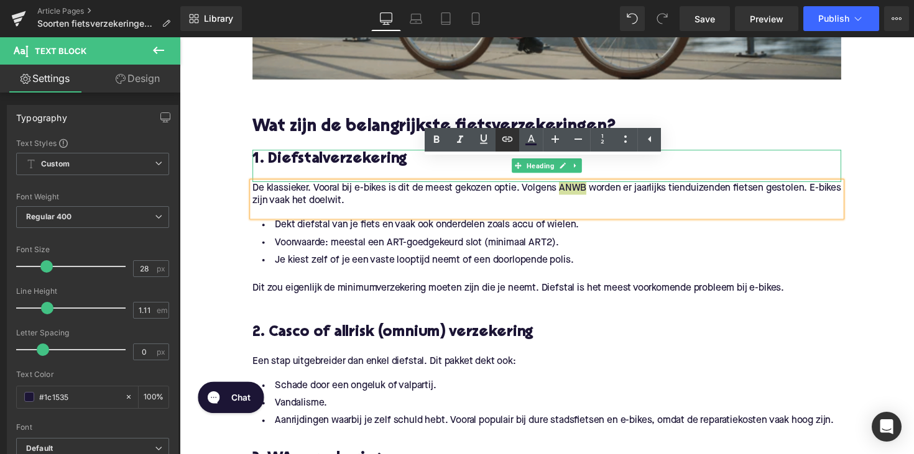
click at [503, 137] on icon at bounding box center [507, 138] width 11 height 5
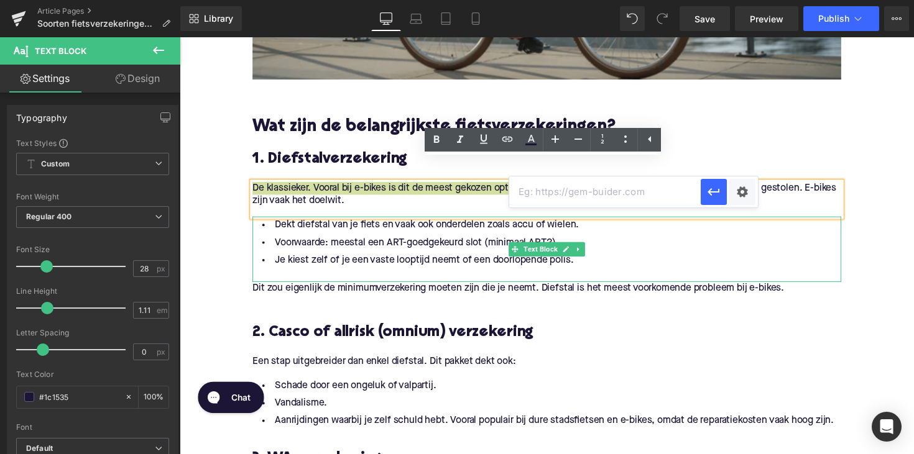
click at [532, 198] on input "text" at bounding box center [604, 192] width 191 height 31
paste input "[URL][DOMAIN_NAME]"
type input "[URL][DOMAIN_NAME]"
click at [712, 185] on icon "button" at bounding box center [713, 192] width 15 height 15
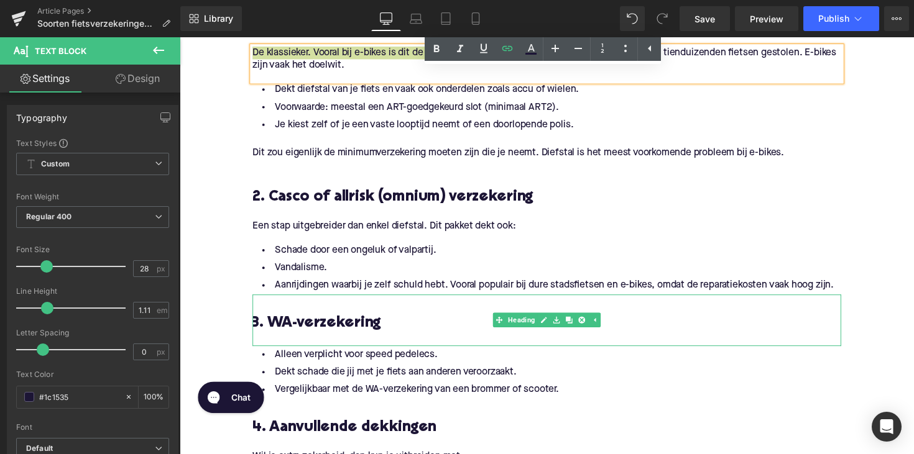
scroll to position [813, 0]
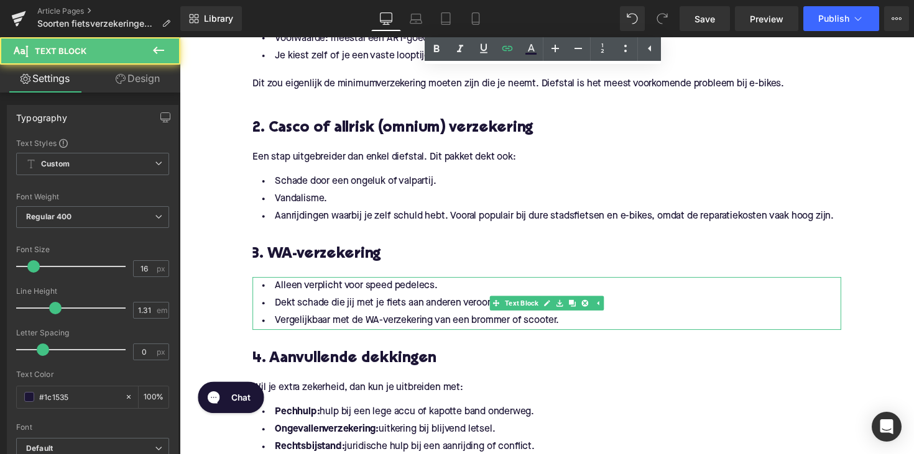
click at [458, 283] on li "Alleen verplicht voor speed pedelecs." at bounding box center [555, 292] width 603 height 18
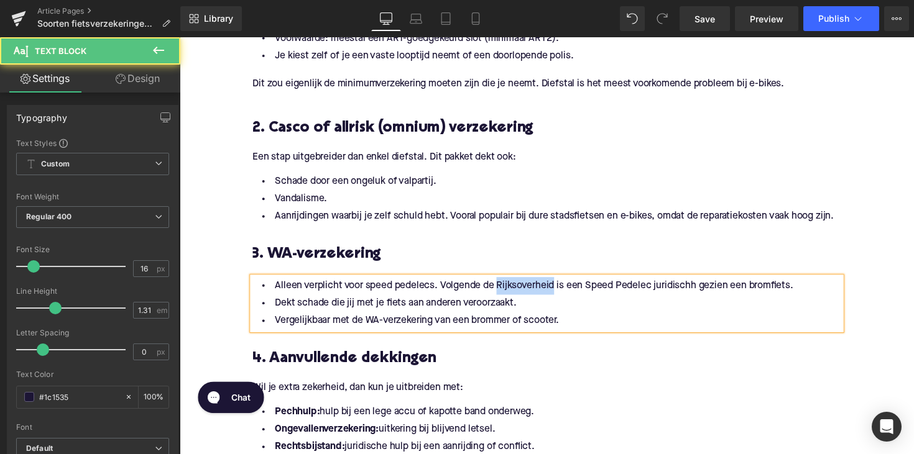
drag, startPoint x: 559, startPoint y: 270, endPoint x: 502, endPoint y: 270, distance: 56.6
click at [502, 283] on li "Alleen verplicht voor speed pedelecs. Volgende de Rijksoverheid is een Speed Pe…" at bounding box center [555, 292] width 603 height 18
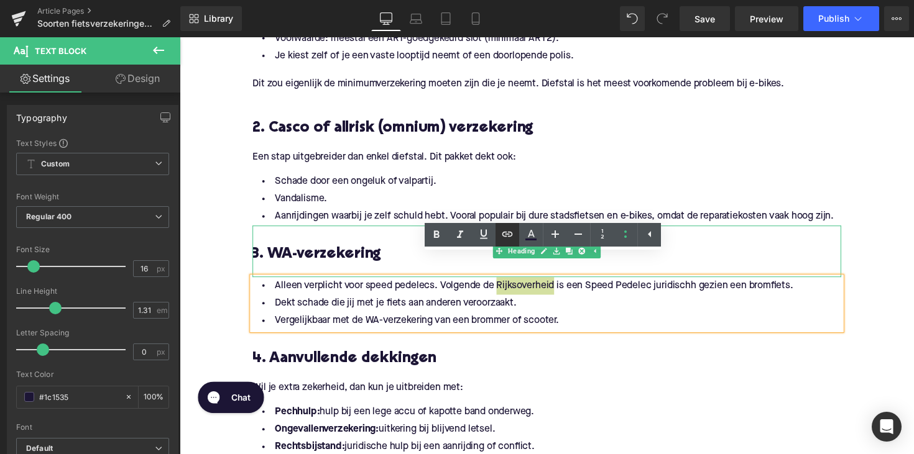
click at [500, 229] on link at bounding box center [507, 235] width 24 height 24
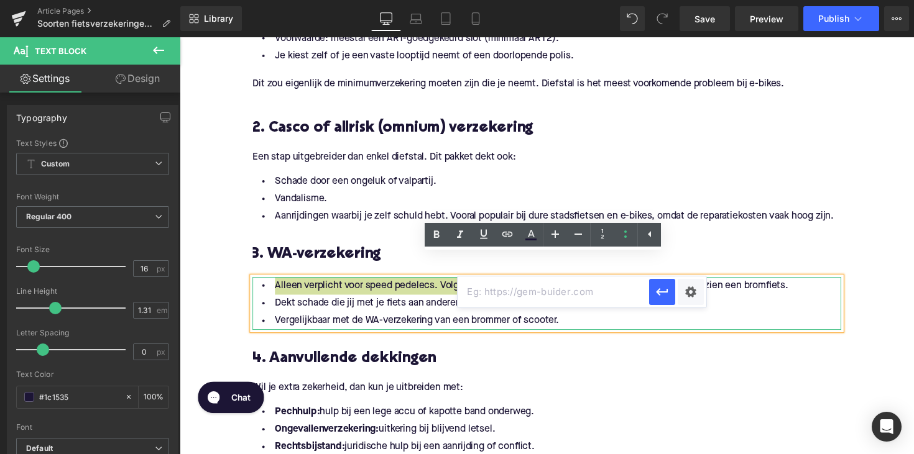
click at [497, 280] on input "text" at bounding box center [552, 292] width 191 height 31
paste input "[URL][DOMAIN_NAME]"
type input "[URL][DOMAIN_NAME]"
click at [660, 296] on icon "button" at bounding box center [661, 292] width 15 height 15
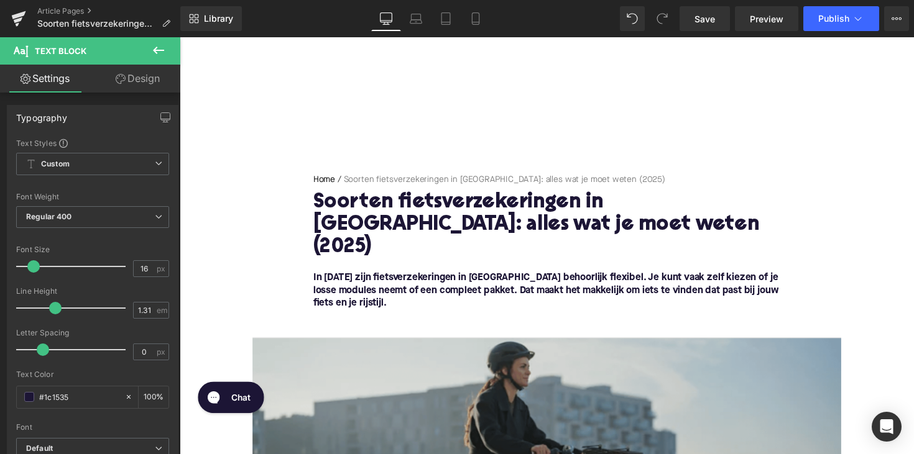
scroll to position [0, 0]
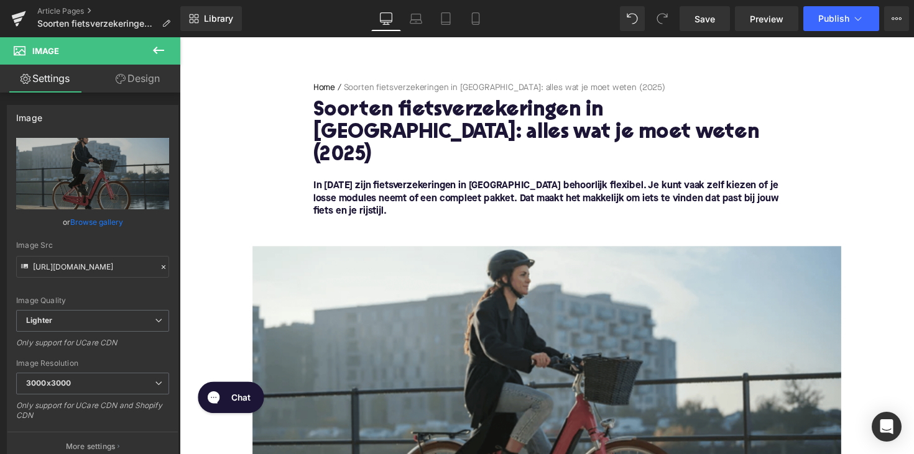
scroll to position [136, 0]
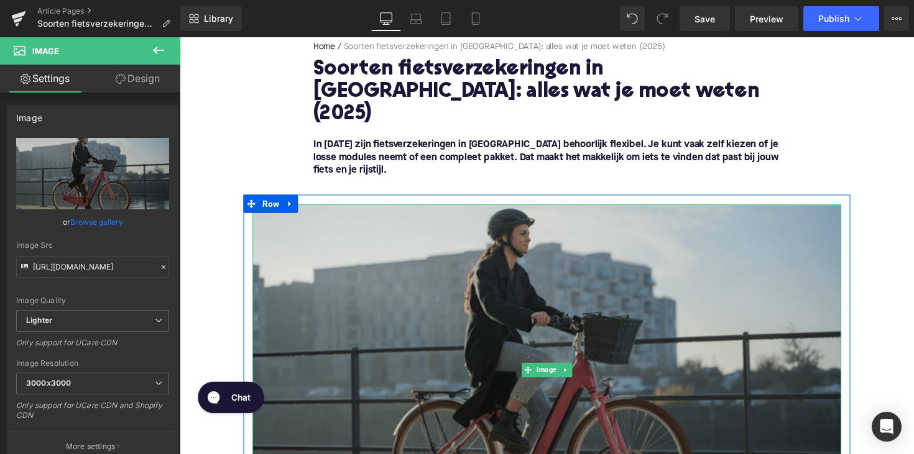
click at [513, 334] on img at bounding box center [555, 378] width 603 height 339
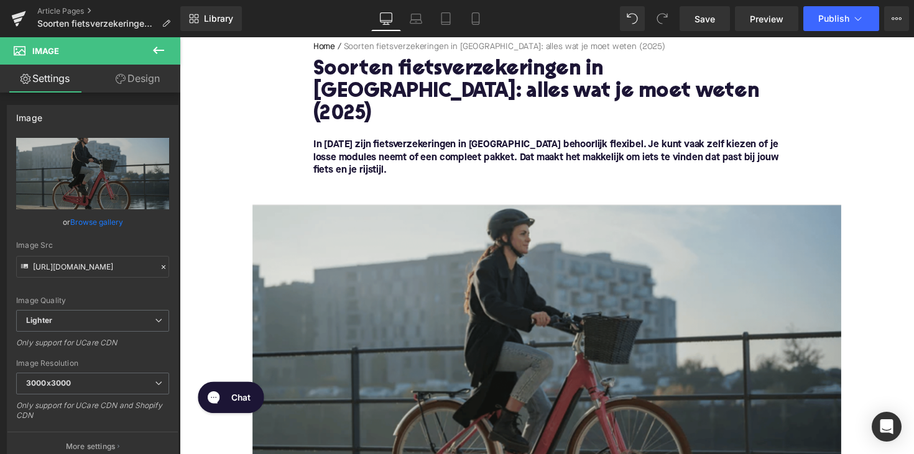
click at [497, 349] on img at bounding box center [555, 378] width 603 height 339
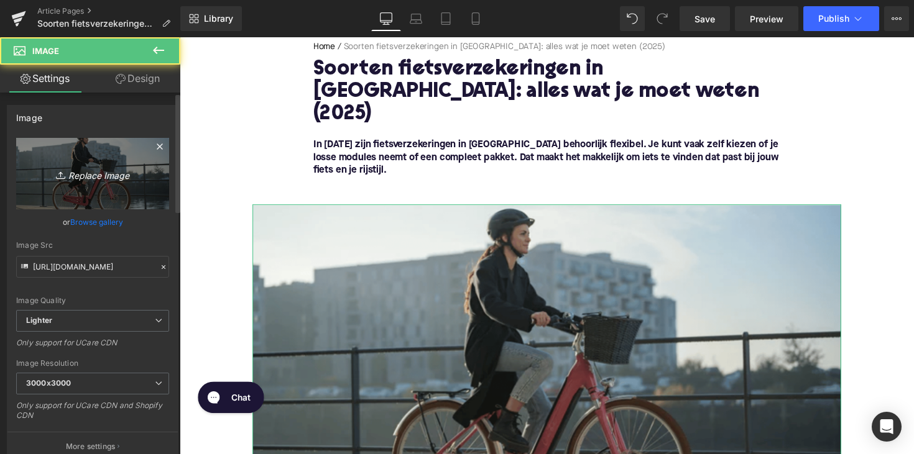
click at [104, 180] on icon "Replace Image" at bounding box center [92, 174] width 99 height 16
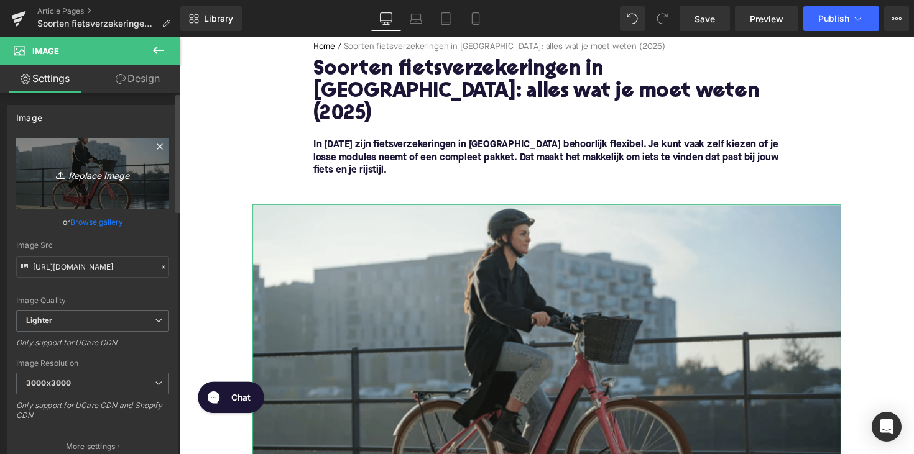
click at [97, 181] on icon "Replace Image" at bounding box center [92, 174] width 99 height 16
type input "C:\fakepath\ebike verzekering.png"
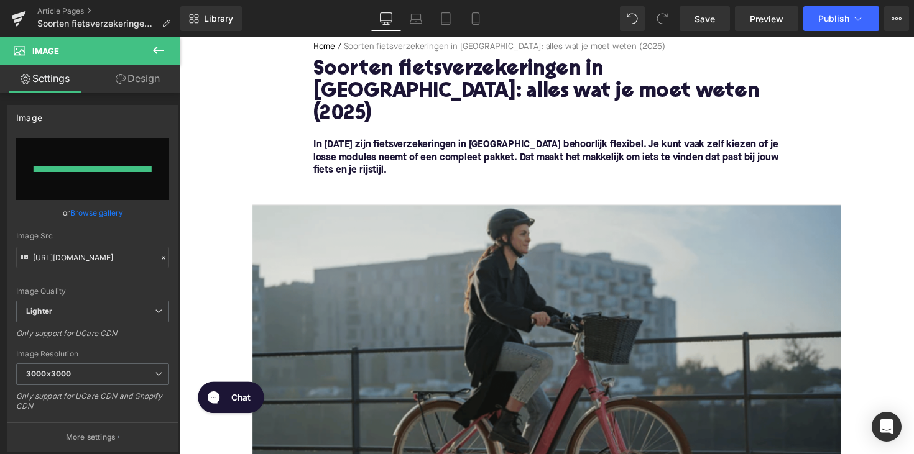
type input "[URL][DOMAIN_NAME]"
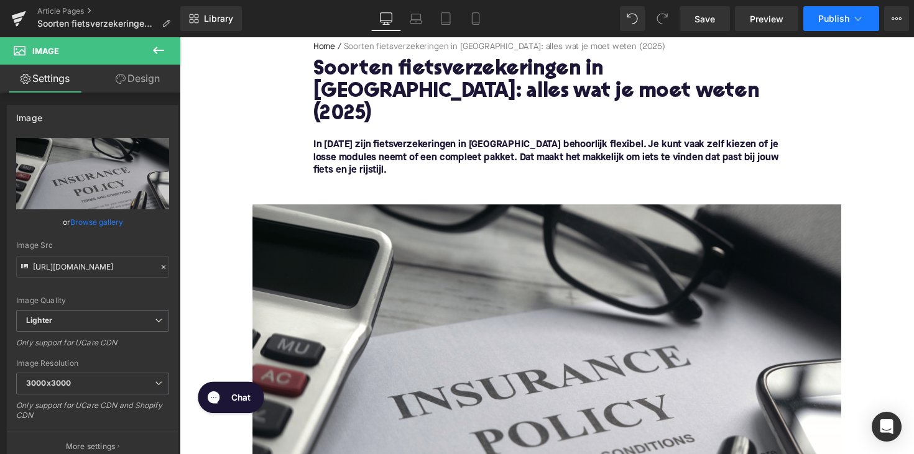
click at [833, 21] on span "Publish" at bounding box center [833, 19] width 31 height 10
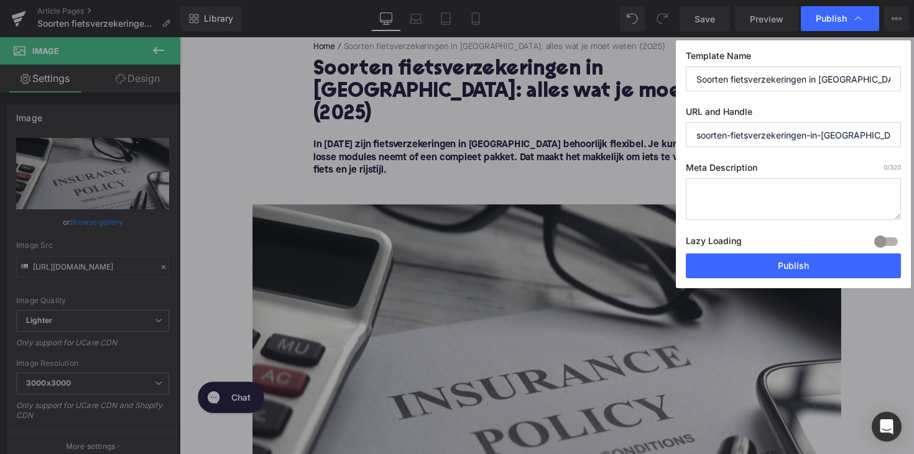
click at [731, 198] on textarea at bounding box center [793, 199] width 215 height 42
paste textarea "Ontdek alles over fietsverzekeringen in [GEOGRAPHIC_DATA] in [DATE]: diefstal, …"
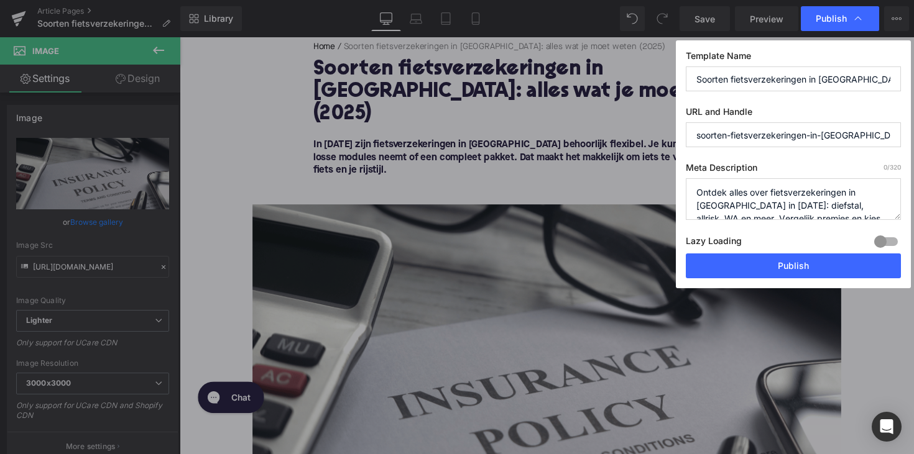
scroll to position [26, 0]
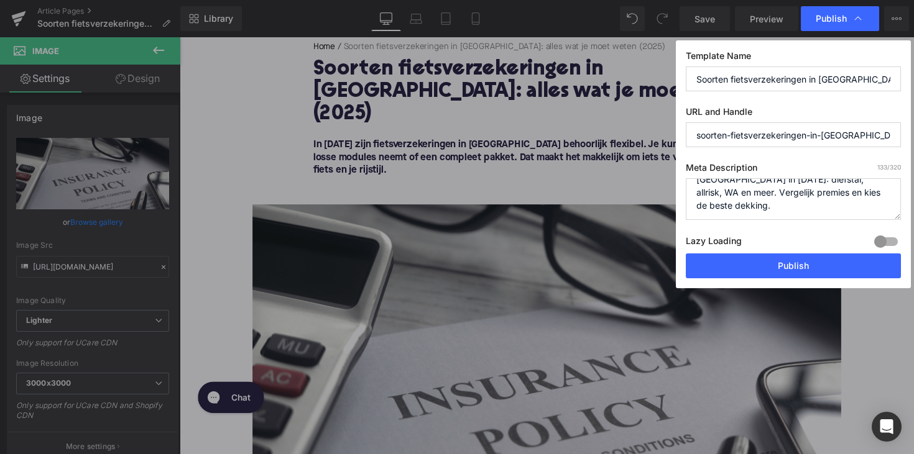
type textarea "Ontdek alles over fietsverzekeringen in [GEOGRAPHIC_DATA] in [DATE]: diefstal, …"
drag, startPoint x: 851, startPoint y: 137, endPoint x: 825, endPoint y: 131, distance: 27.3
click at [913, 138] on html "Text Block You are previewing how the will restyle your page. You can not edit …" at bounding box center [457, 227] width 914 height 454
click at [814, 131] on input "soorten-fietsverzekeringen-in-[GEOGRAPHIC_DATA]-alles-wat-je-moet-weten-2025" at bounding box center [793, 134] width 215 height 25
click at [865, 138] on input "soorten-fietsverzekeringen-in-[GEOGRAPHIC_DATA]-alles-wat-je-moet-weten-2025" at bounding box center [793, 134] width 215 height 25
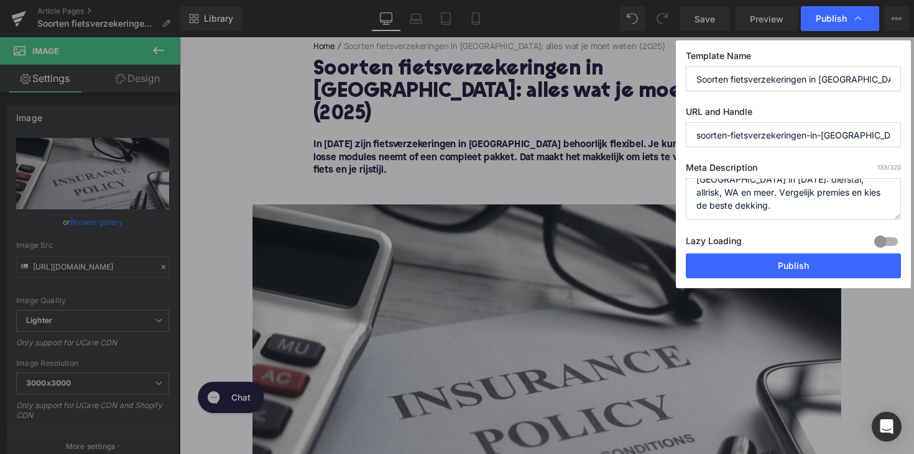
type input "soorten-fietsverzekeringen-in-[GEOGRAPHIC_DATA]-2025"
click at [801, 253] on div "Lazy Loading Build Upgrade plan to unlock" at bounding box center [793, 243] width 215 height 21
click at [792, 270] on button "Publish" at bounding box center [793, 266] width 215 height 25
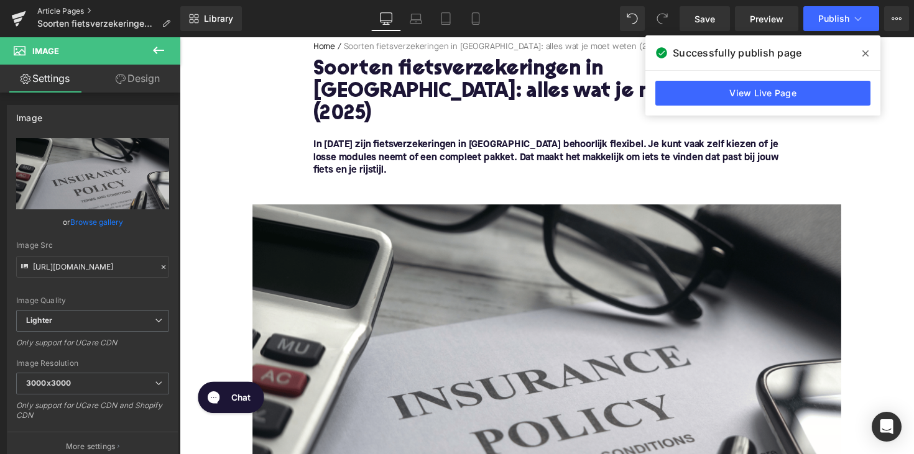
click at [60, 11] on link "Article Pages" at bounding box center [108, 11] width 143 height 10
